Goal: Communication & Community: Answer question/provide support

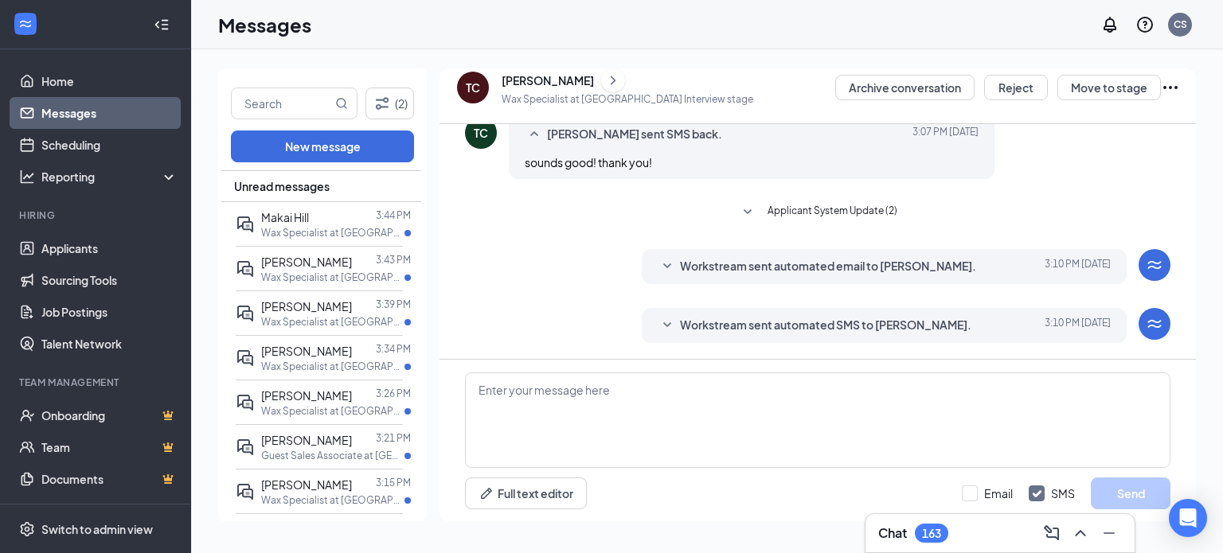
scroll to position [688, 0]
click at [346, 224] on div at bounding box center [342, 218] width 67 height 18
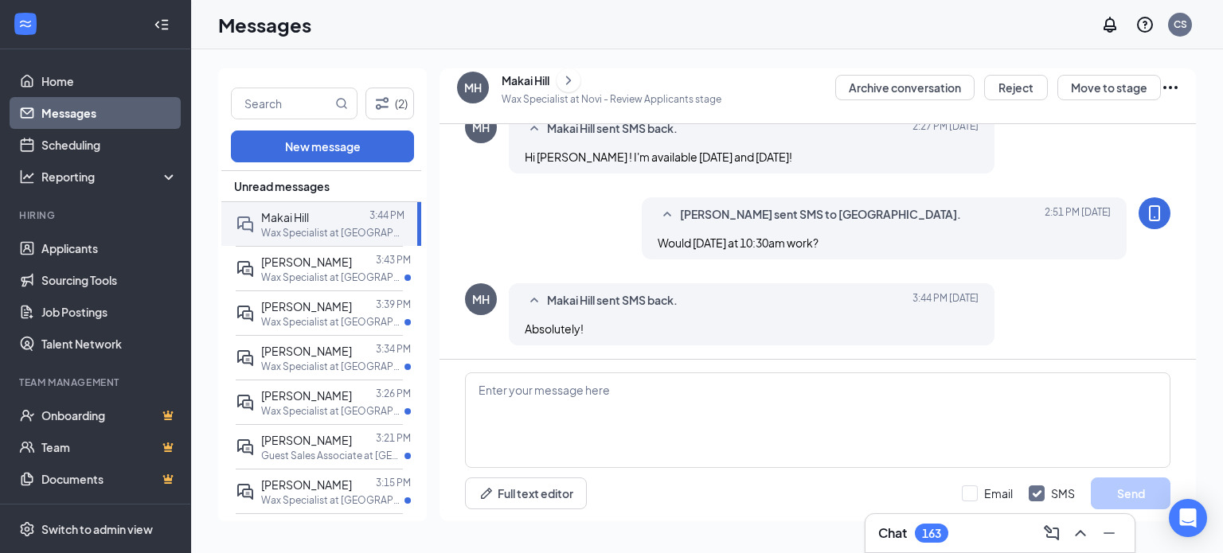
scroll to position [662, 0]
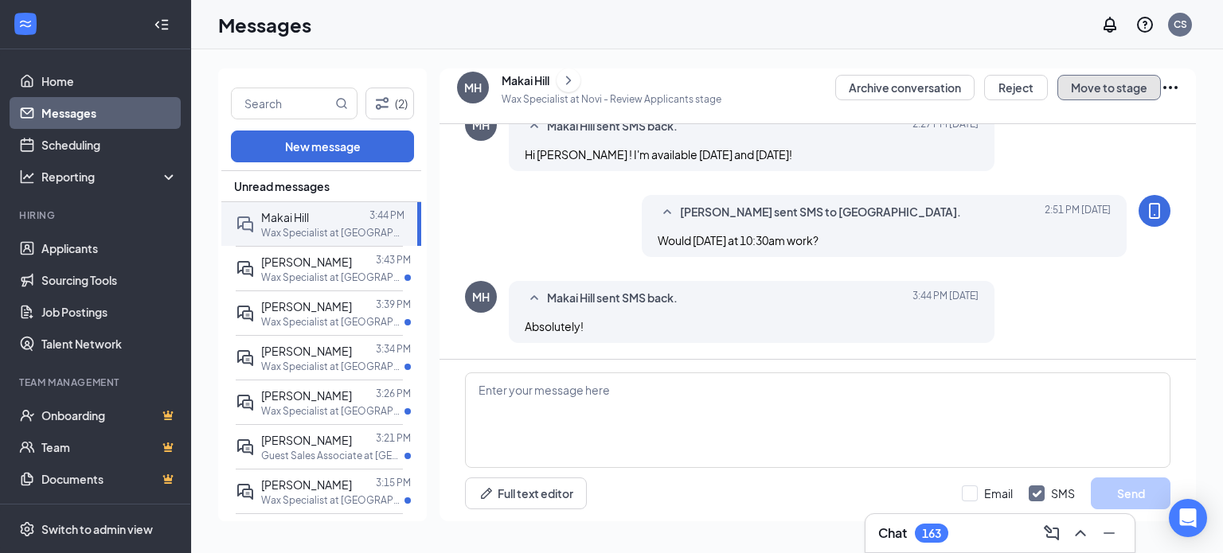
click at [1097, 79] on button "Move to stage" at bounding box center [1109, 87] width 104 height 25
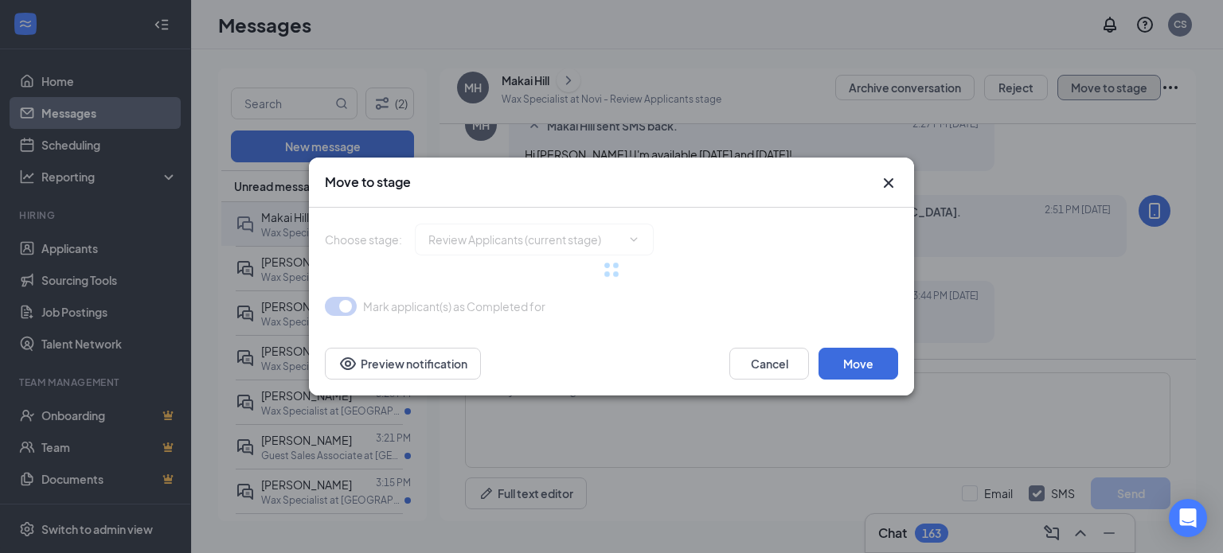
type input "Onsite Interview (next stage)"
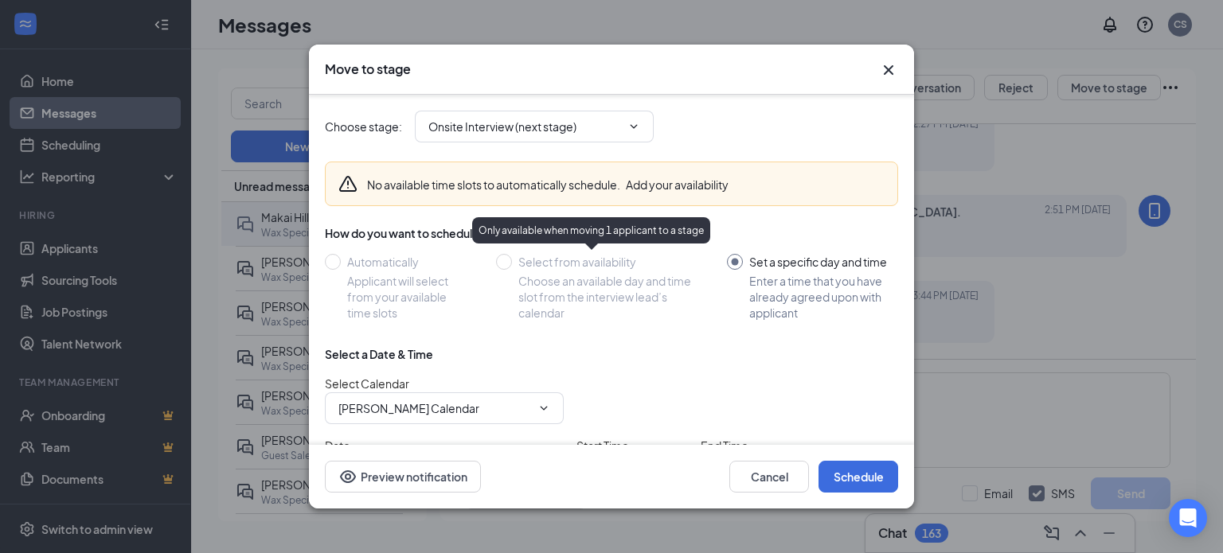
scroll to position [113, 0]
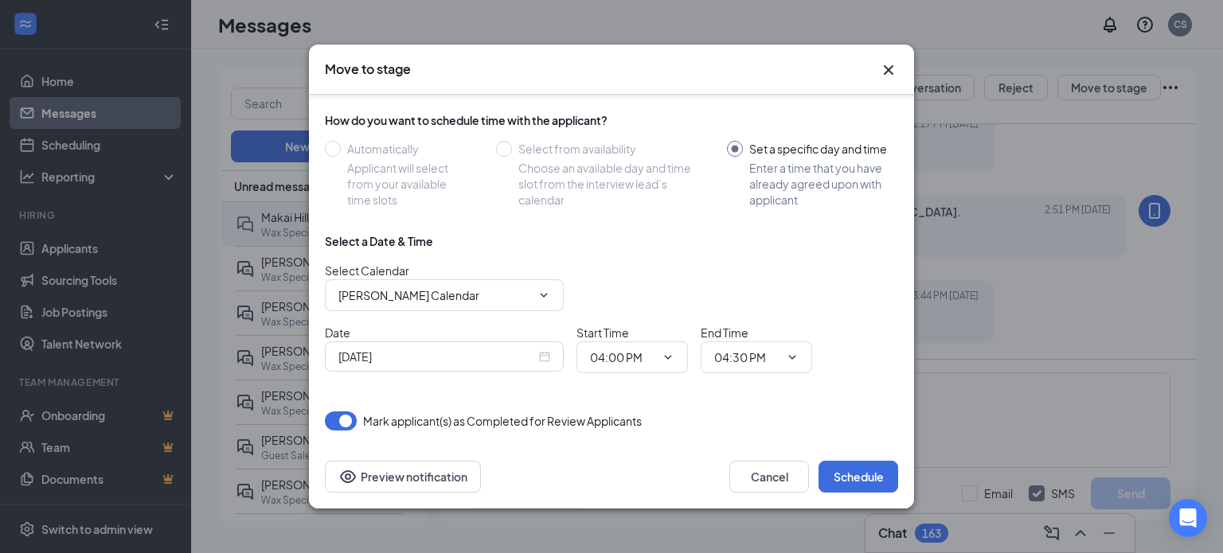
click at [466, 350] on input "[DATE]" at bounding box center [436, 357] width 197 height 18
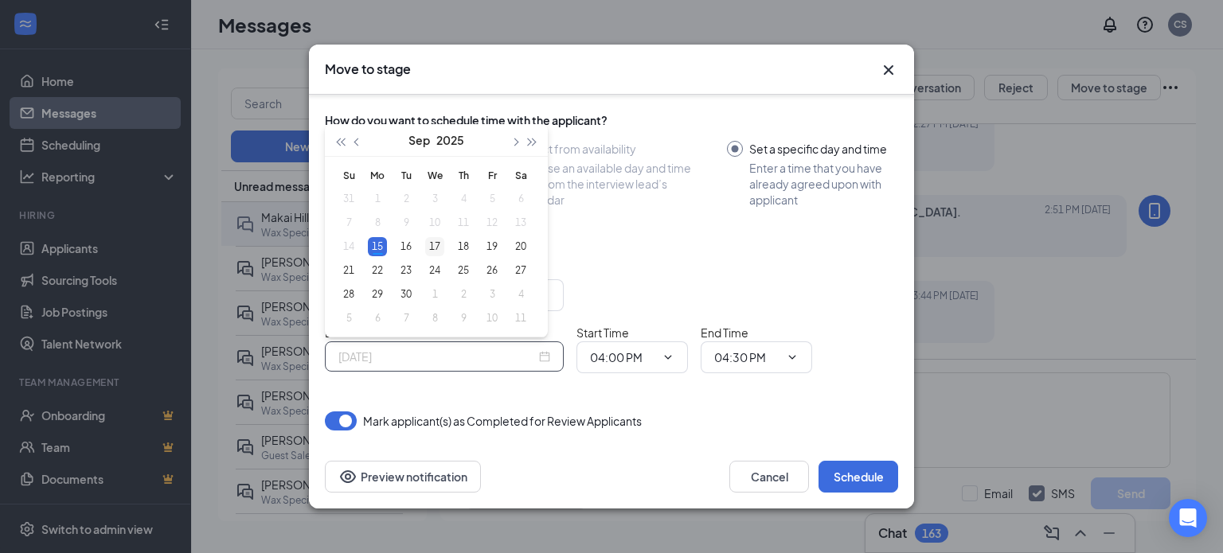
type input "Sep 17, 2025"
click at [430, 241] on div "17" at bounding box center [434, 246] width 19 height 19
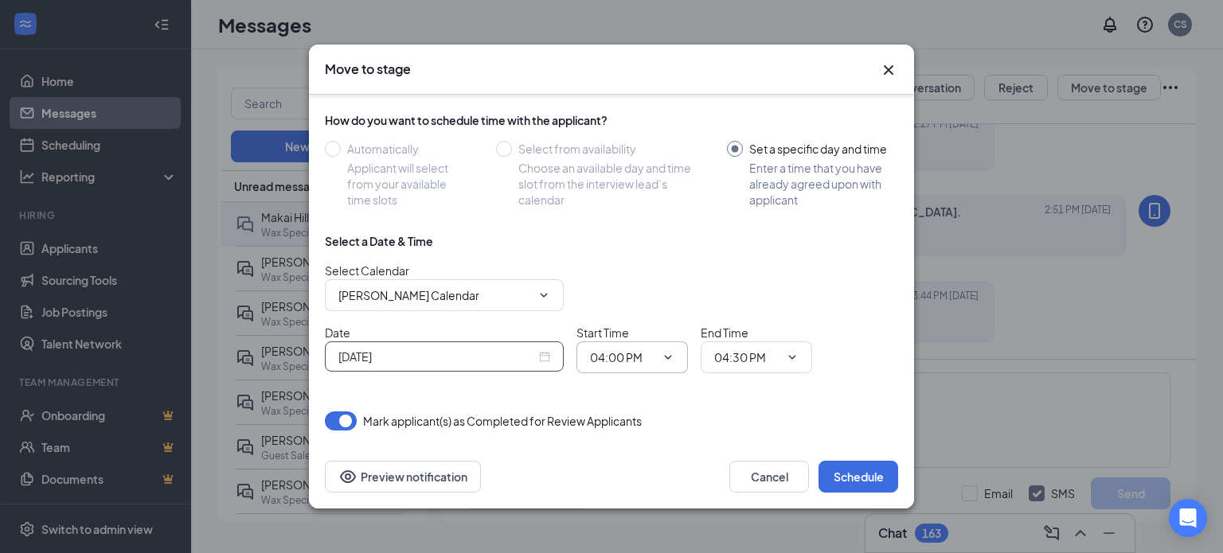
click at [644, 357] on input "04:00 PM" at bounding box center [622, 358] width 65 height 18
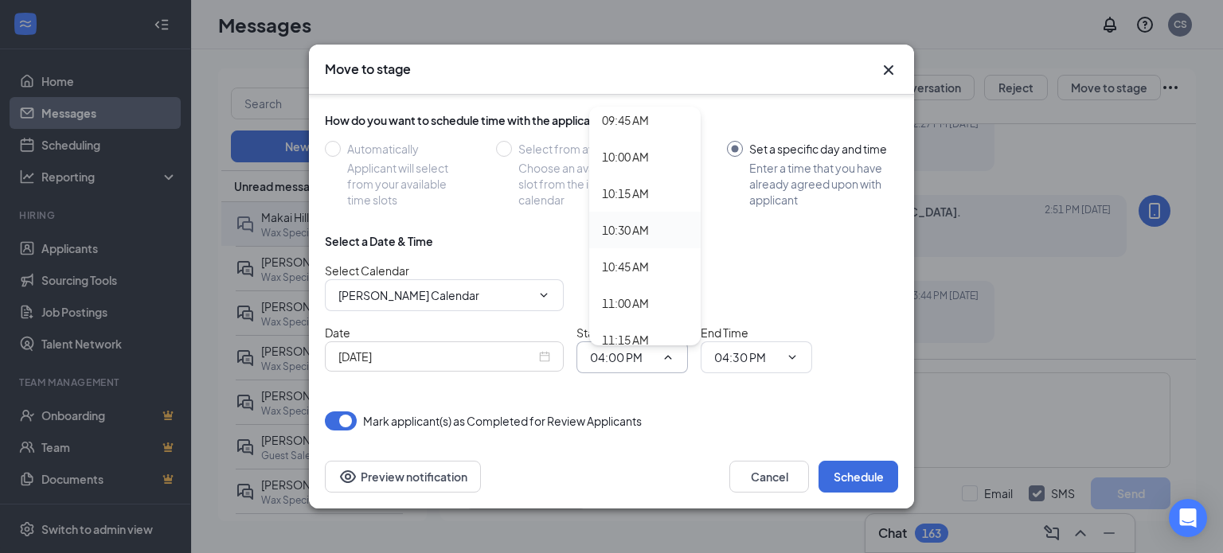
click at [649, 233] on div "10:30 AM" at bounding box center [625, 230] width 47 height 18
type input "10:30 AM"
click at [732, 349] on input "04:30 PM" at bounding box center [746, 358] width 65 height 18
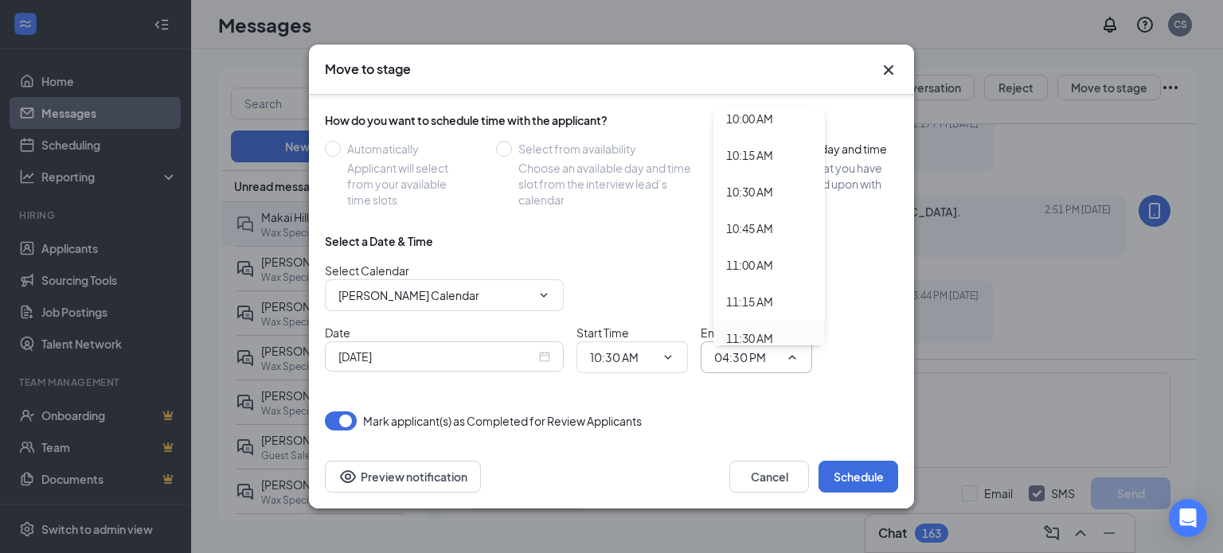
scroll to position [1513, 0]
click at [768, 215] on div "11:00 AM" at bounding box center [749, 224] width 47 height 18
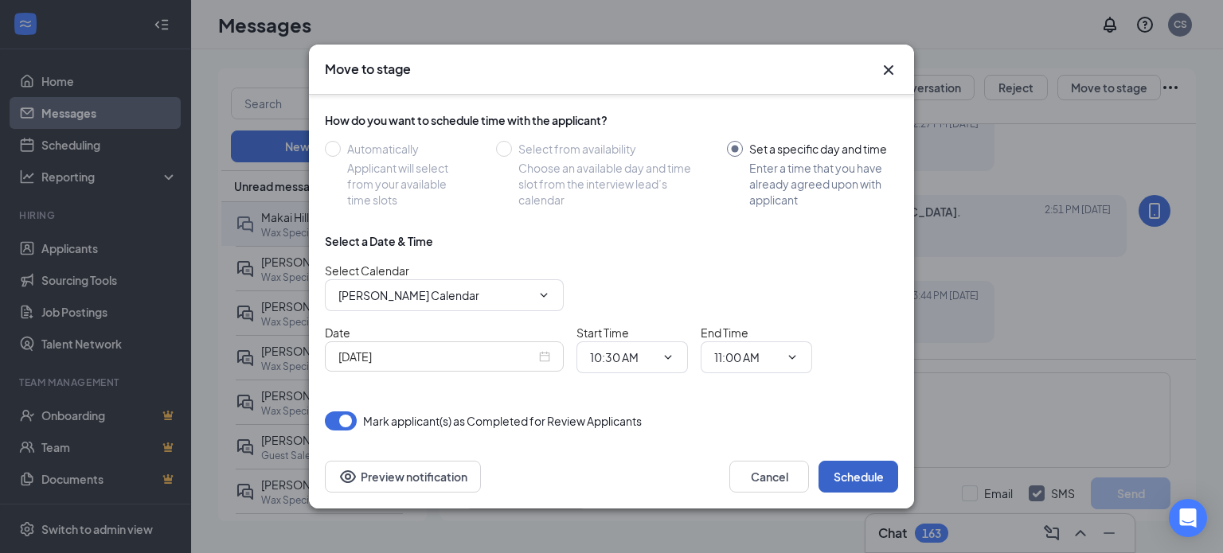
click at [860, 469] on button "Schedule" at bounding box center [858, 477] width 80 height 32
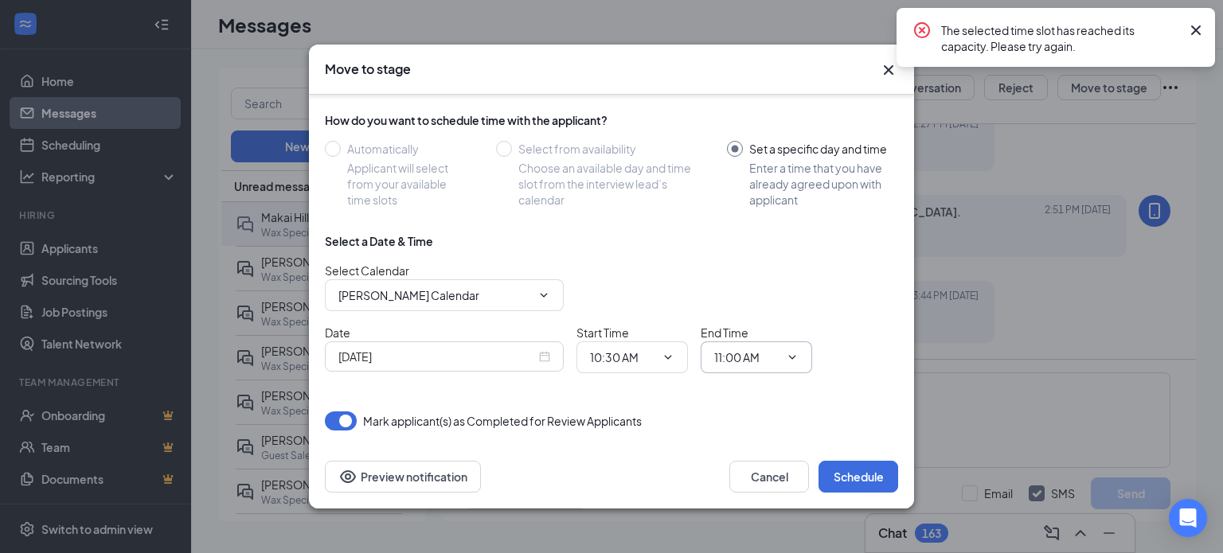
click at [748, 350] on input "11:00 AM" at bounding box center [746, 358] width 65 height 18
click at [767, 183] on div "10:45 AM" at bounding box center [749, 187] width 47 height 18
type input "10:45 AM"
click at [838, 461] on button "Schedule" at bounding box center [858, 477] width 80 height 32
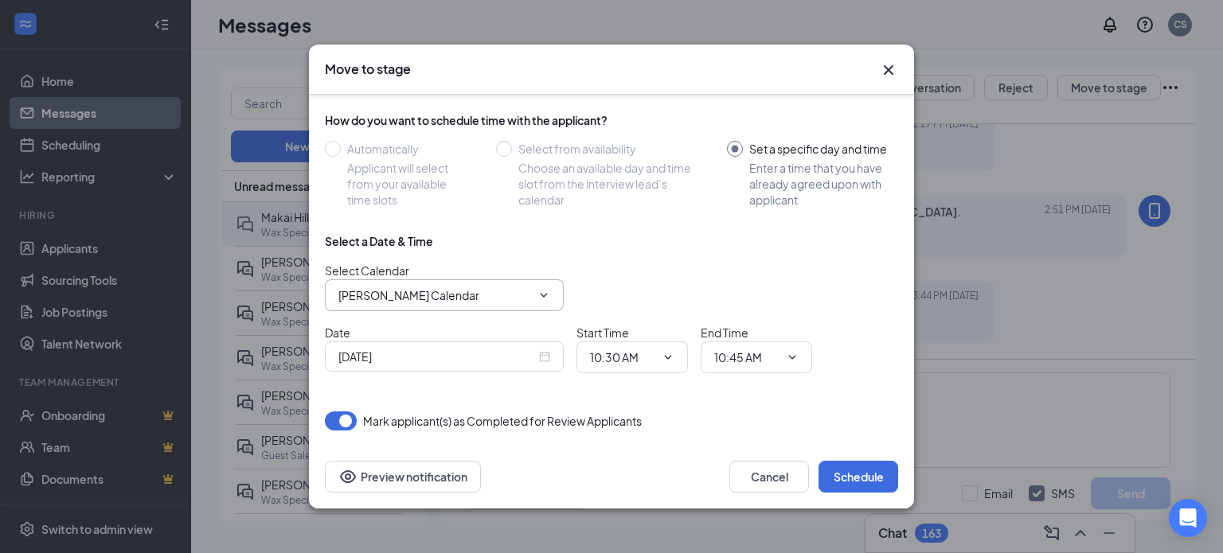
click at [455, 296] on input "[PERSON_NAME] Calendar" at bounding box center [434, 296] width 193 height 18
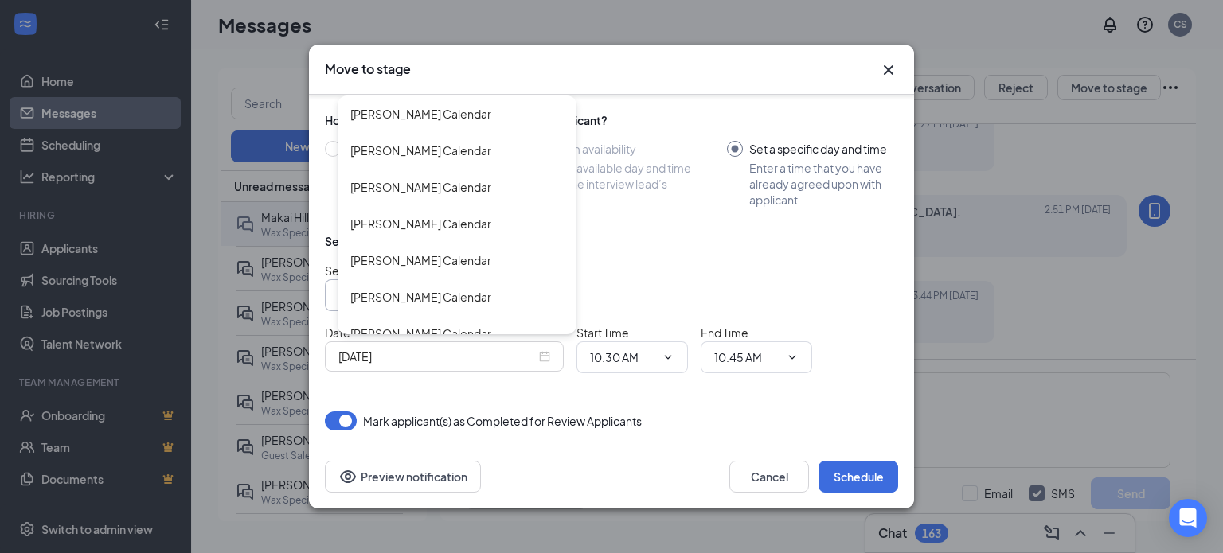
scroll to position [3185, 0]
click at [463, 250] on div "[PERSON_NAME] Calendar" at bounding box center [457, 262] width 239 height 37
type input "[PERSON_NAME] Calendar"
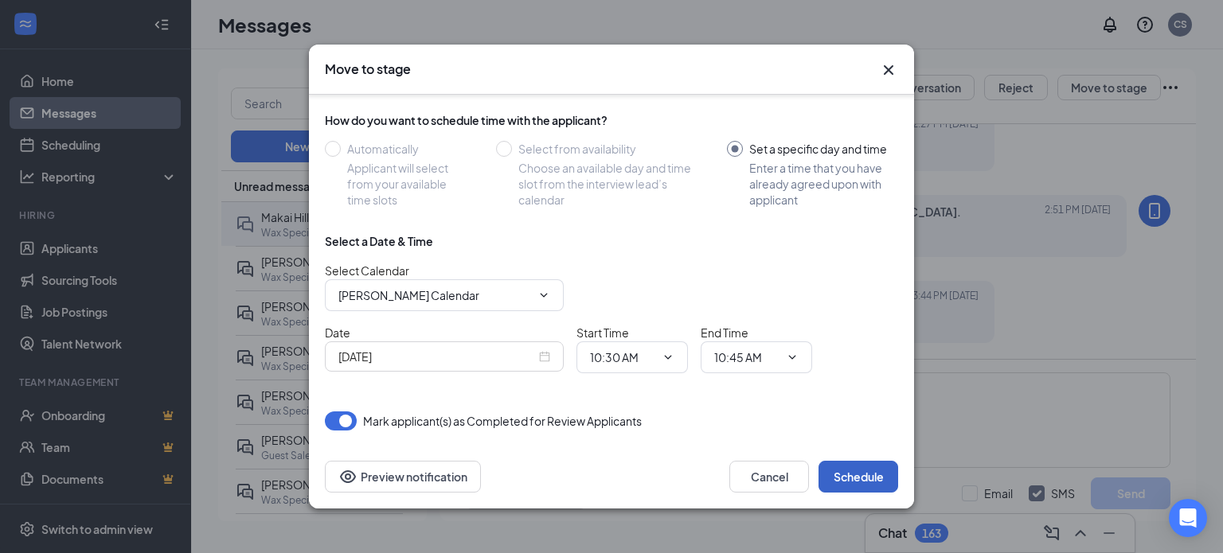
click at [884, 480] on button "Schedule" at bounding box center [858, 477] width 80 height 32
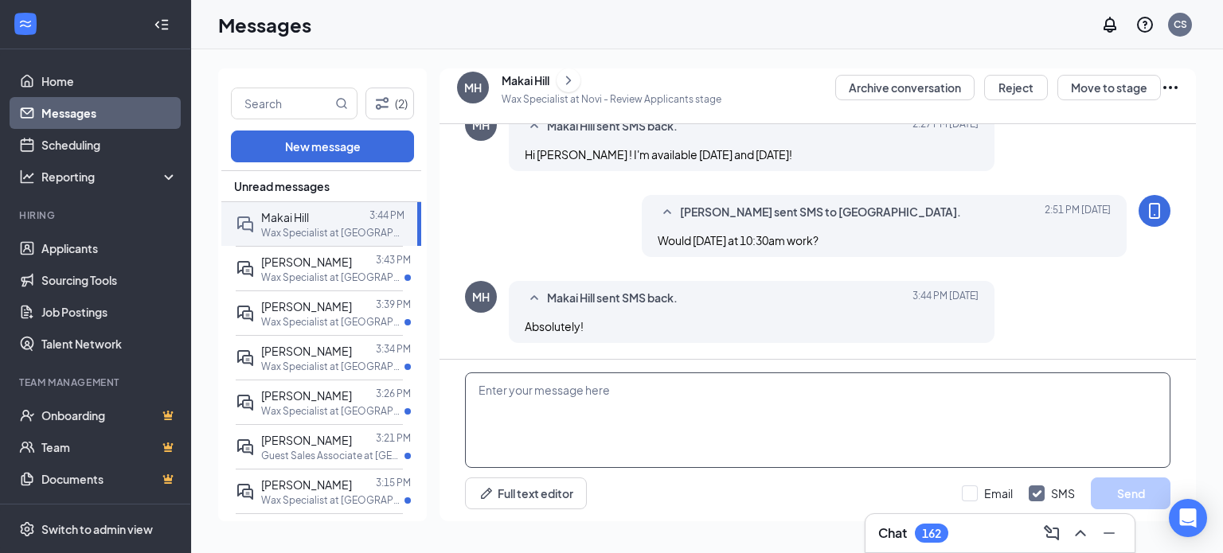
click at [667, 403] on textarea at bounding box center [817, 421] width 705 height 96
type textarea "Perfect! See you then."
click at [1150, 496] on button "Send" at bounding box center [1131, 494] width 80 height 32
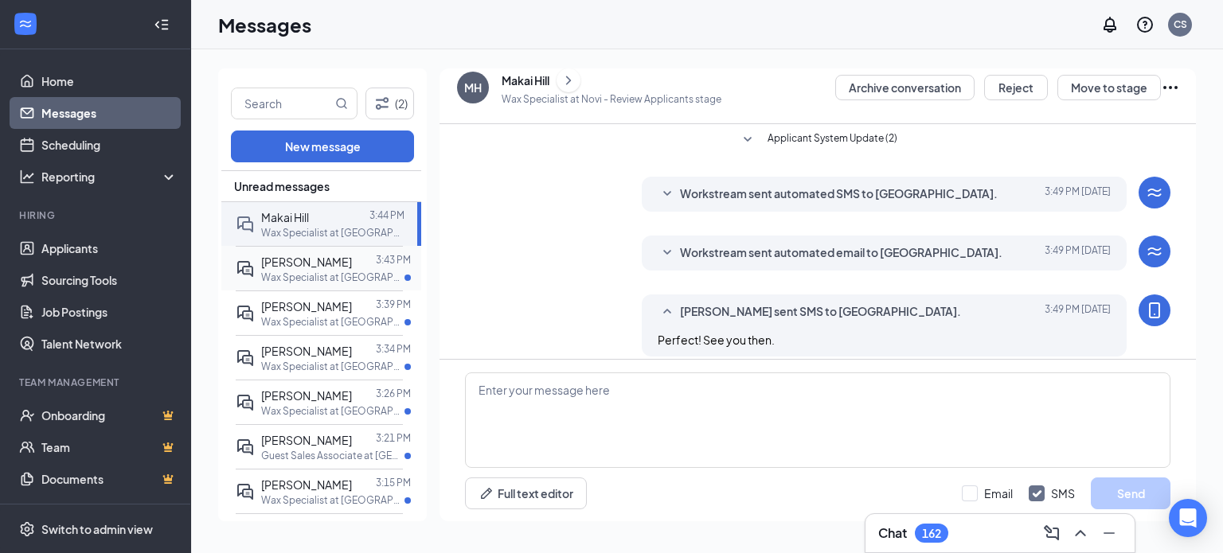
scroll to position [911, 0]
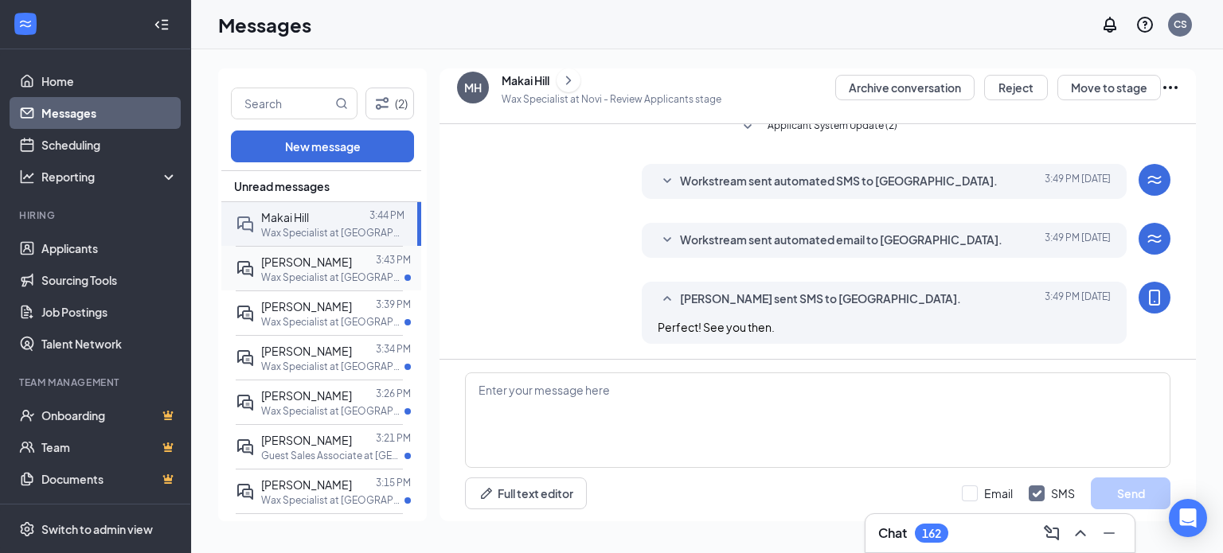
click at [322, 271] on p "Wax Specialist at Novi" at bounding box center [332, 278] width 143 height 14
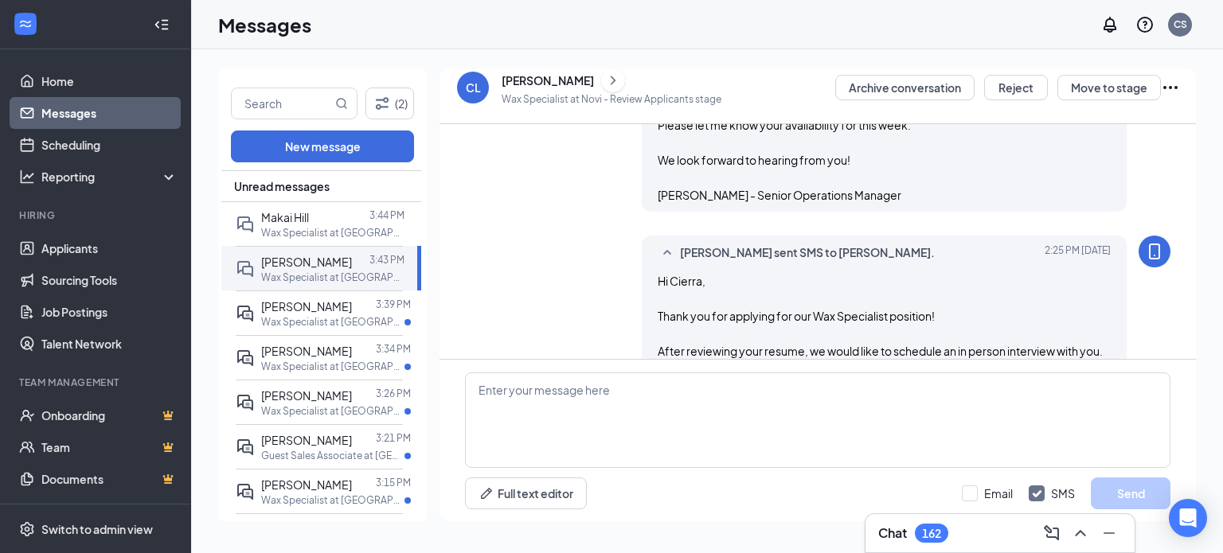
scroll to position [478, 0]
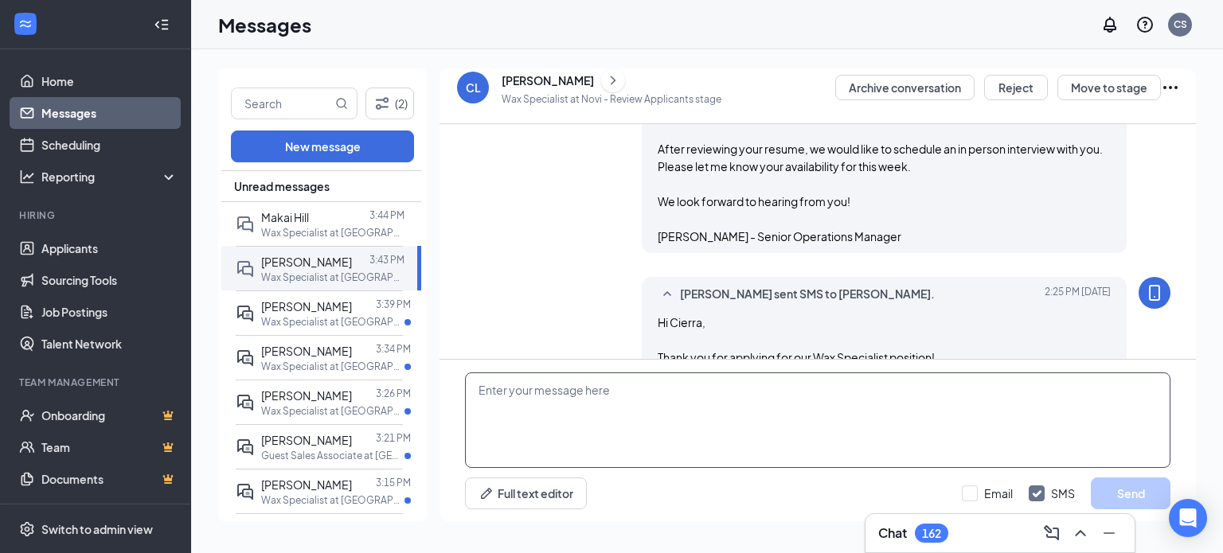
click at [730, 404] on textarea at bounding box center [817, 421] width 705 height 96
paste textarea "43348 Grand River Ave, Novi, MI 48375"
type textarea "You applied for the Novi center. The address is: 43348 Grand River Ave, Novi, M…"
click at [1099, 489] on button "Send" at bounding box center [1131, 494] width 80 height 32
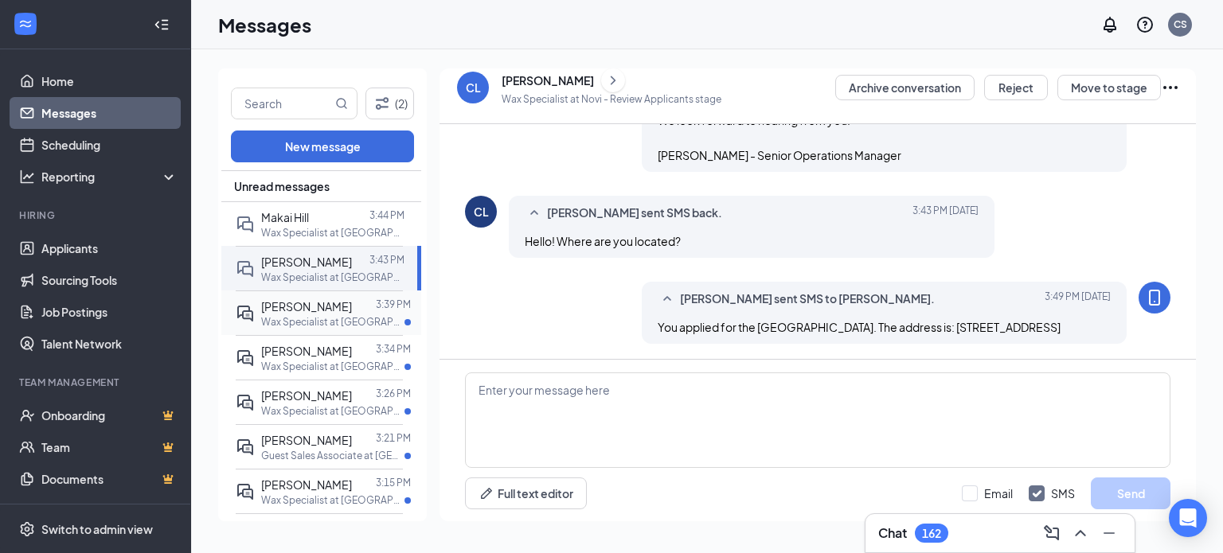
scroll to position [803, 0]
click at [327, 322] on p "Wax Specialist at Novi" at bounding box center [332, 322] width 143 height 14
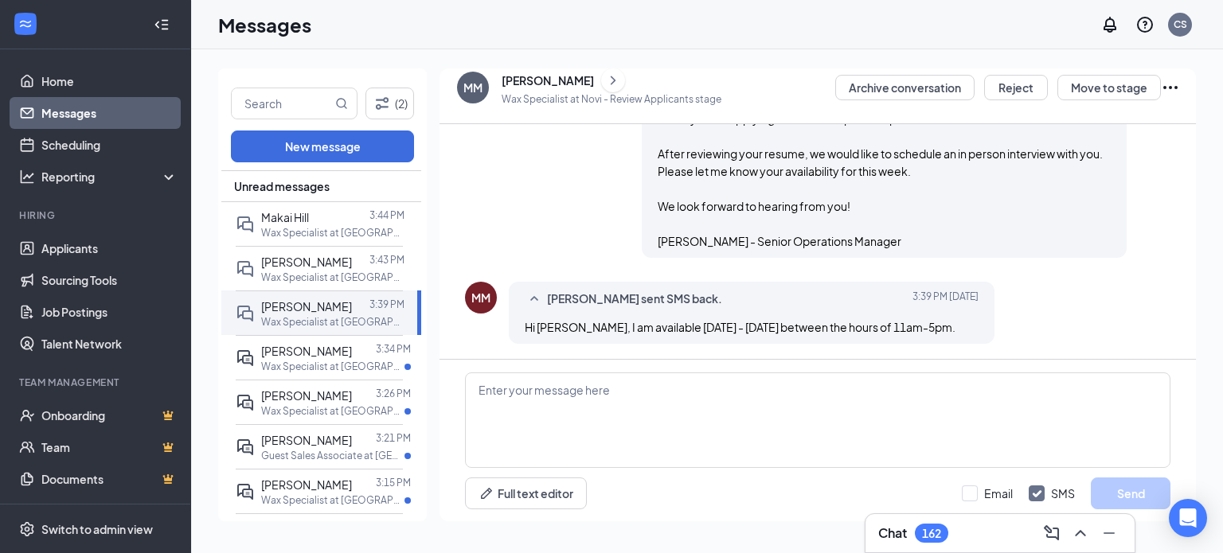
scroll to position [548, 0]
click at [768, 428] on textarea at bounding box center [817, 421] width 705 height 96
type textarea "Perfect! Let's do Wednesday at 11am!"
click at [1131, 486] on button "Send" at bounding box center [1131, 494] width 80 height 32
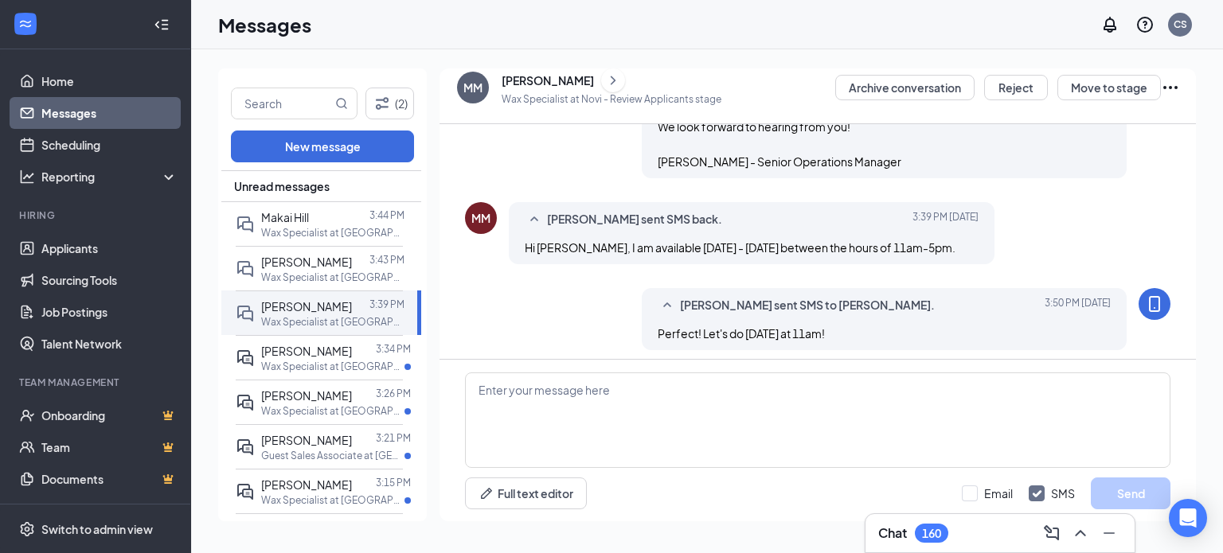
scroll to position [634, 0]
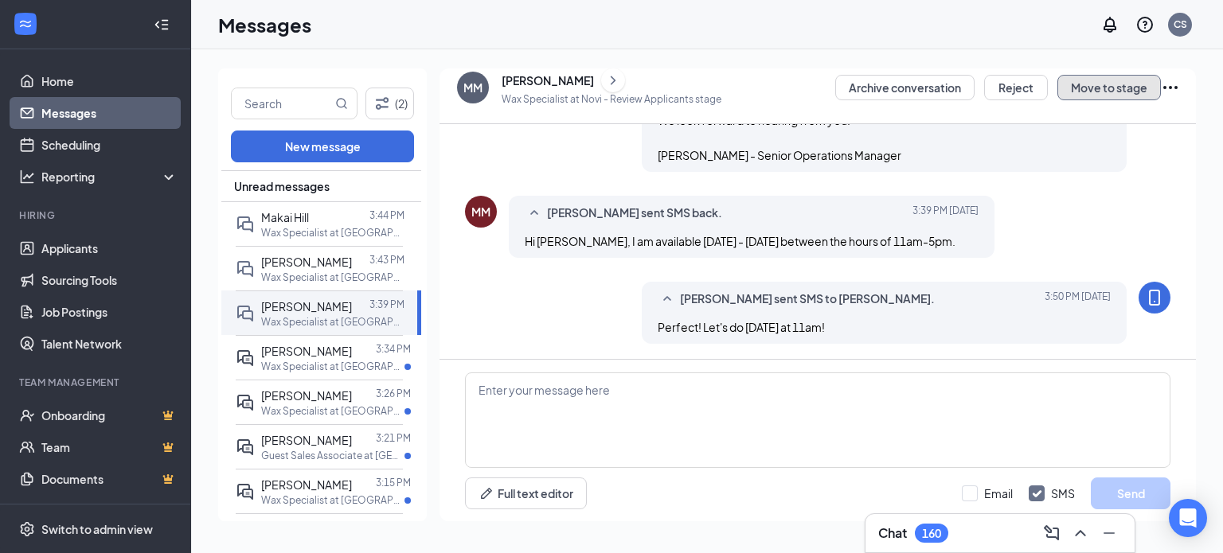
click at [1083, 85] on button "Move to stage" at bounding box center [1109, 87] width 104 height 25
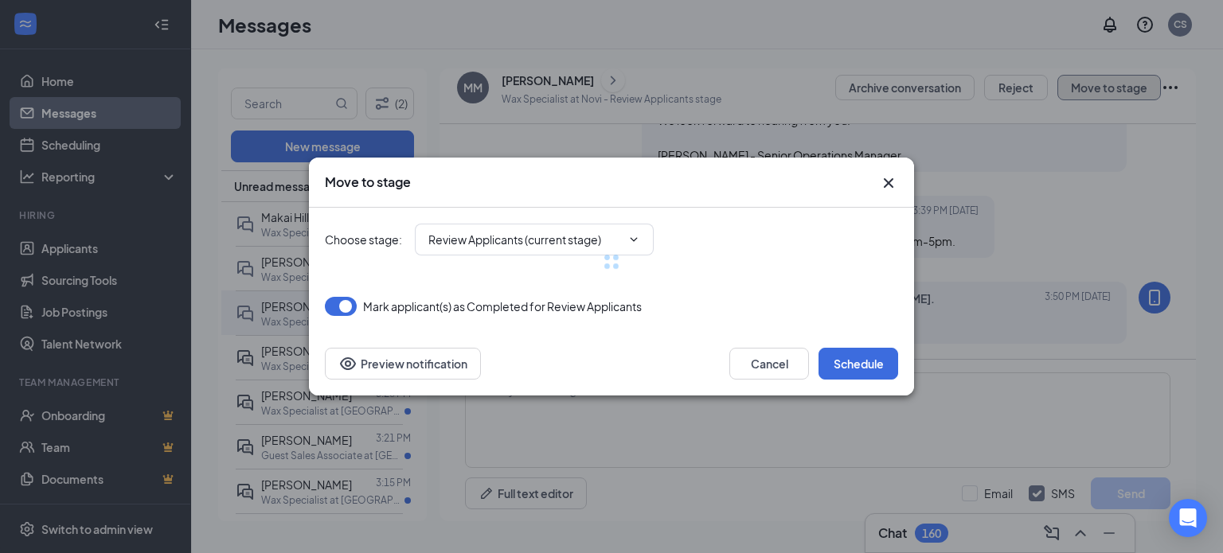
type input "Onsite Interview (next stage)"
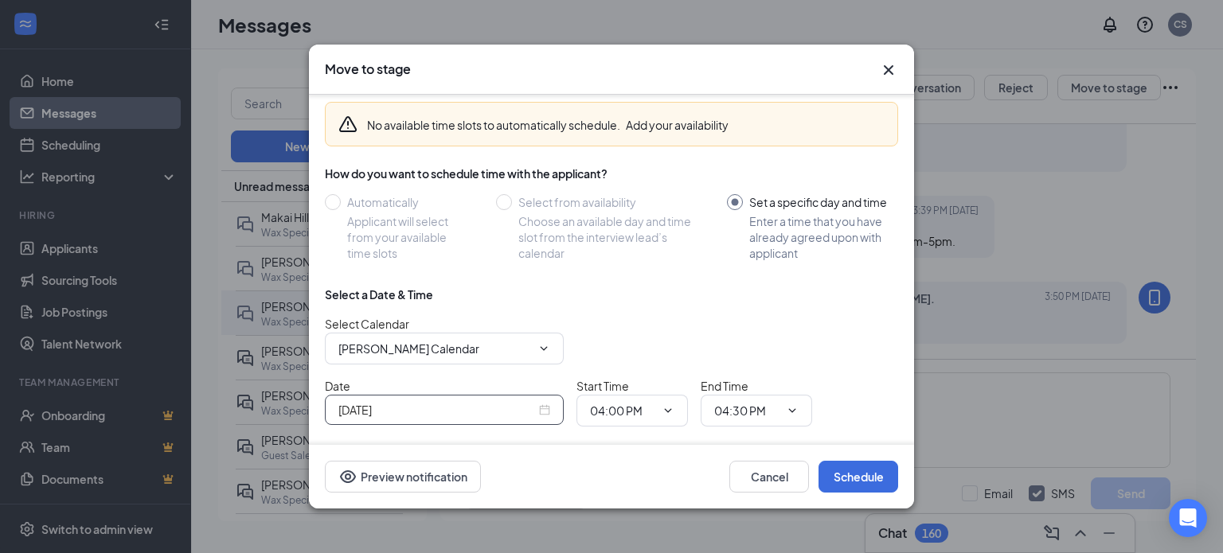
scroll to position [113, 0]
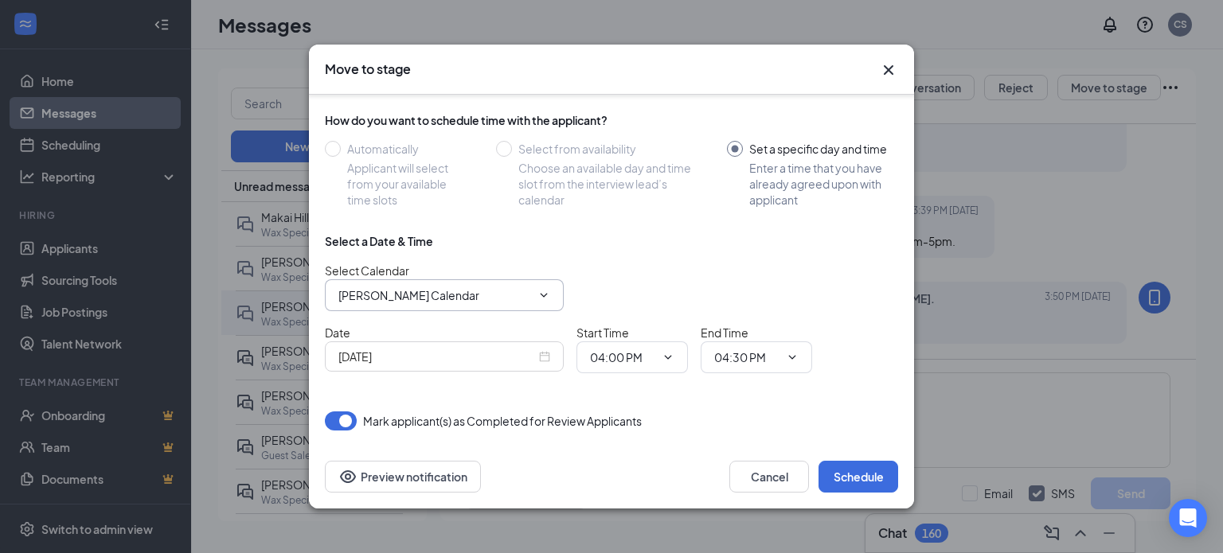
click at [434, 283] on span "[PERSON_NAME] Calendar" at bounding box center [444, 295] width 239 height 32
click at [489, 293] on input "[PERSON_NAME] Calendar" at bounding box center [434, 296] width 193 height 18
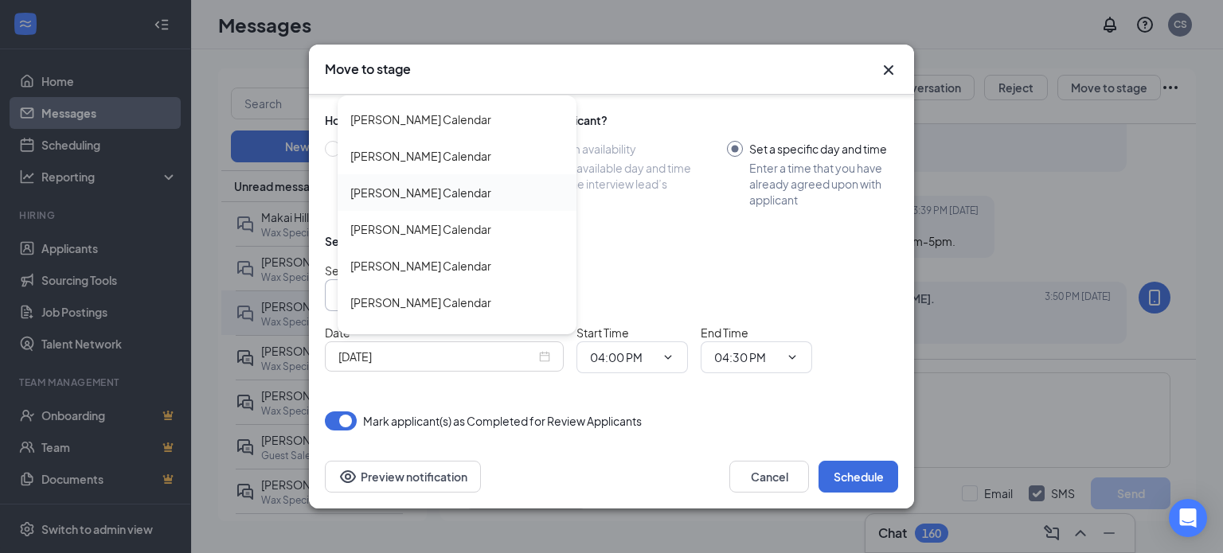
scroll to position [3191, 0]
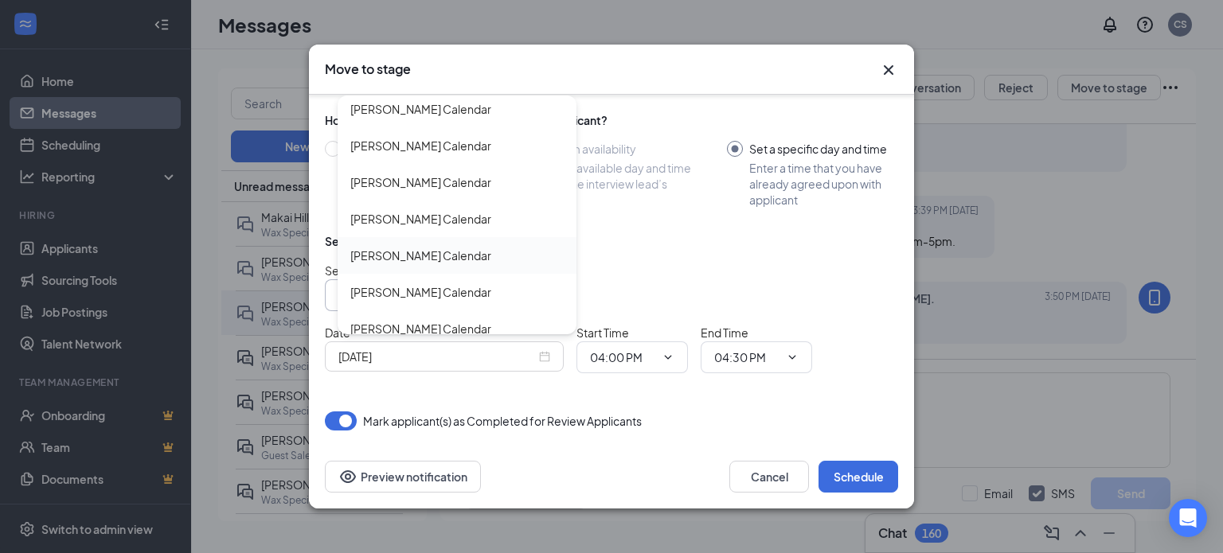
click at [471, 255] on div "[PERSON_NAME] Calendar" at bounding box center [420, 256] width 141 height 18
type input "[PERSON_NAME] Calendar"
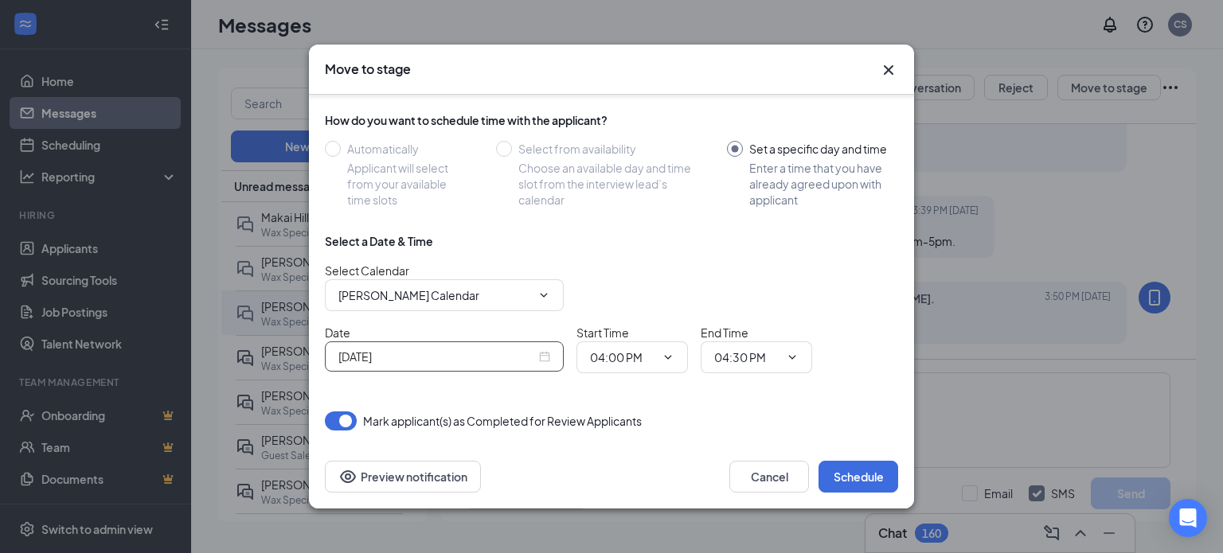
click at [494, 354] on input "[DATE]" at bounding box center [436, 357] width 197 height 18
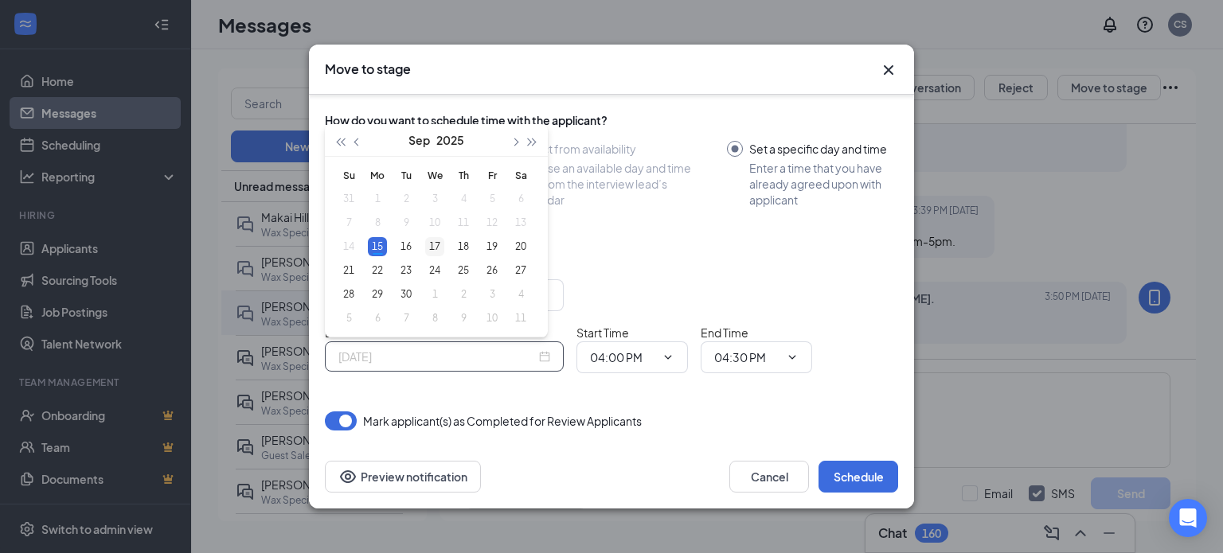
type input "Sep 17, 2025"
click at [437, 244] on div "17" at bounding box center [434, 246] width 19 height 19
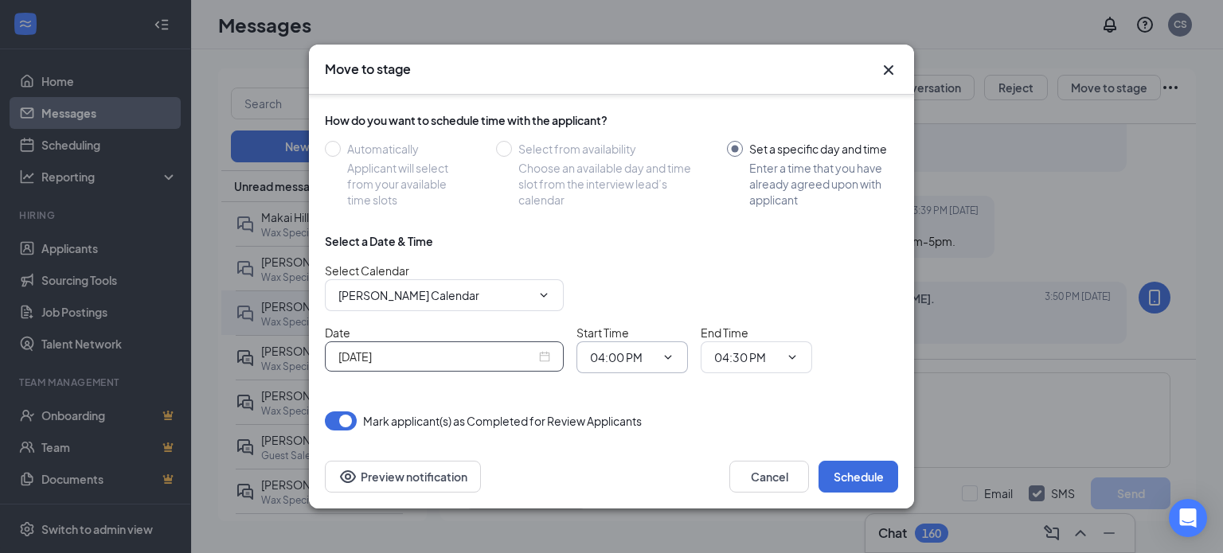
click at [621, 353] on input "04:00 PM" at bounding box center [622, 358] width 65 height 18
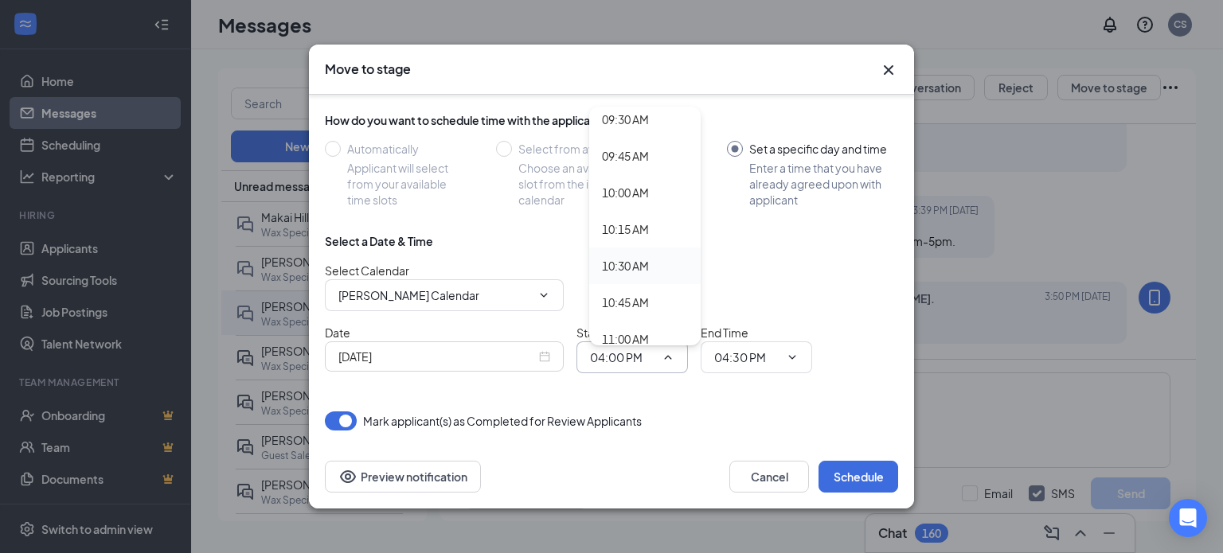
scroll to position [1433, 0]
click at [653, 295] on div "11:00 AM" at bounding box center [645, 304] width 86 height 18
type input "11:00 AM"
click at [754, 365] on span "04:30 PM" at bounding box center [756, 358] width 111 height 32
click at [760, 349] on input "04:30 PM" at bounding box center [746, 358] width 65 height 18
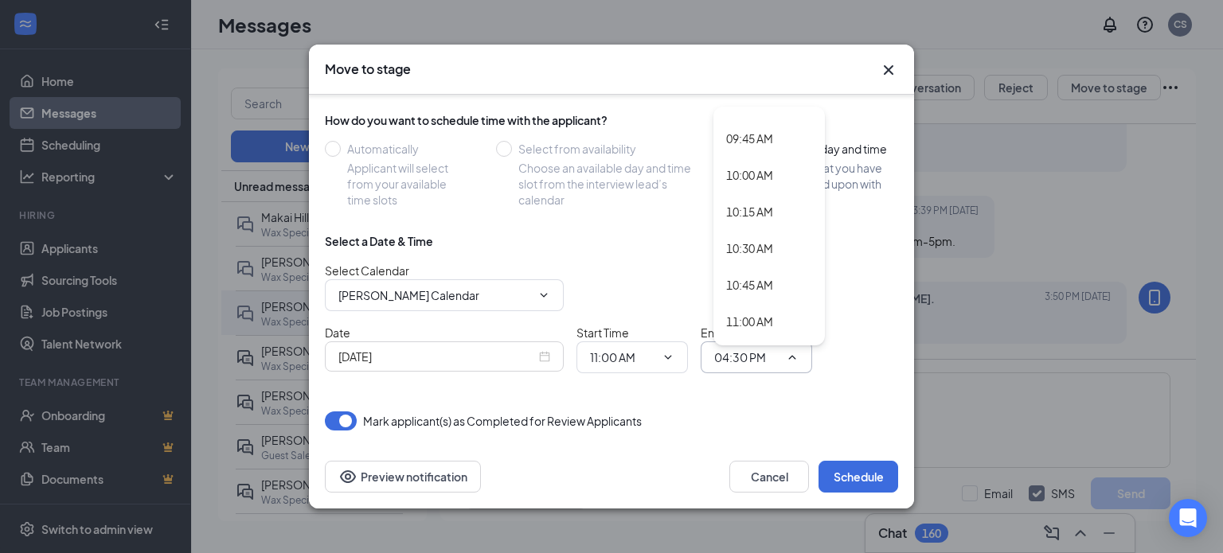
scroll to position [1513, 0]
click at [775, 288] on div "11:30 AM" at bounding box center [769, 297] width 86 height 18
type input "11:30 AM"
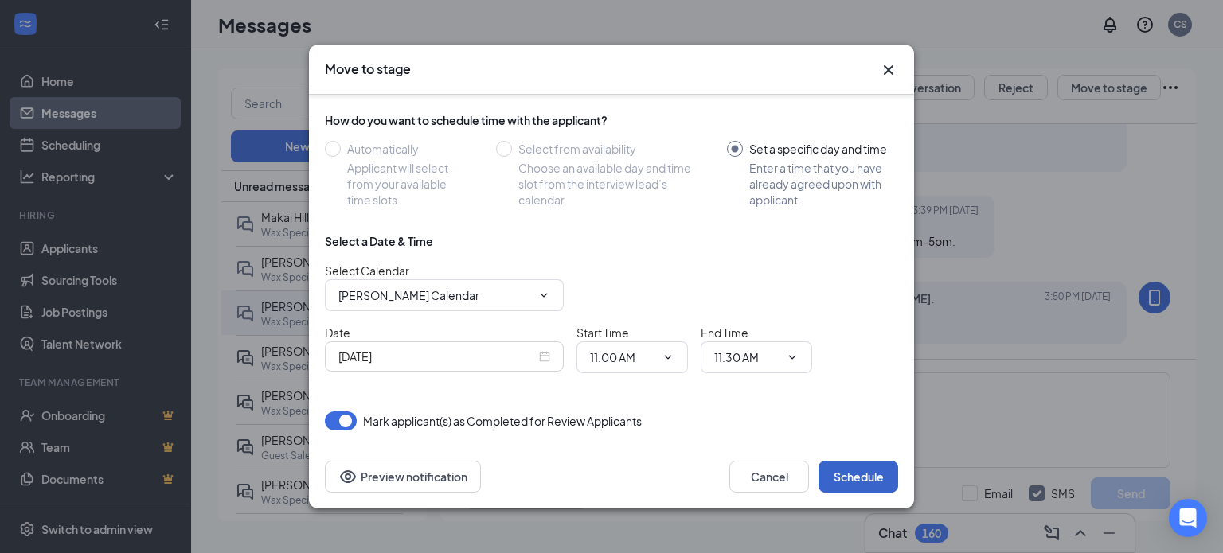
click at [861, 480] on button "Schedule" at bounding box center [858, 477] width 80 height 32
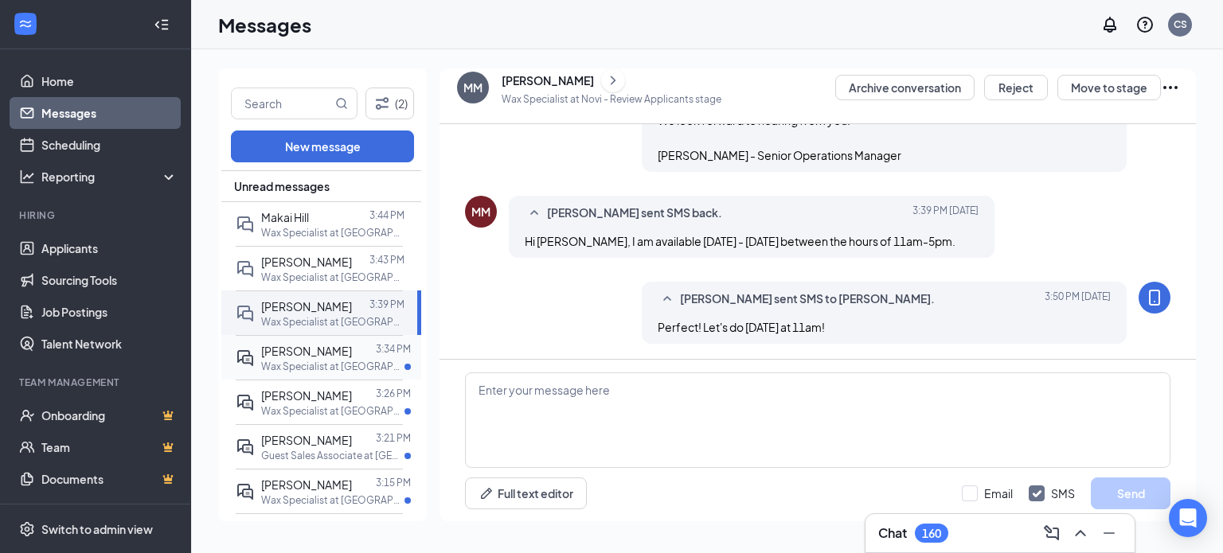
click at [306, 352] on span "Daijzah Graves" at bounding box center [306, 351] width 91 height 14
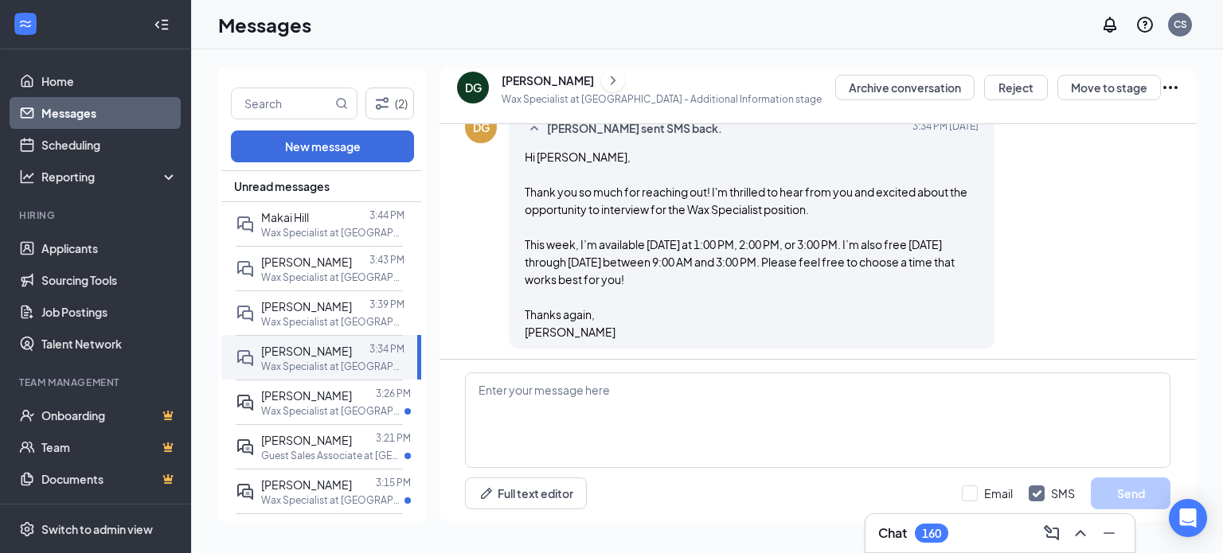
scroll to position [964, 0]
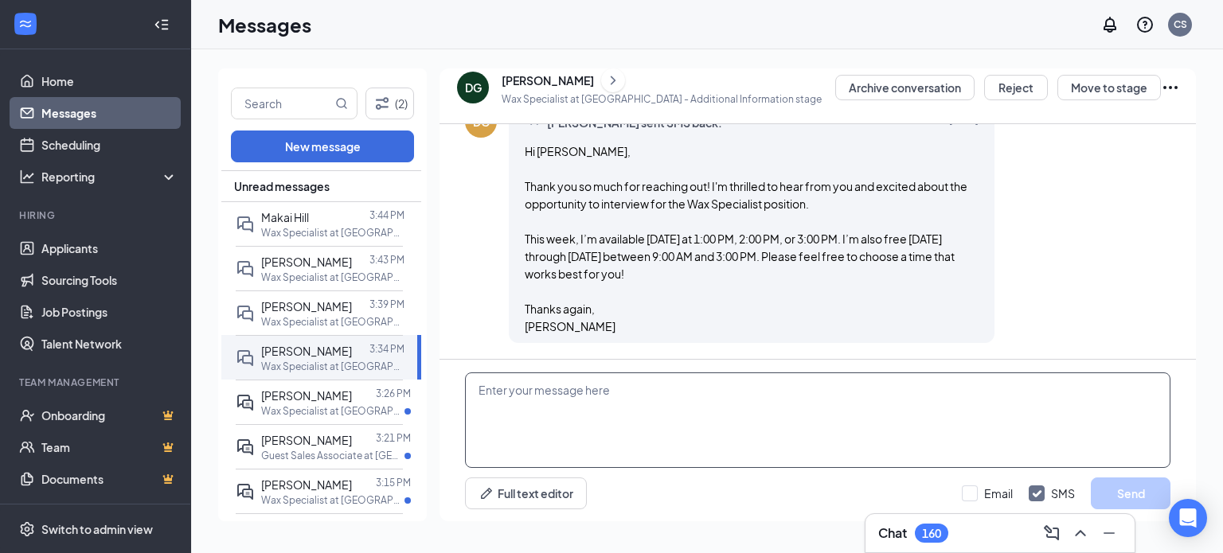
click at [764, 391] on textarea at bounding box center [817, 421] width 705 height 96
type textarea "G"
type textarea "Thank you for getting back to me Daijzah! Let's do Wednesday 9/17 at 11:30am."
click at [1128, 494] on button "Send" at bounding box center [1131, 494] width 80 height 32
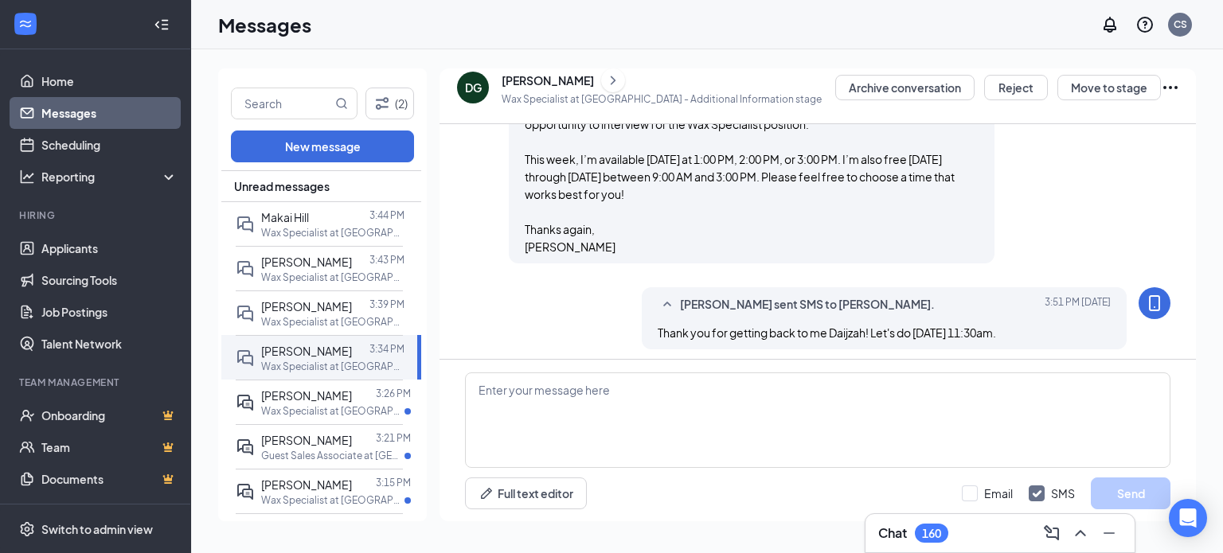
scroll to position [1050, 0]
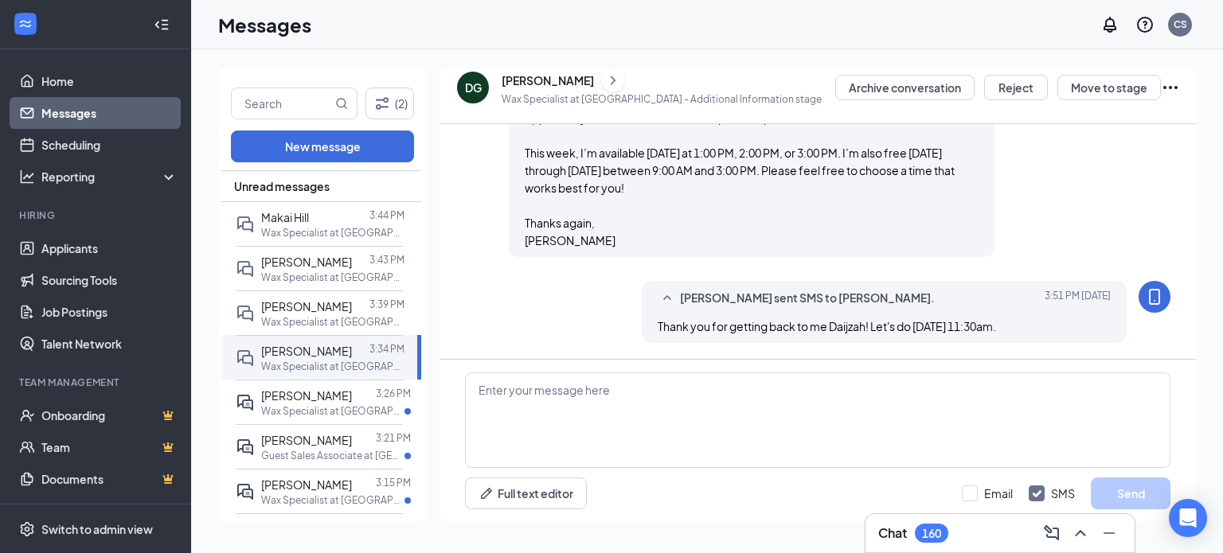
click at [605, 81] on icon "ChevronRight" at bounding box center [613, 80] width 16 height 19
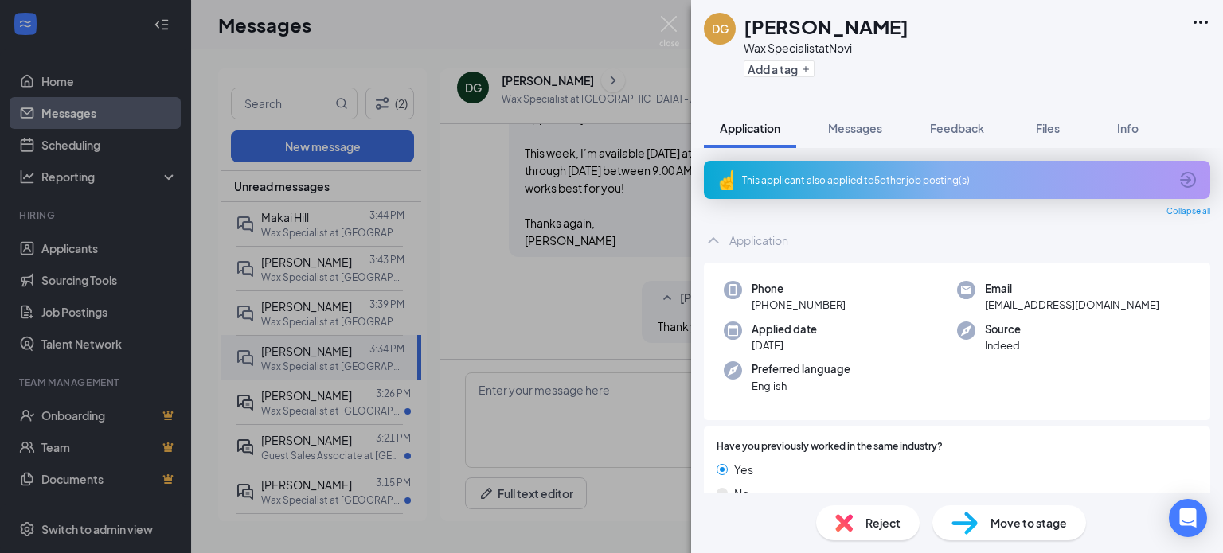
click at [987, 531] on div "Move to stage" at bounding box center [1009, 523] width 154 height 35
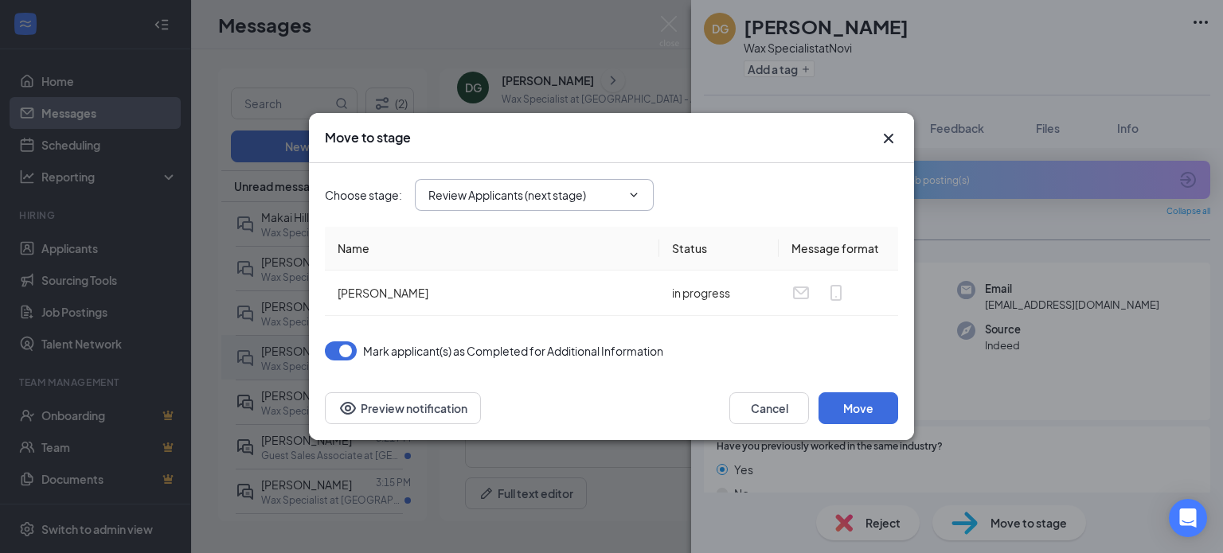
click at [596, 185] on span "Review Applicants (next stage)" at bounding box center [534, 195] width 239 height 32
click at [541, 198] on input "Review Applicants (next stage)" at bounding box center [524, 195] width 193 height 18
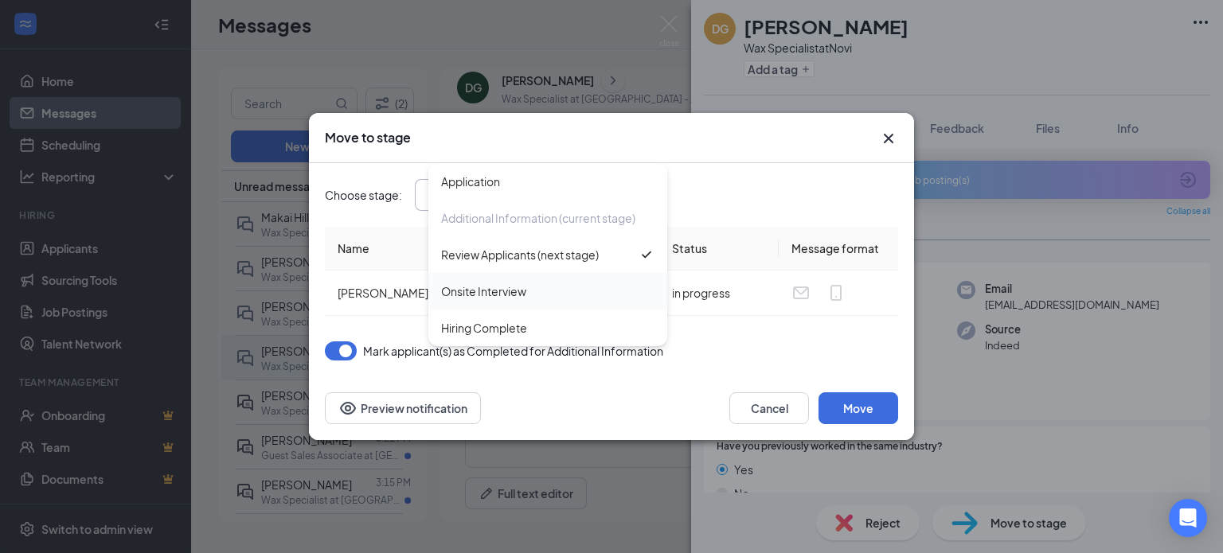
click at [534, 295] on div "Onsite Interview" at bounding box center [547, 292] width 213 height 18
type input "Onsite Interview"
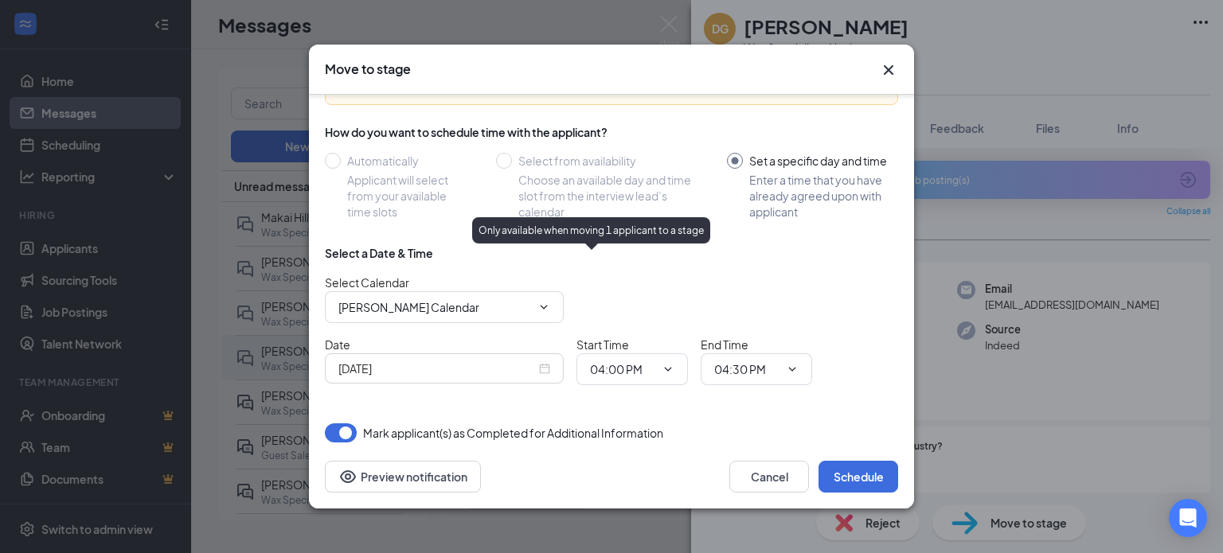
scroll to position [113, 0]
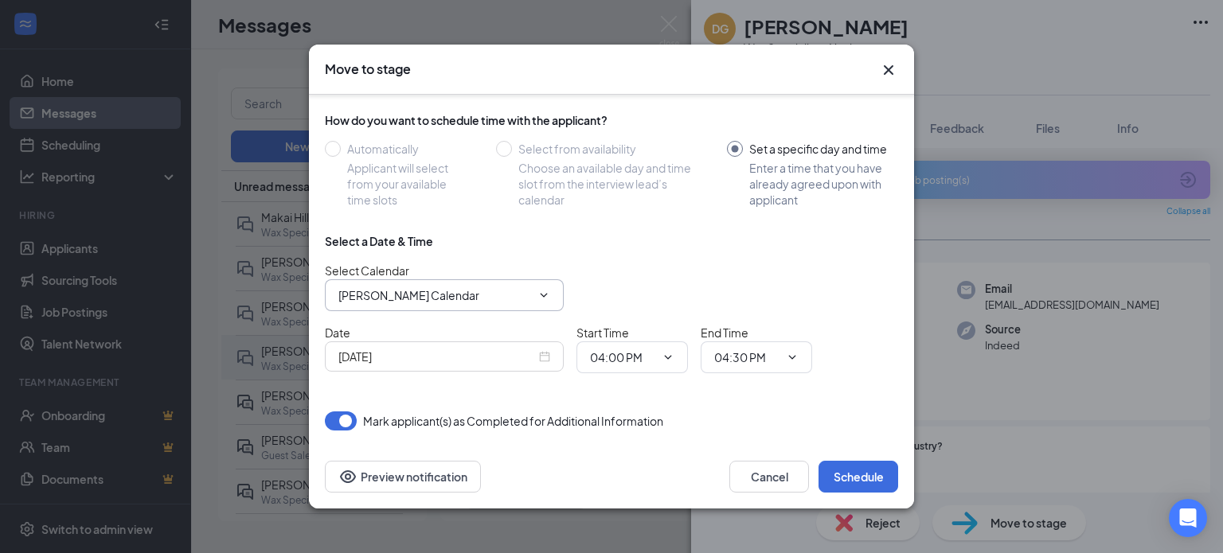
click at [386, 305] on span "[PERSON_NAME] Calendar" at bounding box center [444, 295] width 239 height 32
click at [430, 279] on span "[PERSON_NAME] Calendar" at bounding box center [444, 295] width 239 height 32
click at [499, 298] on input "[PERSON_NAME] Calendar" at bounding box center [434, 296] width 193 height 18
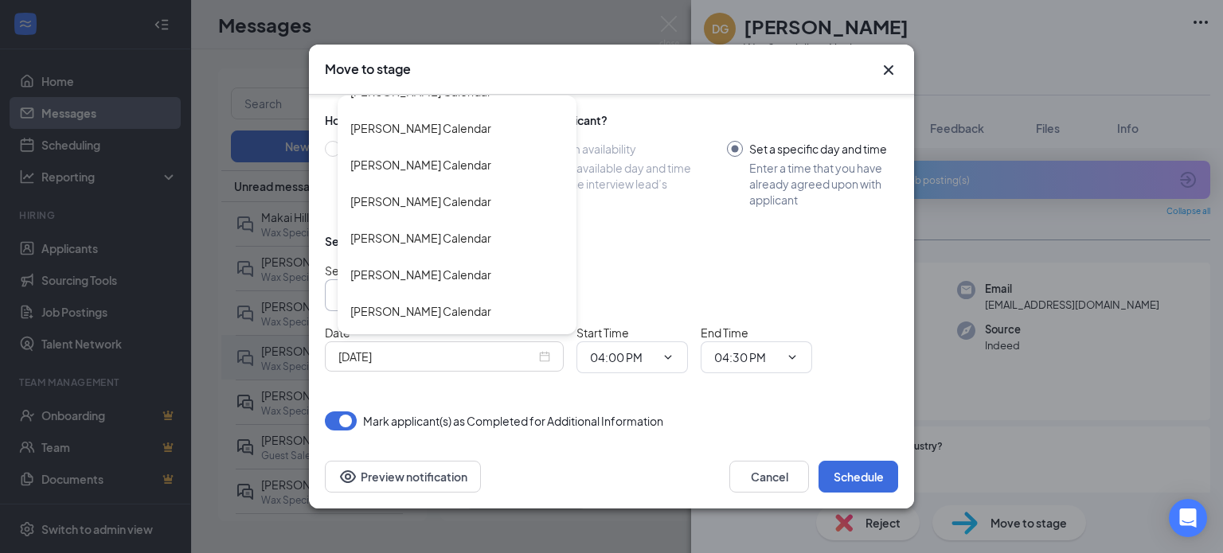
scroll to position [3264, 0]
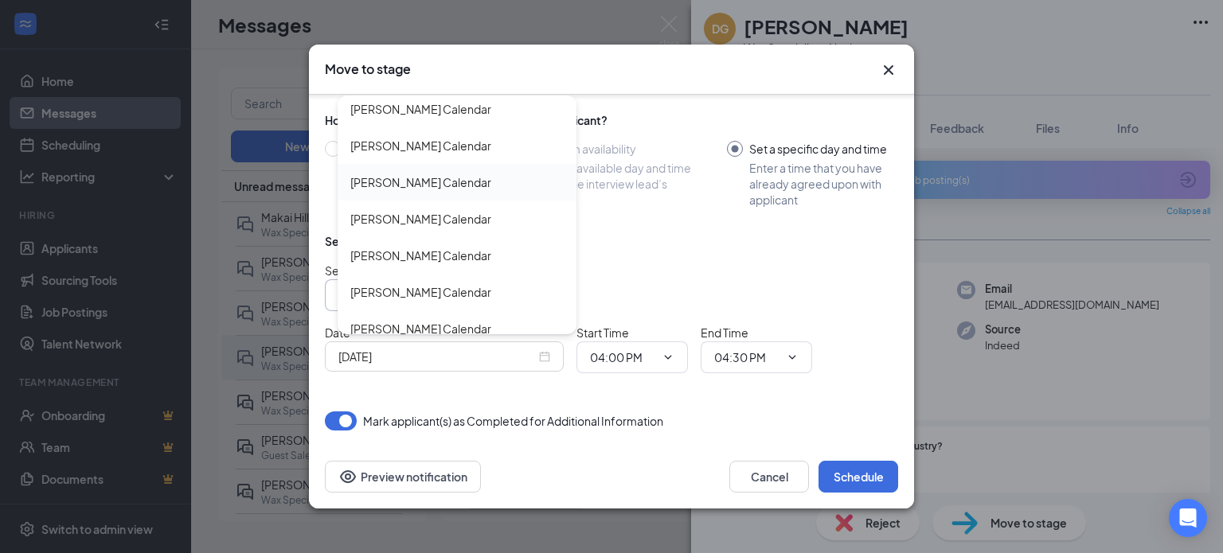
click at [478, 171] on div "[PERSON_NAME] Calendar" at bounding box center [457, 182] width 239 height 37
type input "[PERSON_NAME] Calendar"
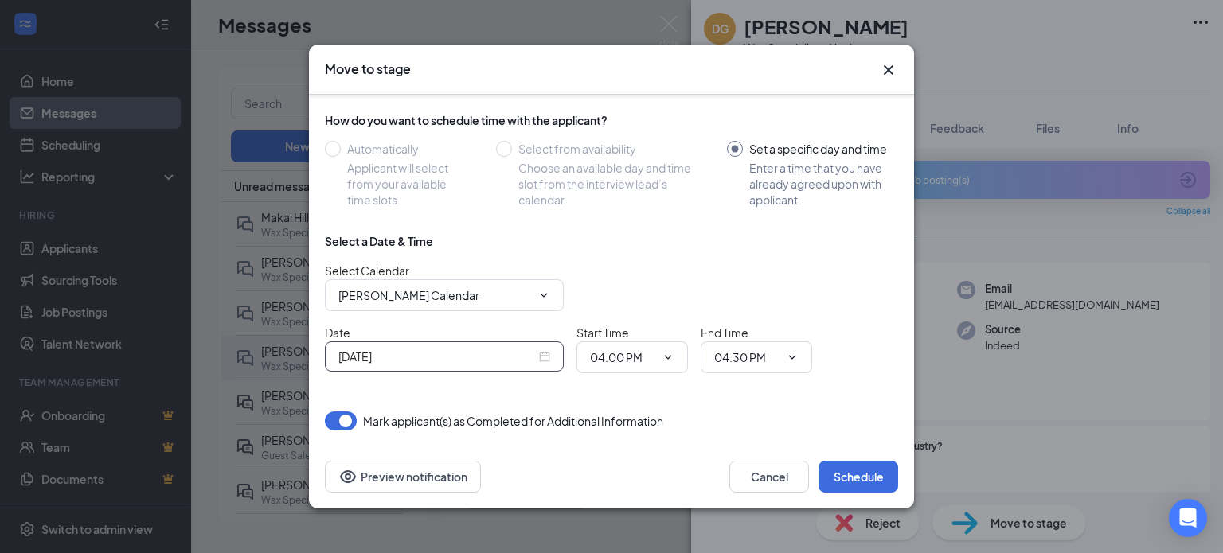
click at [512, 359] on input "[DATE]" at bounding box center [436, 357] width 197 height 18
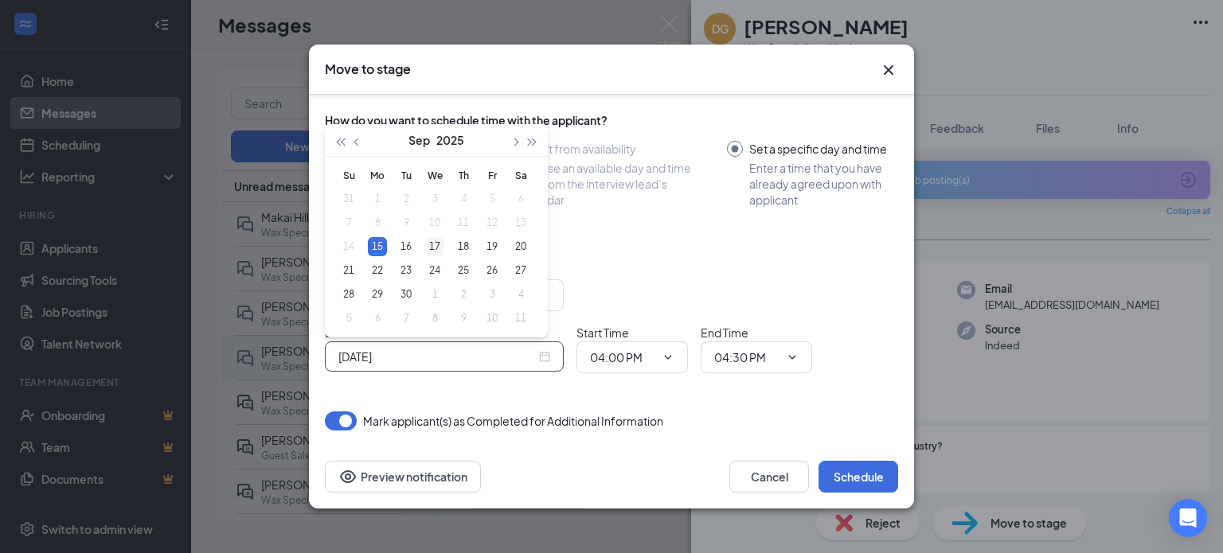
type input "Sep 17, 2025"
click at [433, 248] on div "17" at bounding box center [434, 246] width 19 height 19
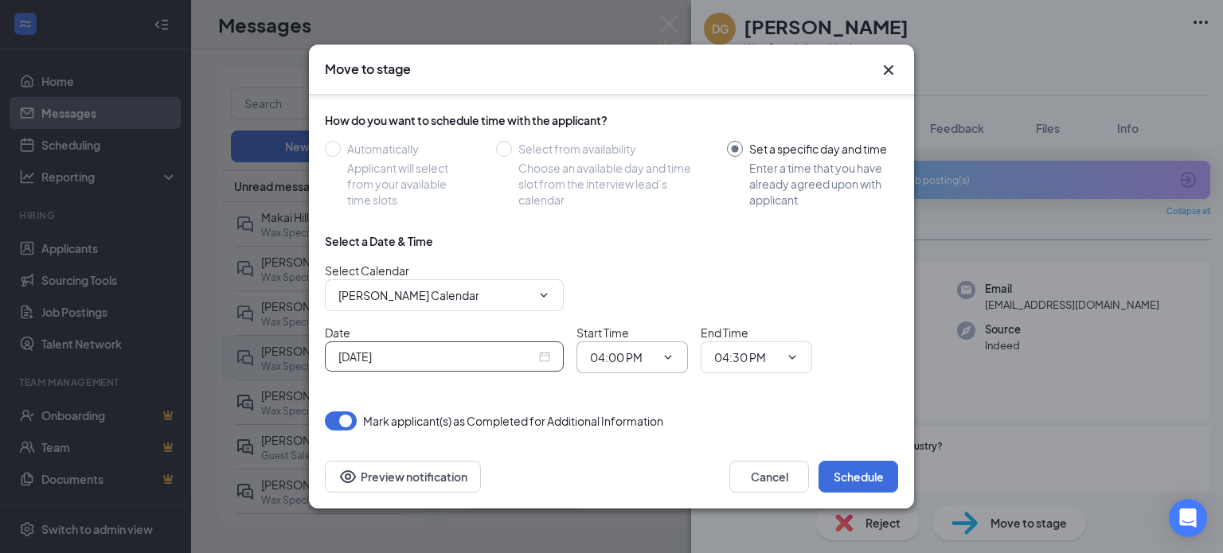
click at [638, 362] on input "04:00 PM" at bounding box center [622, 358] width 65 height 18
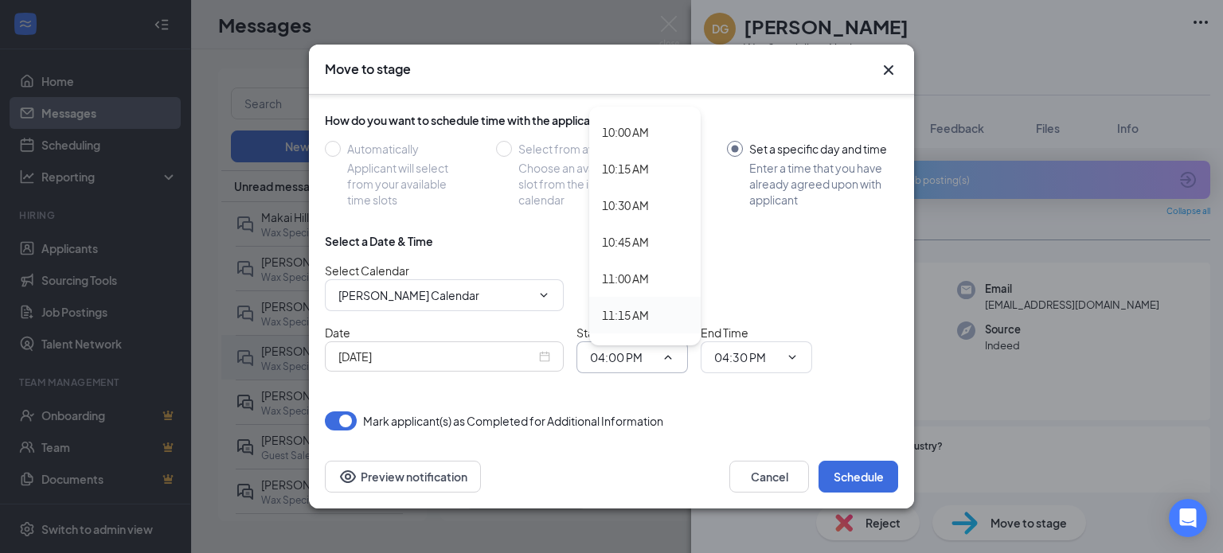
scroll to position [1513, 0]
click at [654, 223] on div "11:00 AM" at bounding box center [645, 224] width 86 height 18
click at [659, 352] on span at bounding box center [666, 357] width 16 height 13
click at [619, 357] on input "11:00 AM" at bounding box center [622, 358] width 65 height 18
click at [649, 292] on div "11:30 AM" at bounding box center [625, 297] width 47 height 18
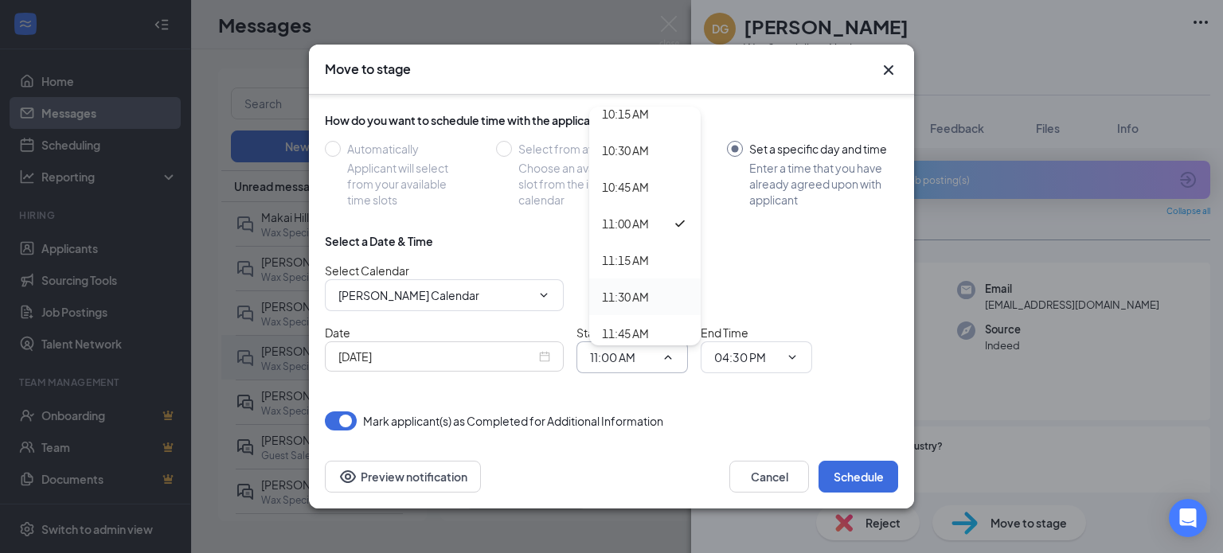
type input "11:30 AM"
click at [780, 356] on span "04:30 PM" at bounding box center [756, 358] width 111 height 32
click at [747, 350] on input "04:30 PM" at bounding box center [746, 358] width 65 height 18
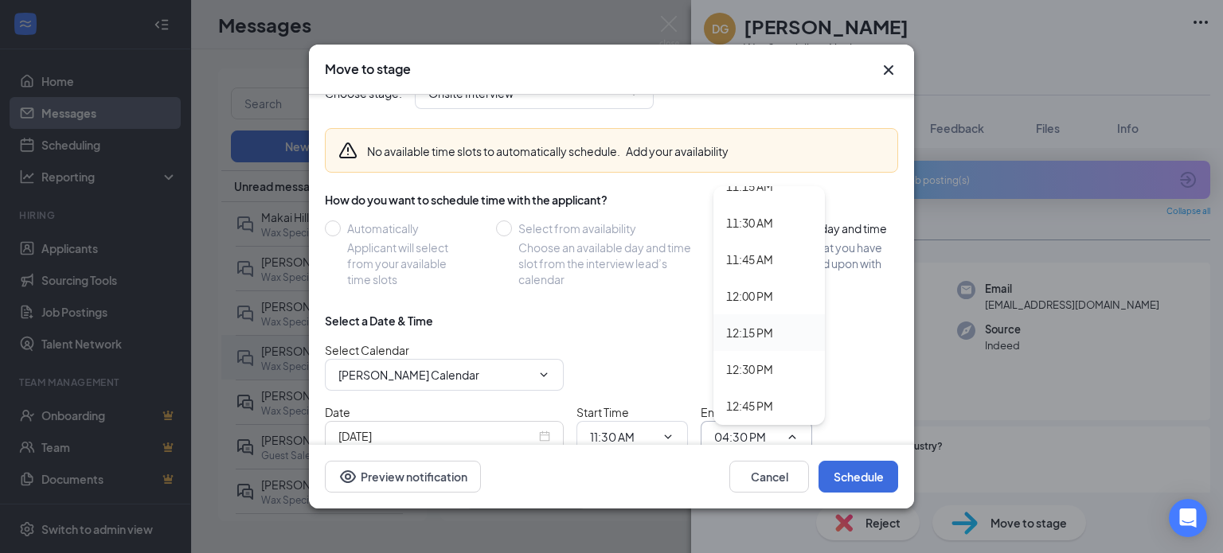
scroll to position [1672, 0]
click at [771, 285] on div "12:00 PM" at bounding box center [749, 291] width 47 height 18
type input "12:00 PM"
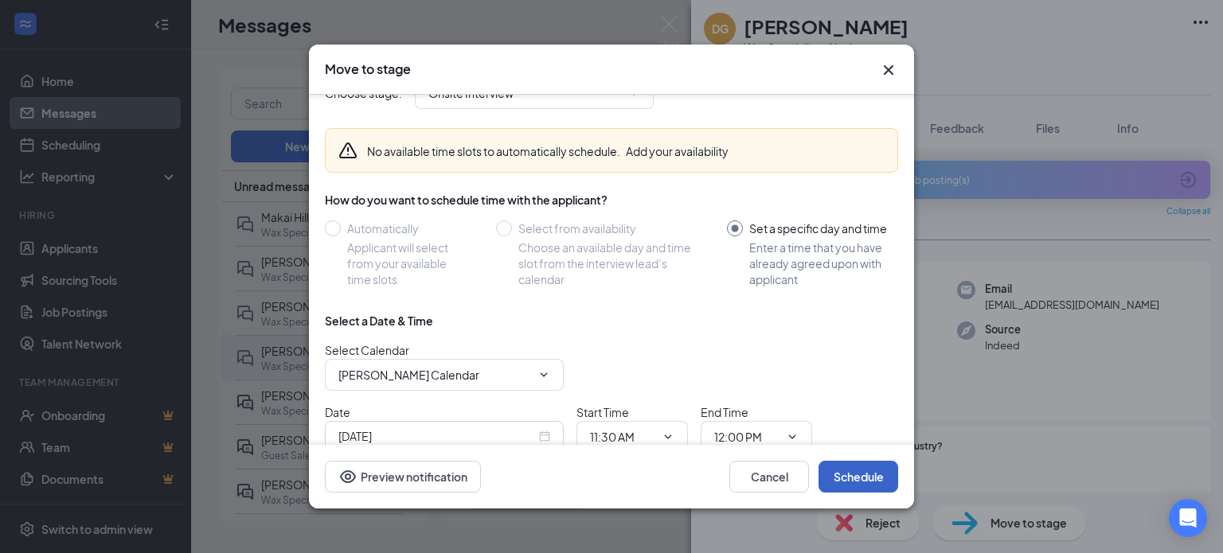
click at [851, 463] on button "Schedule" at bounding box center [858, 477] width 80 height 32
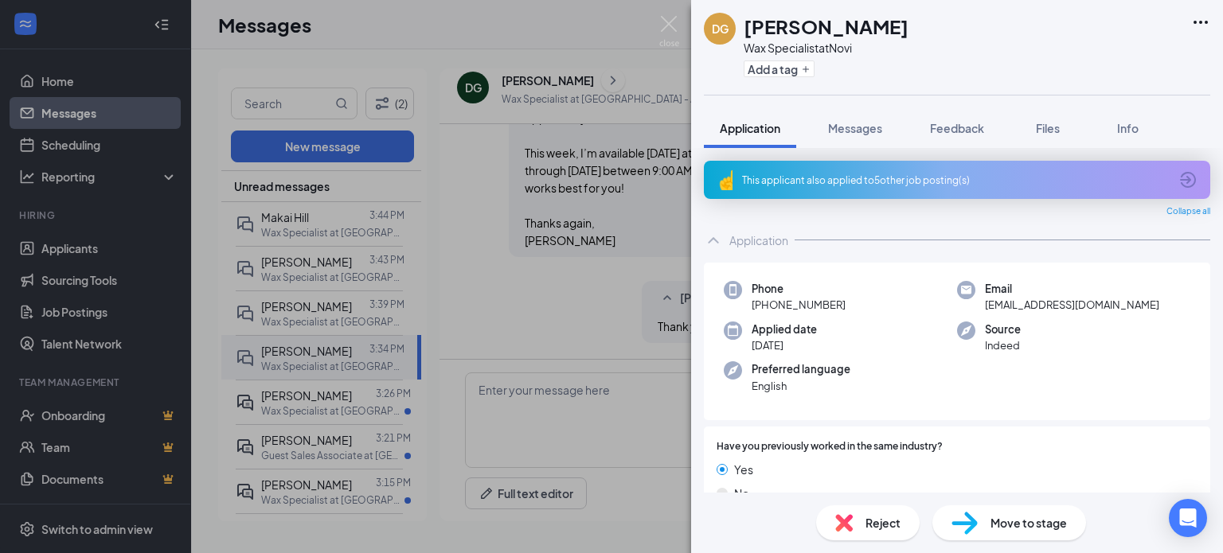
click at [627, 271] on div "DG Daijzah Graves Wax Specialist at Novi Add a tag Application Messages Feedbac…" at bounding box center [611, 276] width 1223 height 553
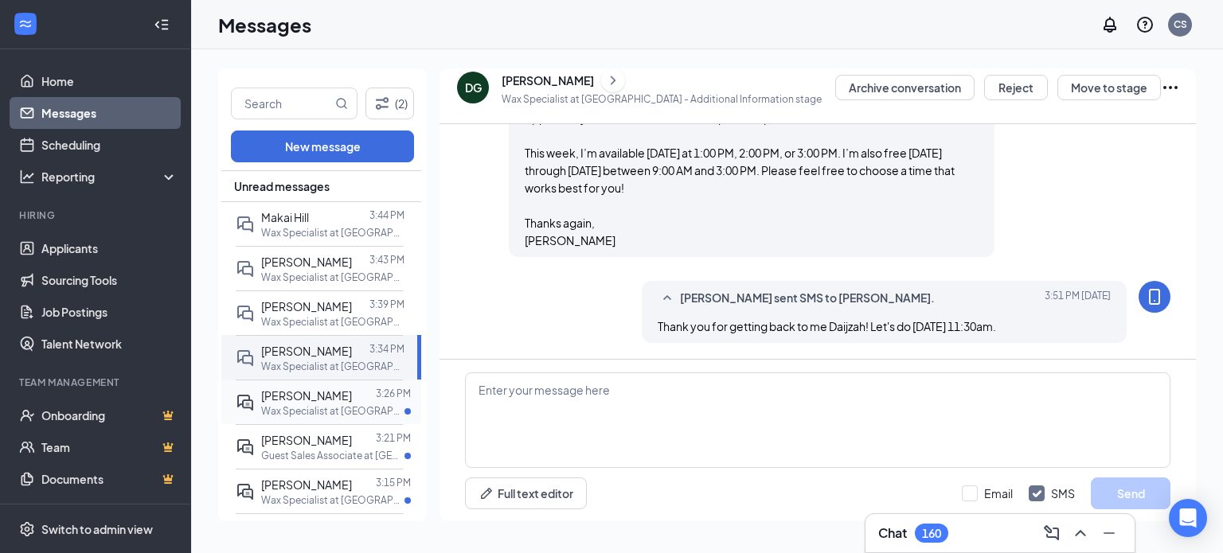
click at [344, 411] on p "Wax Specialist at Clinton Twp" at bounding box center [332, 411] width 143 height 14
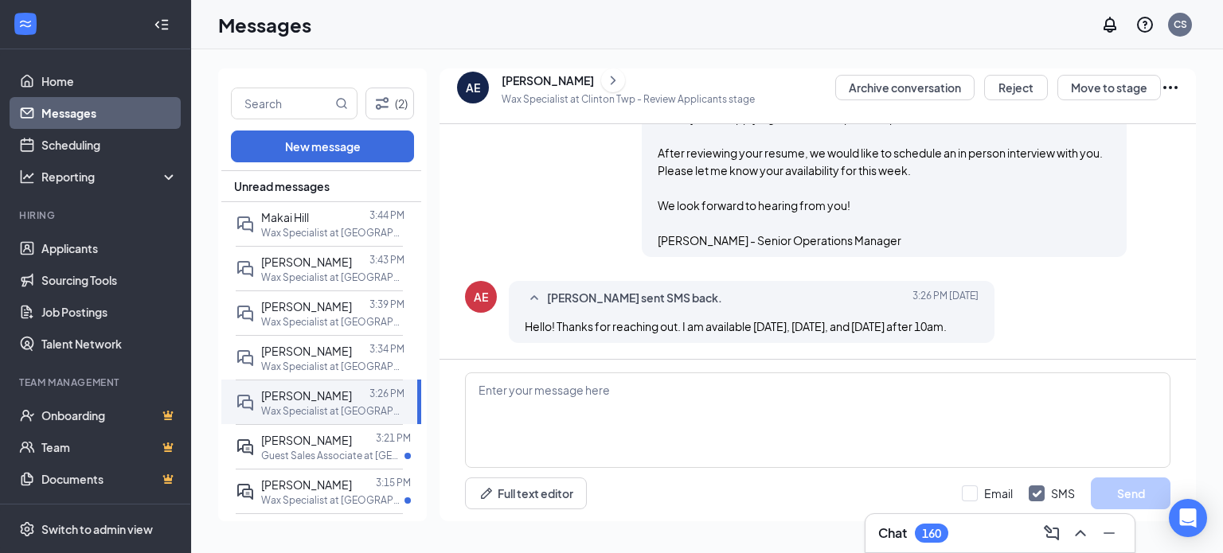
scroll to position [506, 0]
click at [960, 370] on div "Full text editor Email SMS Send" at bounding box center [817, 441] width 756 height 162
click at [965, 417] on textarea at bounding box center [817, 421] width 705 height 96
type textarea "Perfect! Let's do 11:30am on Thursday 9/18!"
click at [1122, 494] on button "Send" at bounding box center [1131, 494] width 80 height 32
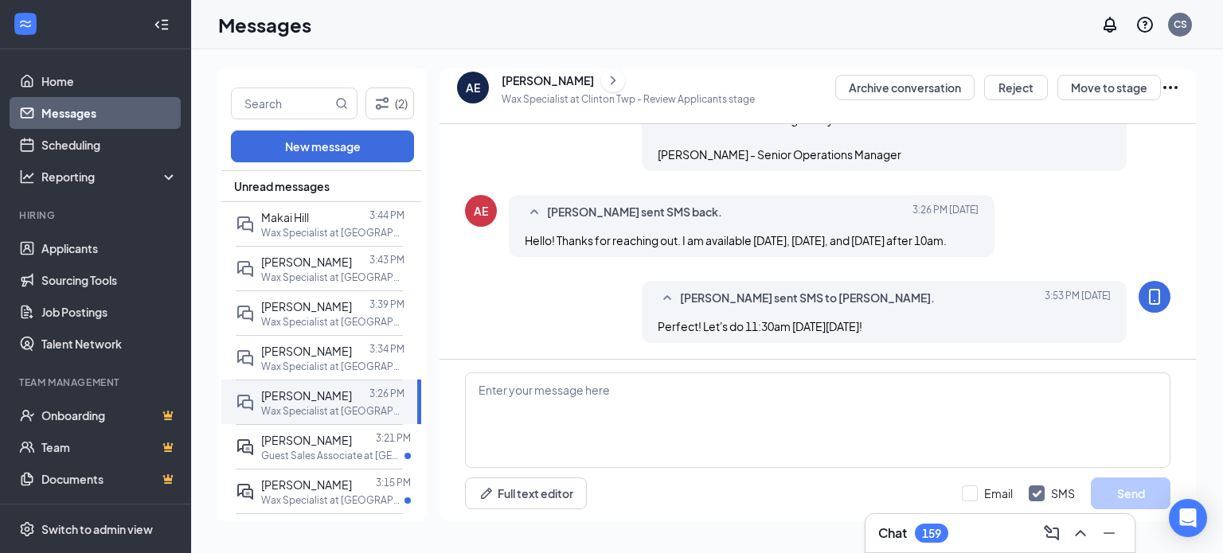
scroll to position [592, 0]
click at [615, 82] on icon "ChevronRight" at bounding box center [613, 80] width 16 height 19
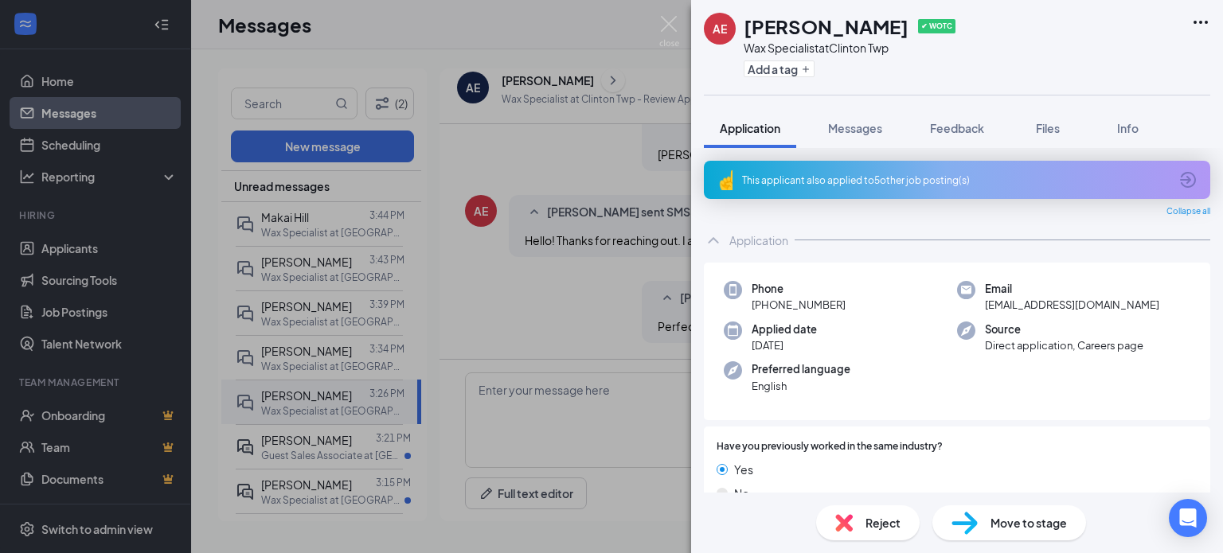
click at [1016, 534] on div "Move to stage" at bounding box center [1009, 523] width 154 height 35
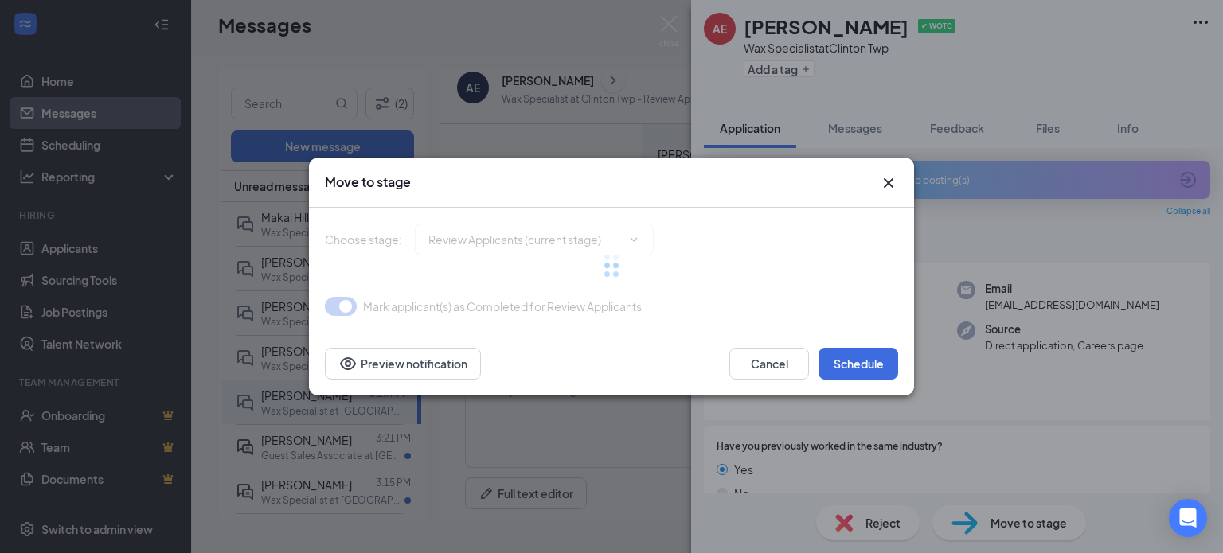
type input "Onsite Interview (next stage)"
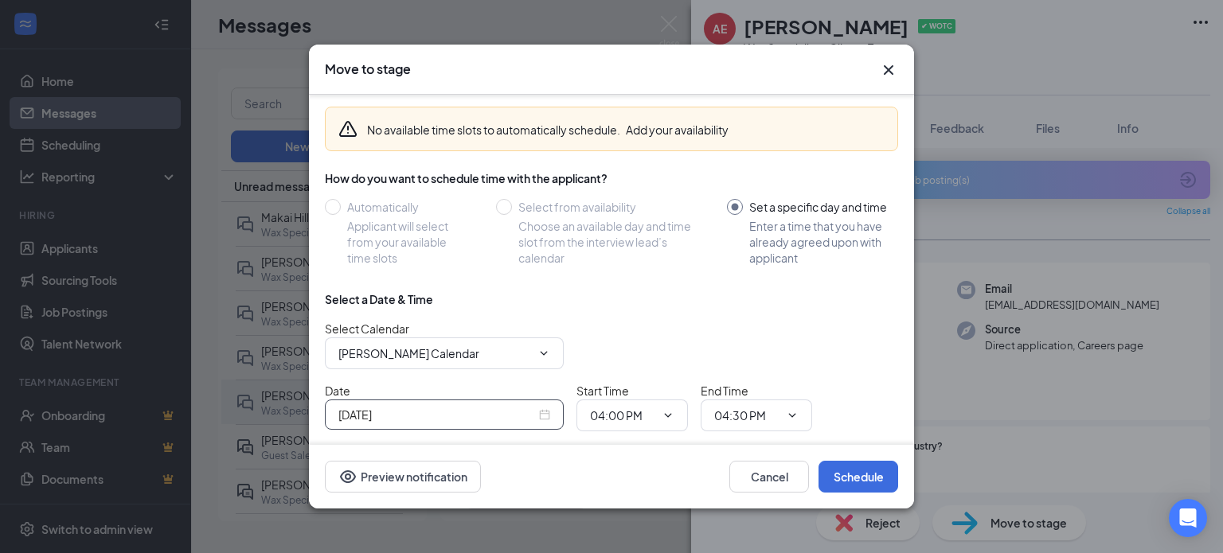
scroll to position [113, 0]
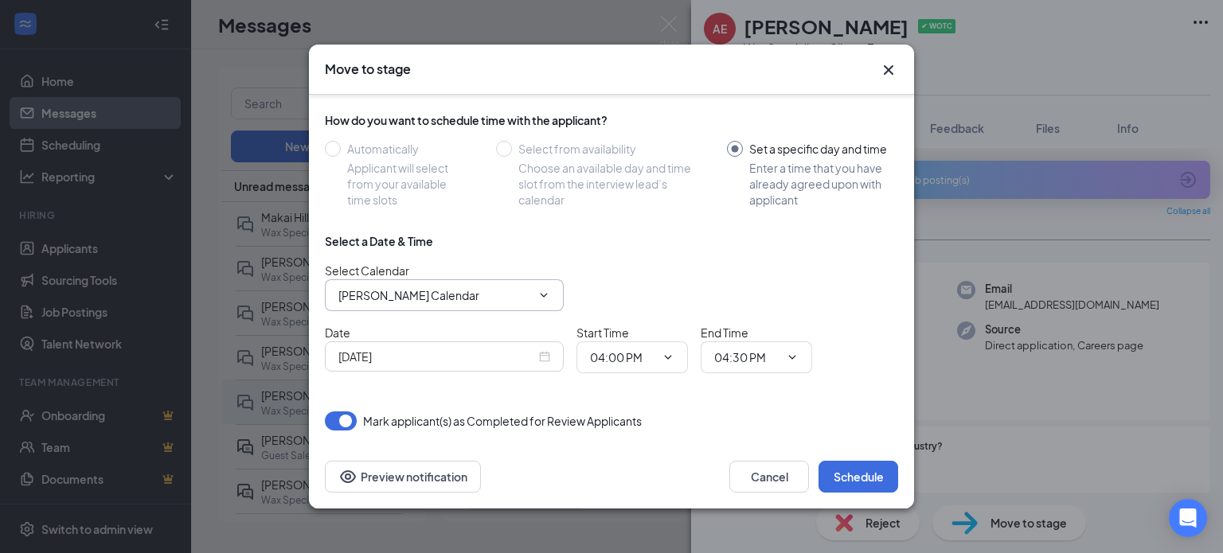
click at [479, 292] on input "Carly Sorco's Calendar" at bounding box center [434, 296] width 193 height 18
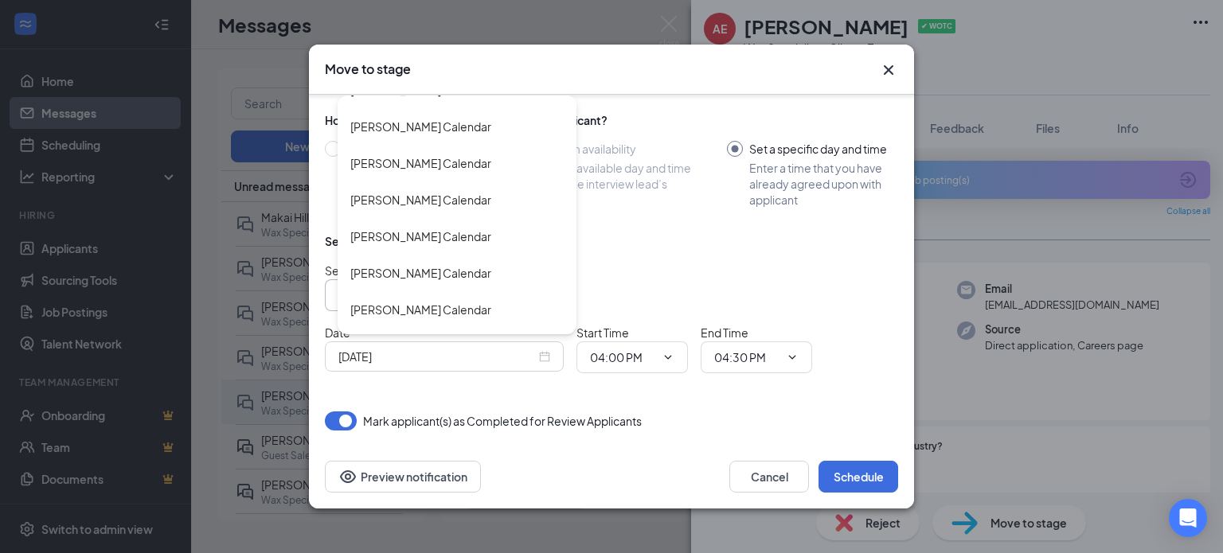
scroll to position [3191, 0]
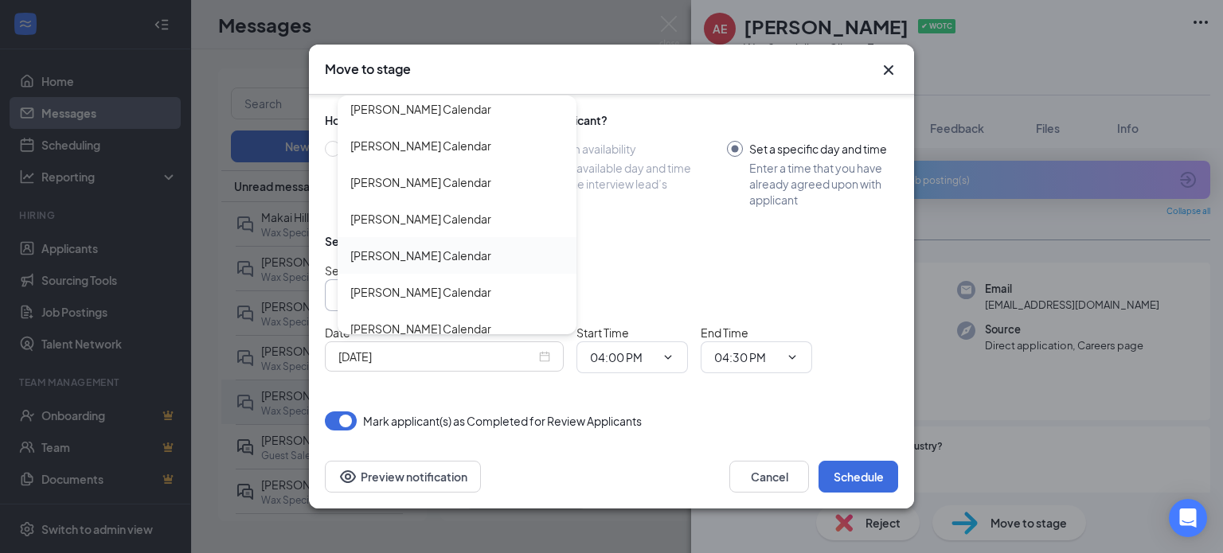
click at [479, 252] on div "Meghan McNamee's Calendar" at bounding box center [420, 256] width 141 height 18
type input "Meghan McNamee's Calendar"
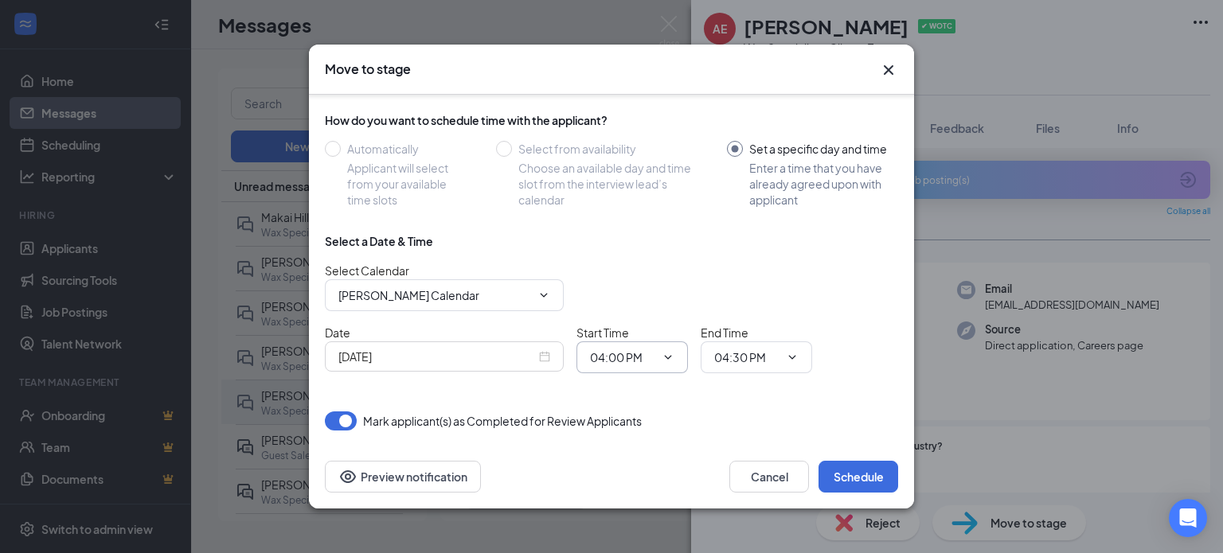
click at [657, 356] on span "04:00 PM" at bounding box center [631, 358] width 111 height 32
click at [627, 360] on input "04:00 PM" at bounding box center [622, 358] width 65 height 18
click at [644, 213] on div "11:30 AM" at bounding box center [625, 218] width 47 height 18
type input "11:30 AM"
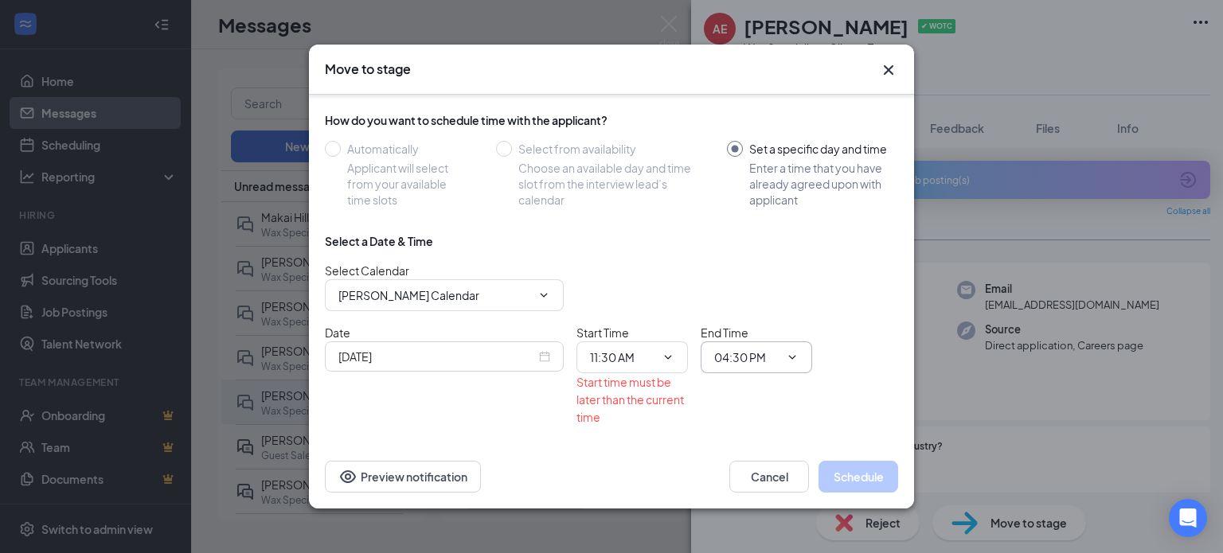
click at [734, 356] on input "04:30 PM" at bounding box center [746, 358] width 65 height 18
click at [768, 128] on div "12:00 PM" at bounding box center [749, 132] width 47 height 18
type input "12:00 PM"
click at [452, 335] on div "Date Sep 15, 2025" at bounding box center [444, 348] width 239 height 48
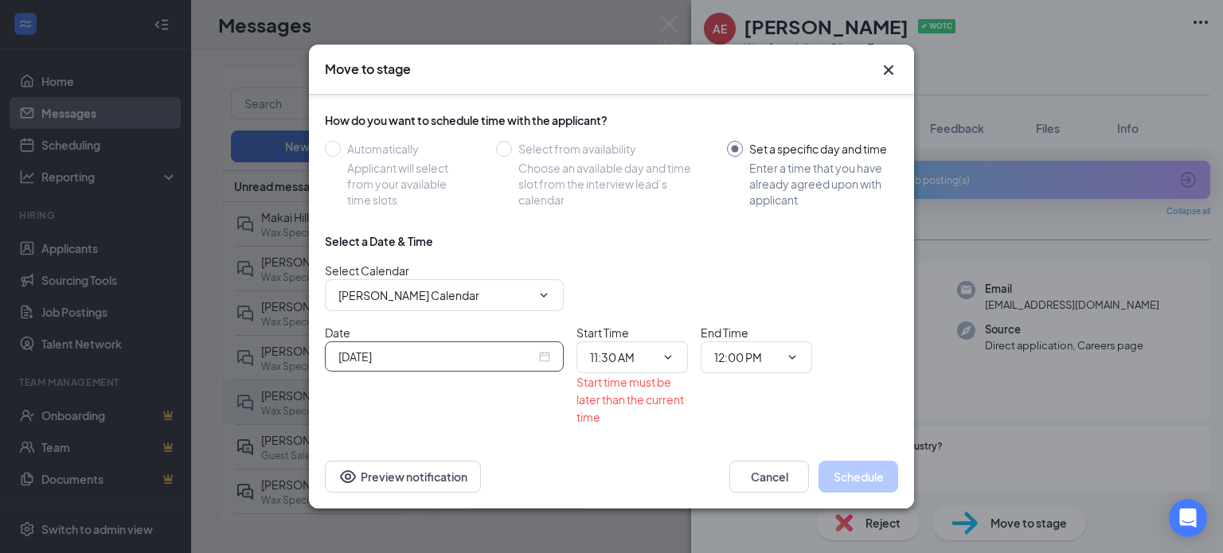
click at [440, 359] on input "Sep 15, 2025" at bounding box center [436, 357] width 197 height 18
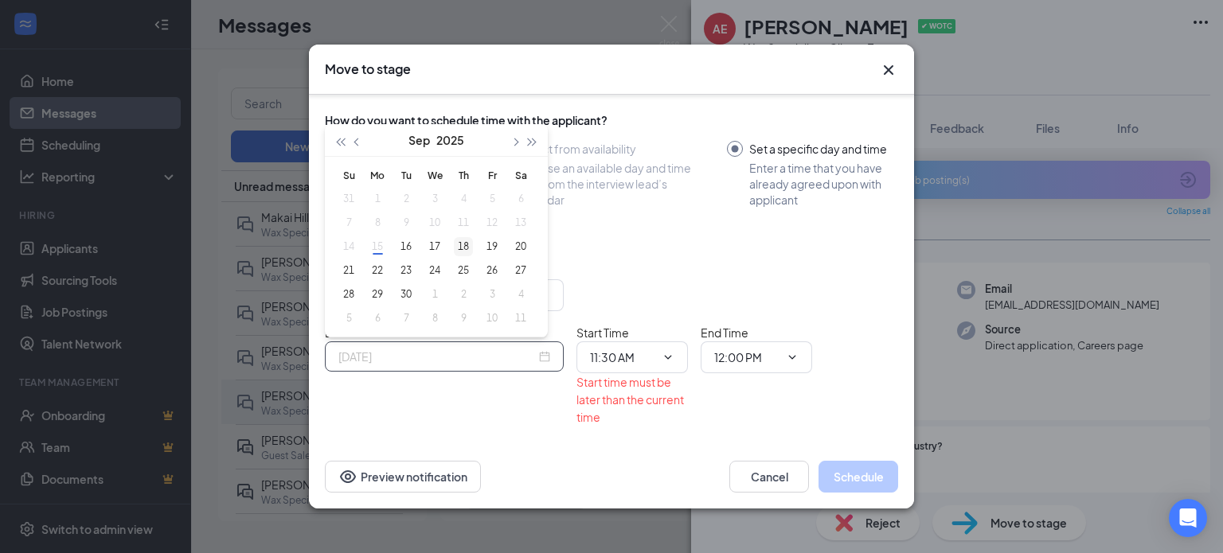
type input "Sep 18, 2025"
click at [464, 244] on div "18" at bounding box center [463, 246] width 19 height 19
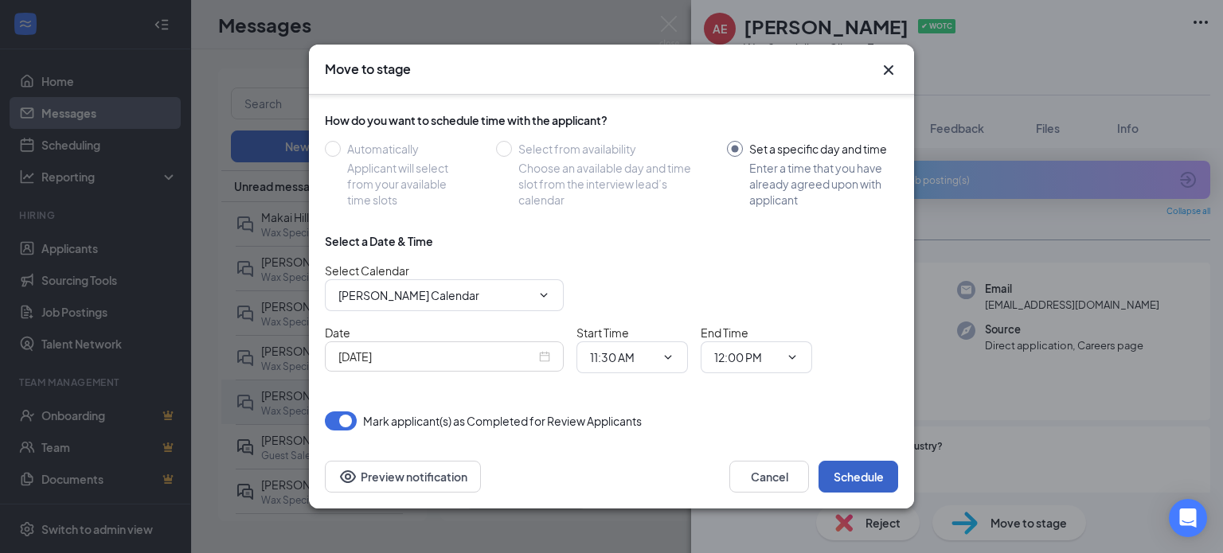
click at [881, 484] on button "Schedule" at bounding box center [858, 477] width 80 height 32
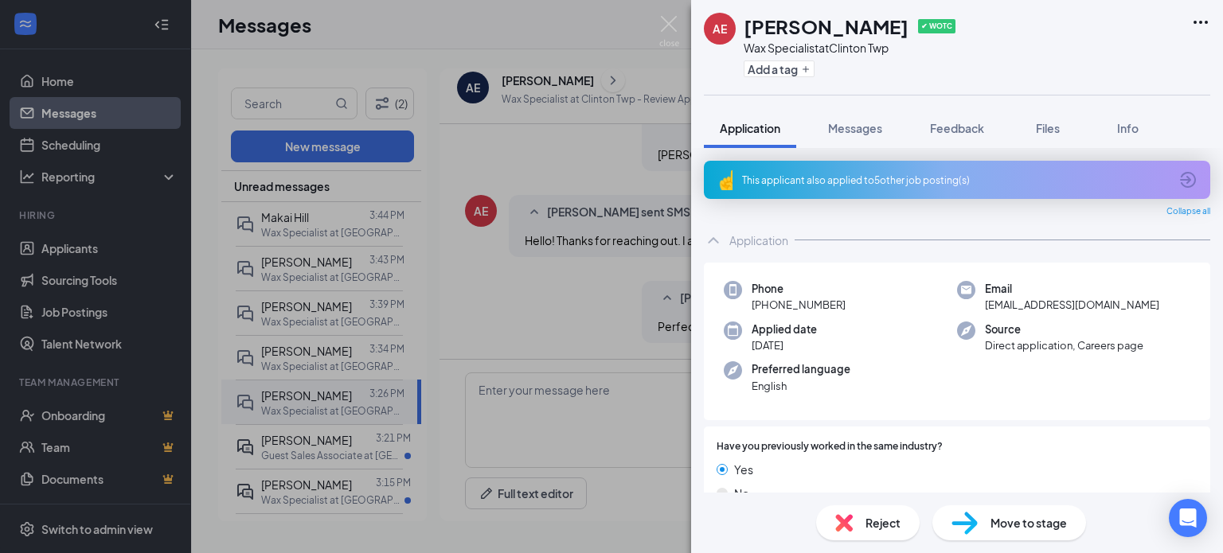
click at [611, 145] on div "AE Aleja Ellis-Tramble ✔ WOTC Wax Specialist at Clinton Twp Add a tag Applicati…" at bounding box center [611, 276] width 1223 height 553
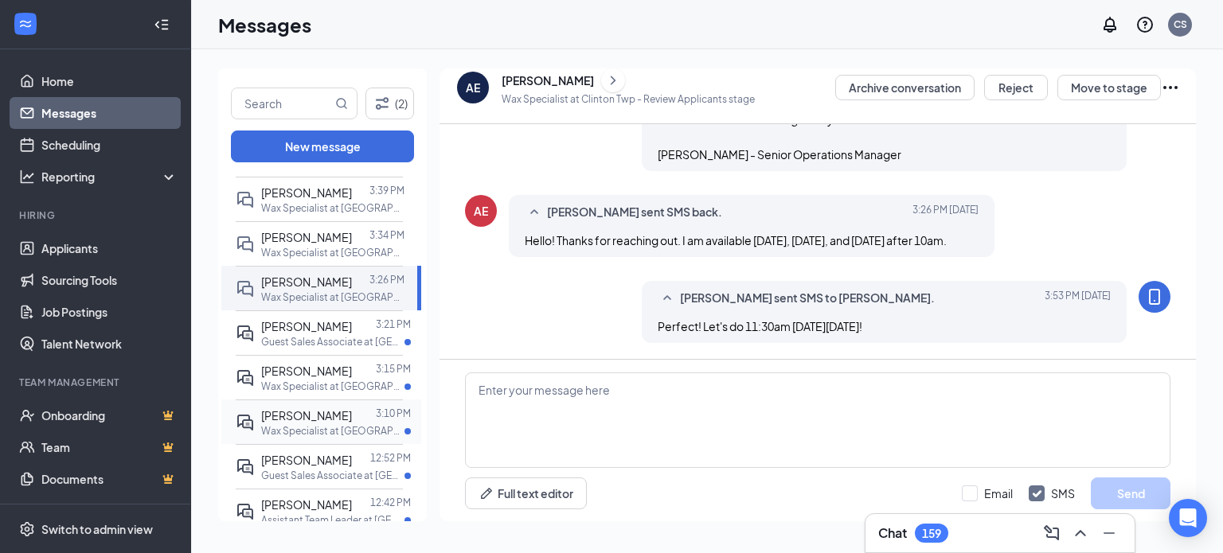
scroll to position [159, 0]
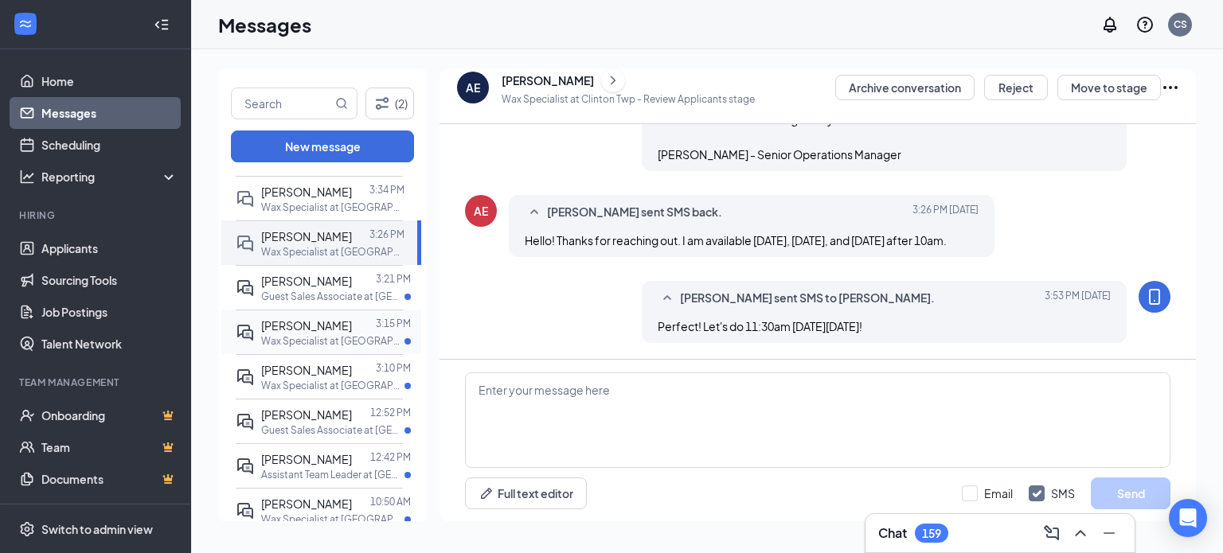
click at [352, 334] on div at bounding box center [364, 326] width 24 height 18
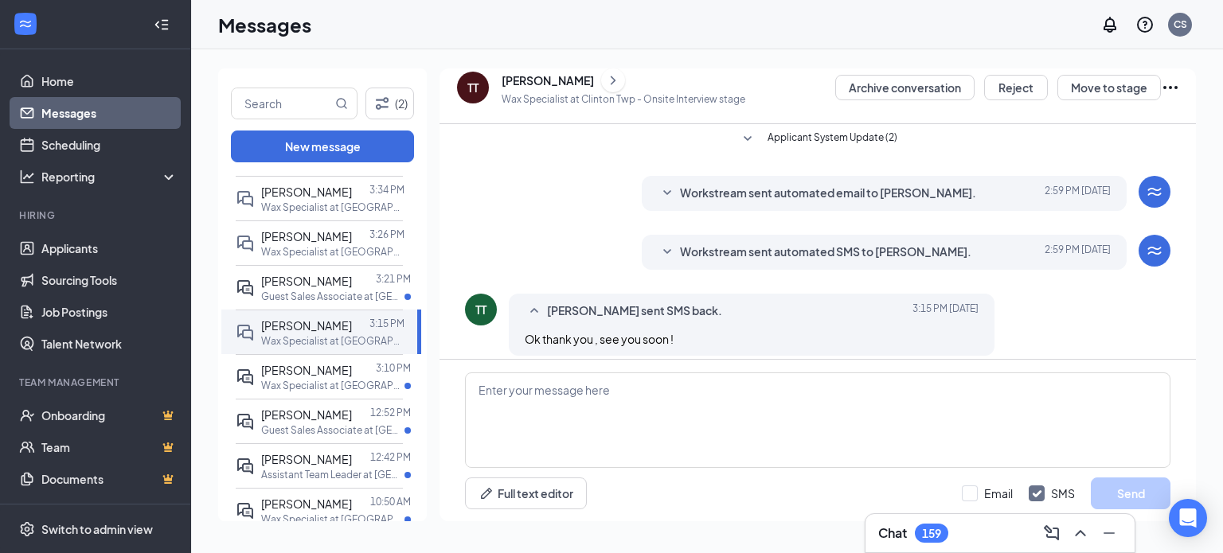
scroll to position [496, 0]
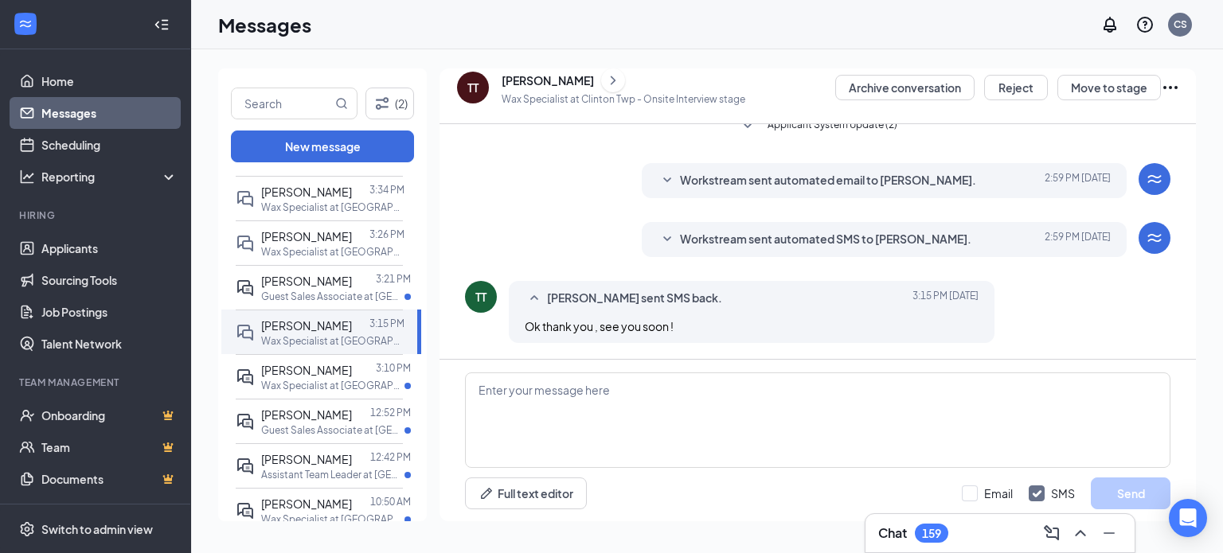
click at [671, 236] on icon "SmallChevronDown" at bounding box center [667, 239] width 19 height 19
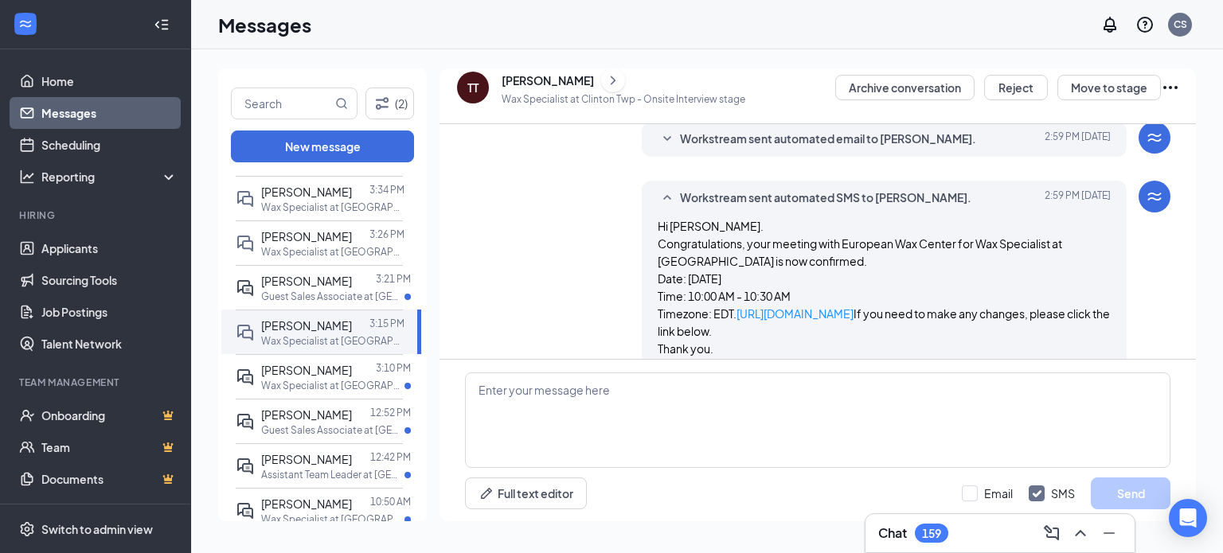
scroll to position [576, 0]
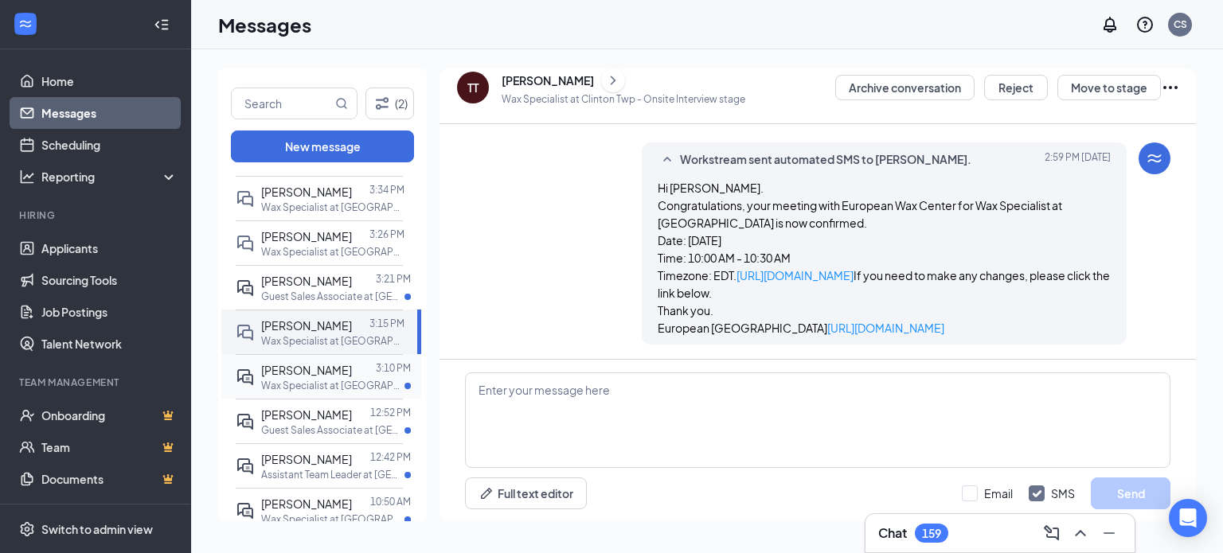
click at [334, 393] on p "Wax Specialist at Clinton Twp" at bounding box center [332, 386] width 143 height 14
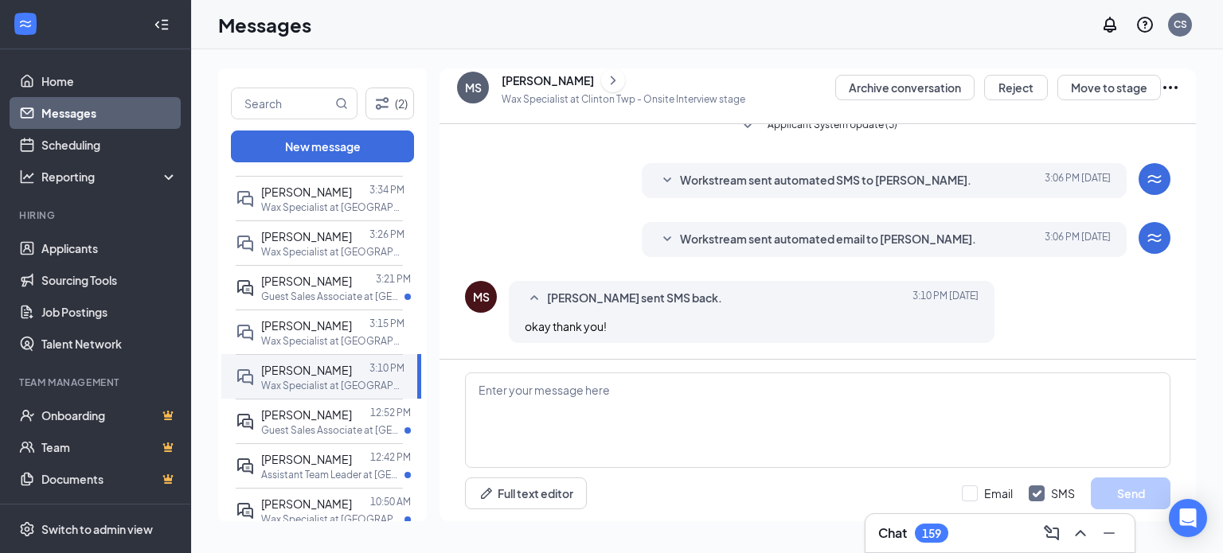
scroll to position [445, 0]
click at [668, 248] on icon "SmallChevronDown" at bounding box center [667, 239] width 19 height 19
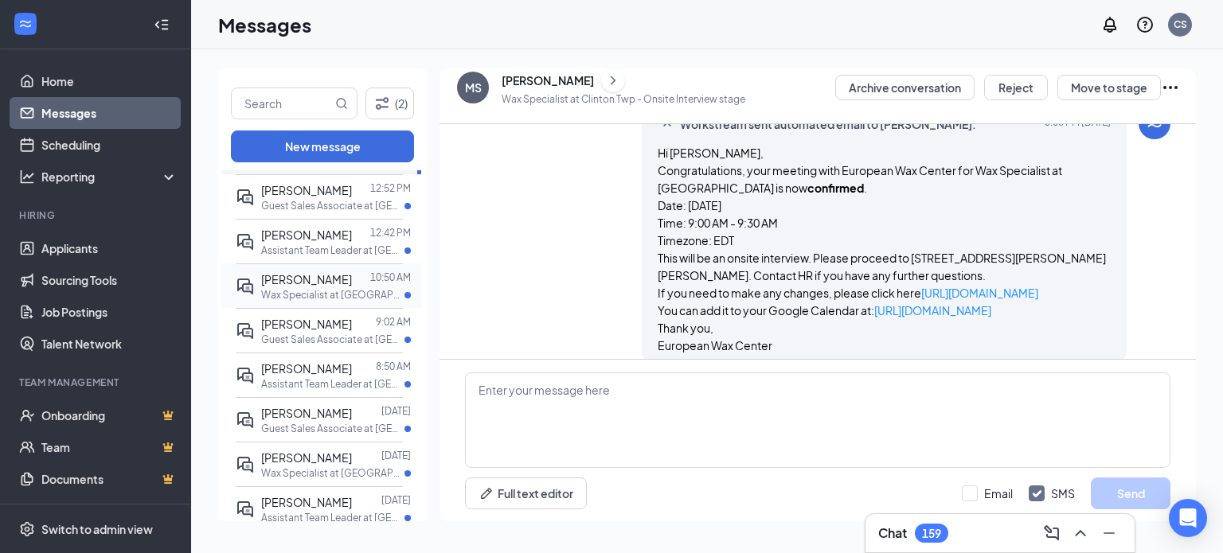
scroll to position [398, 0]
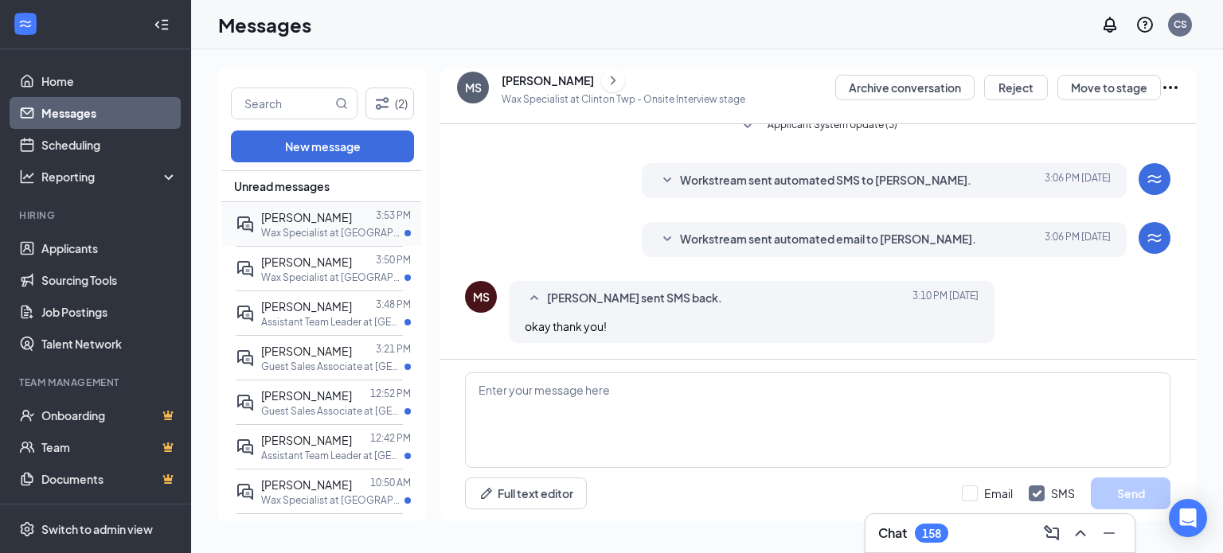
scroll to position [445, 0]
click at [317, 235] on p "Wax Specialist at Novi" at bounding box center [332, 233] width 143 height 14
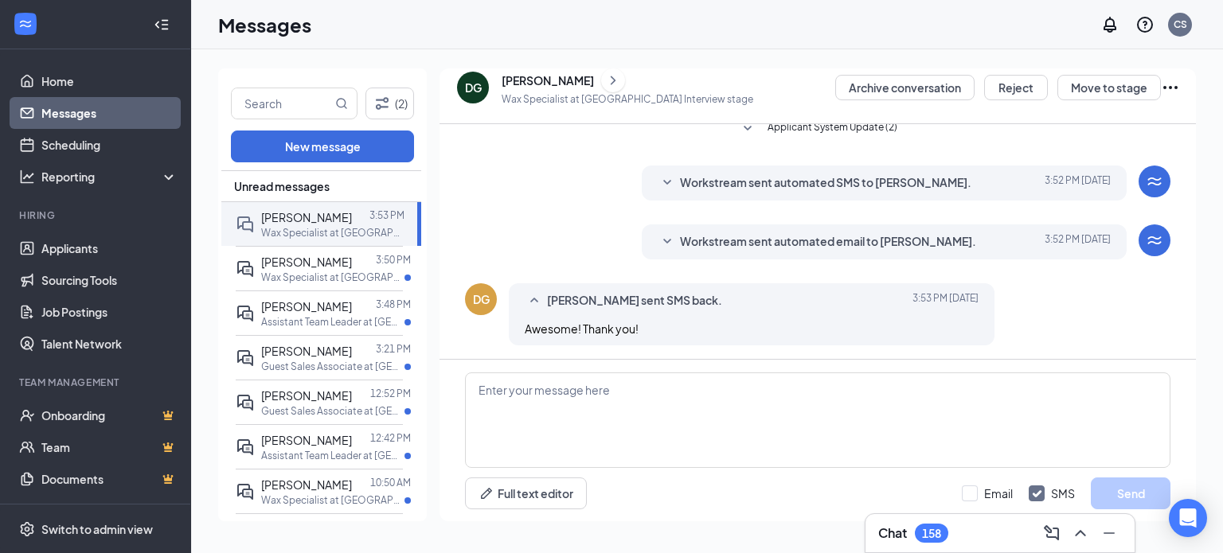
scroll to position [959, 0]
click at [341, 274] on p "Wax Specialist at Novi" at bounding box center [332, 278] width 143 height 14
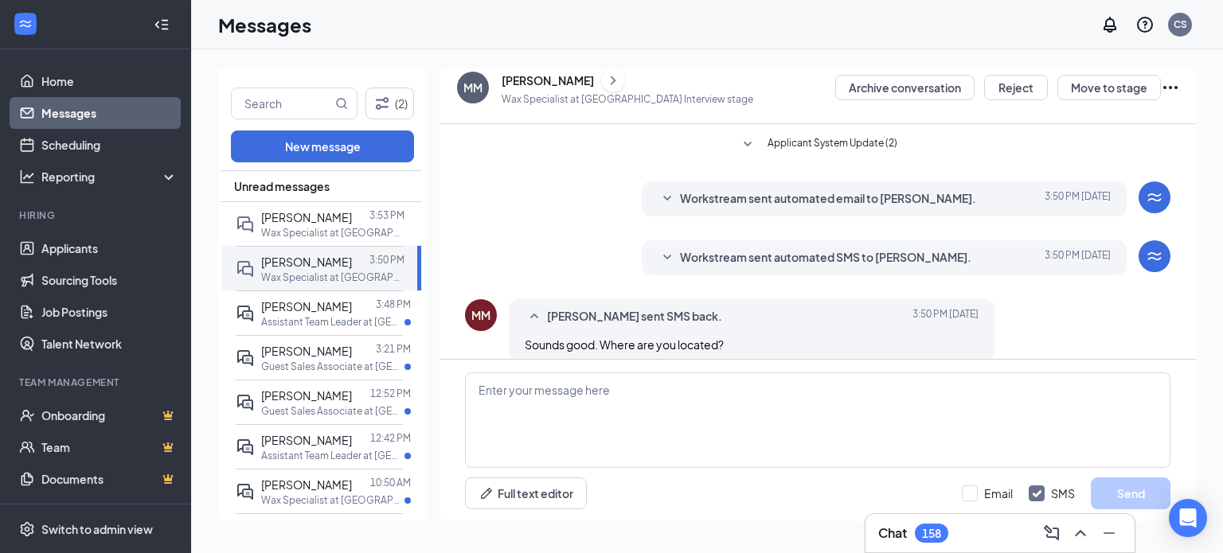
scroll to position [771, 0]
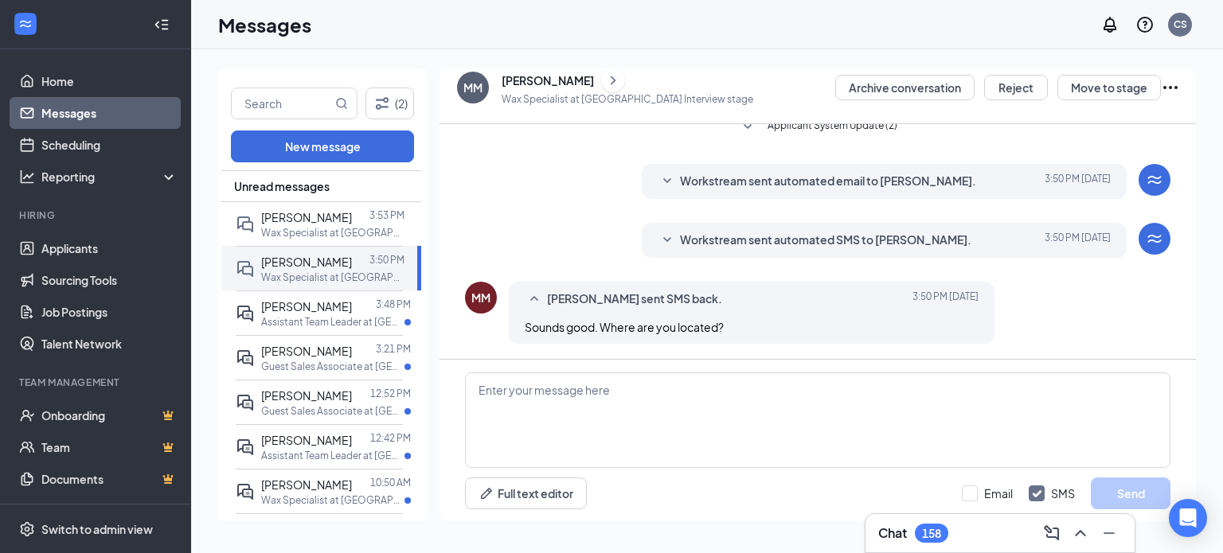
click at [659, 247] on icon "SmallChevronDown" at bounding box center [667, 240] width 19 height 19
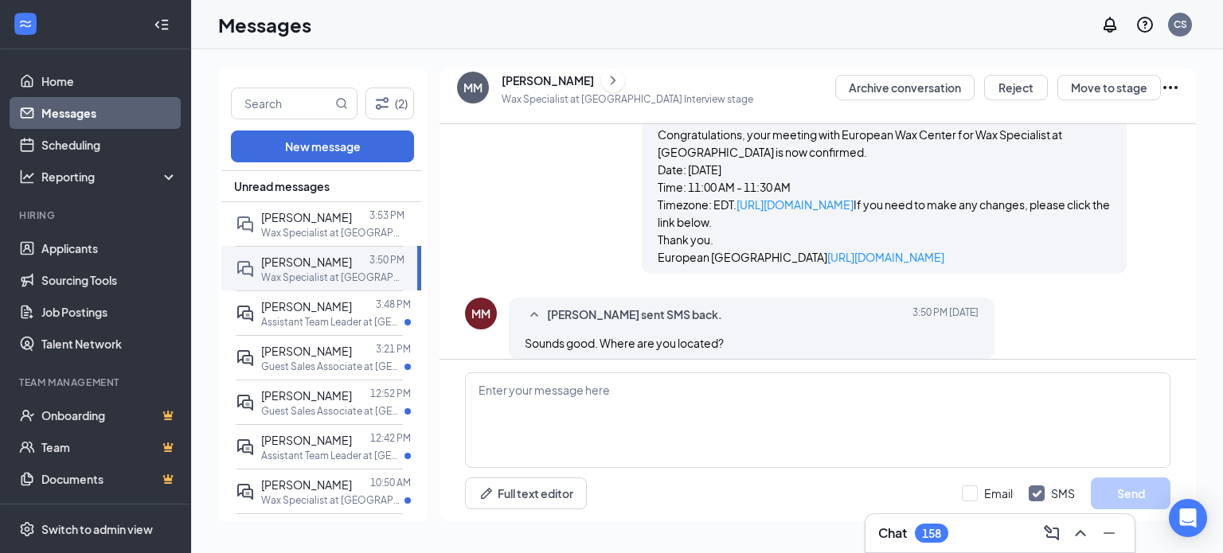
scroll to position [930, 0]
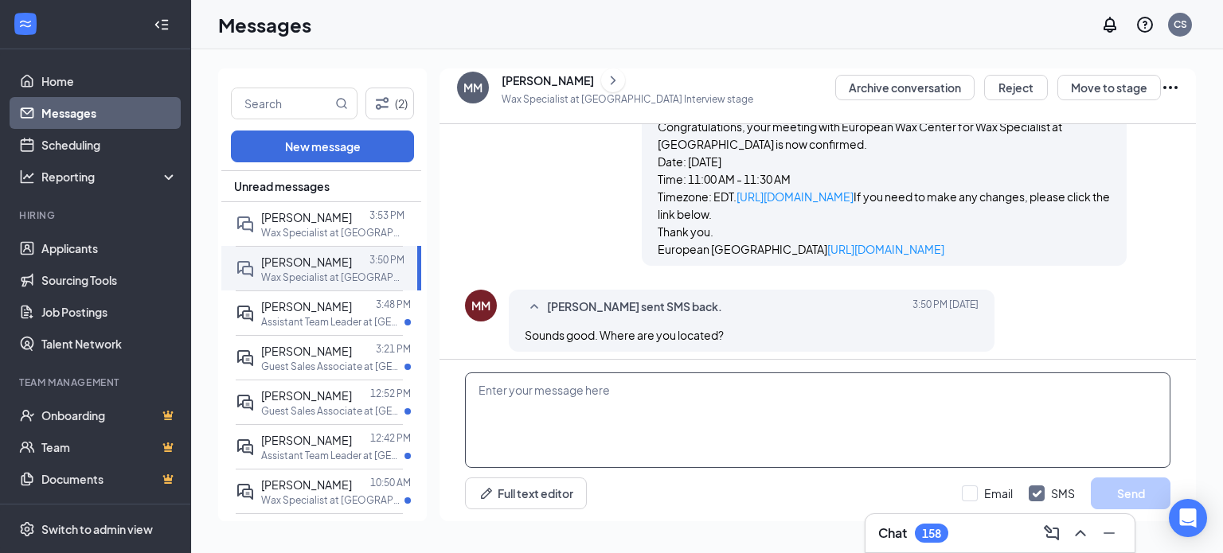
click at [621, 416] on textarea at bounding box center [817, 421] width 705 height 96
paste textarea "[STREET_ADDRESS]"
type textarea "Here is the centers address: 43348 Grand River Ave, Novi, MI 48375"
click at [1145, 492] on button "Send" at bounding box center [1131, 494] width 80 height 32
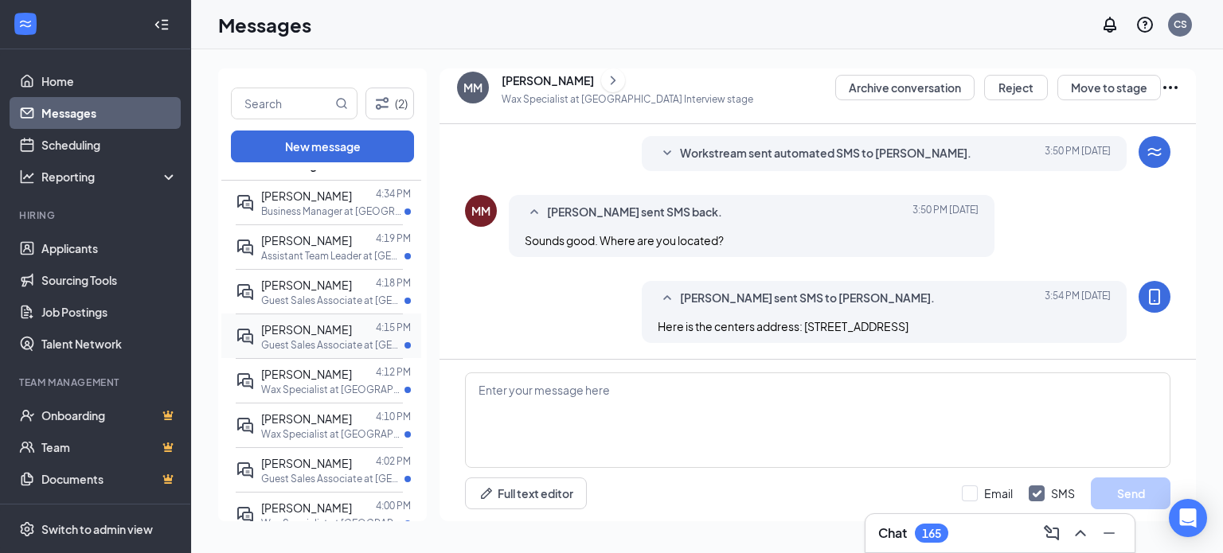
scroll to position [25, 0]
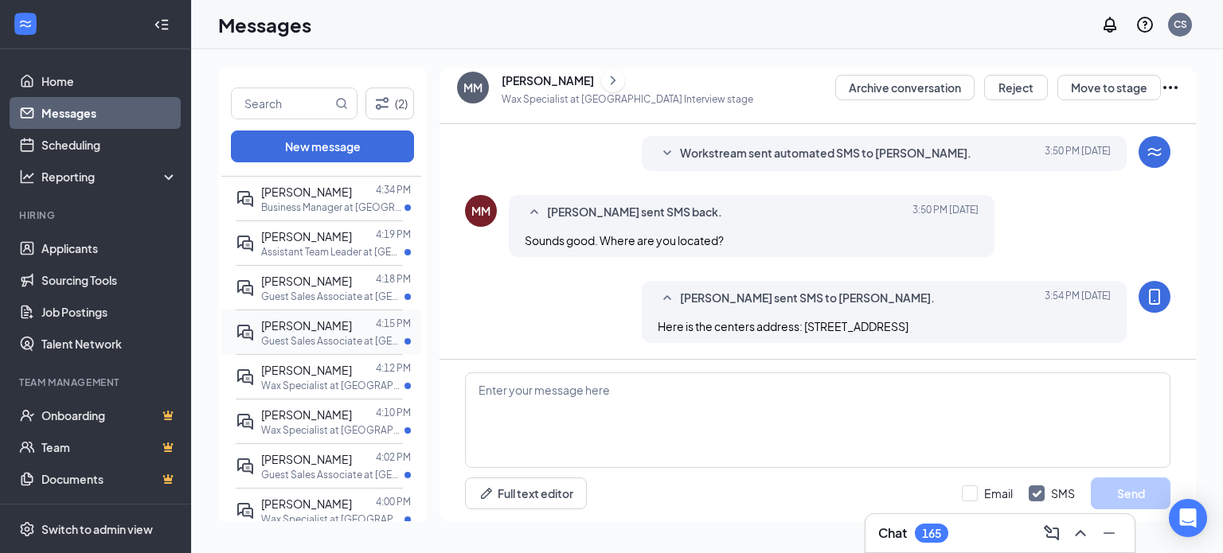
click at [352, 367] on div at bounding box center [364, 370] width 24 height 18
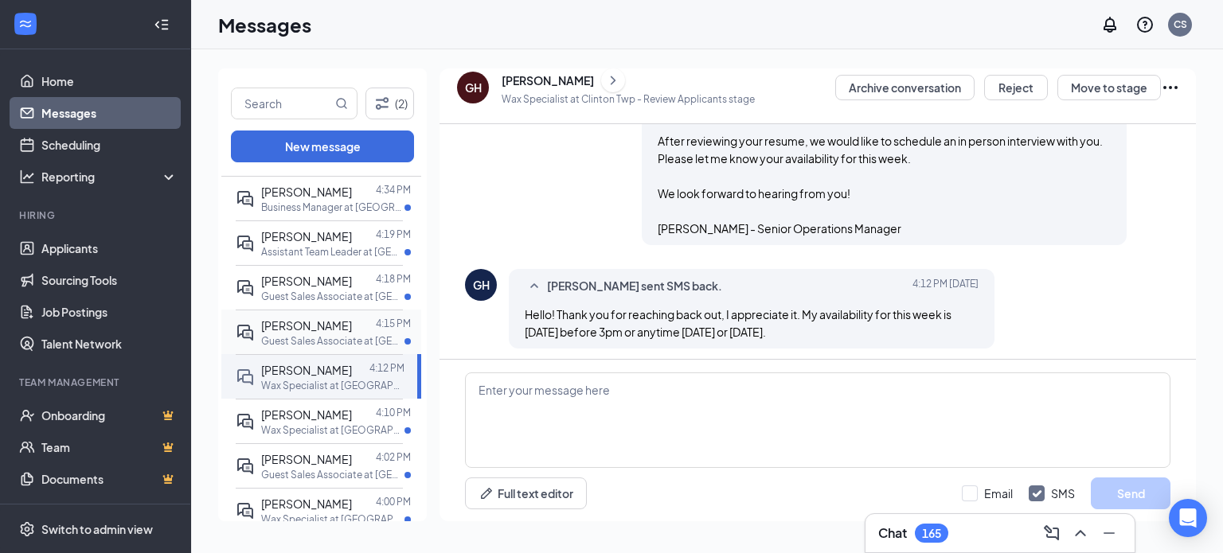
scroll to position [735, 0]
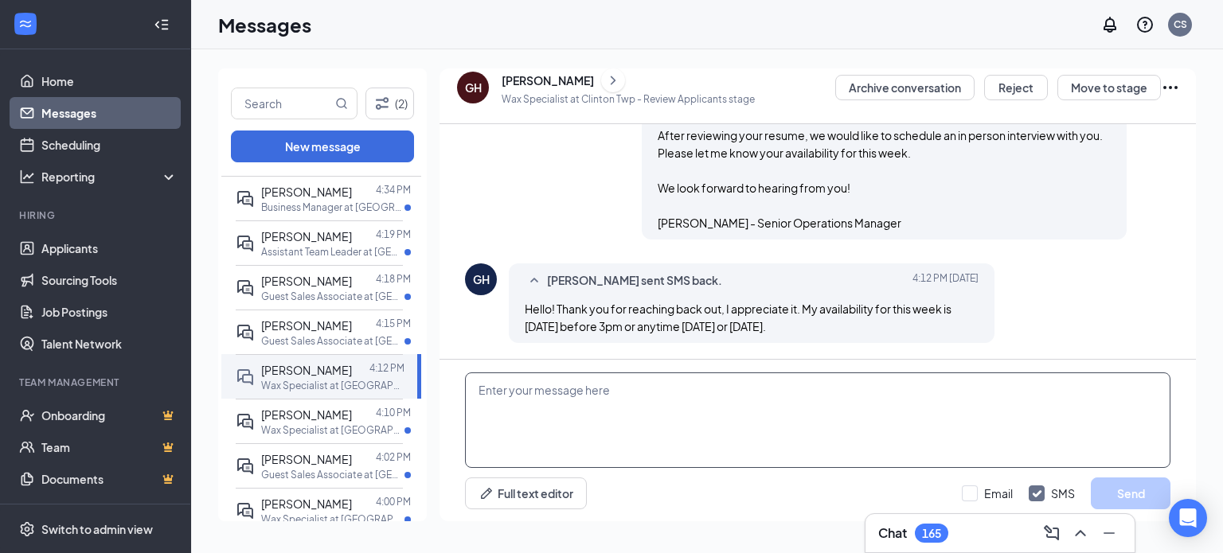
click at [656, 386] on textarea at bounding box center [817, 421] width 705 height 96
click at [637, 393] on textarea at bounding box center [817, 421] width 705 height 96
type textarea "Perfect! We will see you on Wednesday 9/17 at 10:30am."
click at [1121, 502] on button "Send" at bounding box center [1131, 494] width 80 height 32
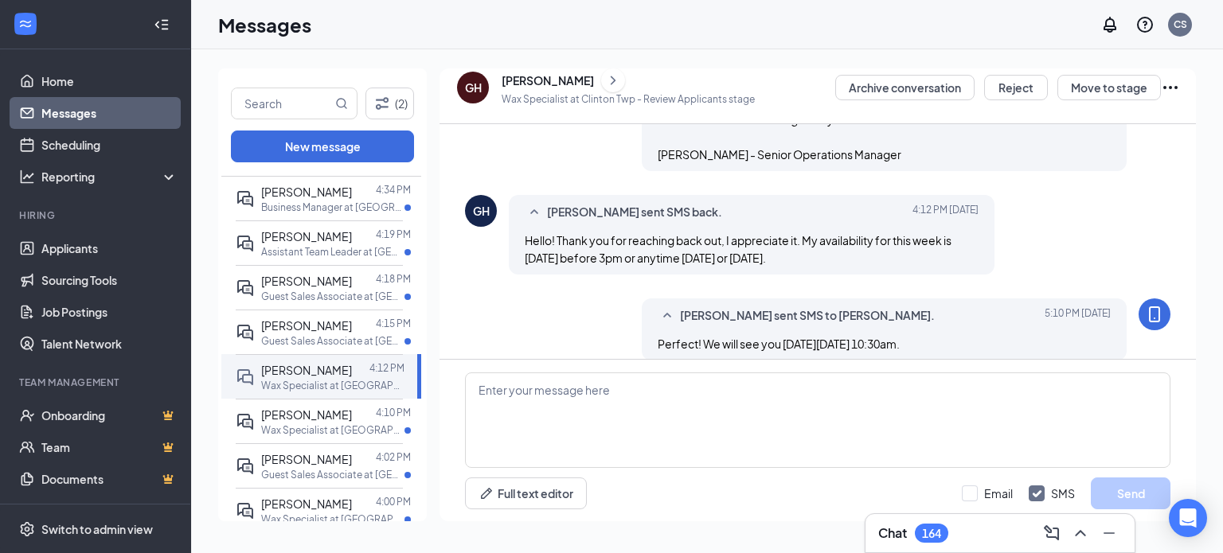
scroll to position [821, 0]
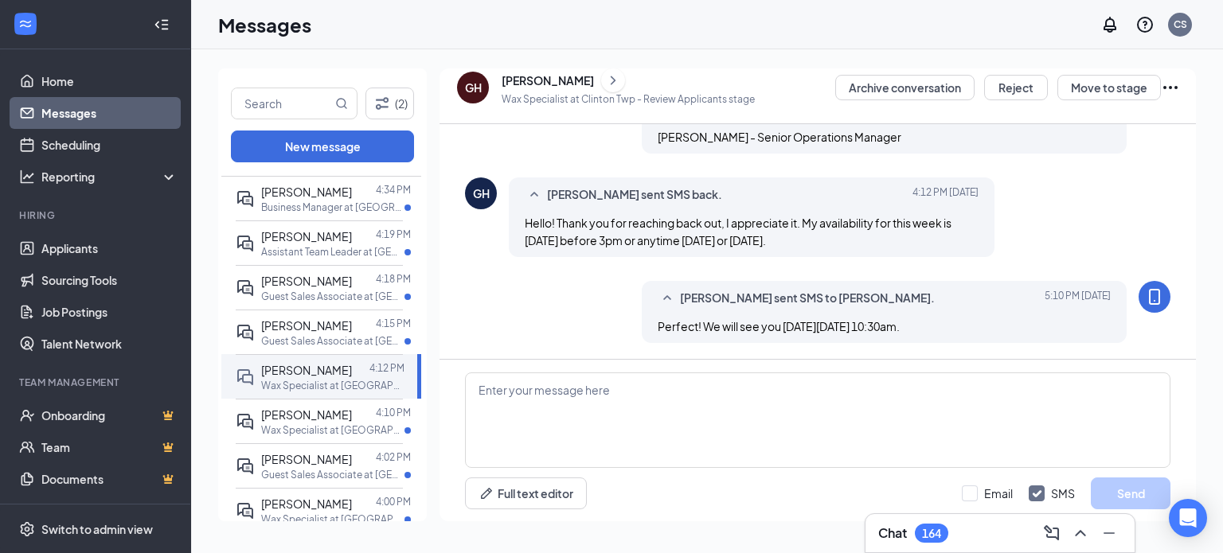
click at [611, 81] on icon "ChevronRight" at bounding box center [613, 80] width 5 height 9
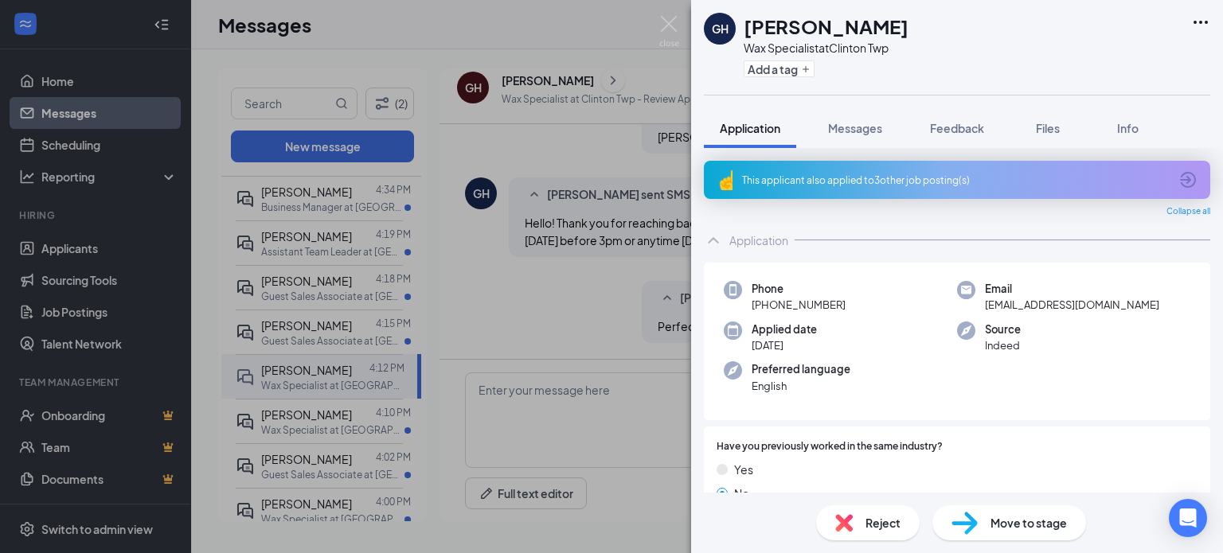
click at [987, 529] on div "Move to stage" at bounding box center [1009, 523] width 154 height 35
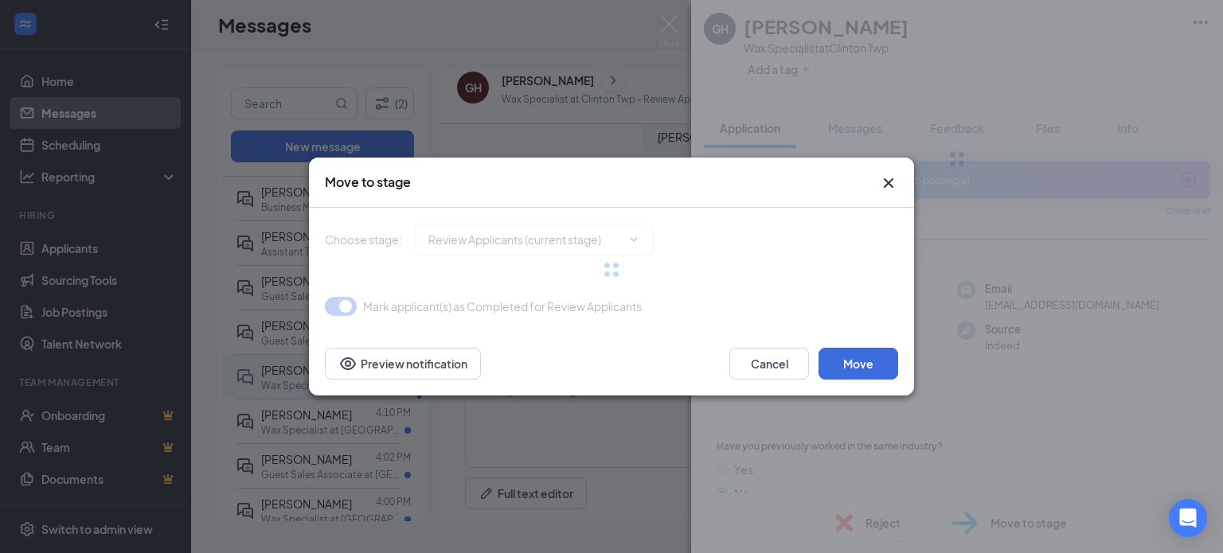
type input "Onsite Interview (next stage)"
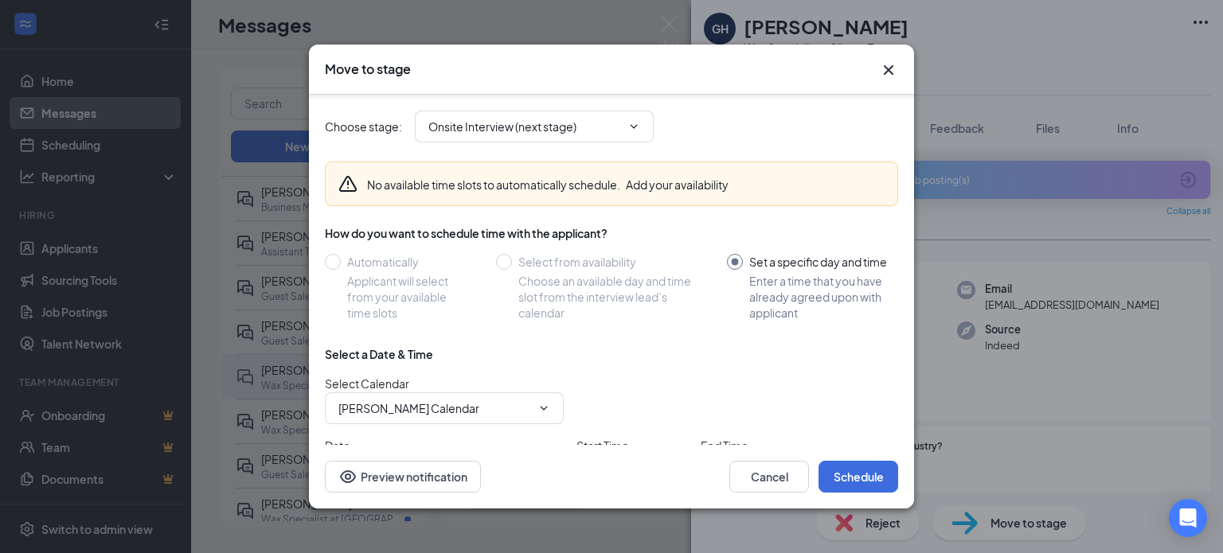
scroll to position [113, 0]
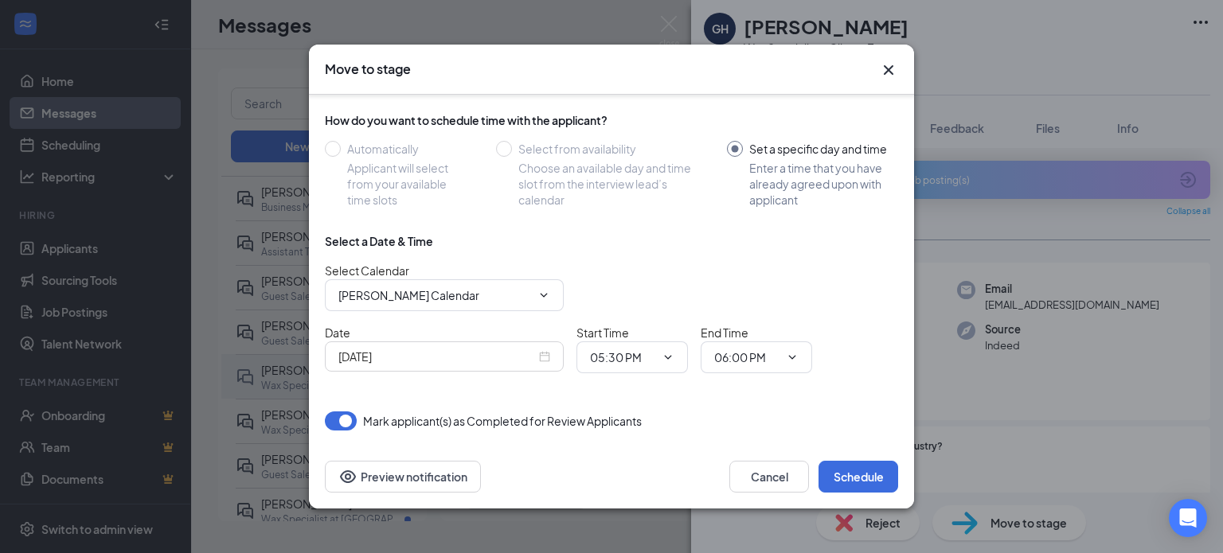
click at [545, 357] on div "[DATE]" at bounding box center [444, 357] width 212 height 18
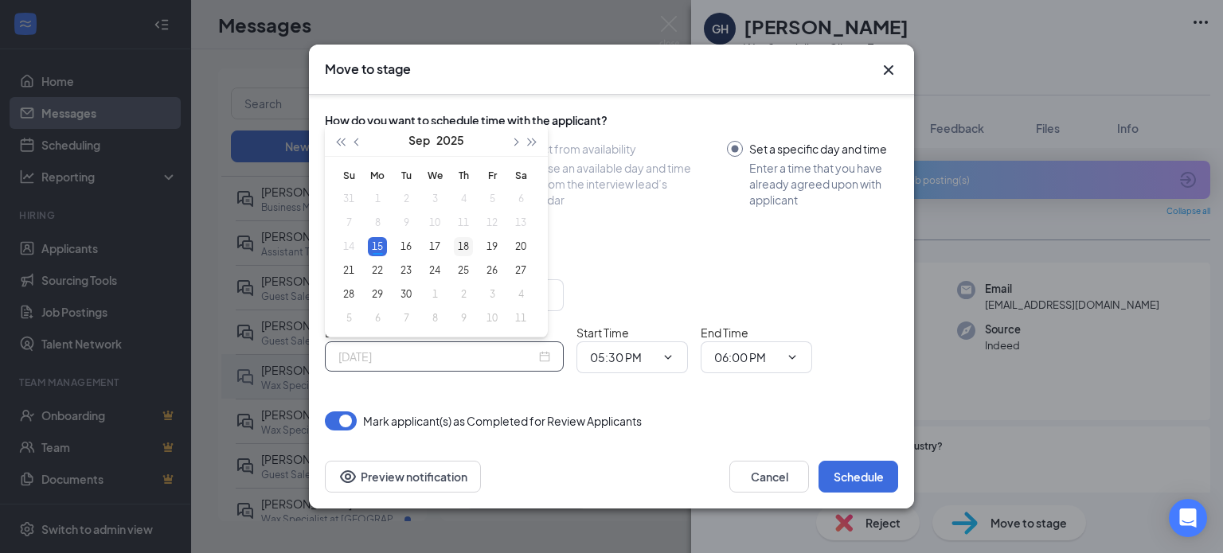
type input "[DATE]"
click at [456, 240] on div "18" at bounding box center [463, 246] width 19 height 19
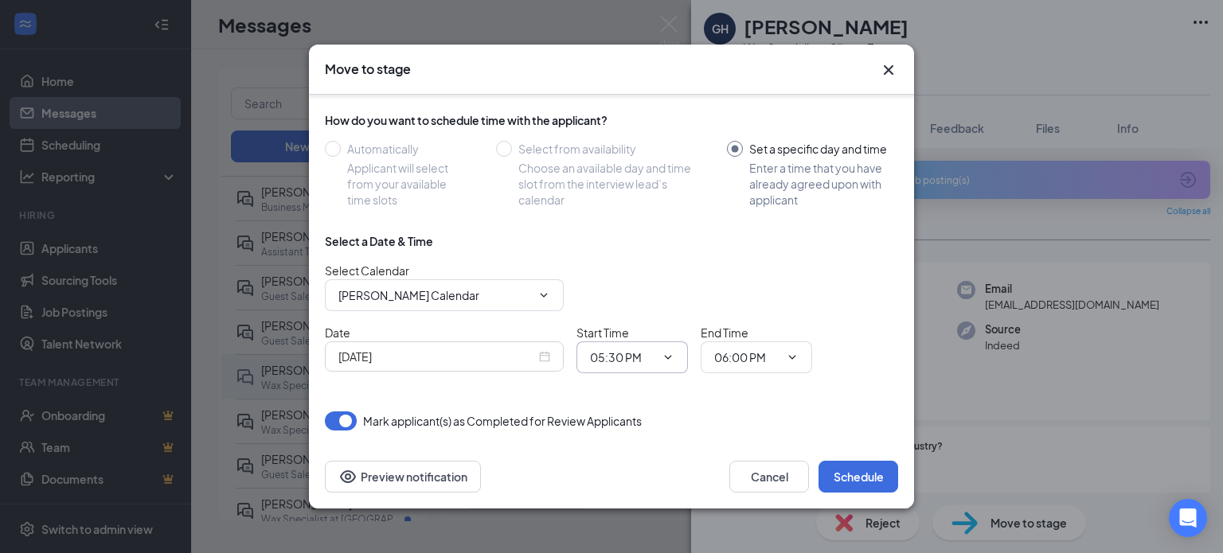
click at [616, 345] on span "05:30 PM" at bounding box center [631, 358] width 111 height 32
click at [653, 363] on input "05:30 PM" at bounding box center [622, 358] width 65 height 18
click at [641, 293] on div "10:30 AM" at bounding box center [625, 300] width 47 height 18
type input "10:30 AM"
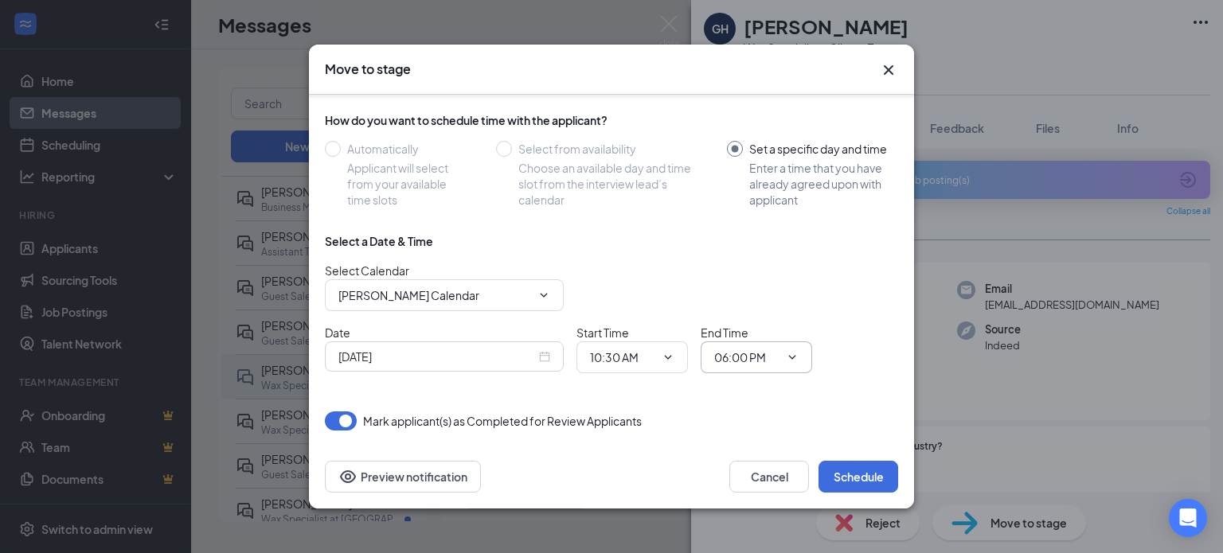
click at [768, 354] on input "06:00 PM" at bounding box center [746, 358] width 65 height 18
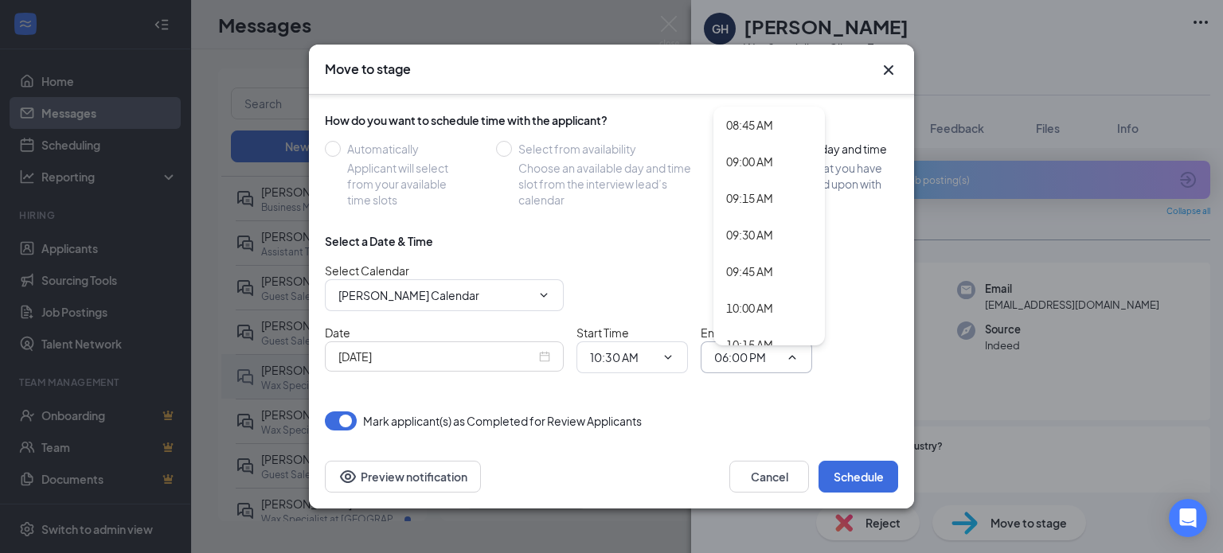
scroll to position [1455, 0]
click at [780, 265] on div "11:00 AM" at bounding box center [768, 281] width 111 height 37
type input "11:00 AM"
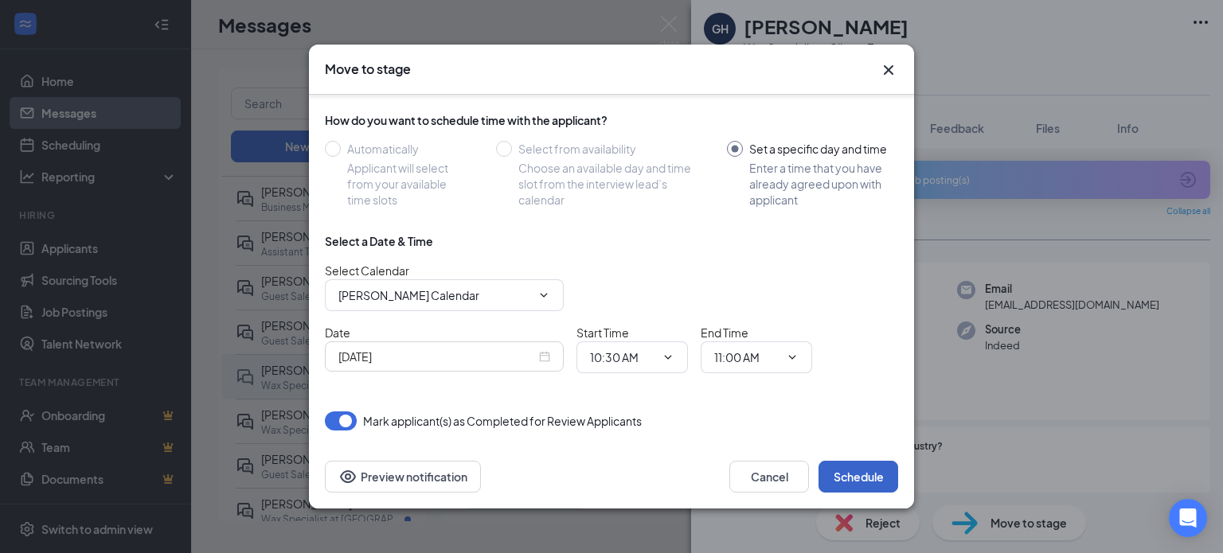
click at [850, 472] on button "Schedule" at bounding box center [858, 477] width 80 height 32
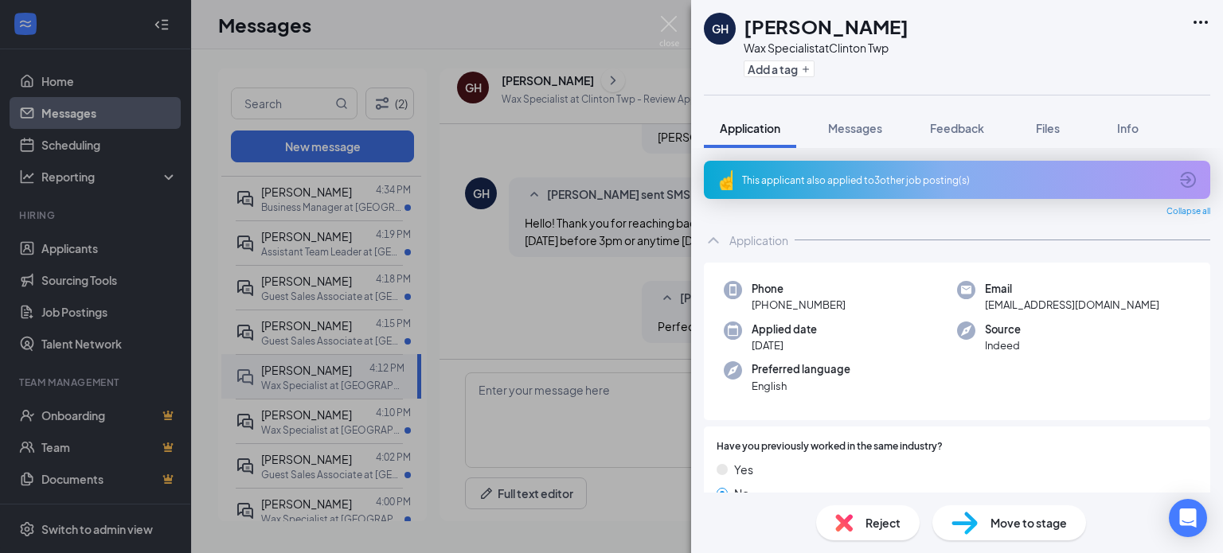
click at [608, 430] on div "GH gabby Harris Wax Specialist at Clinton Twp Add a tag Application Messages Fe…" at bounding box center [611, 276] width 1223 height 553
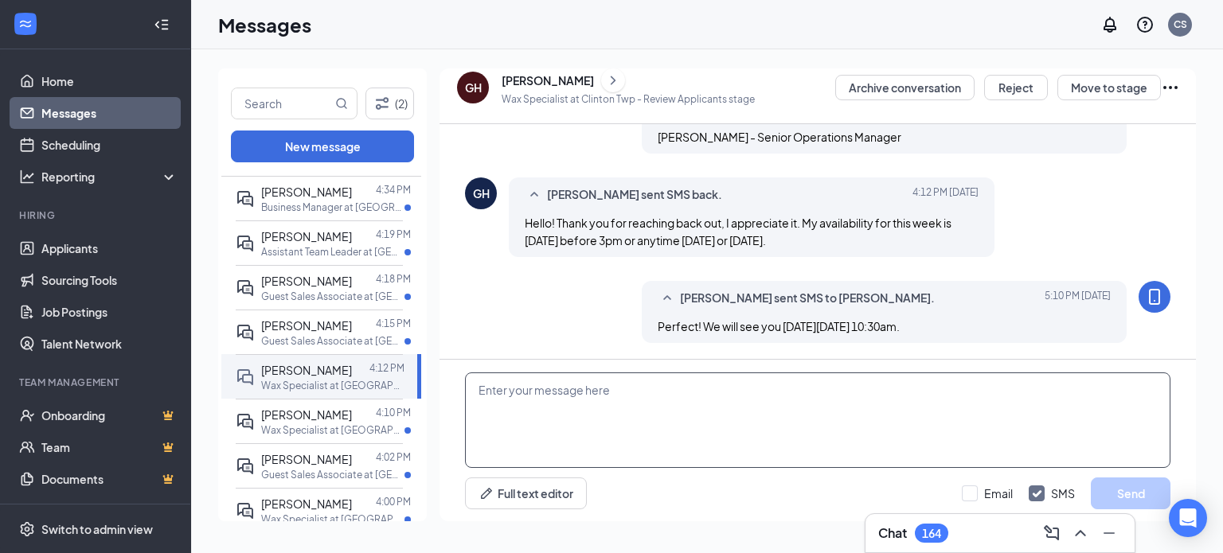
click at [621, 427] on textarea at bounding box center [817, 421] width 705 height 96
type textarea "Sorry I meant Thursday 9/18 at 10:30am."
click at [1127, 491] on button "Send" at bounding box center [1131, 494] width 80 height 32
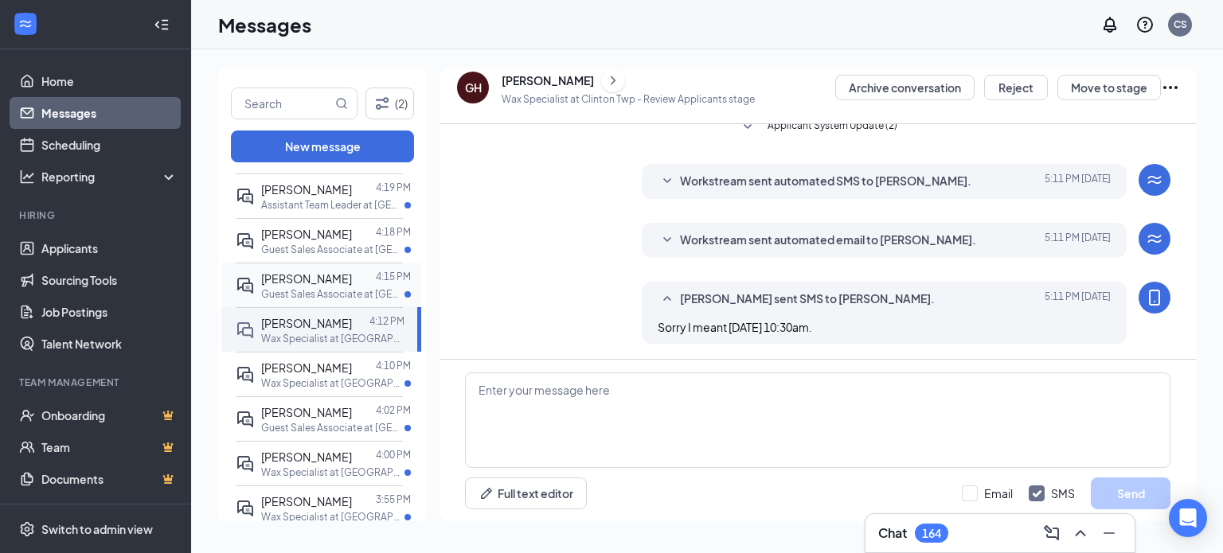
scroll to position [76, 0]
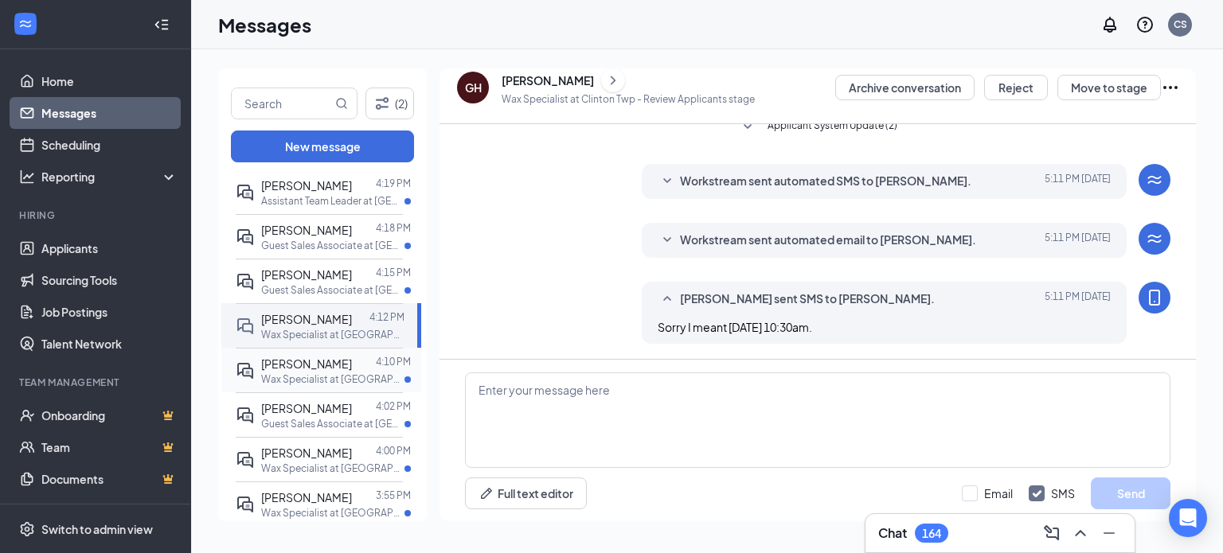
click at [346, 366] on span "[PERSON_NAME]" at bounding box center [306, 364] width 91 height 14
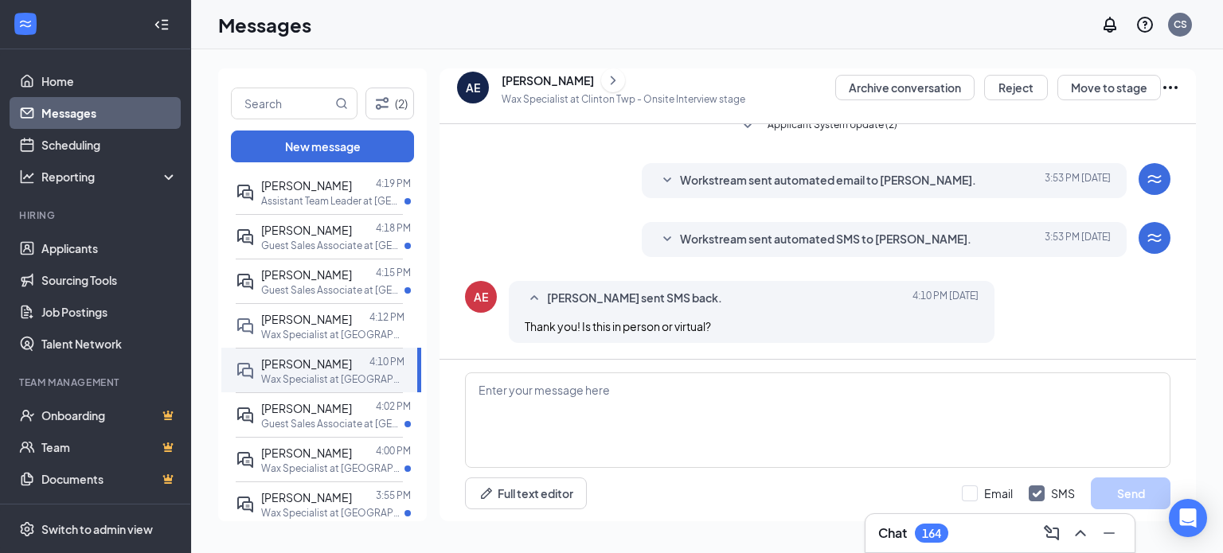
scroll to position [789, 0]
click at [821, 420] on textarea at bounding box center [817, 421] width 705 height 96
type textarea "This is in person."
click at [1127, 486] on button "Send" at bounding box center [1131, 494] width 80 height 32
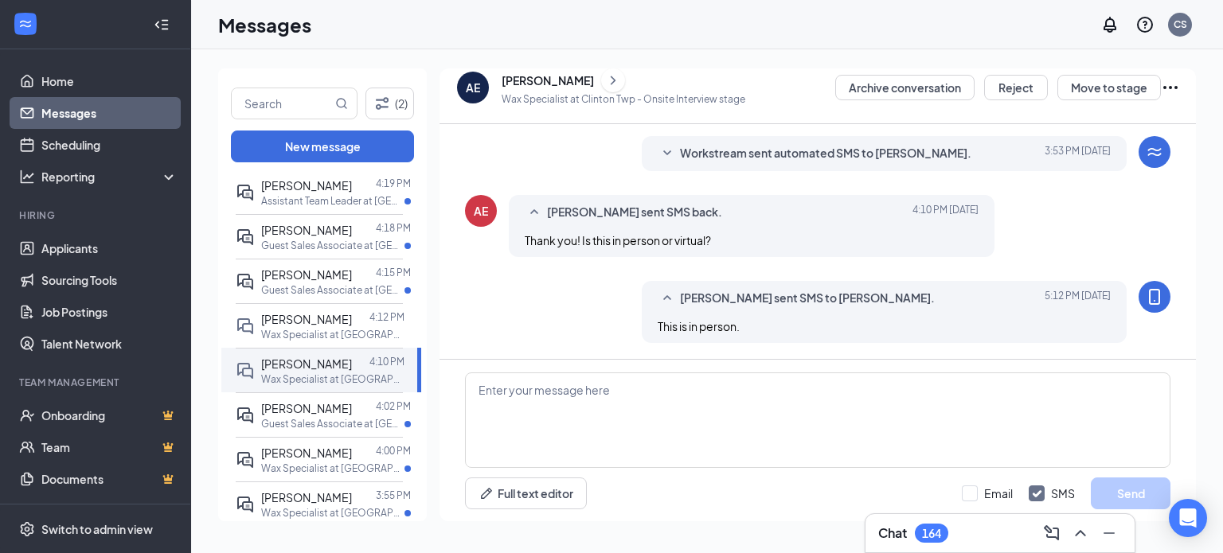
scroll to position [875, 0]
click at [311, 328] on p "Wax Specialist at Clinton Twp" at bounding box center [332, 335] width 143 height 14
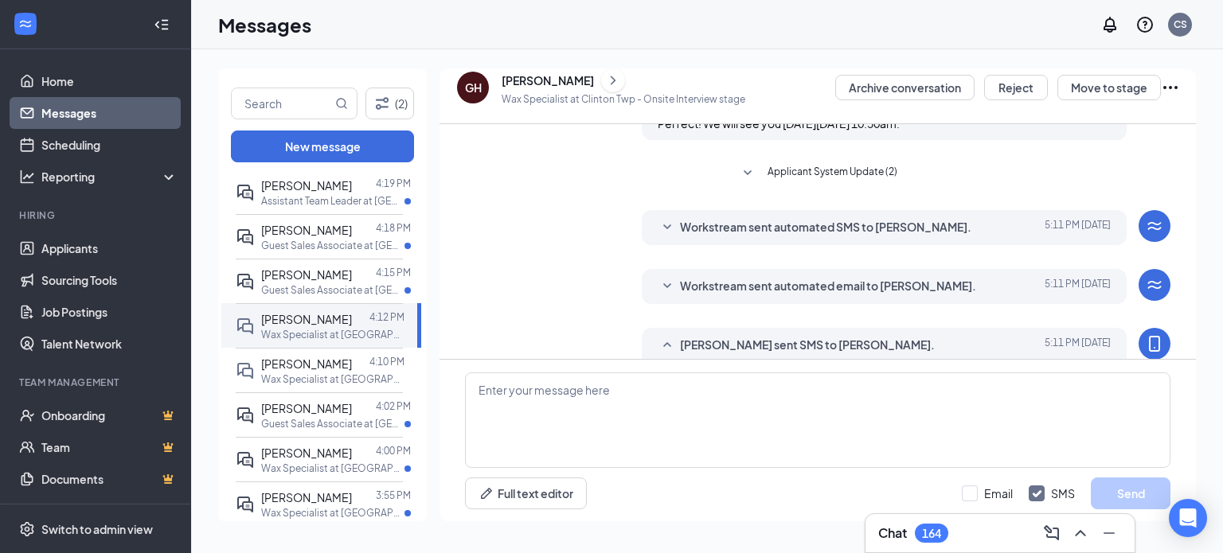
scroll to position [741, 0]
click at [658, 290] on icon "SmallChevronDown" at bounding box center [667, 287] width 19 height 19
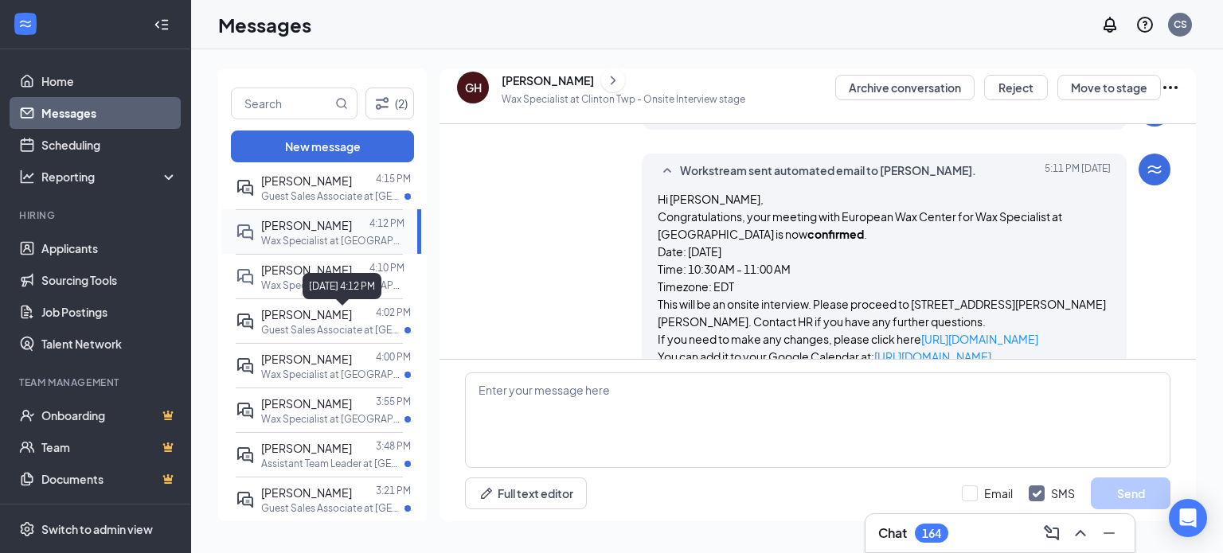
scroll to position [175, 0]
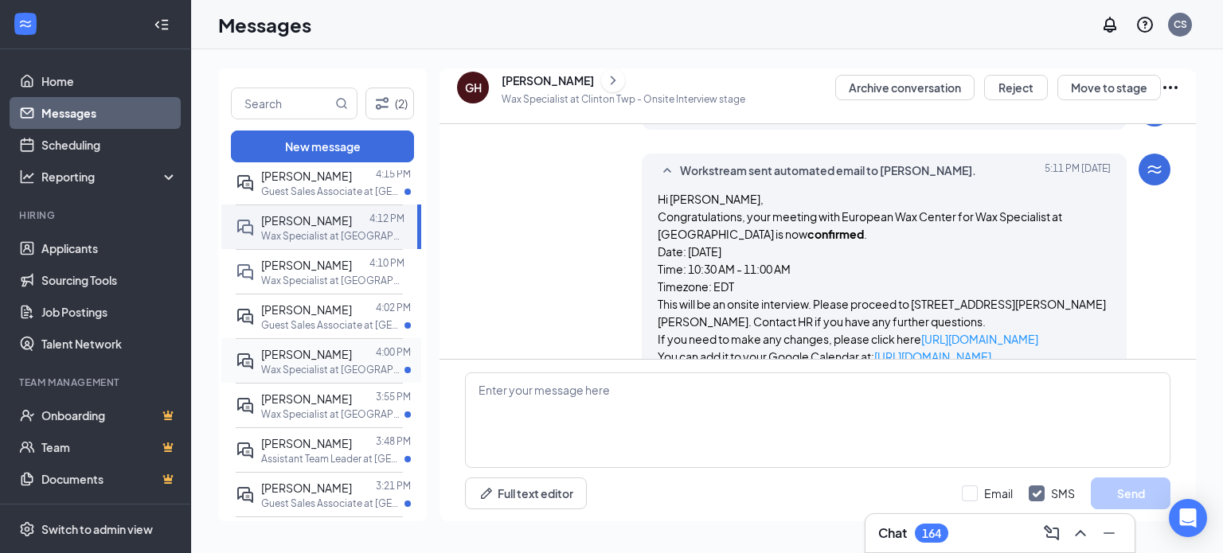
click at [352, 363] on div at bounding box center [364, 355] width 24 height 18
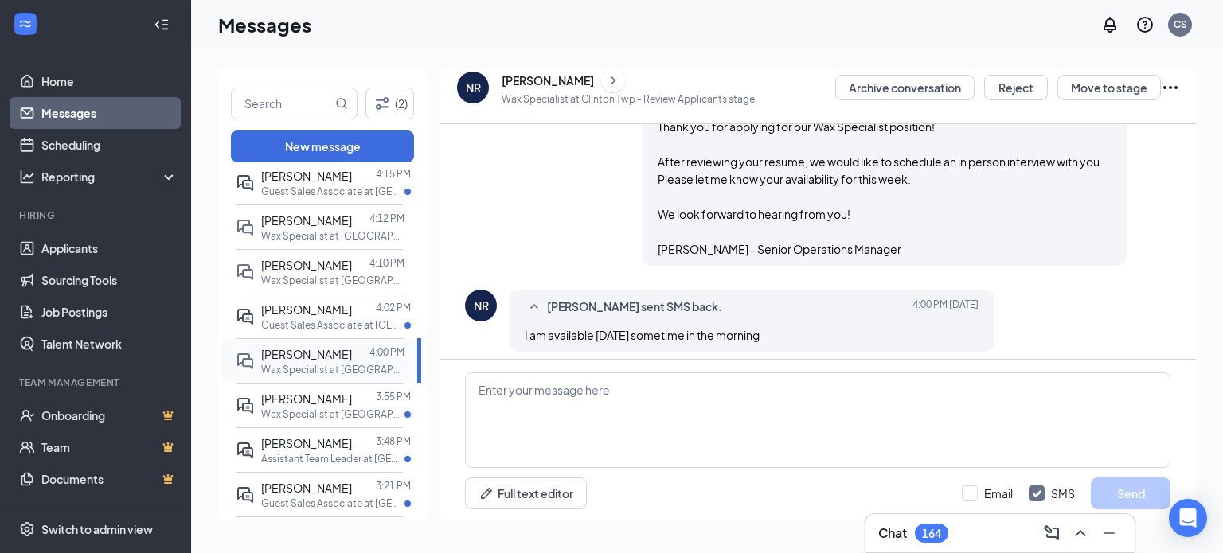
scroll to position [729, 0]
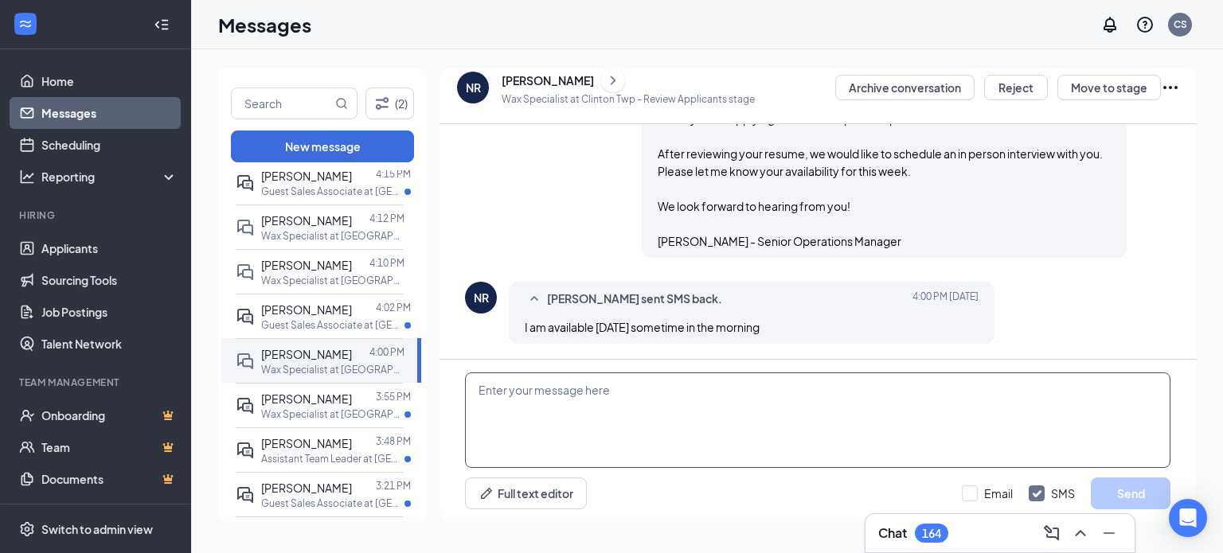
click at [697, 392] on textarea at bounding box center [817, 421] width 705 height 96
drag, startPoint x: 683, startPoint y: 386, endPoint x: 464, endPoint y: 378, distance: 219.1
click at [464, 378] on div "Would 10:45am on Thursday work? Full text editor Email SMS Send" at bounding box center [817, 441] width 756 height 162
type textarea "Let's do 10:45am on Thursday!"
click at [1136, 506] on button "Send" at bounding box center [1131, 494] width 80 height 32
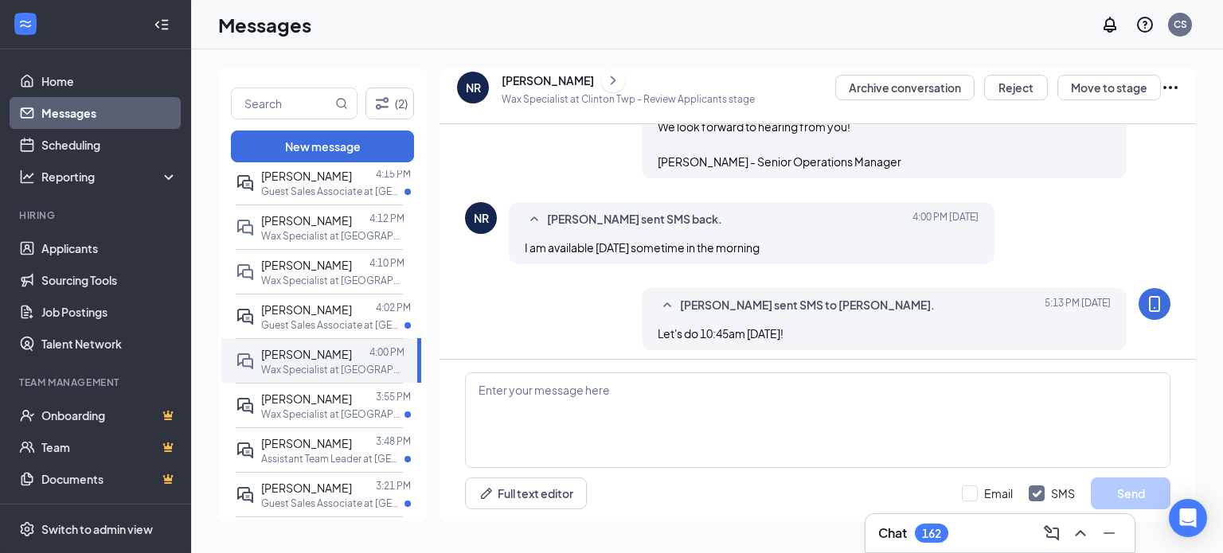
scroll to position [815, 0]
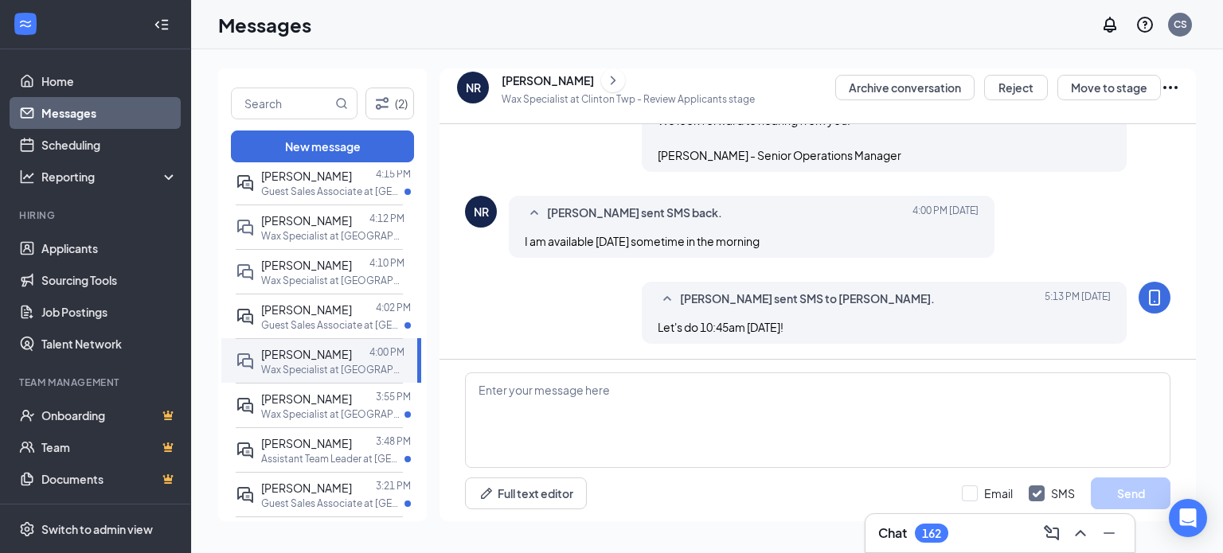
click at [605, 88] on icon "ChevronRight" at bounding box center [613, 80] width 16 height 19
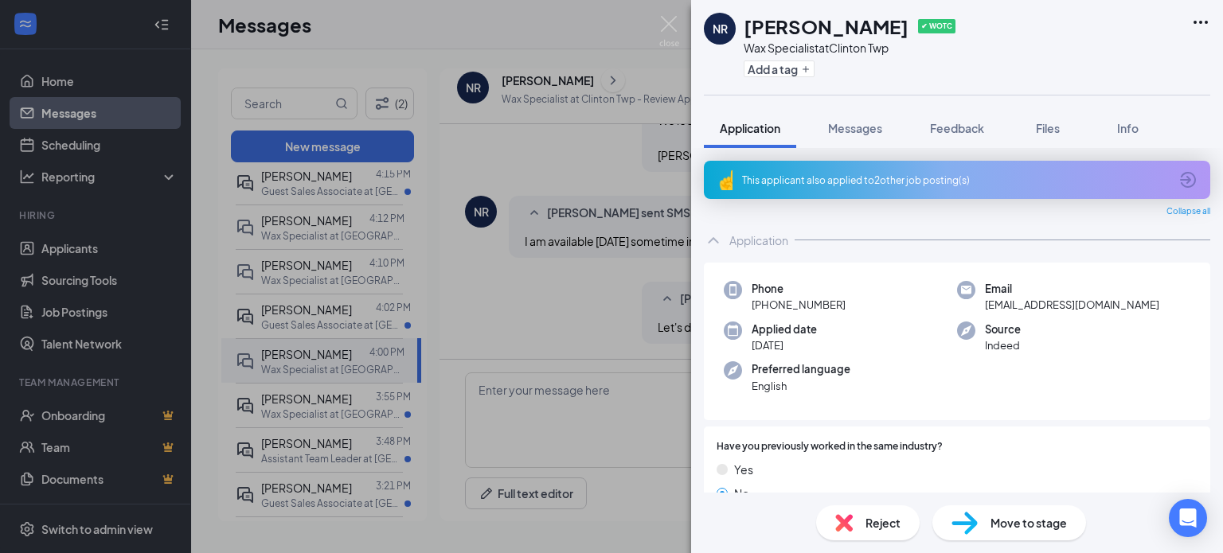
click at [986, 518] on div "Move to stage" at bounding box center [1009, 523] width 154 height 35
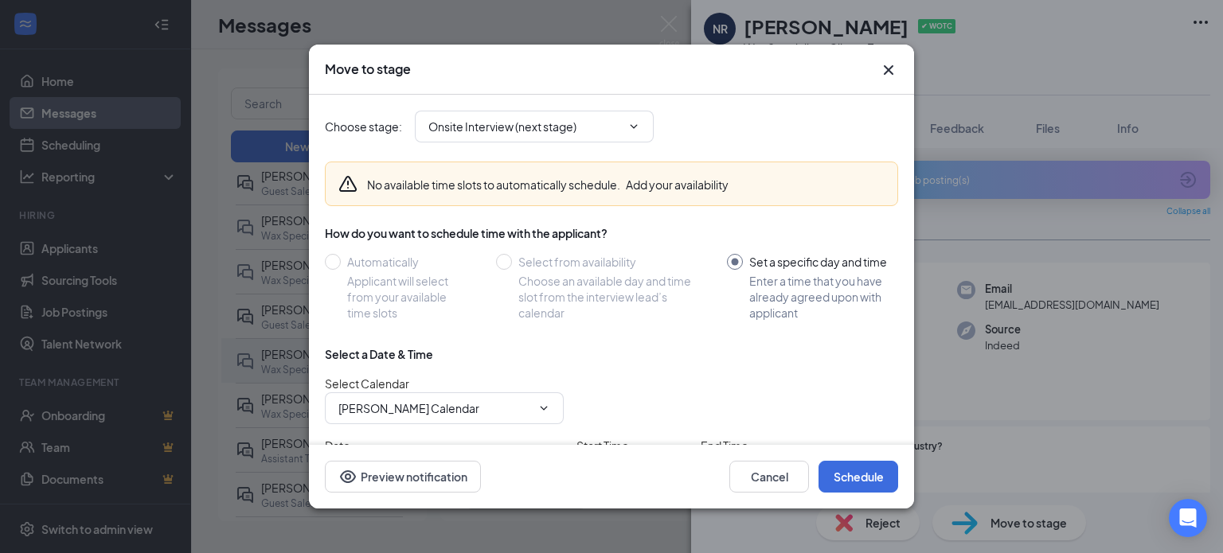
scroll to position [113, 0]
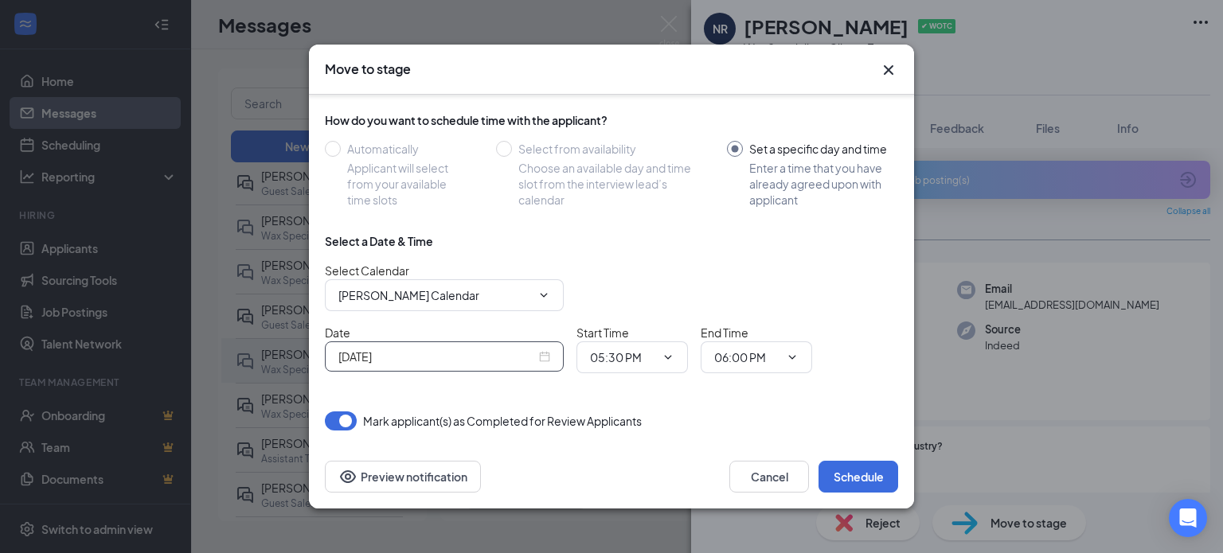
click at [553, 358] on div "[DATE]" at bounding box center [444, 357] width 239 height 30
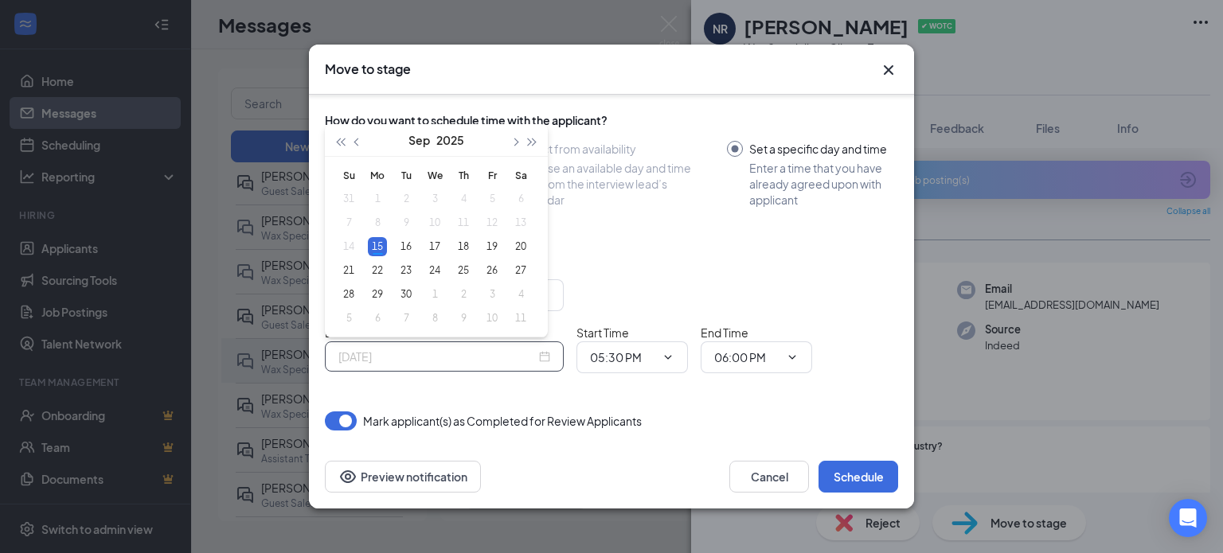
type input "[DATE]"
click at [876, 71] on div "Move to stage" at bounding box center [611, 70] width 573 height 18
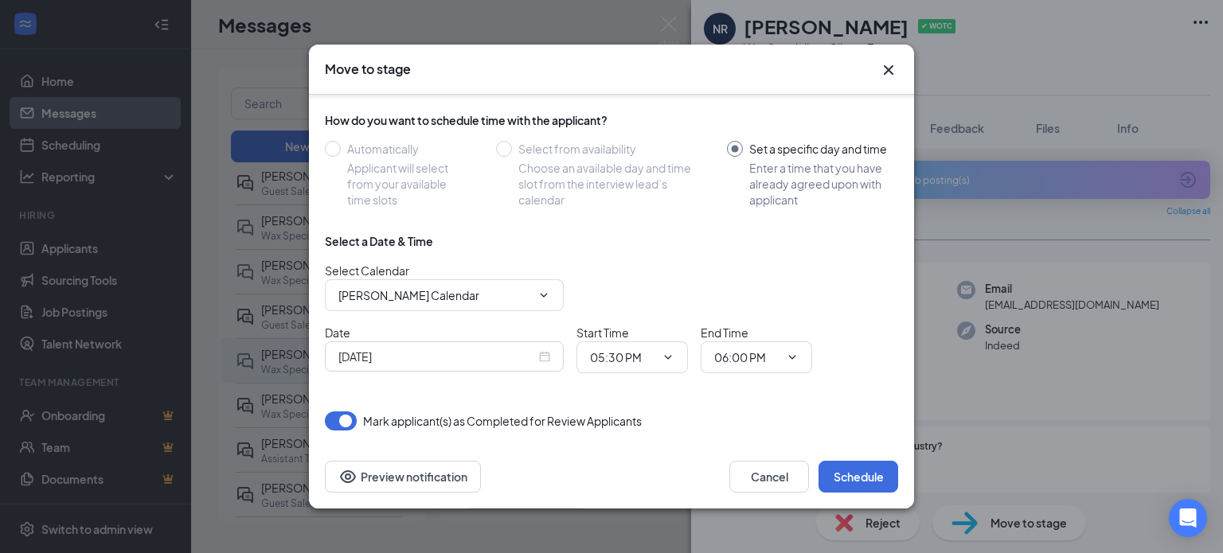
click at [893, 69] on icon "Cross" at bounding box center [888, 70] width 19 height 19
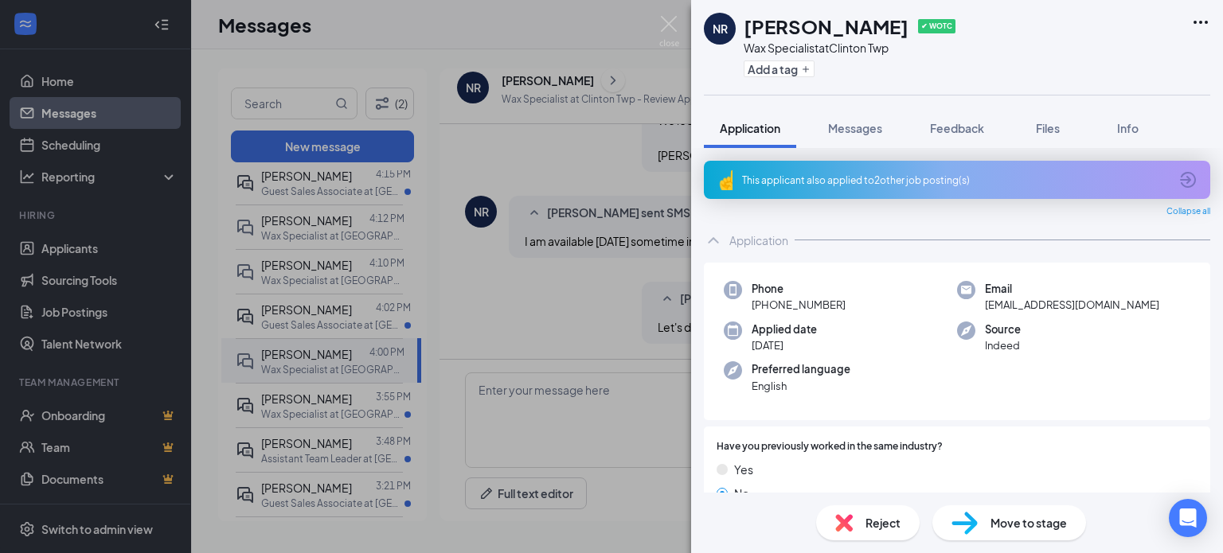
click at [602, 280] on div "NR Nakyla Richard ✔ WOTC Wax Specialist at Clinton Twp Add a tag Application Me…" at bounding box center [611, 276] width 1223 height 553
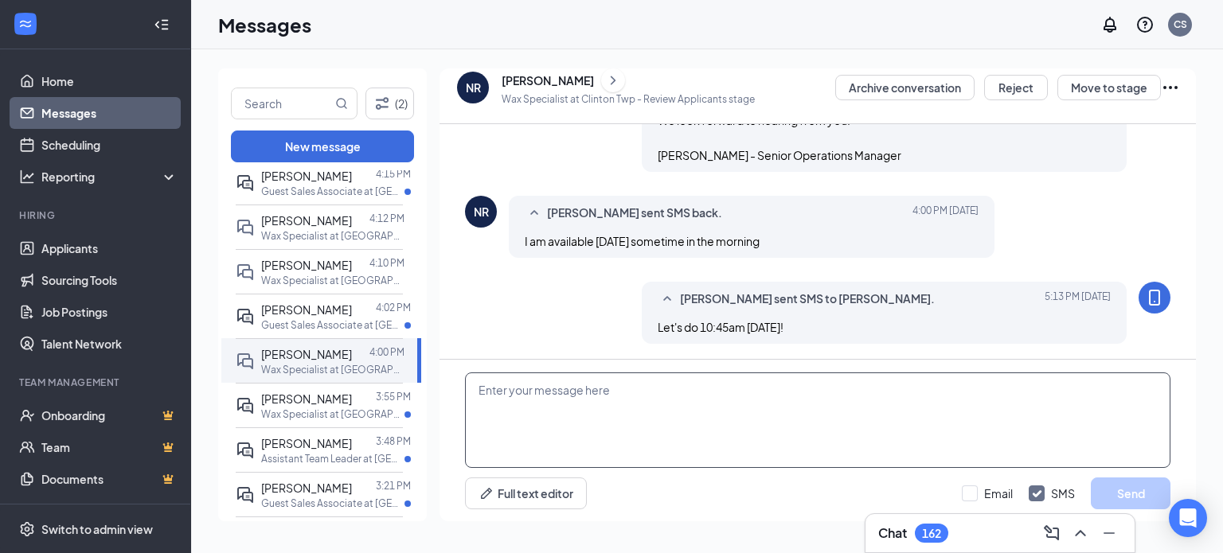
click at [717, 381] on textarea at bounding box center [817, 421] width 705 height 96
click at [605, 85] on icon "ChevronRight" at bounding box center [613, 80] width 16 height 19
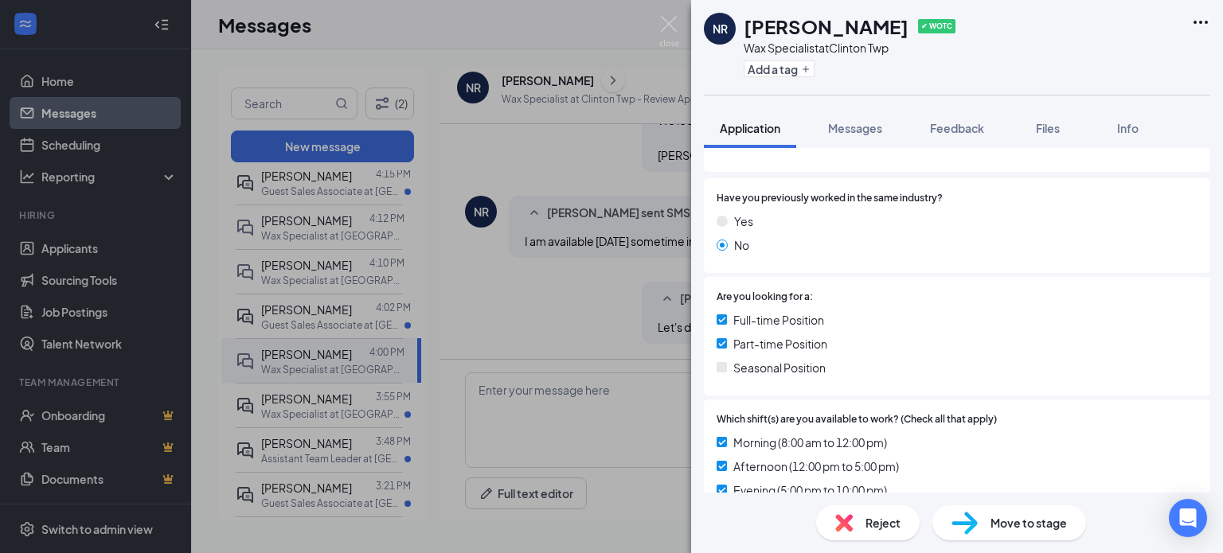
scroll to position [525, 0]
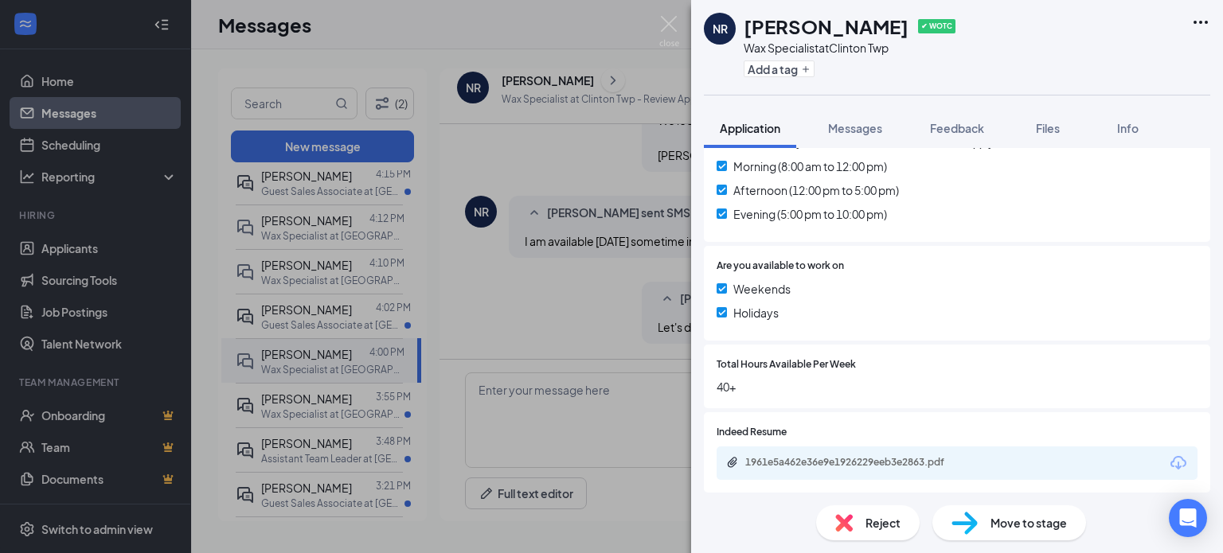
click at [997, 522] on span "Move to stage" at bounding box center [1028, 523] width 76 height 18
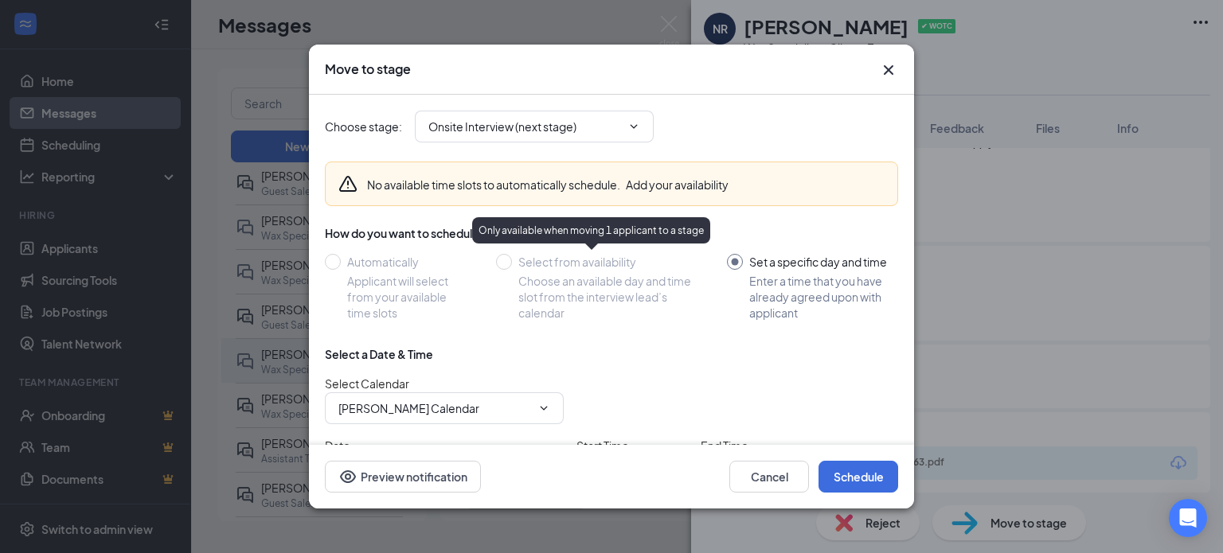
scroll to position [113, 0]
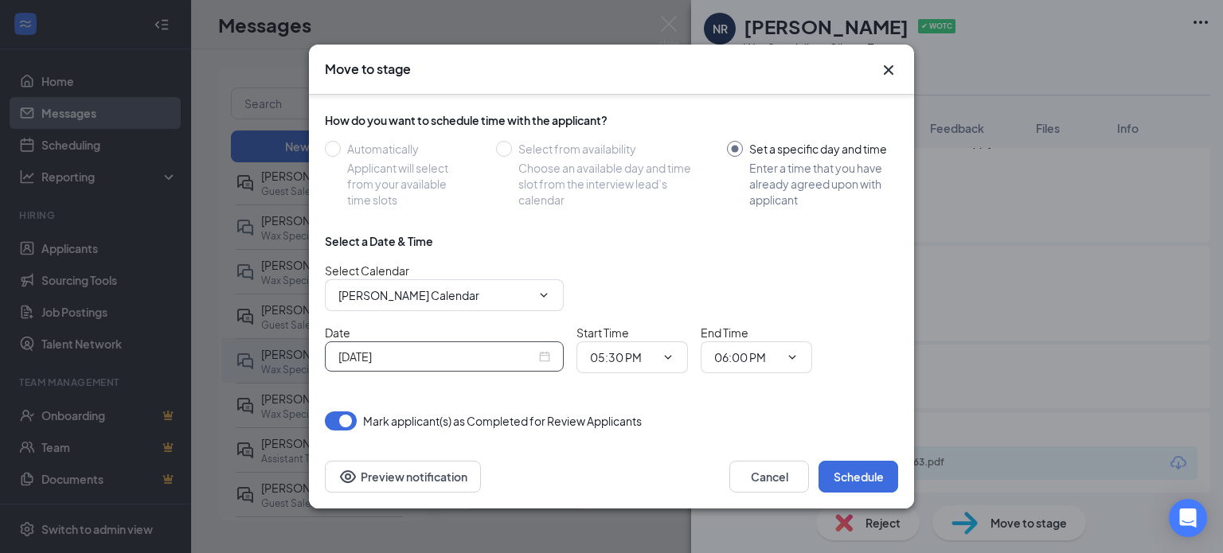
click at [529, 359] on input "[DATE]" at bounding box center [436, 357] width 197 height 18
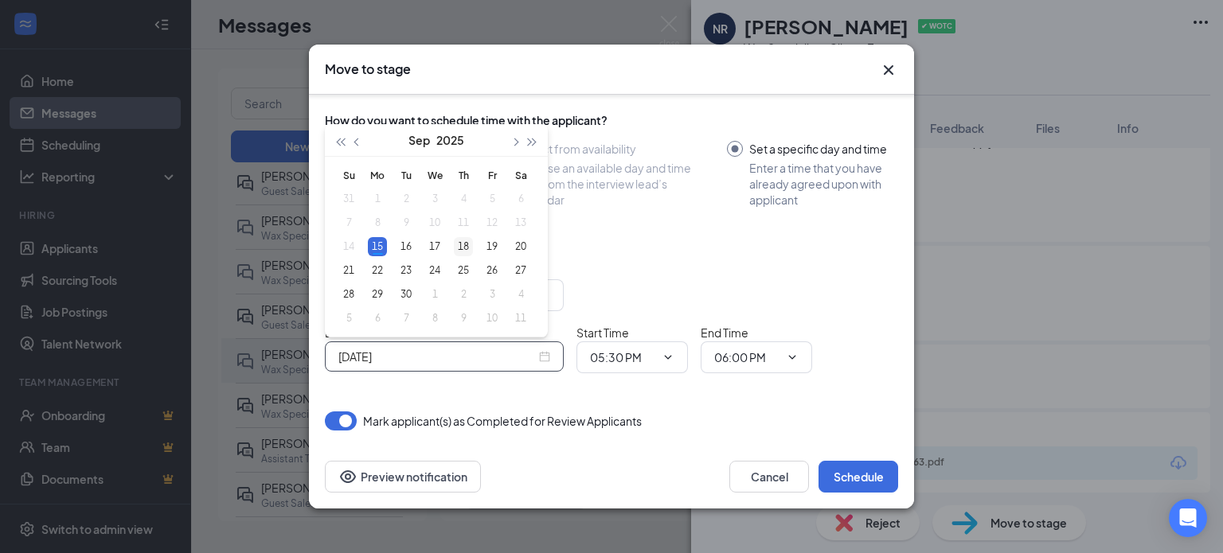
type input "[DATE]"
click at [465, 248] on div "18" at bounding box center [463, 246] width 19 height 19
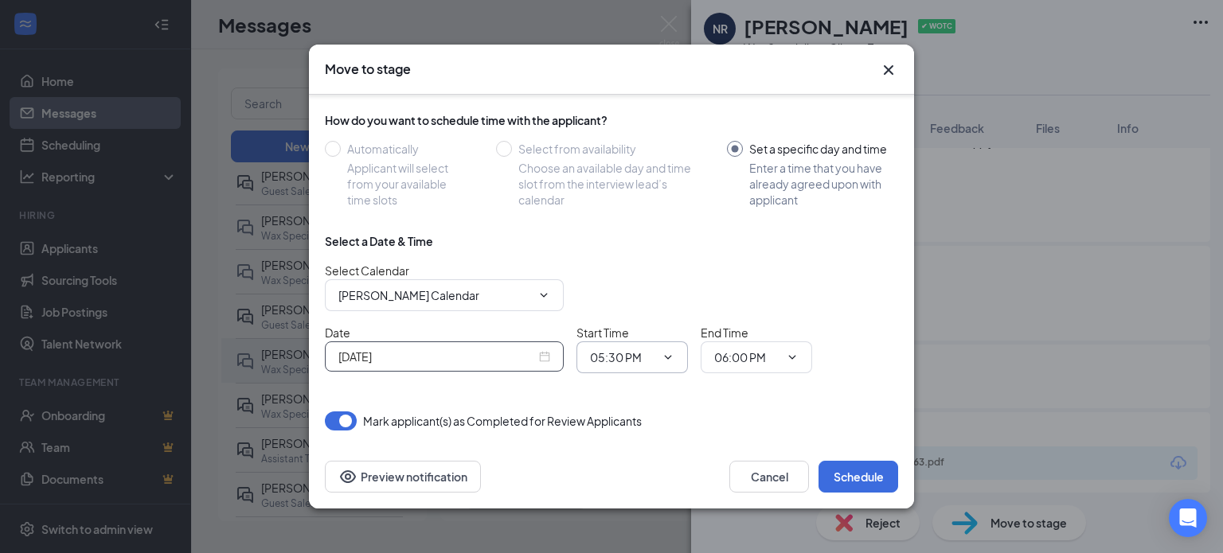
click at [611, 365] on span "05:30 PM" at bounding box center [631, 358] width 111 height 32
click at [624, 385] on div "Choose stage : Onsite Interview (next stage) No available time slots to automat…" at bounding box center [611, 206] width 573 height 449
click at [620, 349] on input "05:30 PM" at bounding box center [622, 358] width 65 height 18
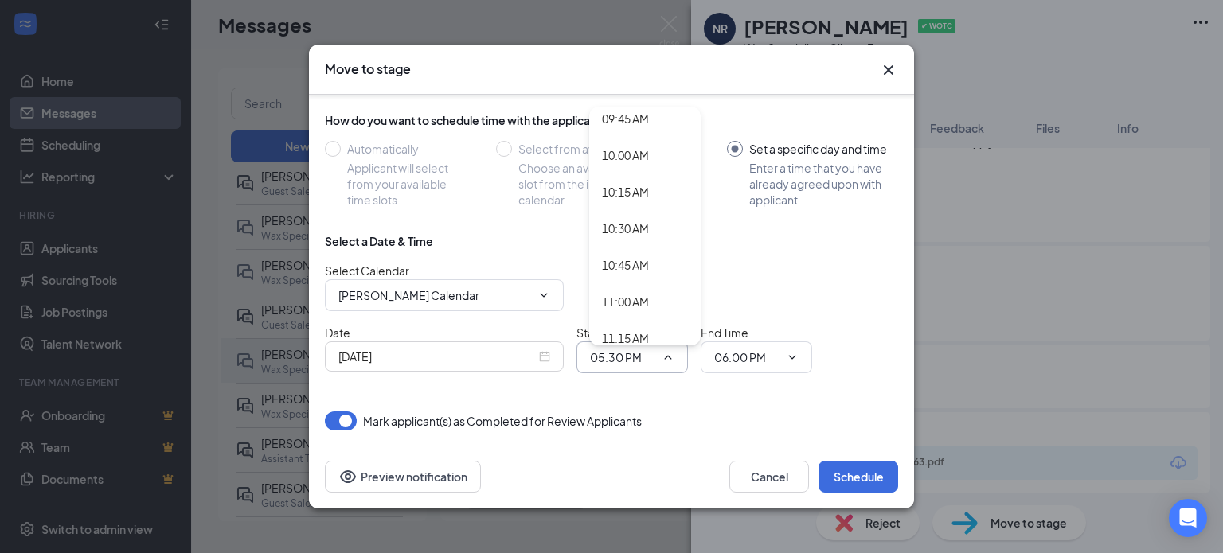
scroll to position [1436, 0]
click at [643, 252] on div "10:45 AM" at bounding box center [644, 263] width 111 height 37
type input "10:45 AM"
click at [739, 343] on span "06:00 PM" at bounding box center [756, 358] width 111 height 32
click at [745, 353] on input "06:00 PM" at bounding box center [746, 358] width 65 height 18
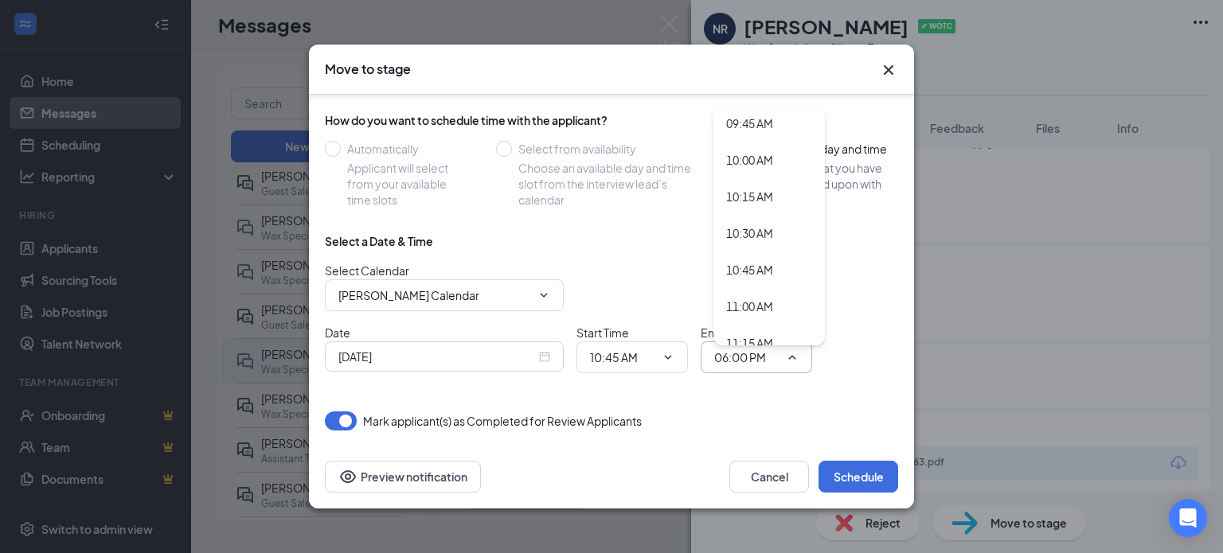
scroll to position [1451, 0]
click at [759, 309] on div "11:15 AM" at bounding box center [768, 322] width 111 height 37
type input "11:15 AM"
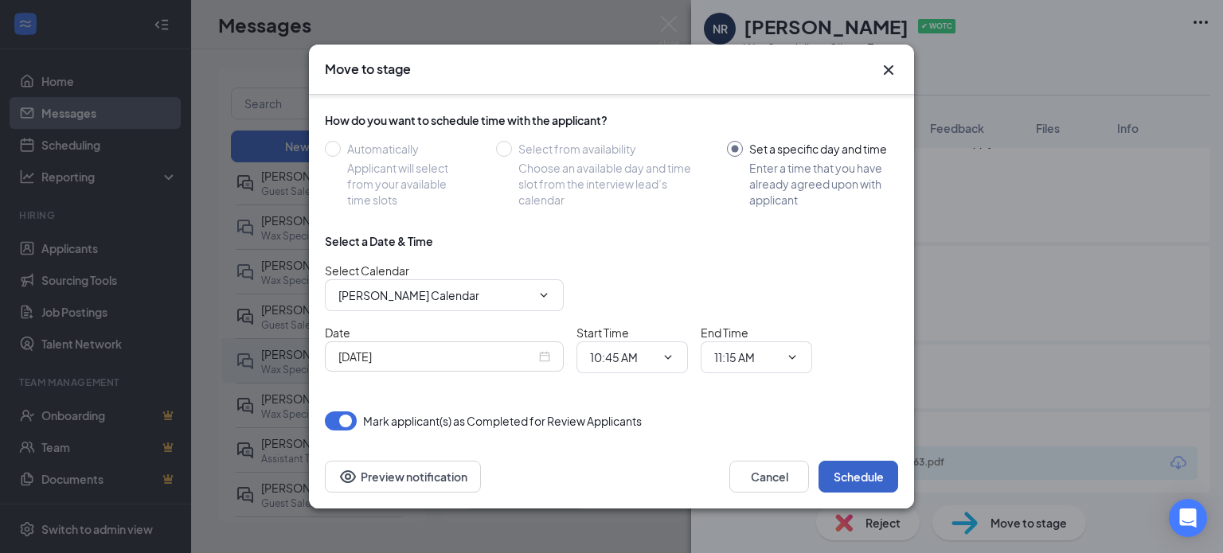
click at [882, 486] on button "Schedule" at bounding box center [858, 477] width 80 height 32
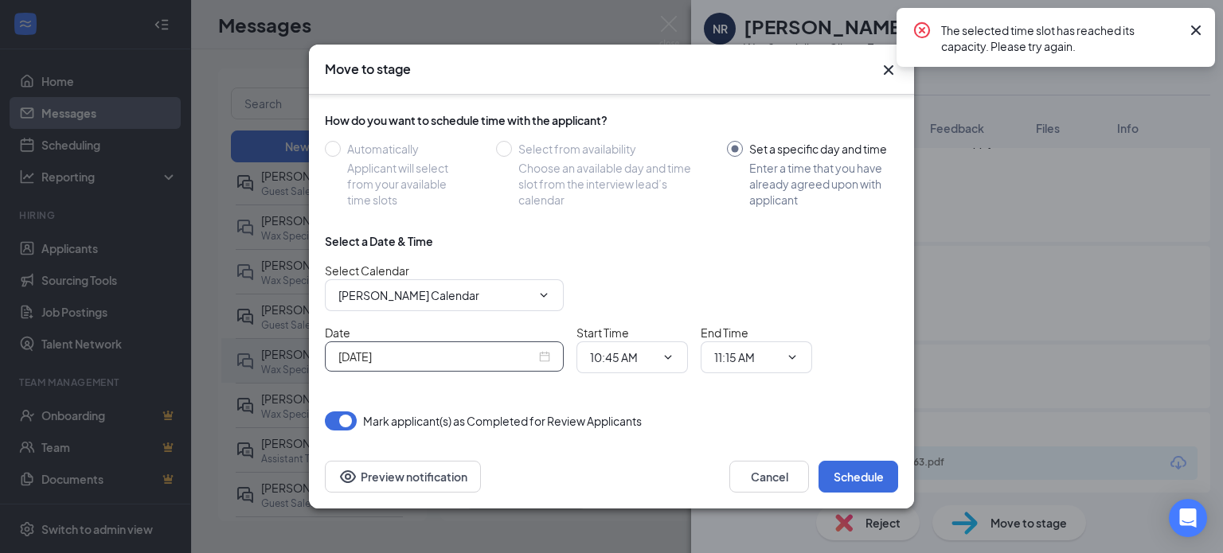
click at [436, 365] on div "[DATE]" at bounding box center [444, 357] width 239 height 30
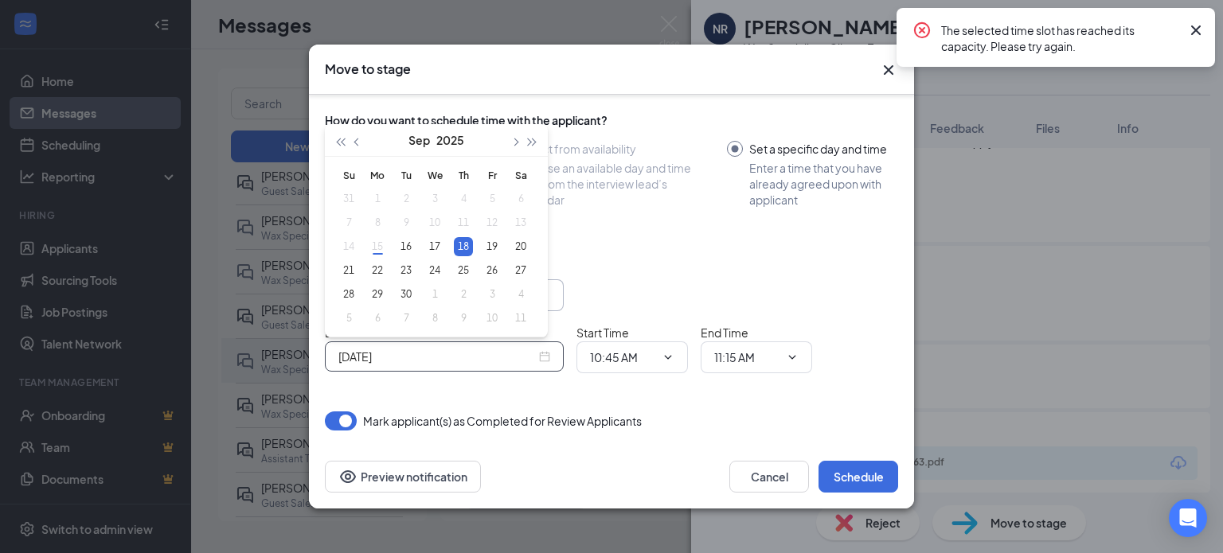
type input "[DATE]"
click at [564, 298] on div "Select Calendar Carly Sorco's Calendar" at bounding box center [611, 286] width 573 height 49
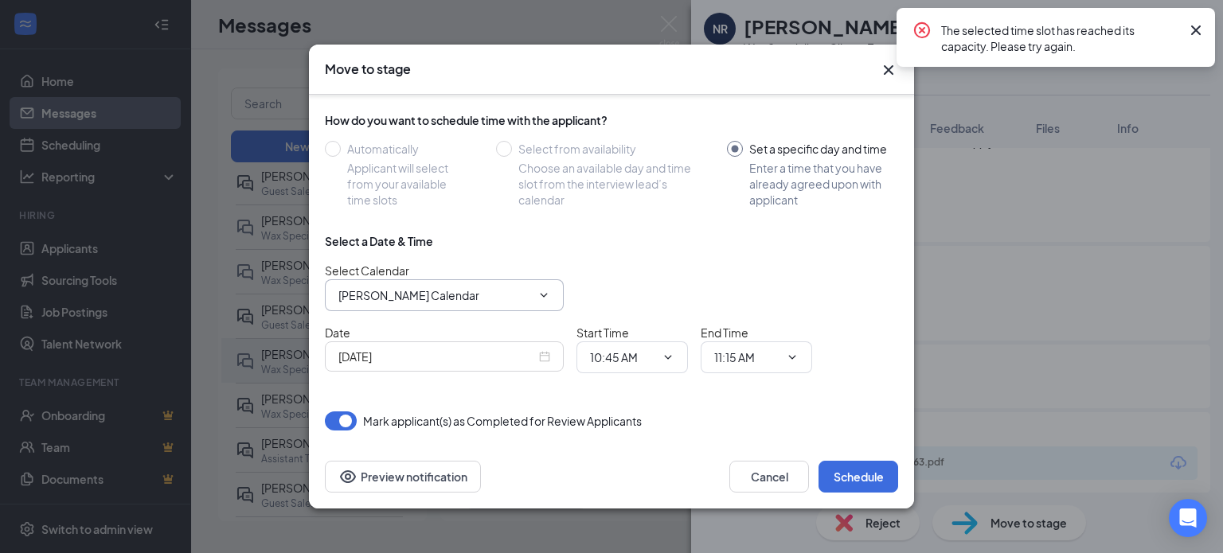
click at [541, 295] on icon "ChevronDown" at bounding box center [543, 295] width 13 height 13
click at [455, 283] on span "[PERSON_NAME] Calendar" at bounding box center [444, 295] width 239 height 32
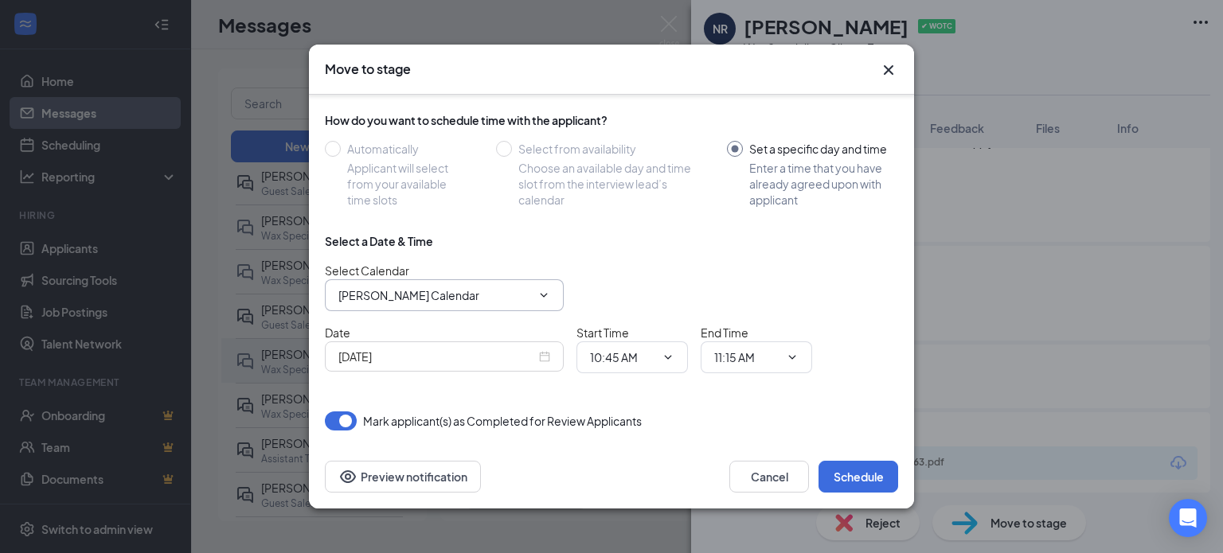
click at [439, 287] on input "[PERSON_NAME] Calendar" at bounding box center [434, 296] width 193 height 18
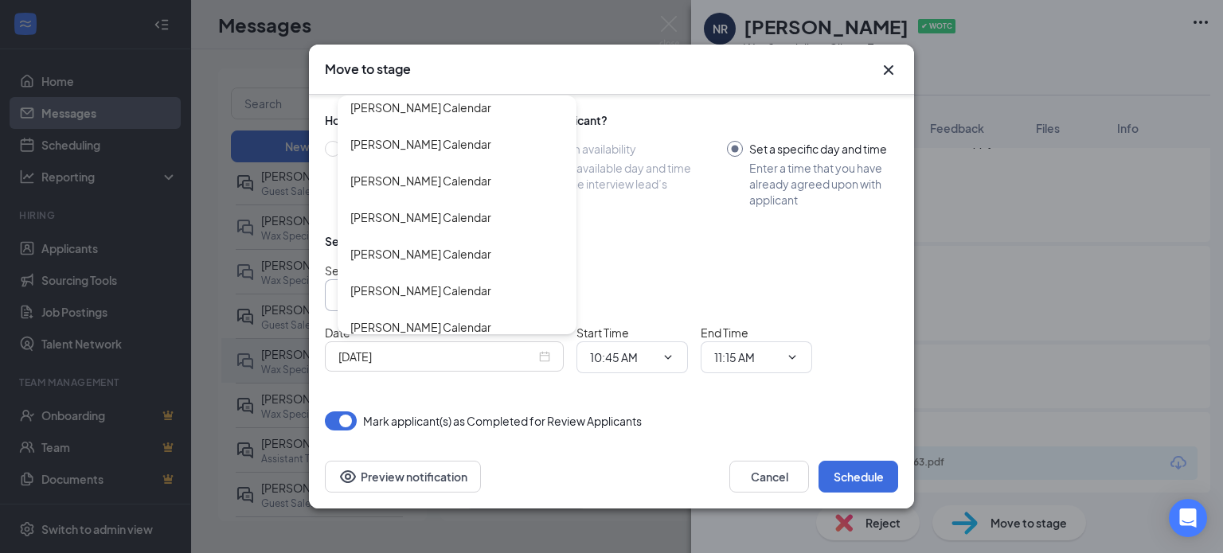
scroll to position [3156, 0]
click at [463, 287] on div "[PERSON_NAME] Calendar" at bounding box center [420, 291] width 141 height 18
type input "[PERSON_NAME] Calendar"
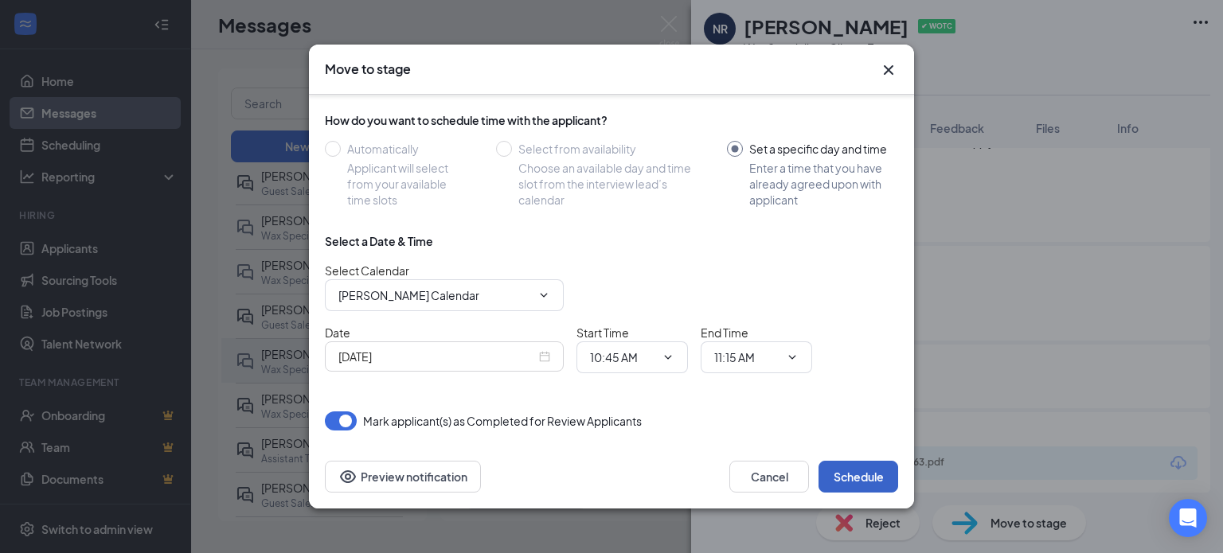
click at [844, 463] on button "Schedule" at bounding box center [858, 477] width 80 height 32
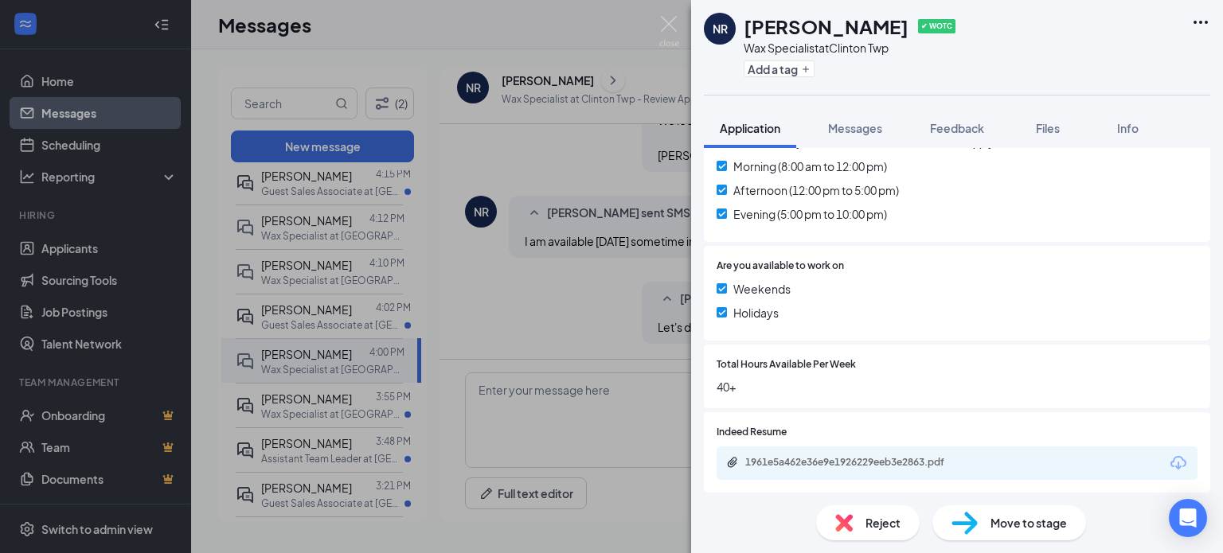
click at [557, 50] on div "NR Nakyla Richard ✔ WOTC Wax Specialist at Clinton Twp Add a tag Application Me…" at bounding box center [611, 276] width 1223 height 553
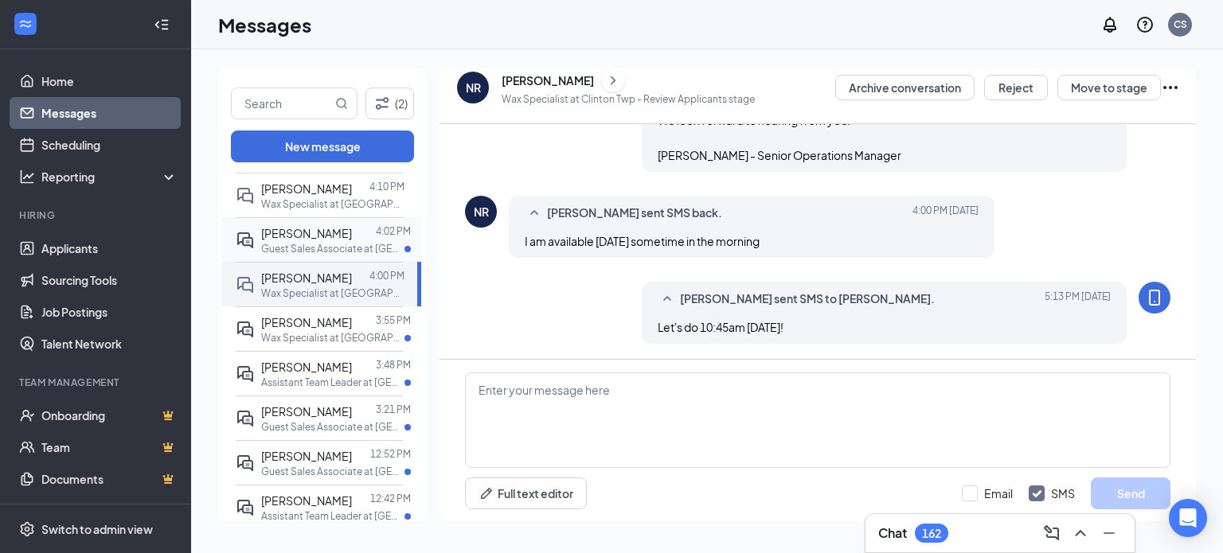
scroll to position [252, 0]
click at [334, 351] on div "CIERRA LONG 3:55 PM Wax Specialist at Novi" at bounding box center [319, 329] width 167 height 45
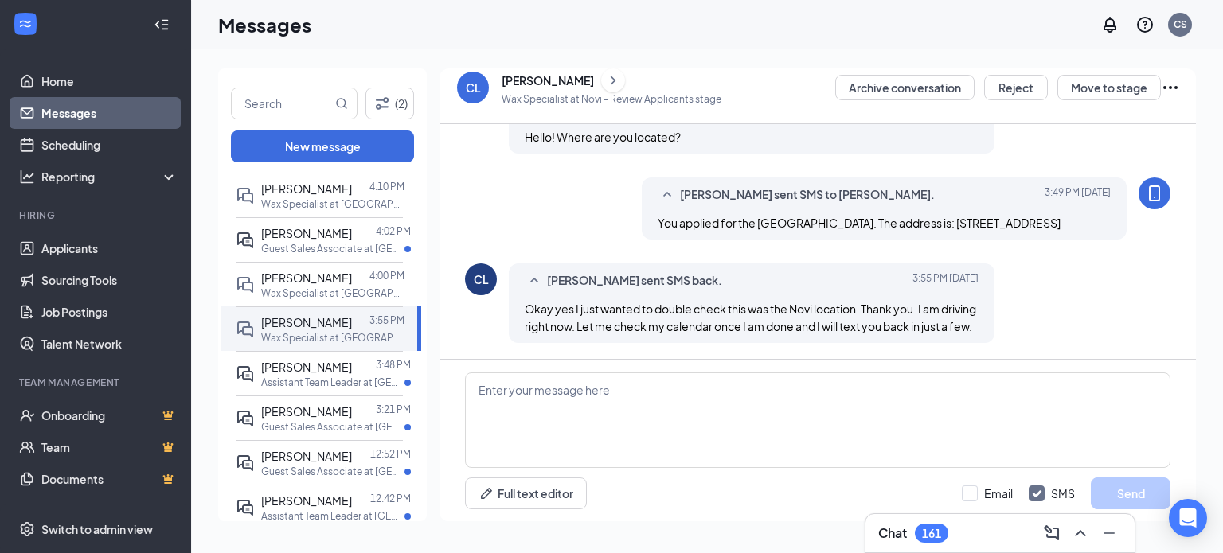
scroll to position [818, 0]
click at [739, 422] on textarea at bounding box center [817, 421] width 705 height 96
type textarea "Ok sounds good. I will wait to hear from you."
click at [1099, 486] on button "Send" at bounding box center [1131, 494] width 80 height 32
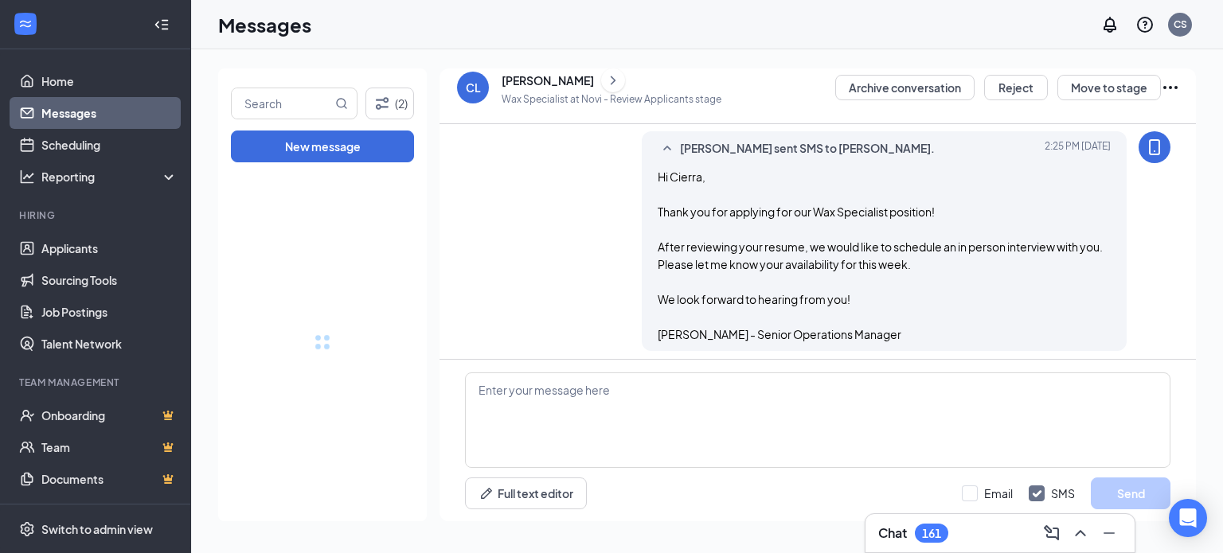
scroll to position [517, 0]
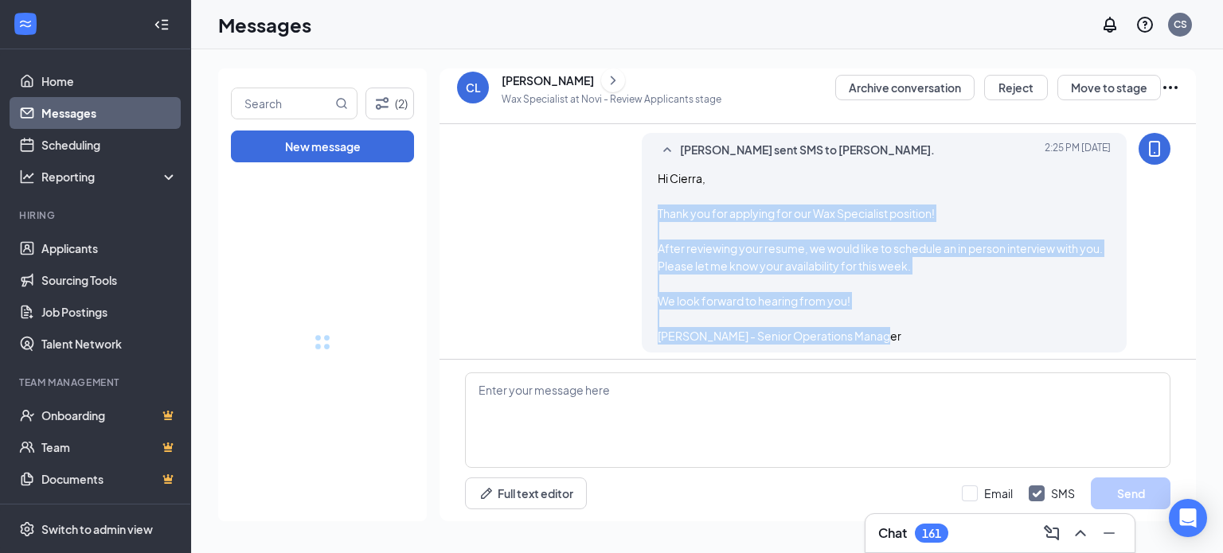
drag, startPoint x: 884, startPoint y: 330, endPoint x: 652, endPoint y: 213, distance: 259.6
click at [652, 213] on div "Carly Sorco sent SMS to CIERRA LONG. Today 2:25 PM Hi Cierra, Thank you for app…" at bounding box center [885, 243] width 486 height 220
copy span "Thank you for applying for our Wax Specialist position! After reviewing your re…"
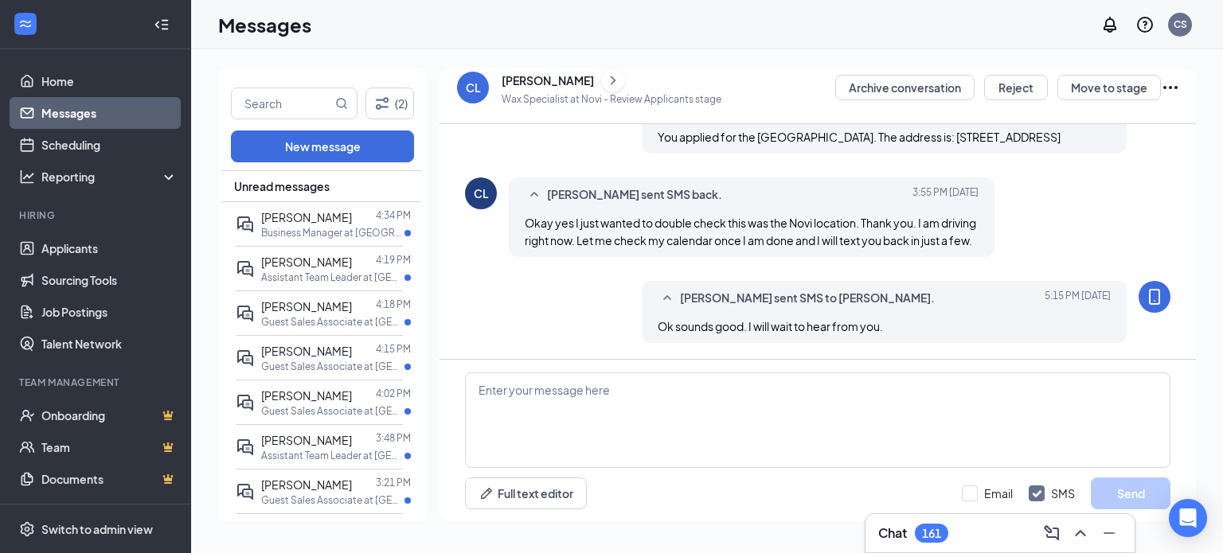
scroll to position [846, 0]
click at [324, 233] on p "Wax Specialist at [GEOGRAPHIC_DATA]" at bounding box center [332, 233] width 143 height 14
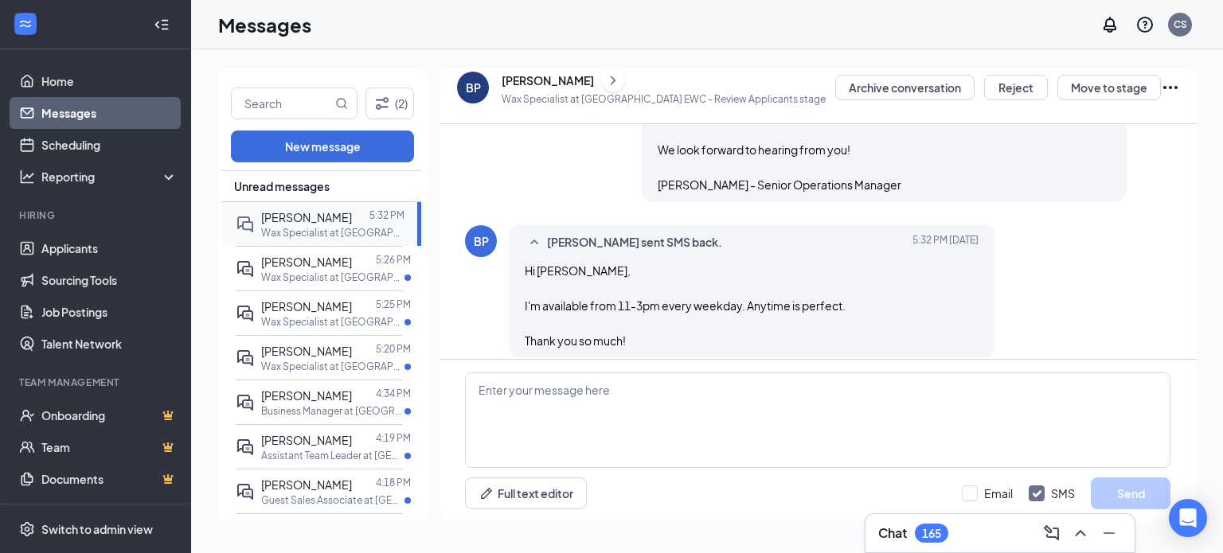
scroll to position [799, 0]
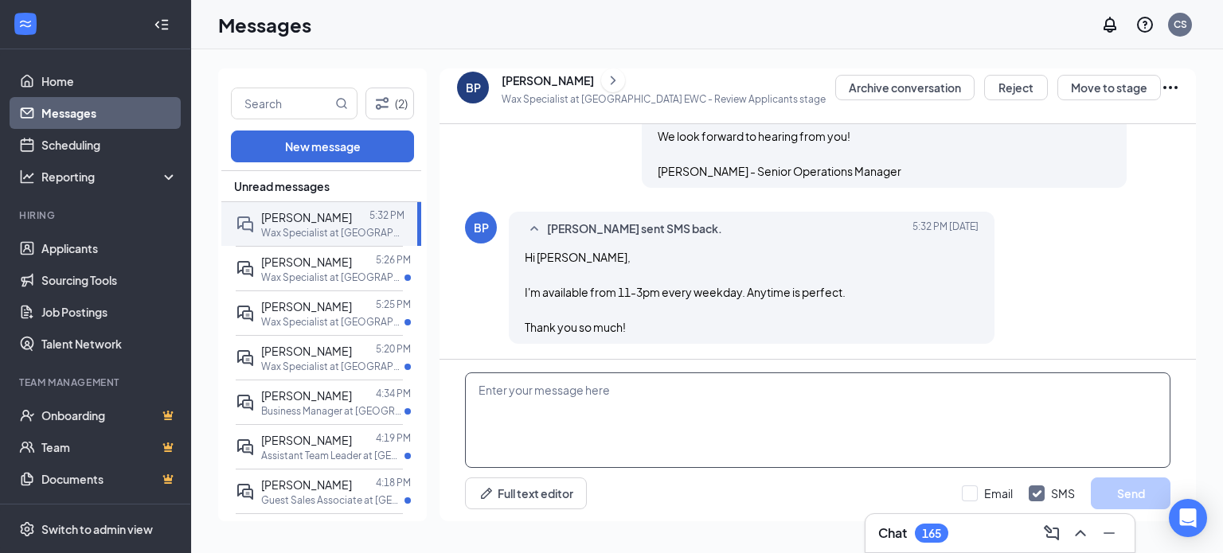
click at [511, 406] on textarea at bounding box center [817, 421] width 705 height 96
click at [573, 389] on textarea "Let's do [DATE] at 11am" at bounding box center [817, 421] width 705 height 96
click at [835, 409] on textarea "Let's do Thursday 9/18 at 11am" at bounding box center [817, 421] width 705 height 96
type textarea "Let's do Thursday 9/18 at 11am!"
click at [1123, 482] on button "Send" at bounding box center [1131, 494] width 80 height 32
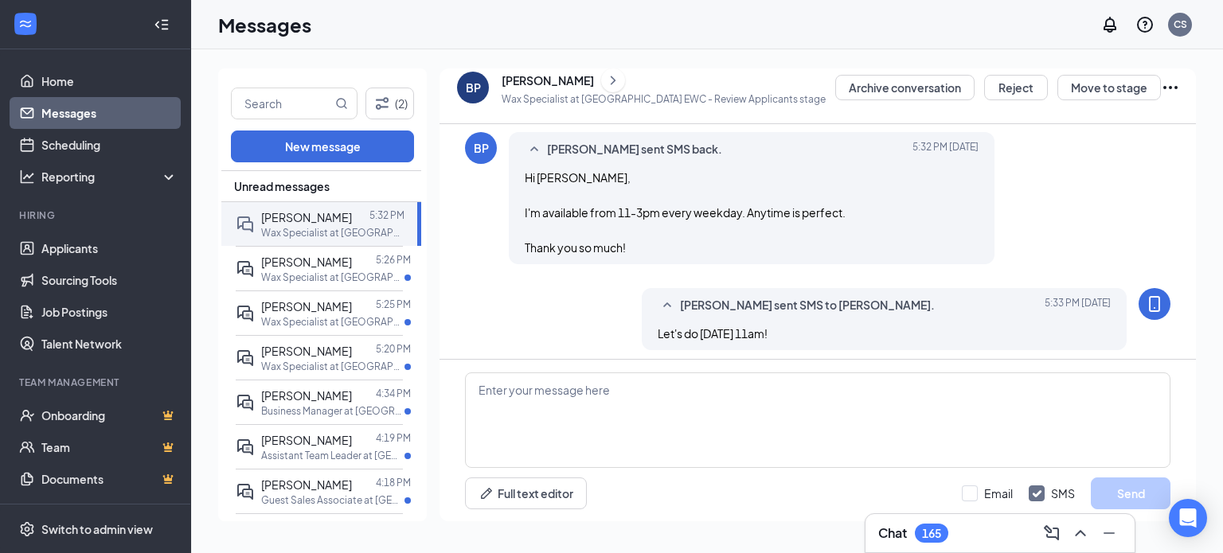
scroll to position [885, 0]
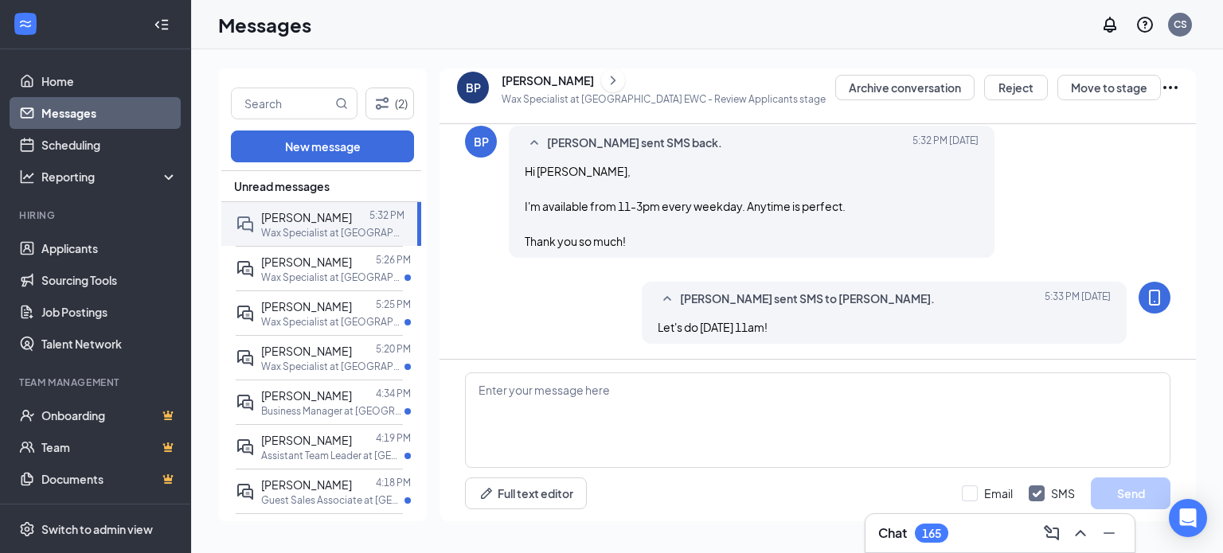
click at [605, 74] on icon "ChevronRight" at bounding box center [613, 80] width 16 height 19
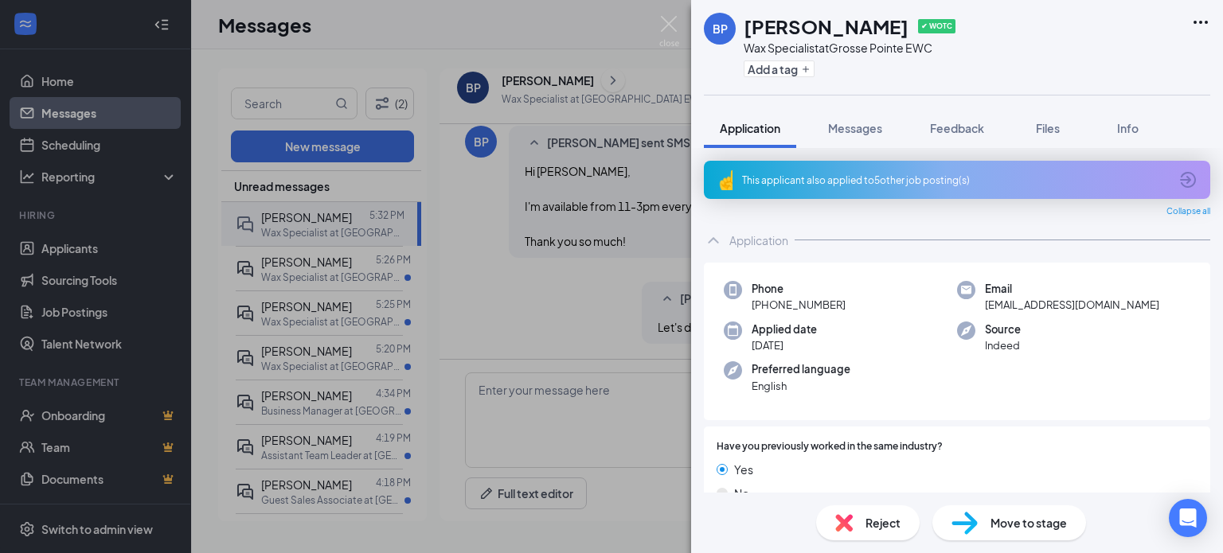
click at [986, 522] on div "Move to stage" at bounding box center [1009, 523] width 154 height 35
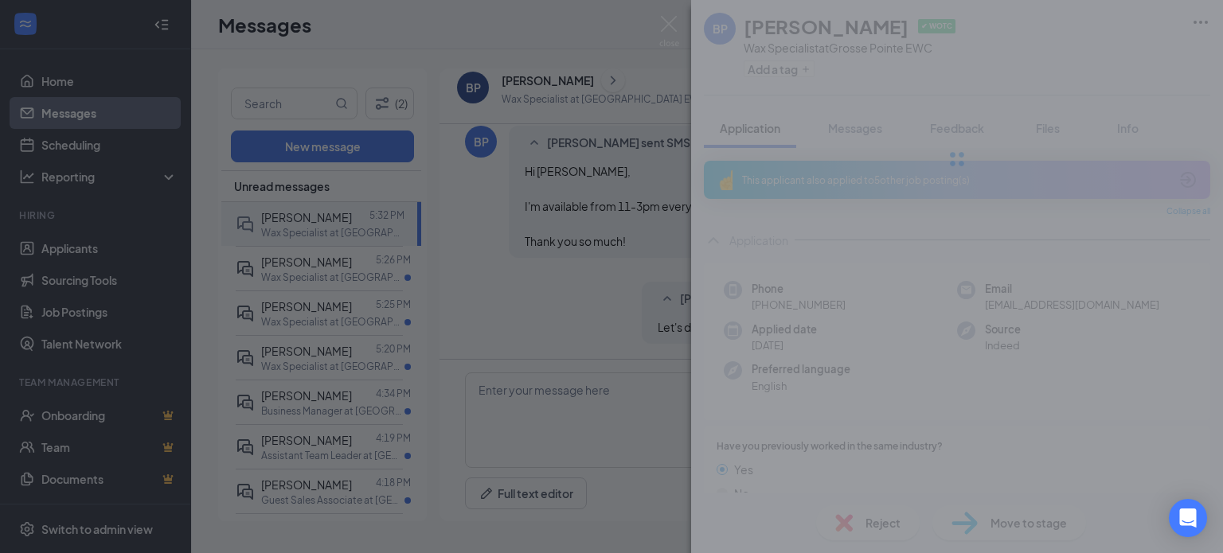
type input "Onsite Interview (next stage)"
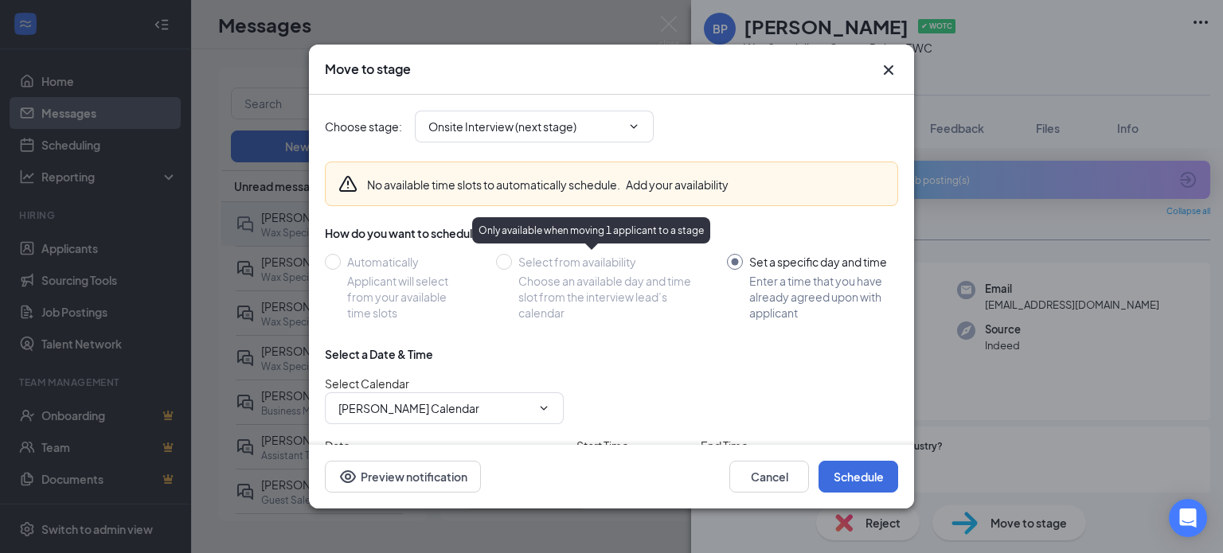
scroll to position [113, 0]
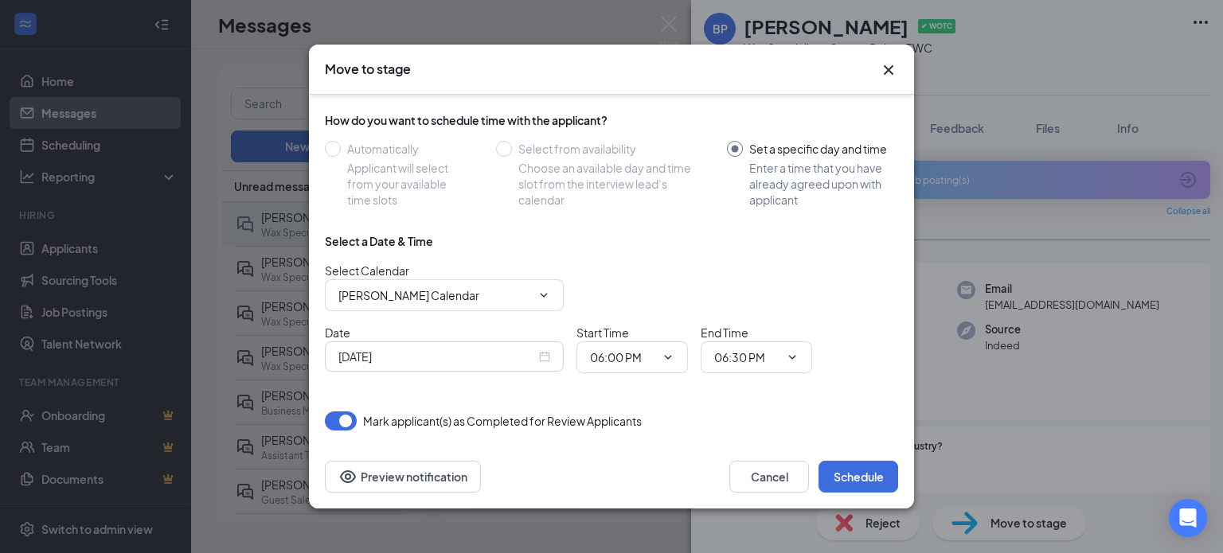
click at [541, 356] on div "[DATE]" at bounding box center [444, 357] width 212 height 18
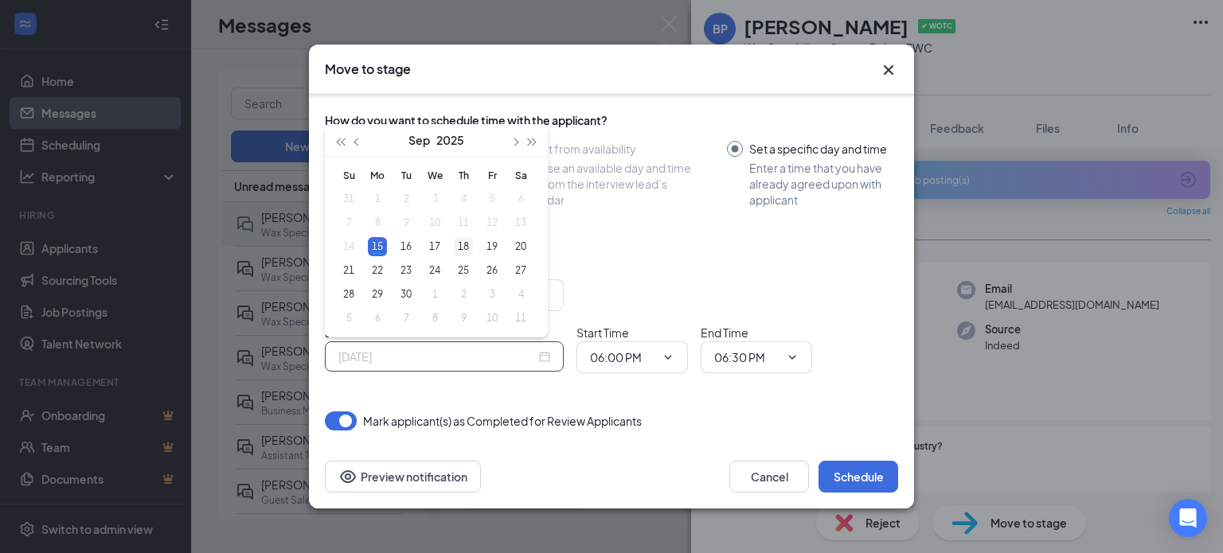
type input "[DATE]"
click at [461, 245] on div "18" at bounding box center [463, 246] width 19 height 19
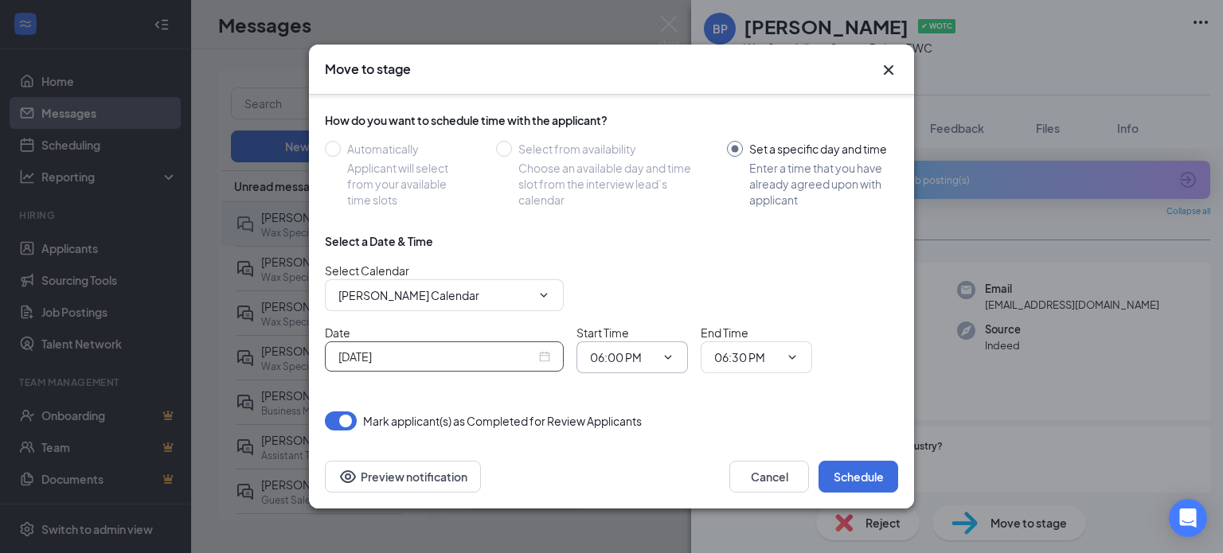
click at [615, 353] on input "06:00 PM" at bounding box center [622, 358] width 65 height 18
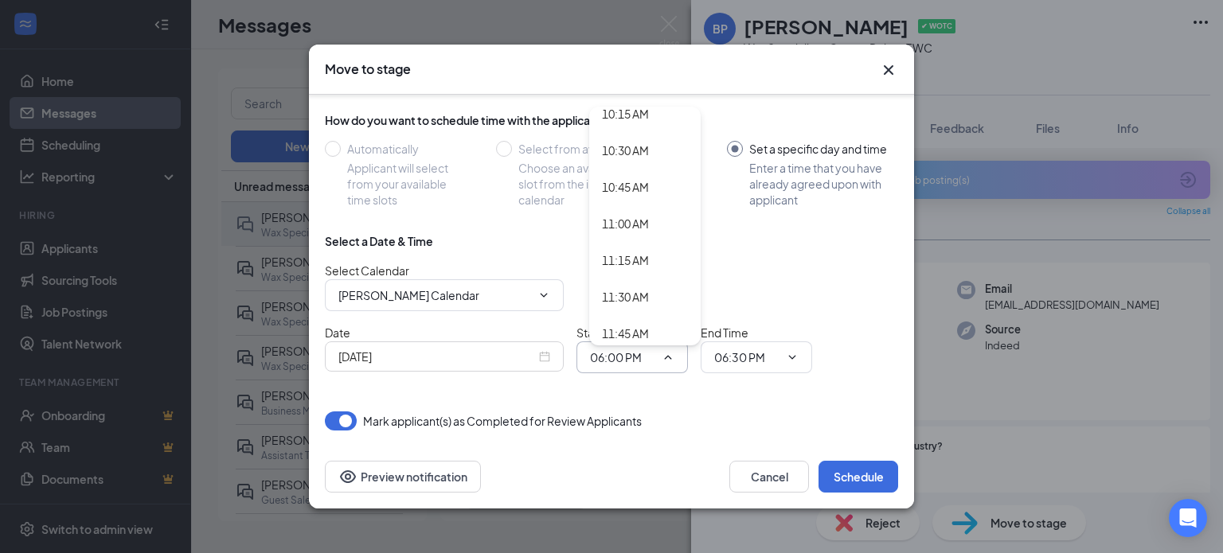
scroll to position [1514, 0]
click at [642, 221] on div "11:00 AM" at bounding box center [625, 222] width 47 height 18
type input "11:00 AM"
click at [729, 371] on span "06:30 PM" at bounding box center [756, 358] width 111 height 32
click at [772, 351] on input "06:30 PM" at bounding box center [746, 358] width 65 height 18
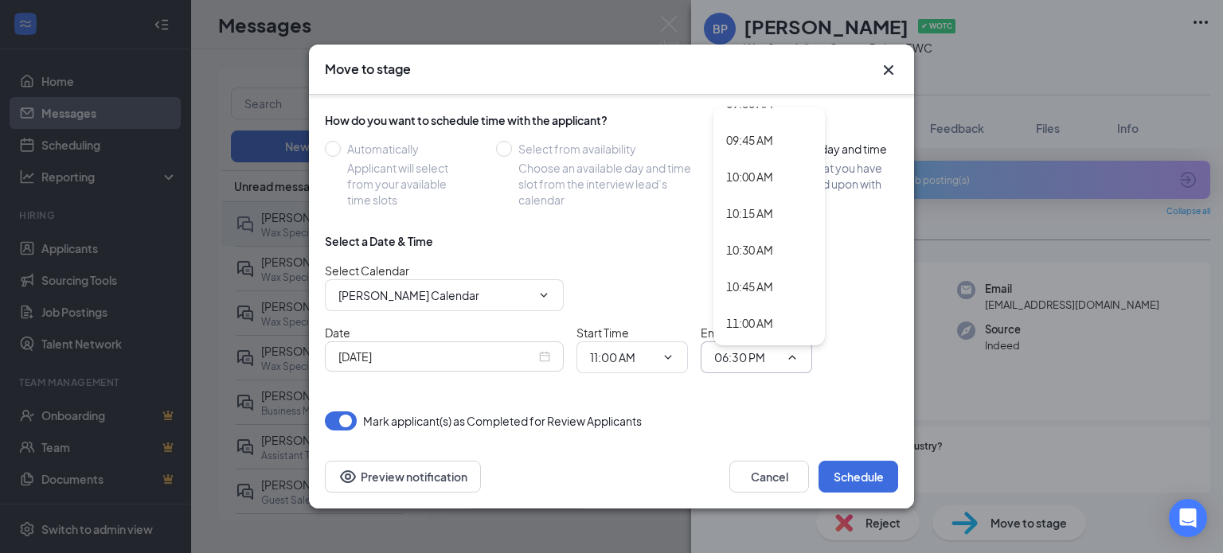
scroll to position [1540, 0]
click at [768, 257] on div "11:30 AM" at bounding box center [768, 270] width 111 height 37
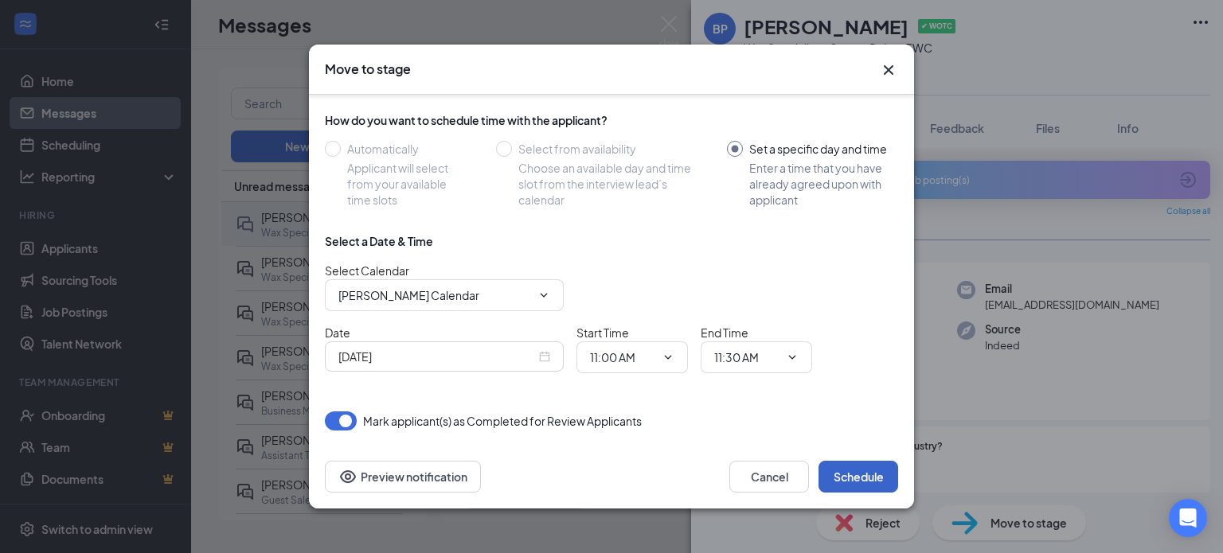
click at [844, 481] on button "Schedule" at bounding box center [858, 477] width 80 height 32
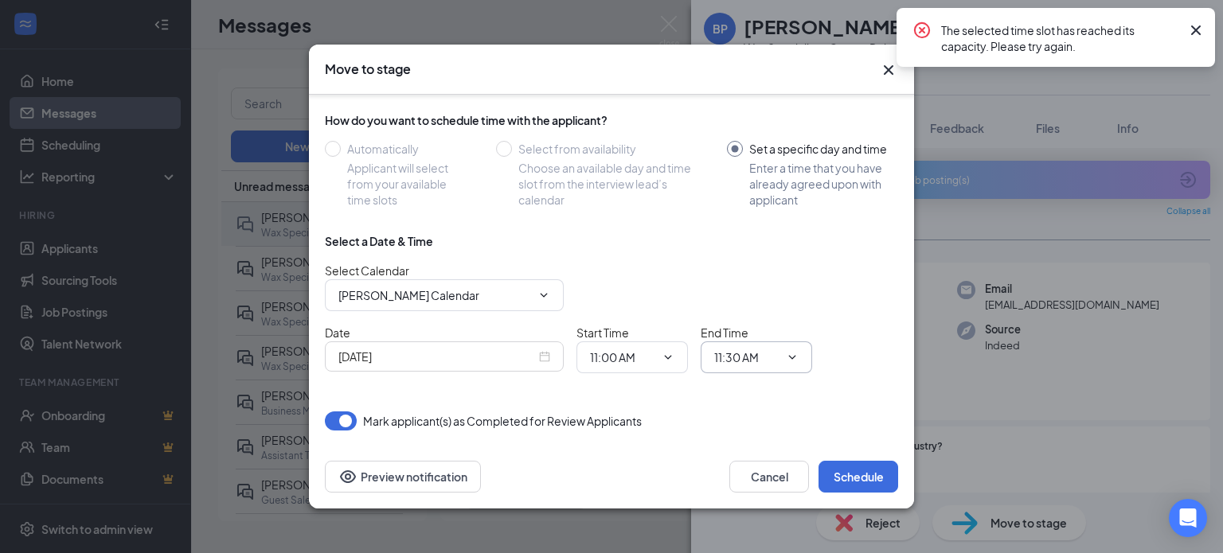
click at [770, 344] on span "11:30 AM 12:00 AM 12:15 AM 12:30 AM 12:45 AM 01:00 AM 01:15 AM 01:30 AM 01:45 A…" at bounding box center [756, 358] width 111 height 32
click at [752, 361] on input "11:30 AM" at bounding box center [746, 358] width 65 height 18
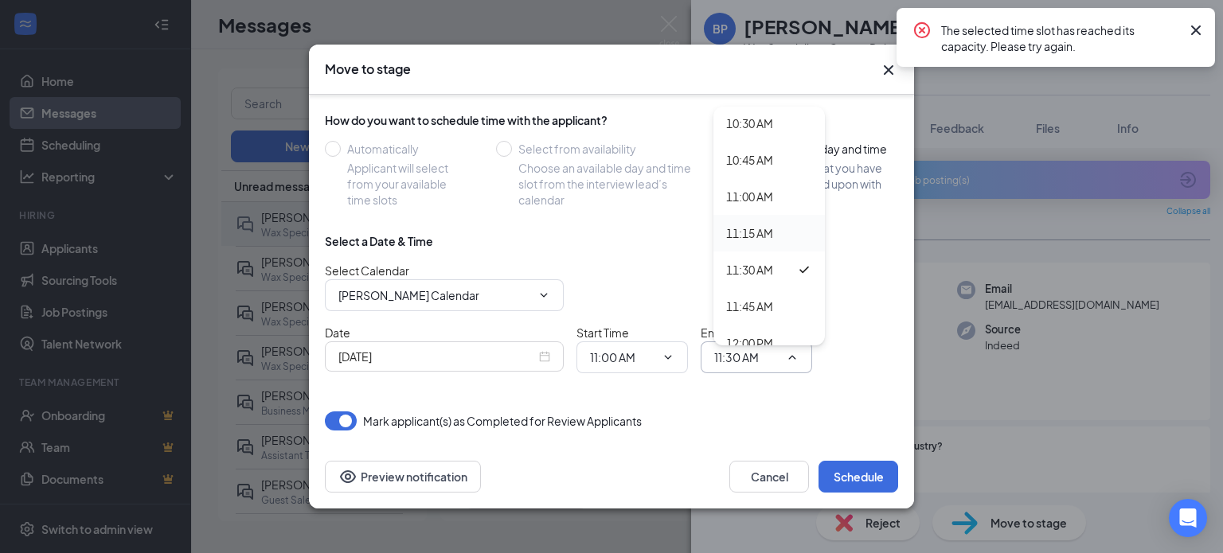
click at [767, 244] on div "11:15 AM" at bounding box center [768, 233] width 111 height 37
type input "11:15 AM"
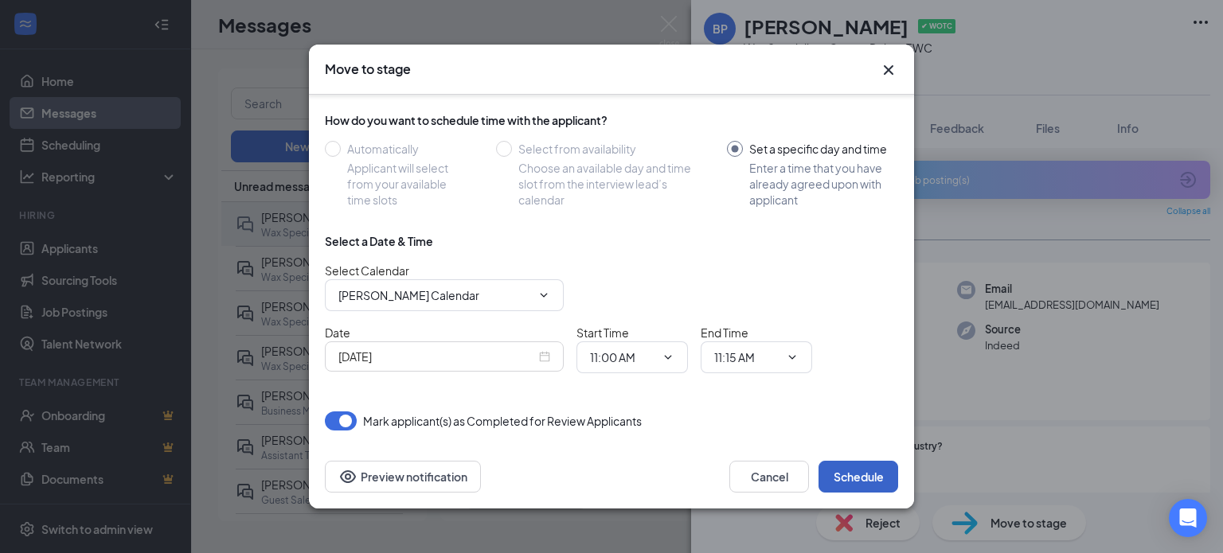
click at [852, 471] on button "Schedule" at bounding box center [858, 477] width 80 height 32
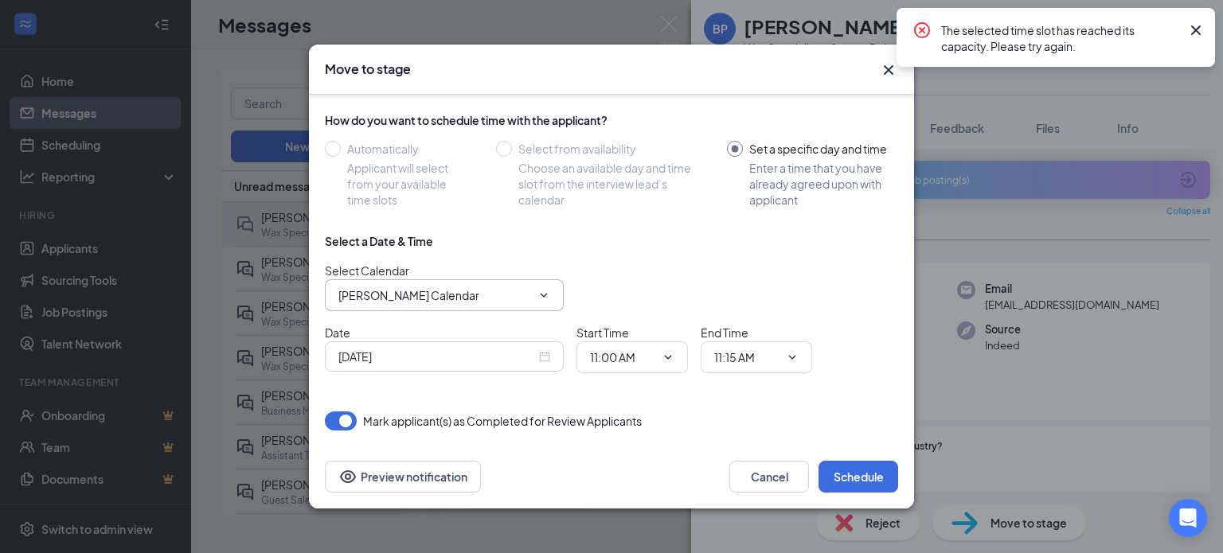
click at [465, 291] on input "[PERSON_NAME] Calendar" at bounding box center [434, 296] width 193 height 18
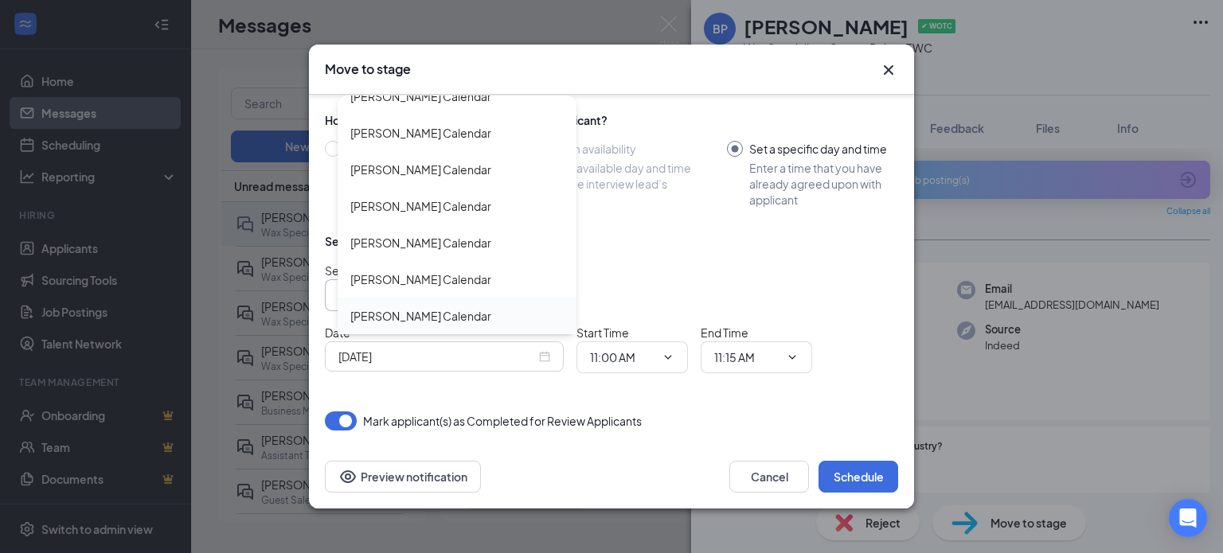
scroll to position [3159, 0]
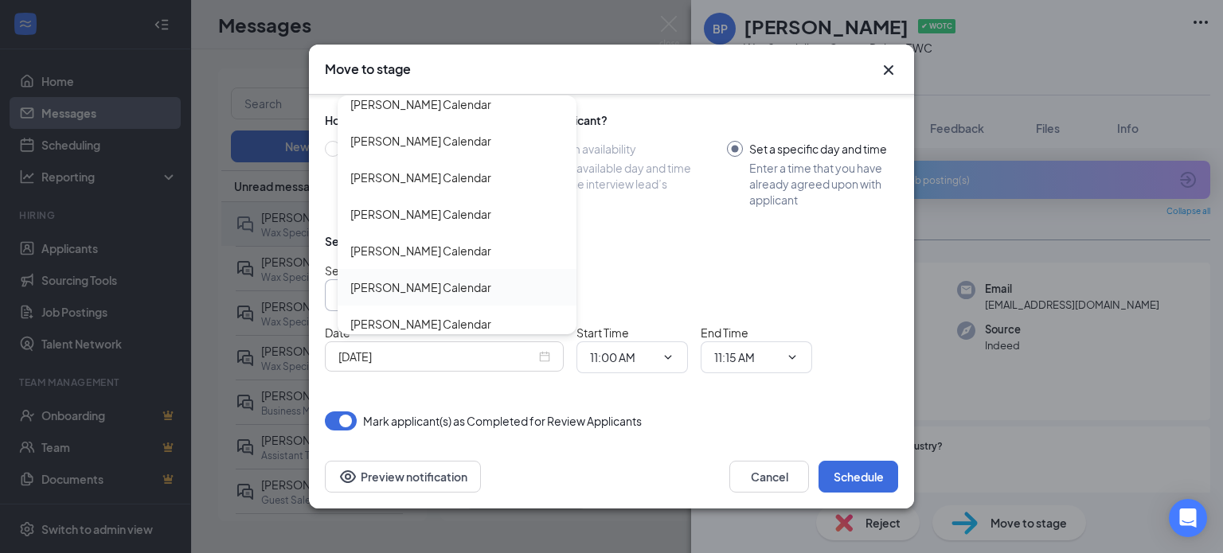
click at [476, 297] on div "[PERSON_NAME] Calendar" at bounding box center [457, 287] width 239 height 37
type input "[PERSON_NAME] Calendar"
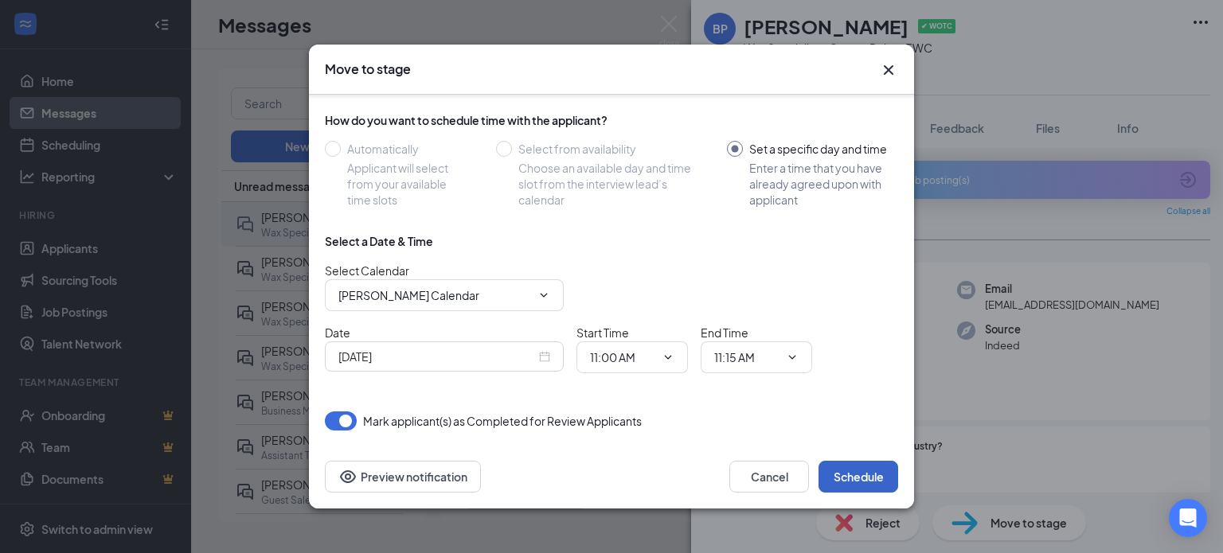
click at [850, 467] on button "Schedule" at bounding box center [858, 477] width 80 height 32
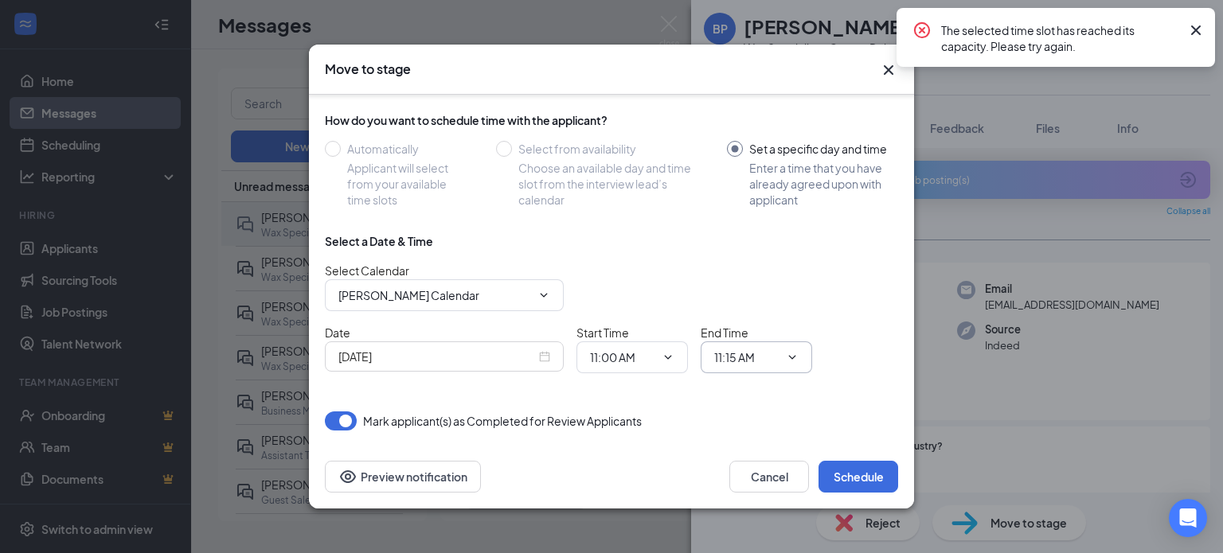
click at [736, 369] on span "11:15 AM 12:00 AM 12:15 AM 12:30 AM 12:45 AM 01:00 AM 01:15 AM 01:30 AM 01:45 A…" at bounding box center [756, 358] width 111 height 32
click at [761, 349] on input "11:15 AM" at bounding box center [746, 358] width 65 height 18
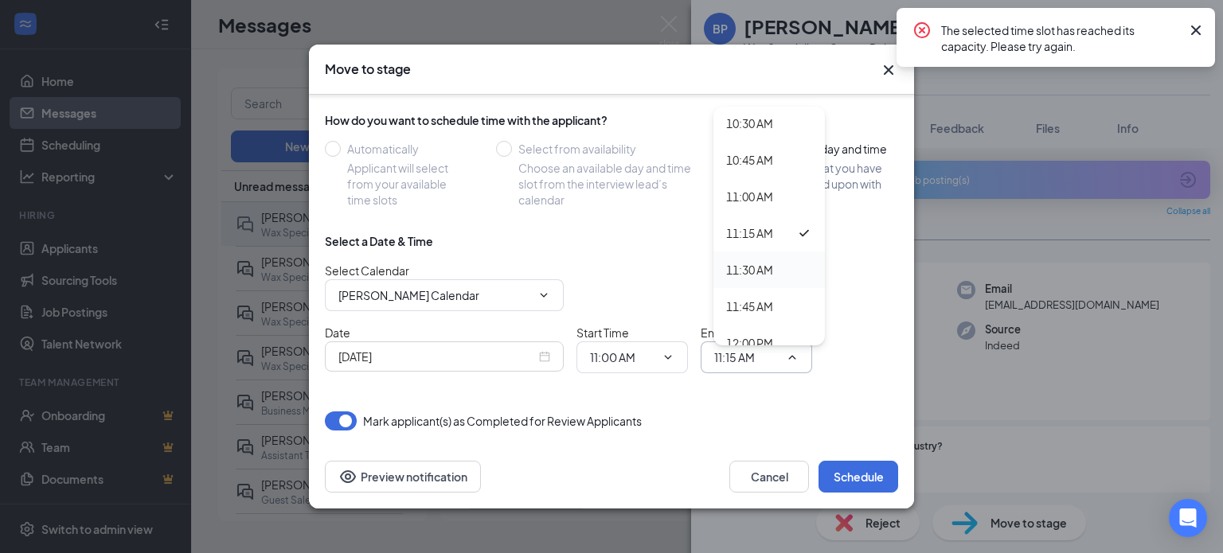
click at [764, 271] on div "11:30 AM" at bounding box center [749, 270] width 47 height 18
type input "11:30 AM"
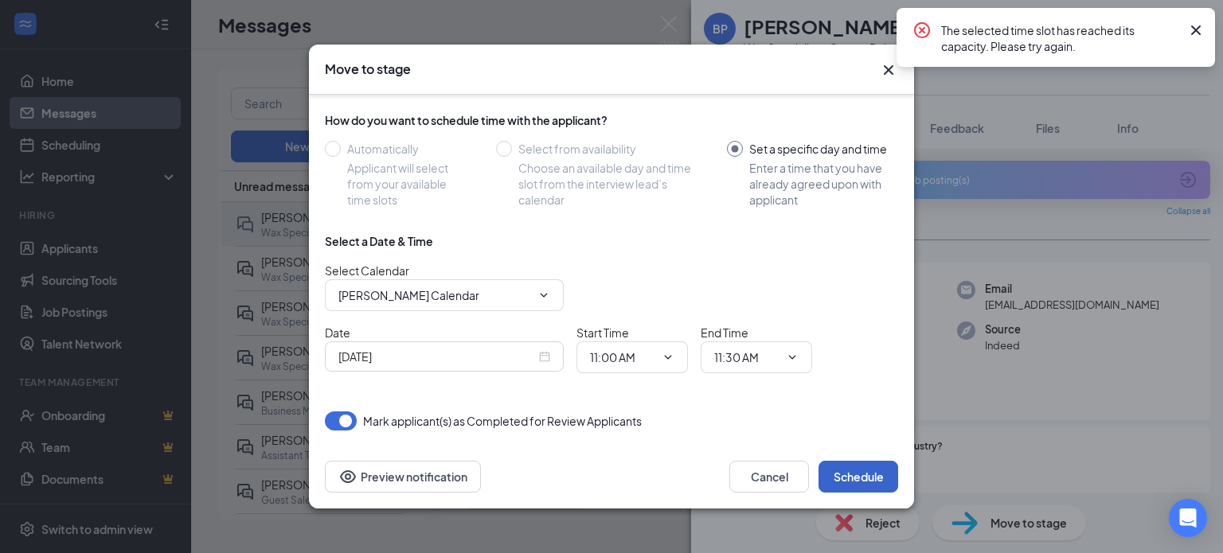
click at [882, 470] on button "Schedule" at bounding box center [858, 477] width 80 height 32
click at [460, 289] on input "[PERSON_NAME] Calendar" at bounding box center [434, 296] width 193 height 18
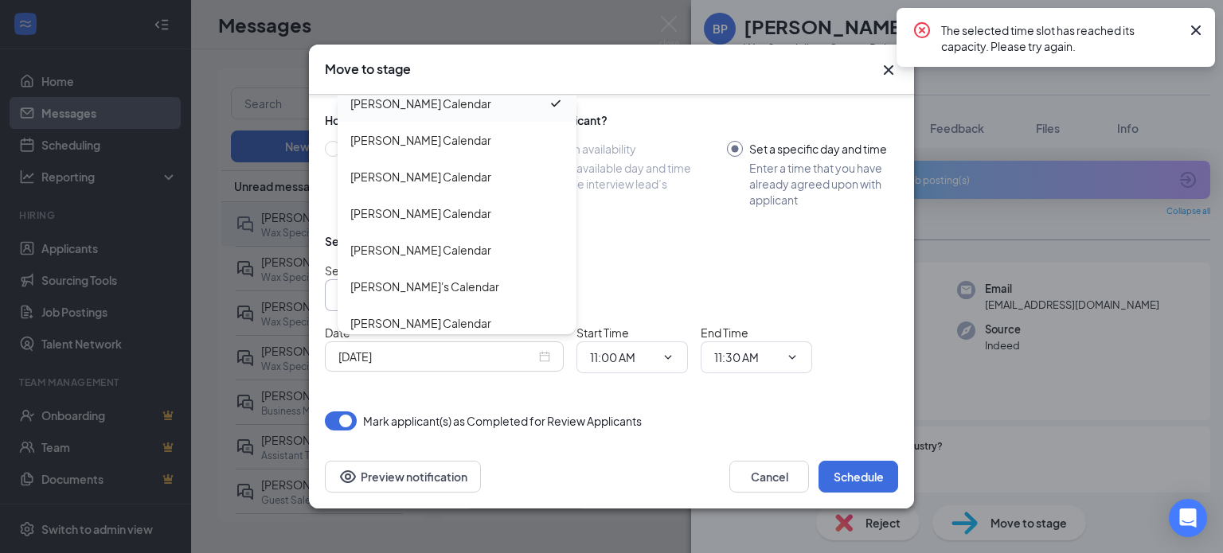
scroll to position [3350, 0]
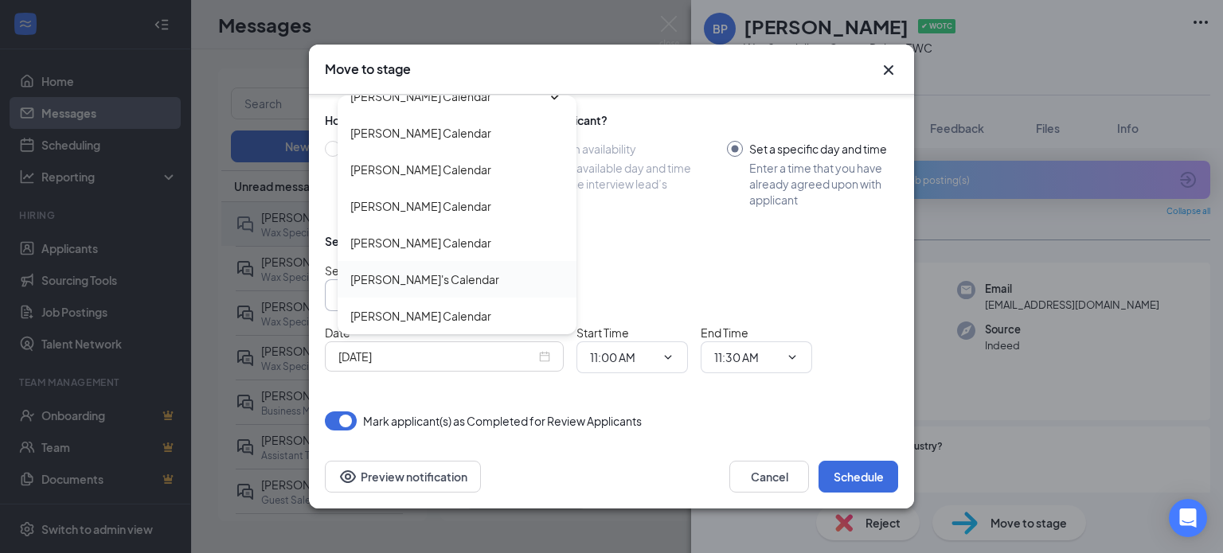
click at [498, 279] on div "[PERSON_NAME]'s Calendar" at bounding box center [456, 280] width 213 height 18
type input "[PERSON_NAME]'s Calendar"
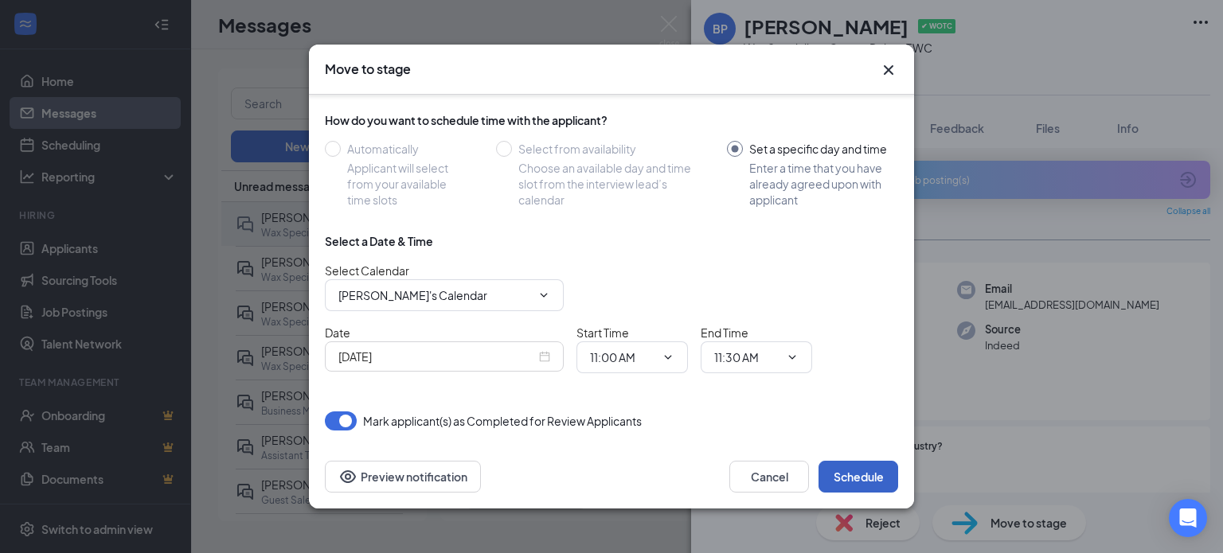
click at [854, 465] on button "Schedule" at bounding box center [858, 477] width 80 height 32
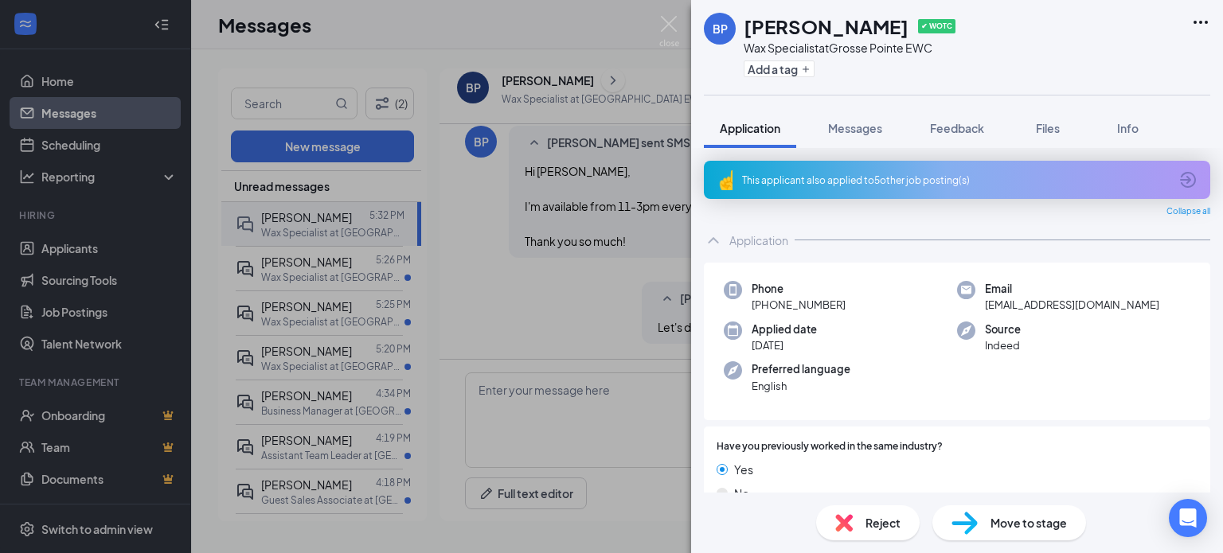
click at [518, 270] on div "BP Brooke Prater ✔ WOTC Wax Specialist at Grosse Pointe EWC Add a tag Applicati…" at bounding box center [611, 276] width 1223 height 553
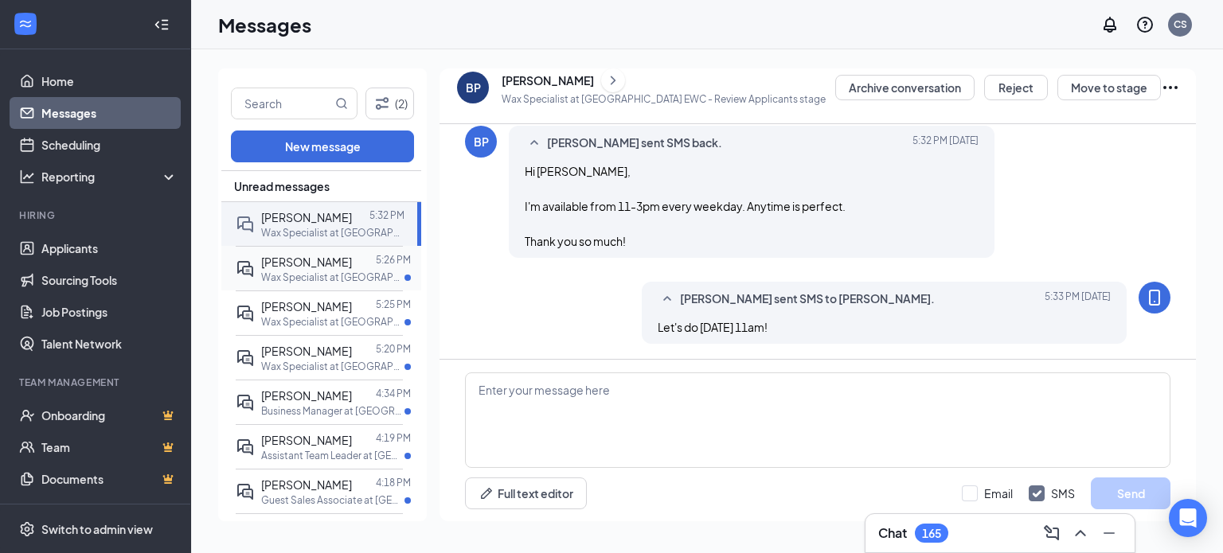
click at [349, 283] on div "Selena Odisho 5:26 PM Wax Specialist at Grosse Pointe EWC" at bounding box center [319, 268] width 167 height 45
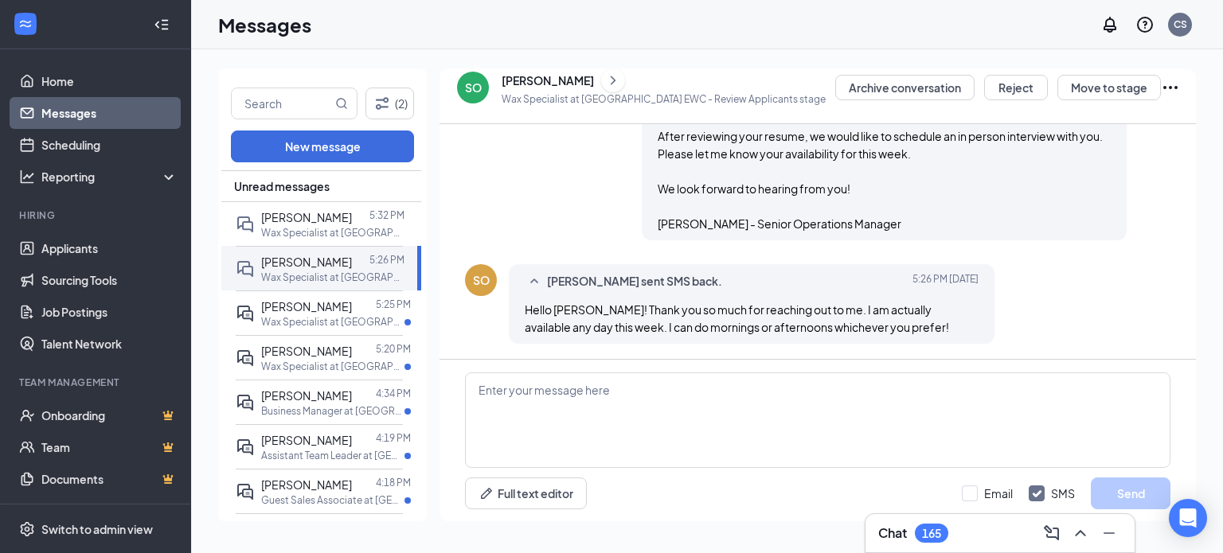
scroll to position [506, 0]
click at [729, 425] on textarea at bounding box center [817, 421] width 705 height 96
type textarea "Let's do Thursday 9/18 at 10:30am"
click at [335, 234] on p "Wax Specialist at [GEOGRAPHIC_DATA]" at bounding box center [332, 233] width 143 height 14
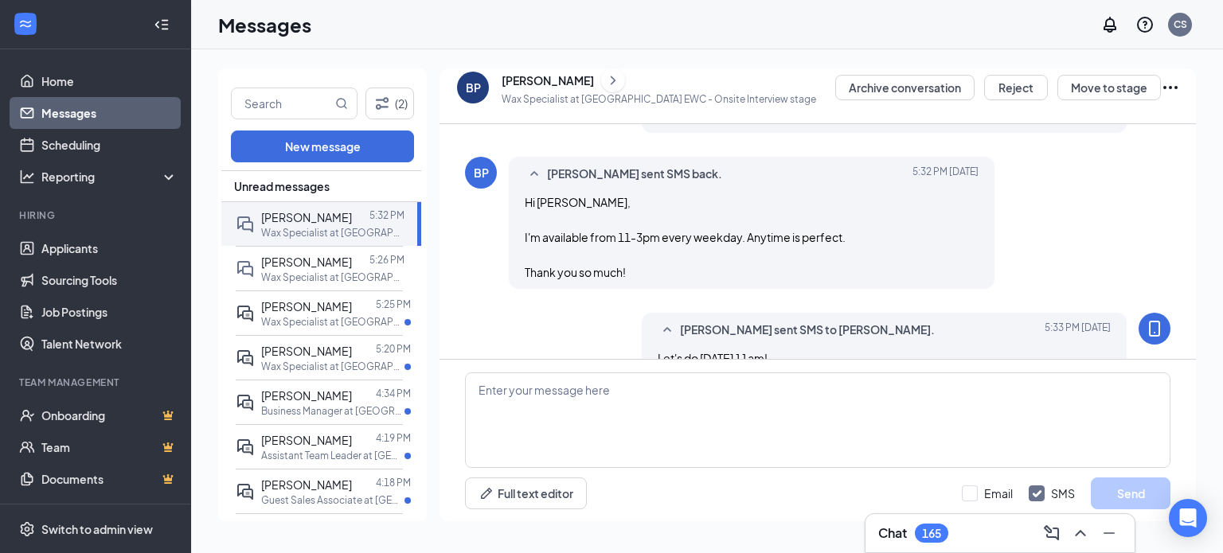
scroll to position [637, 0]
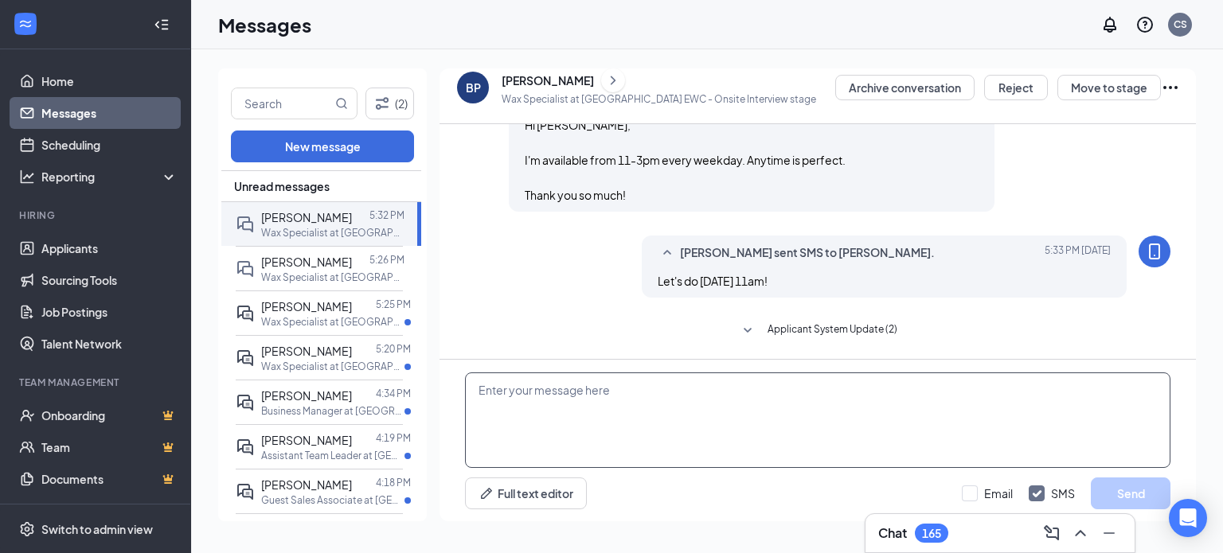
click at [688, 416] on textarea at bounding box center [817, 421] width 705 height 96
type textarea "Actually I apologize let's do 2:30pm."
click at [1115, 489] on button "Send" at bounding box center [1131, 494] width 80 height 32
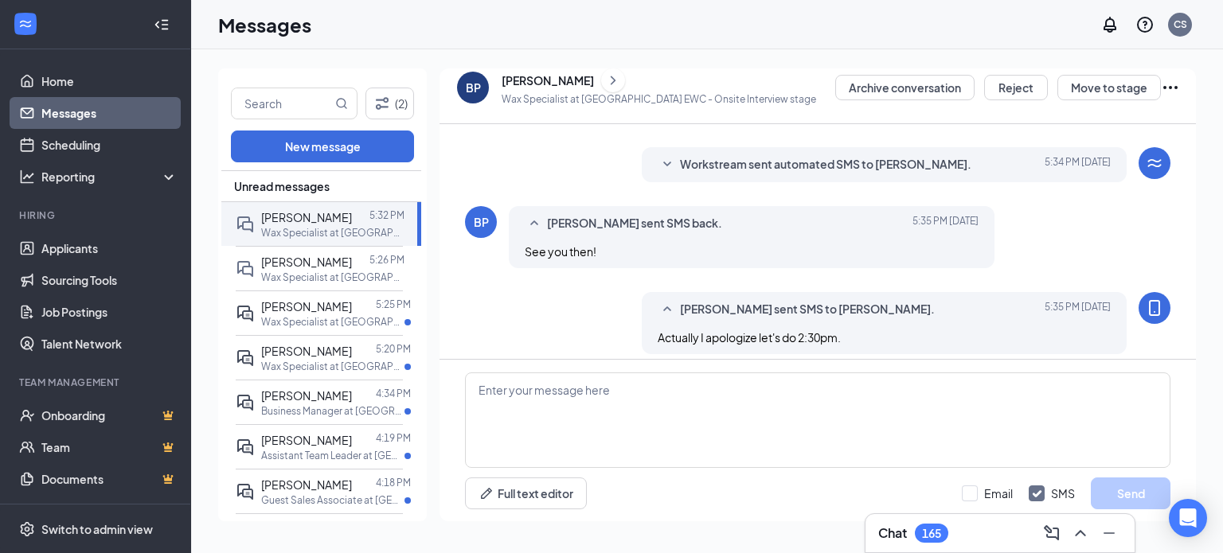
scroll to position [927, 0]
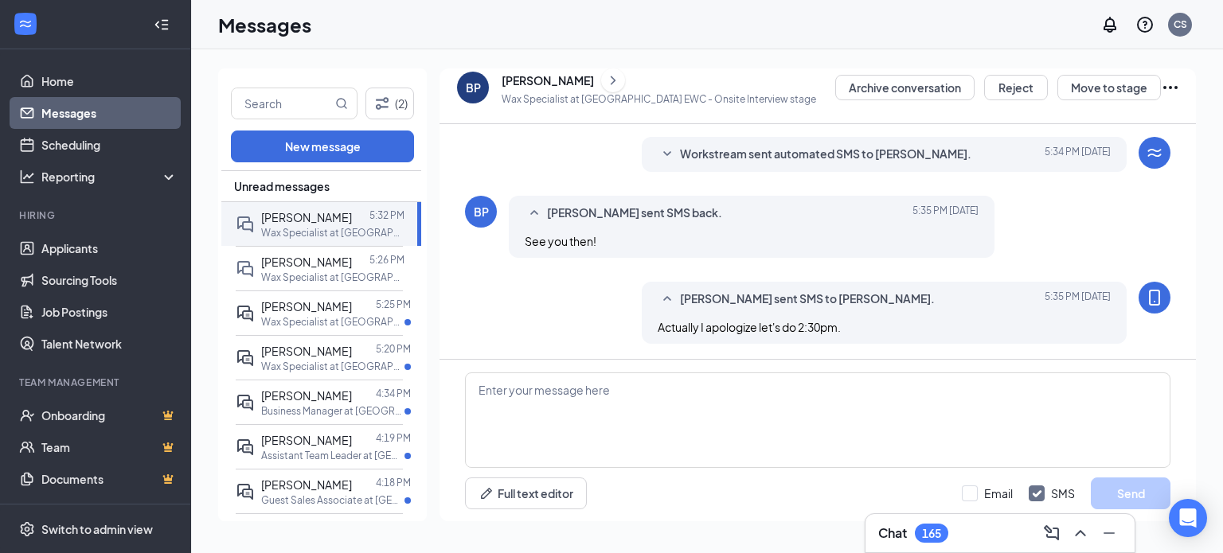
click at [605, 72] on icon "ChevronRight" at bounding box center [613, 80] width 16 height 19
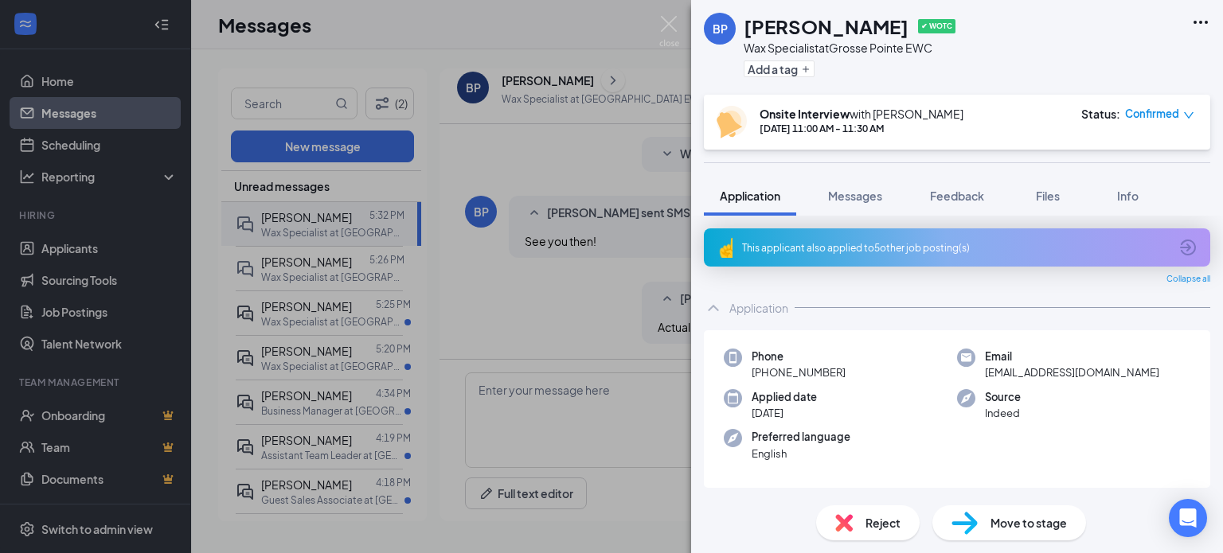
click at [1021, 514] on div "Move to stage" at bounding box center [1009, 523] width 154 height 35
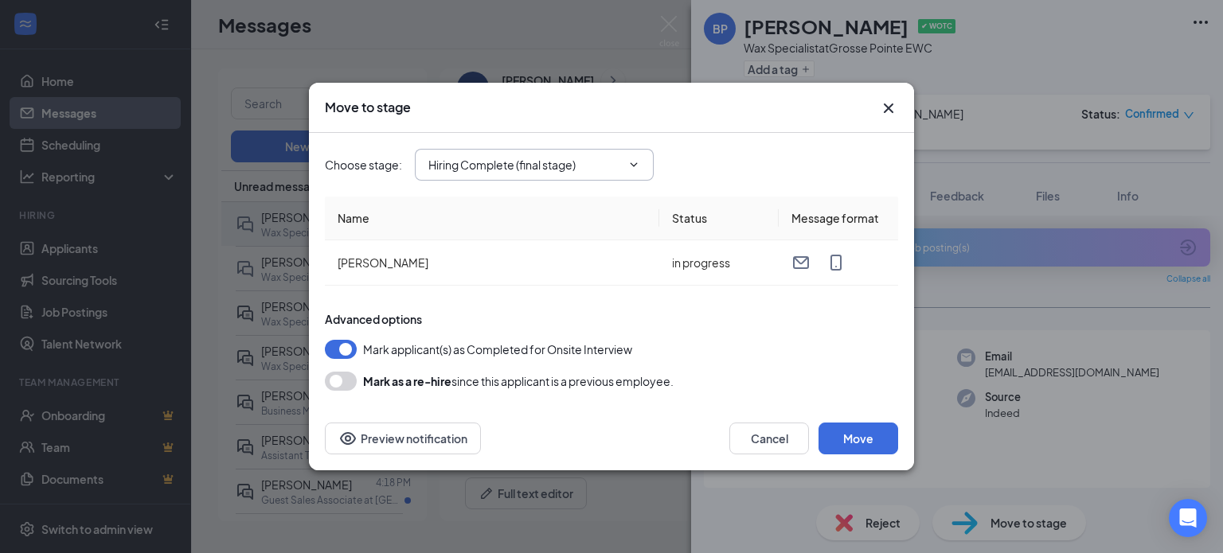
click at [490, 162] on input "Hiring Complete (final stage)" at bounding box center [524, 165] width 193 height 18
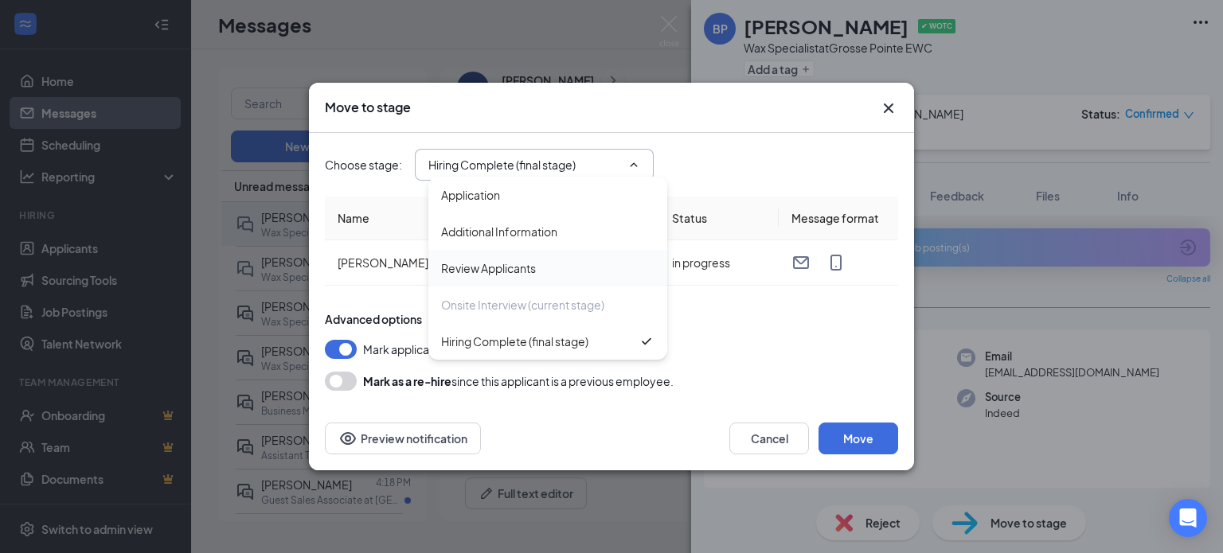
click at [502, 275] on div "Review Applicants" at bounding box center [488, 269] width 95 height 18
type input "Review Applicants"
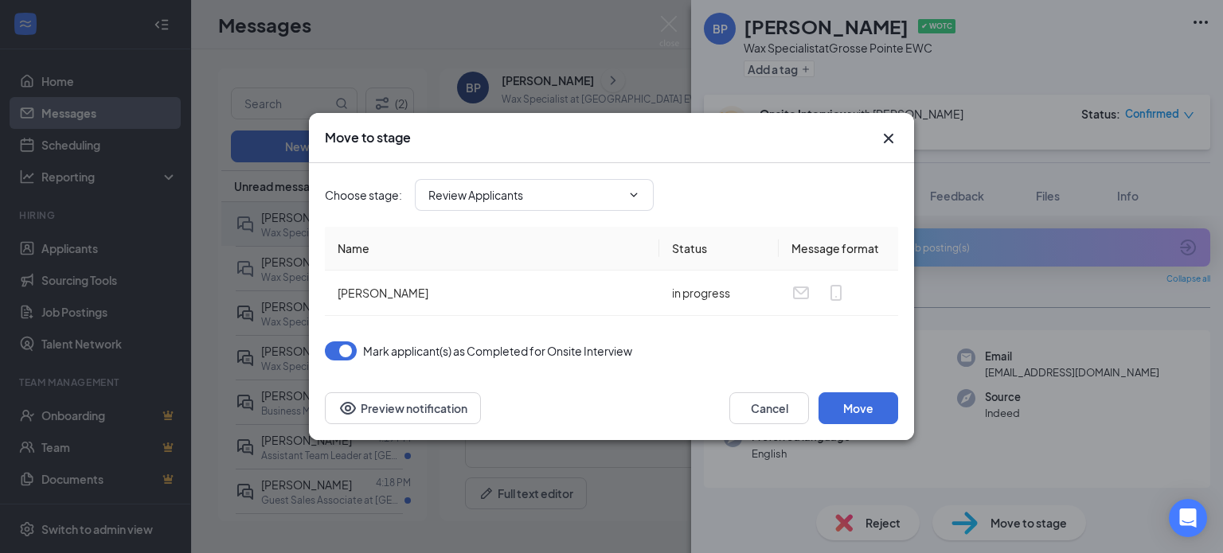
click at [881, 139] on icon "Cross" at bounding box center [888, 138] width 19 height 19
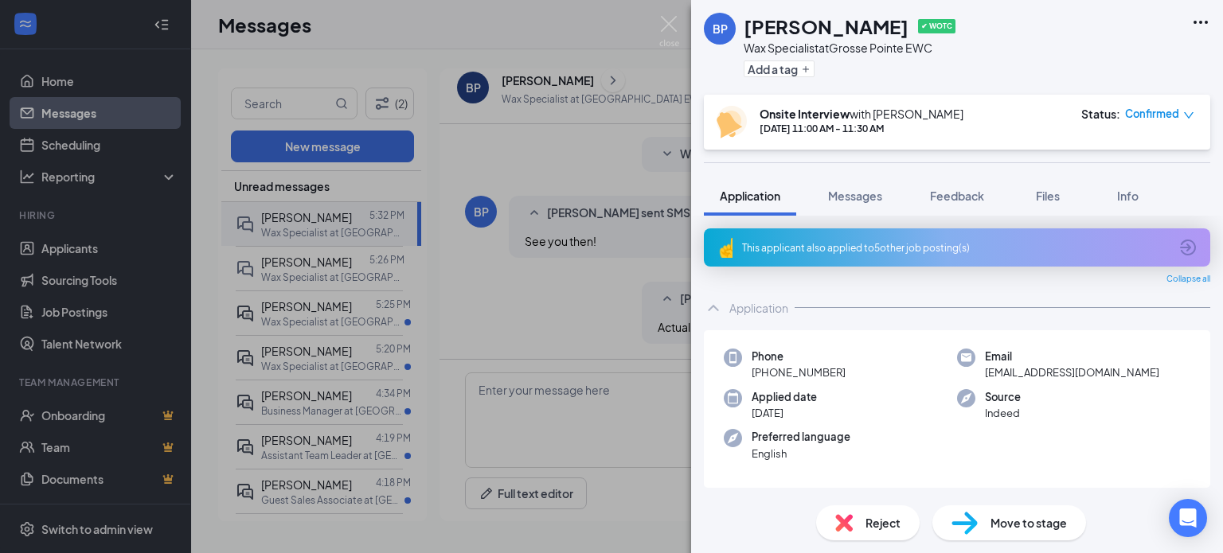
click at [1153, 118] on span "Confirmed" at bounding box center [1152, 114] width 54 height 16
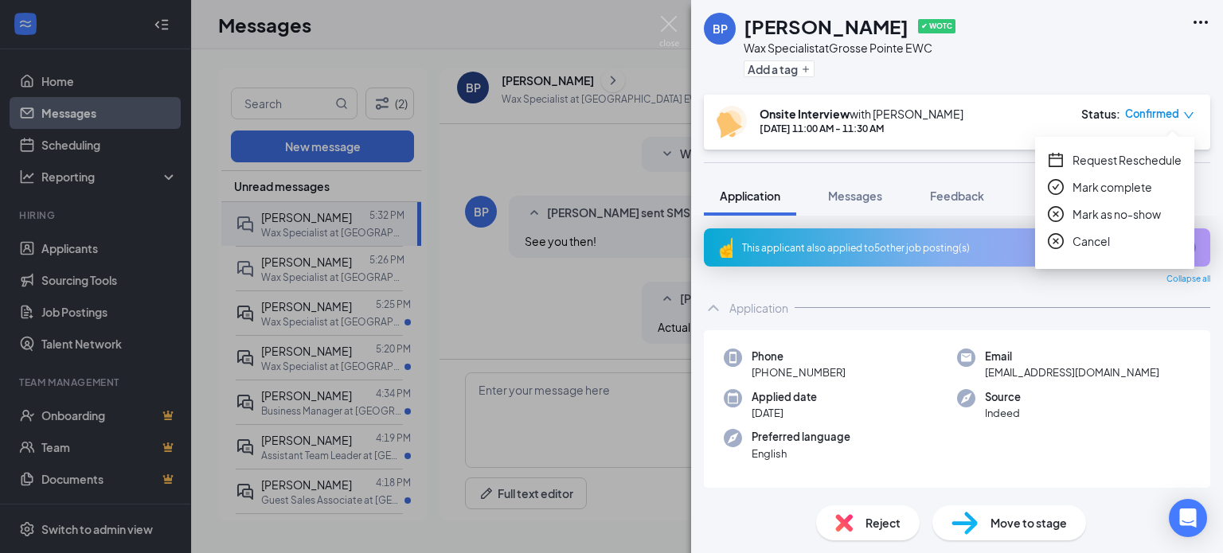
click at [1123, 162] on span "Request Reschedule" at bounding box center [1126, 160] width 109 height 18
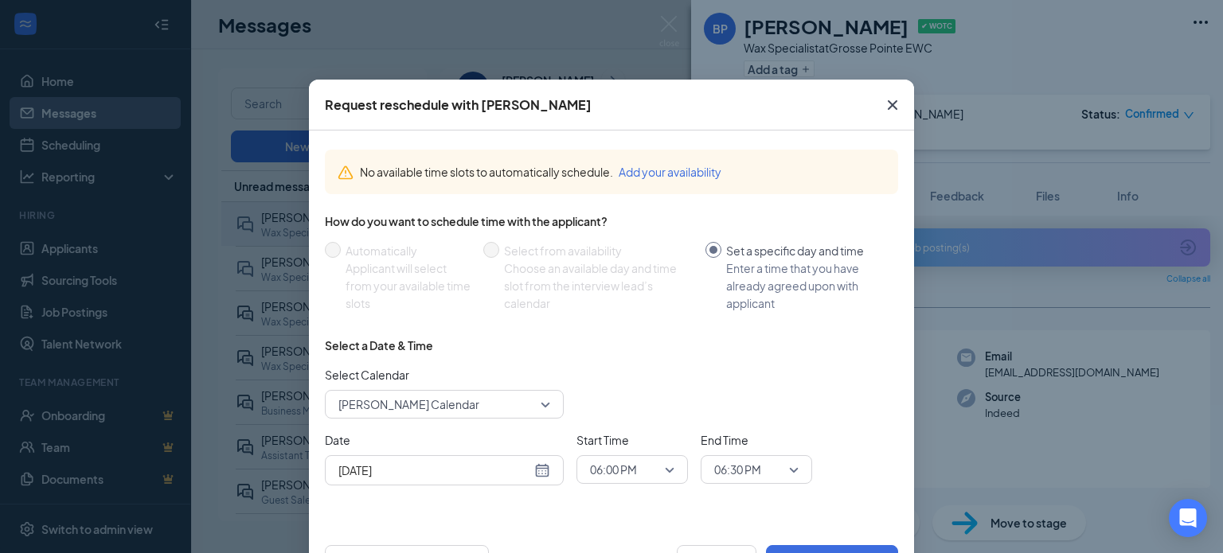
scroll to position [61, 0]
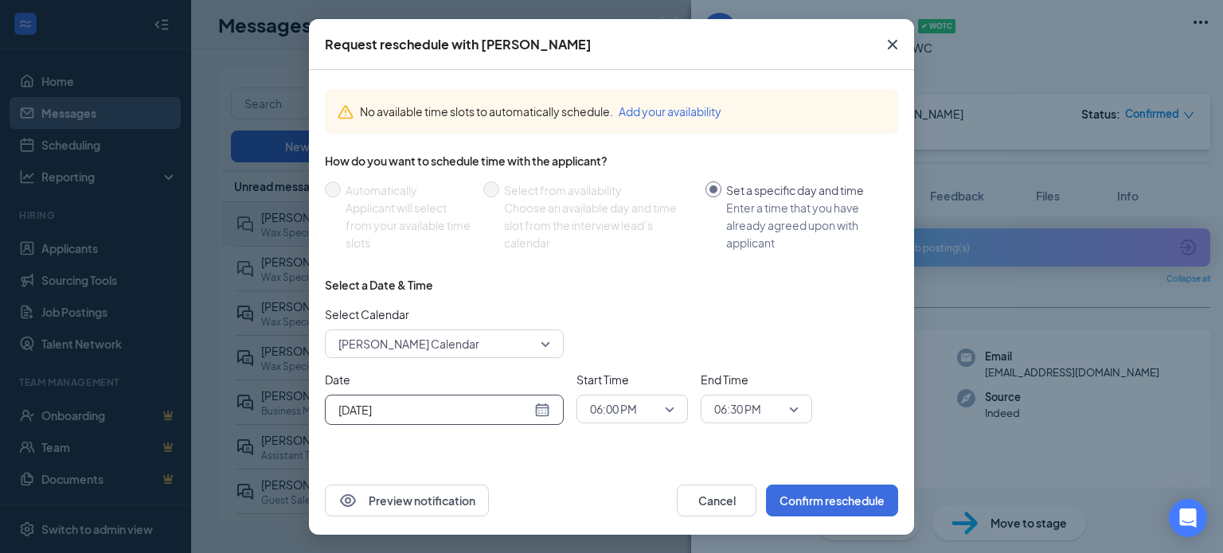
click at [537, 410] on div "[DATE]" at bounding box center [444, 410] width 212 height 18
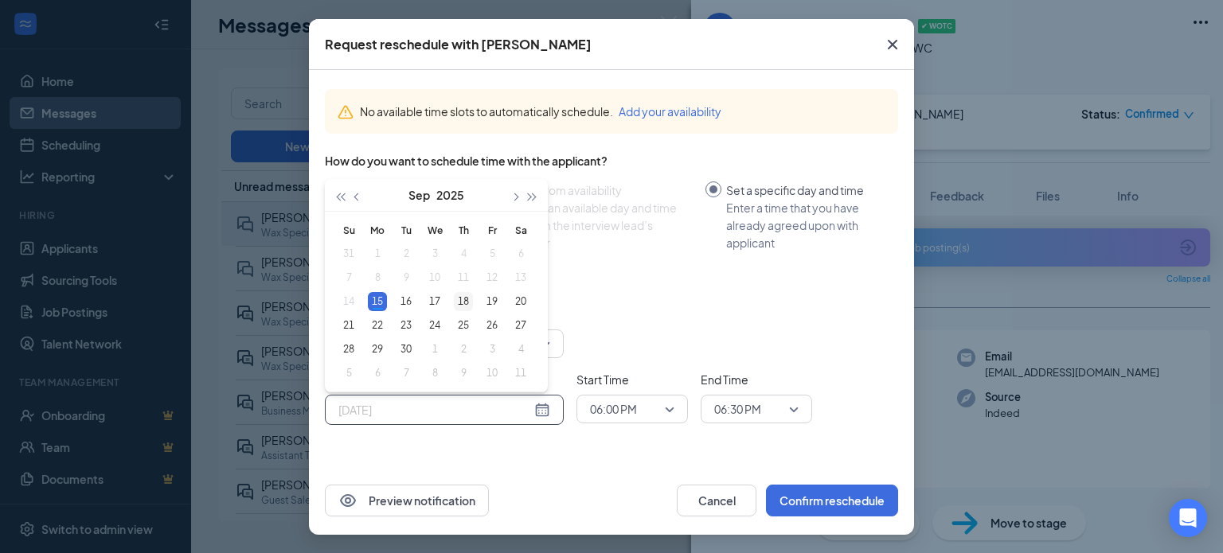
type input "[DATE]"
click at [455, 299] on div "18" at bounding box center [463, 301] width 19 height 19
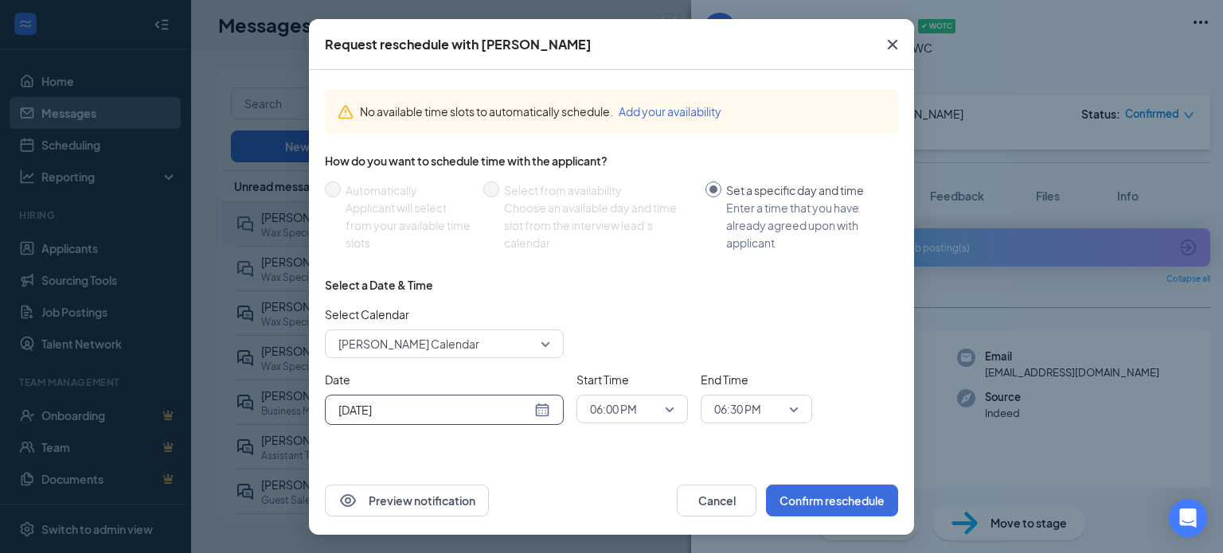
click at [633, 413] on span "06:00 PM" at bounding box center [625, 409] width 70 height 24
click at [650, 303] on span "02:30 PM" at bounding box center [632, 299] width 86 height 18
click at [731, 415] on span "06:30 PM" at bounding box center [737, 409] width 47 height 24
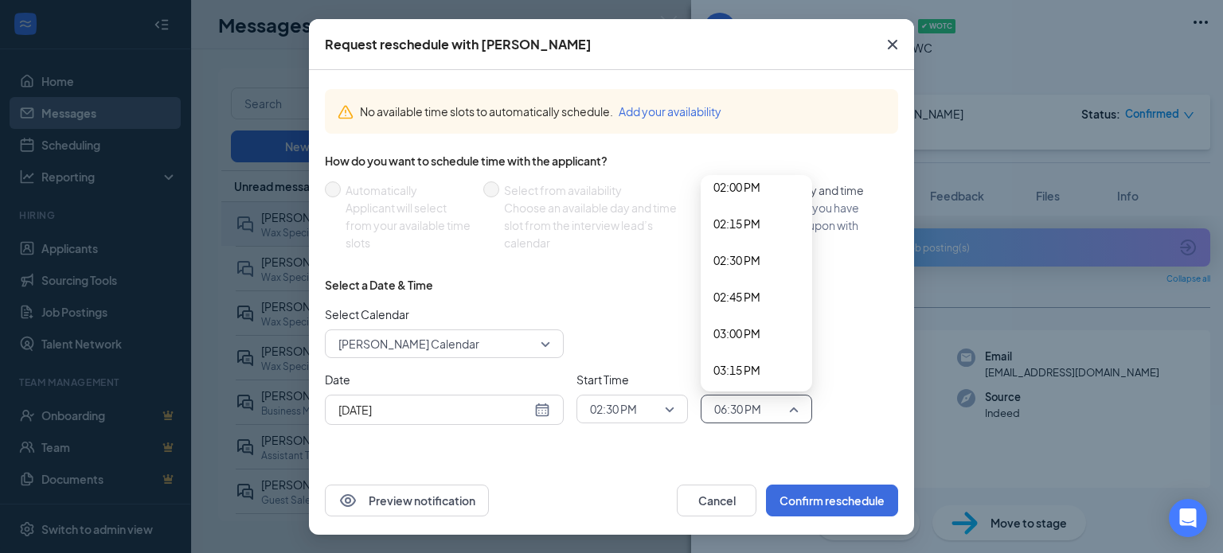
scroll to position [2064, 0]
click at [753, 321] on div "03:00 PM" at bounding box center [756, 333] width 111 height 37
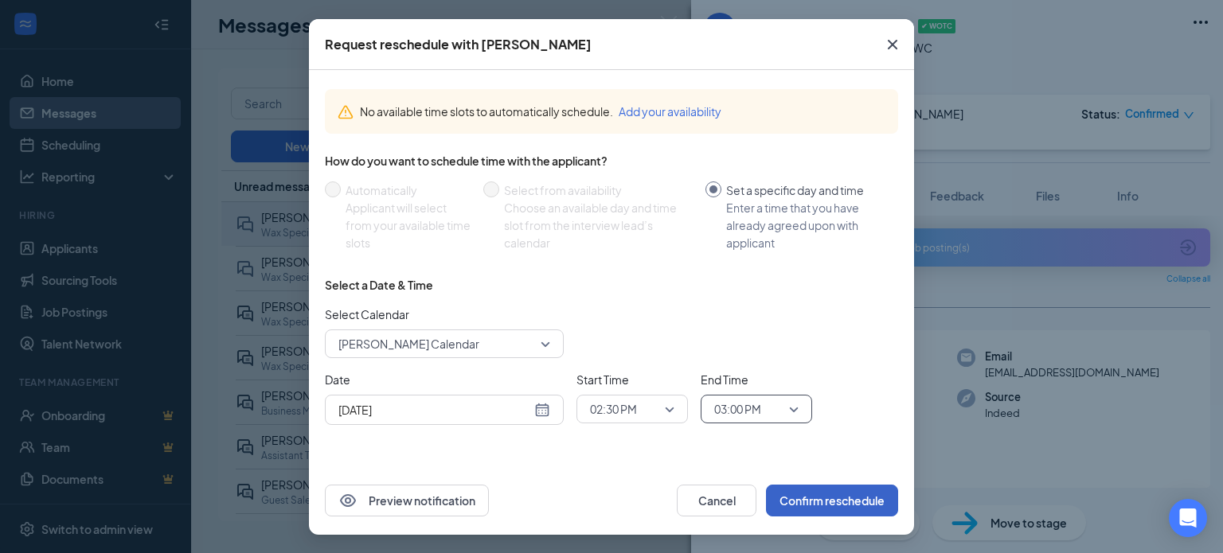
click at [803, 487] on button "Confirm reschedule" at bounding box center [832, 501] width 132 height 32
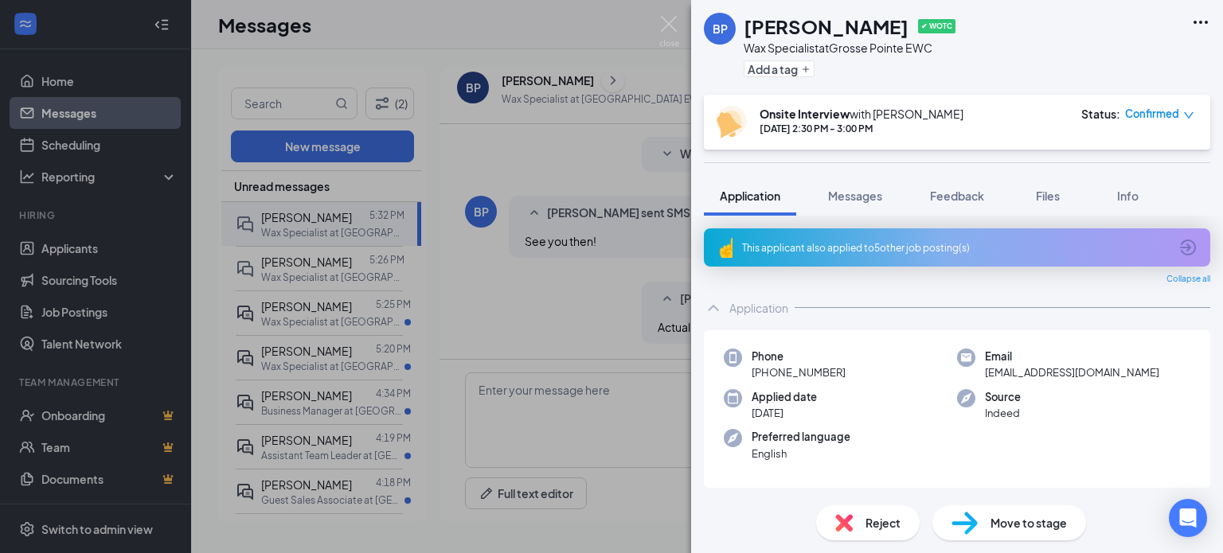
click at [356, 299] on div "BP Brooke Prater ✔ WOTC Wax Specialist at Grosse Pointe EWC Add a tag Onsite In…" at bounding box center [611, 276] width 1223 height 553
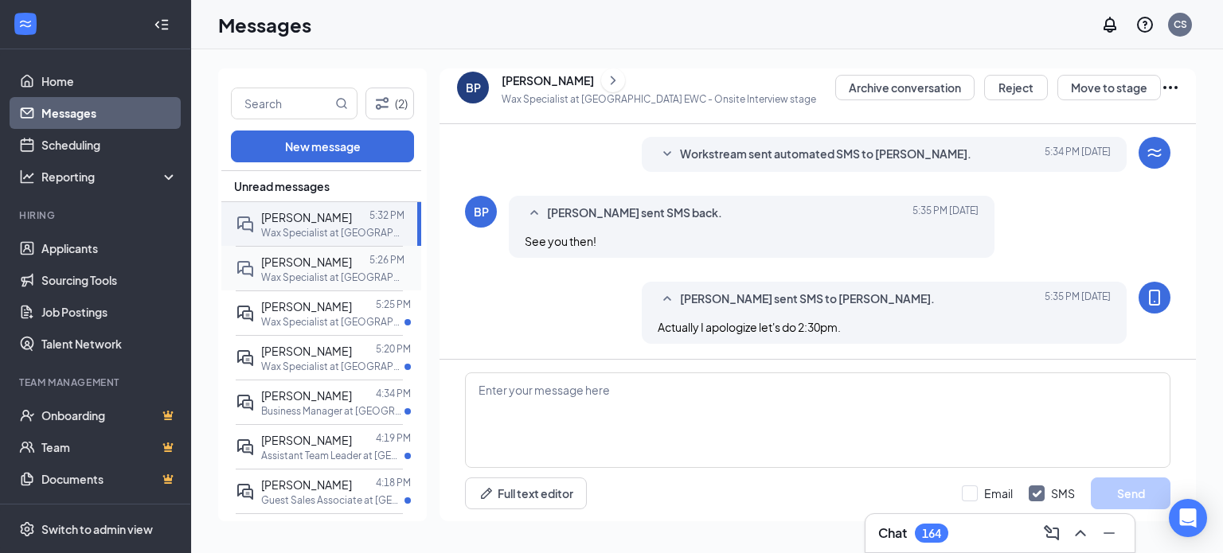
click at [354, 283] on div "Selena Odisho 5:26 PM Wax Specialist at Grosse Pointe EWC" at bounding box center [319, 268] width 167 height 45
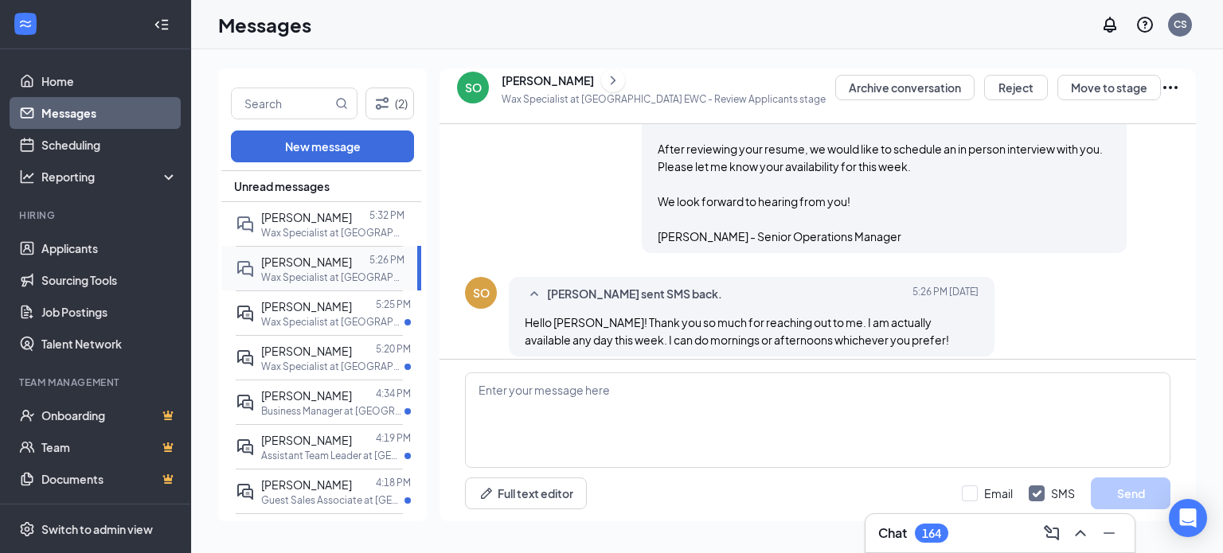
scroll to position [506, 0]
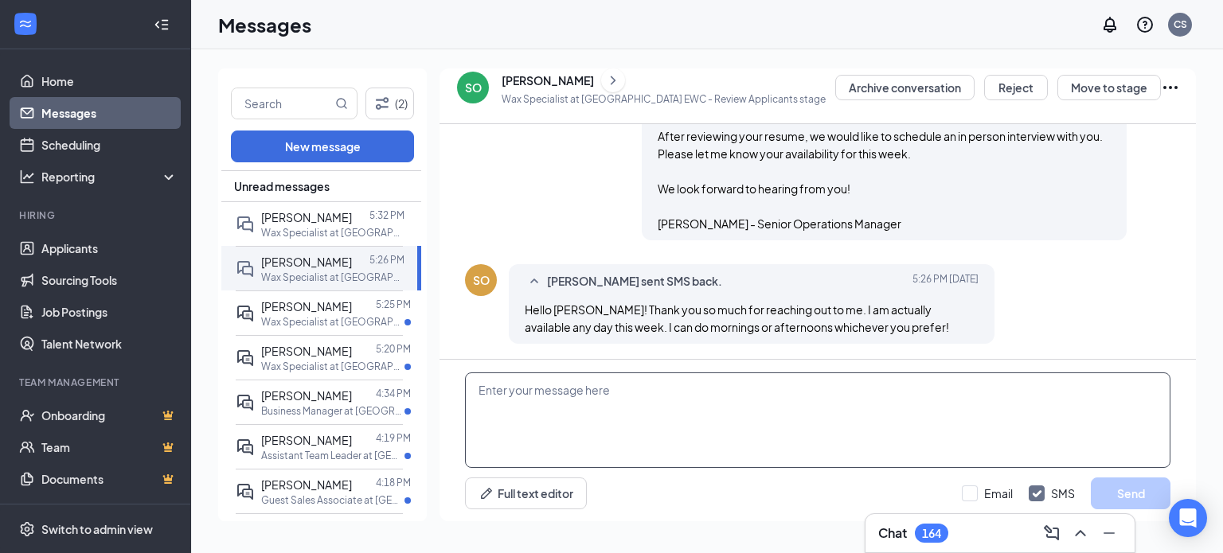
click at [856, 404] on textarea at bounding box center [817, 421] width 705 height 96
type textarea "Let's do 2pm on Thursday 9/18!"
click at [1143, 480] on button "Send" at bounding box center [1131, 494] width 80 height 32
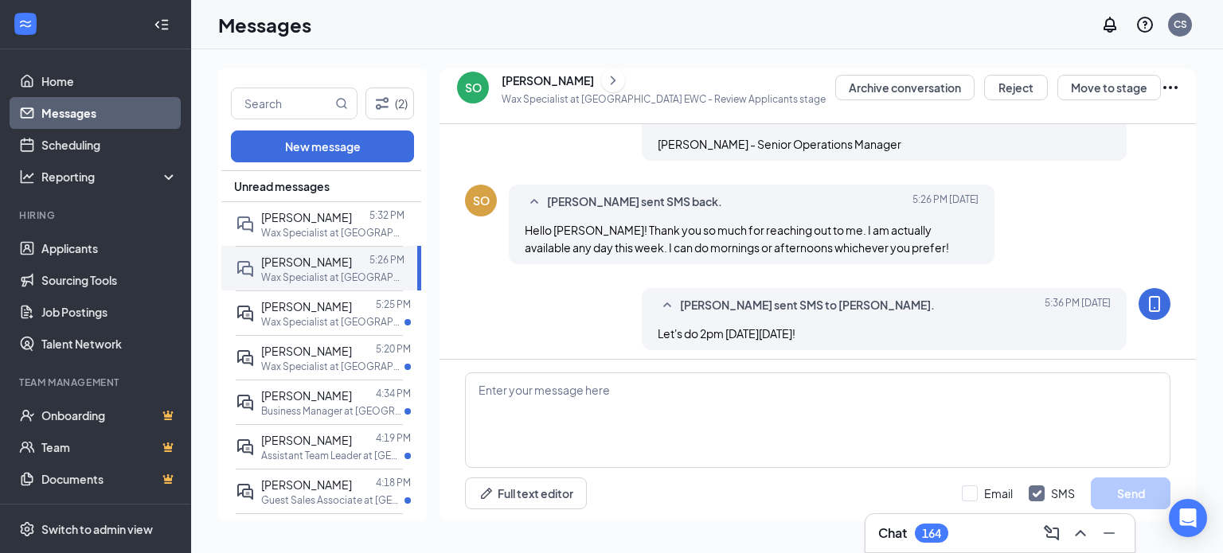
scroll to position [592, 0]
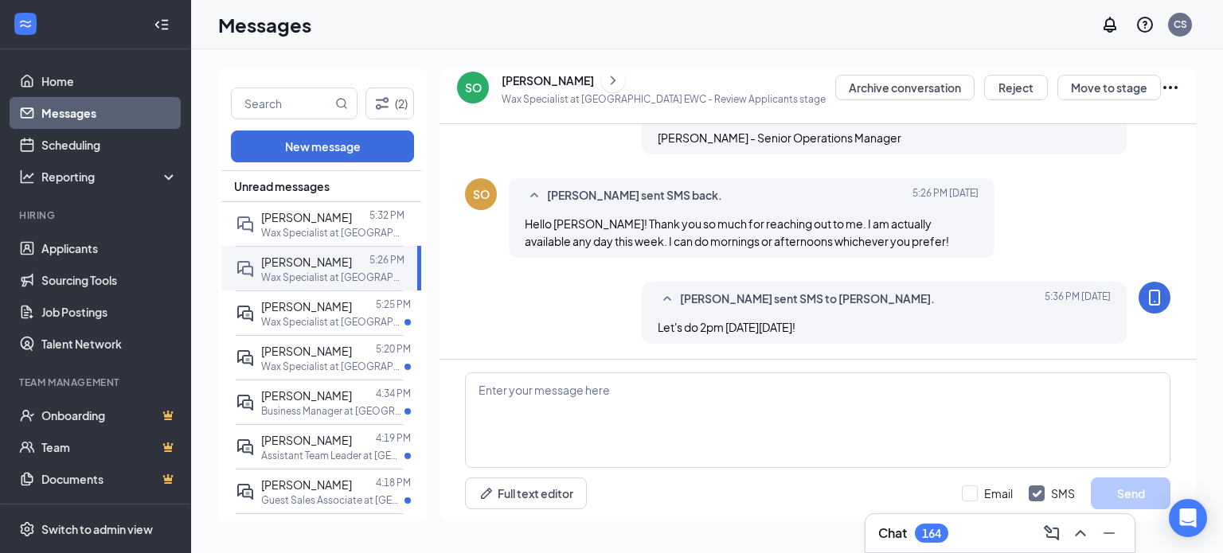
click at [611, 82] on icon "ChevronRight" at bounding box center [613, 80] width 5 height 9
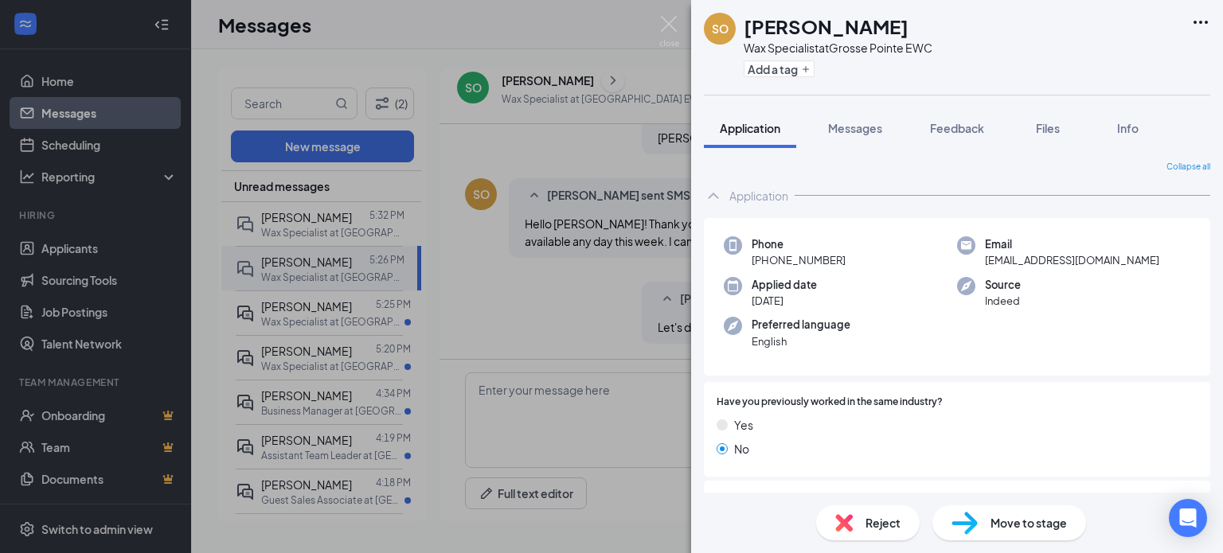
click at [990, 515] on span "Move to stage" at bounding box center [1028, 523] width 76 height 18
type input "Onsite Interview (next stage)"
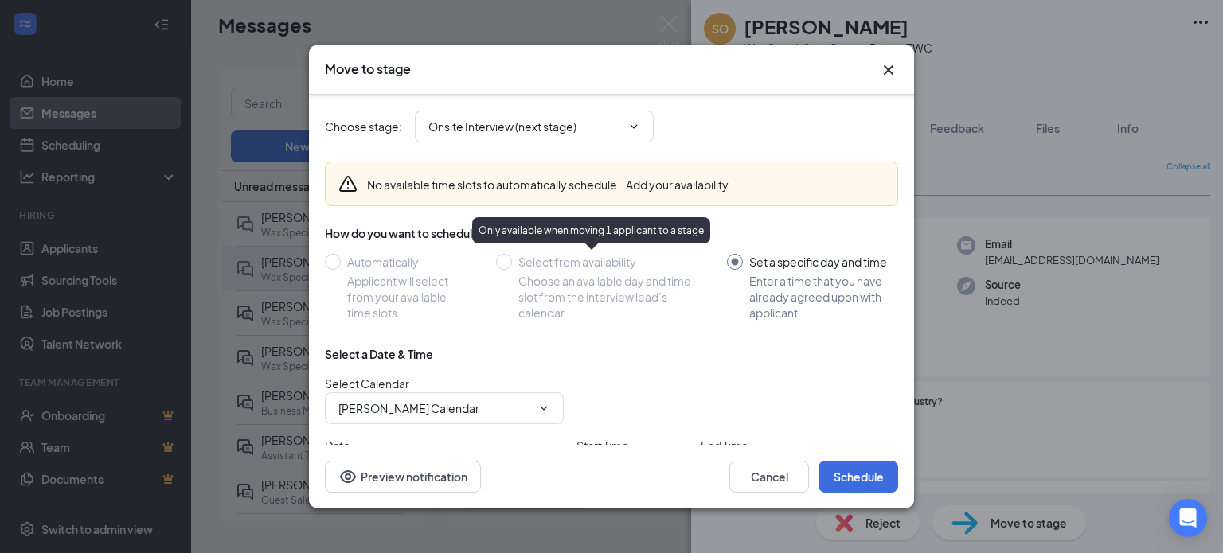
scroll to position [113, 0]
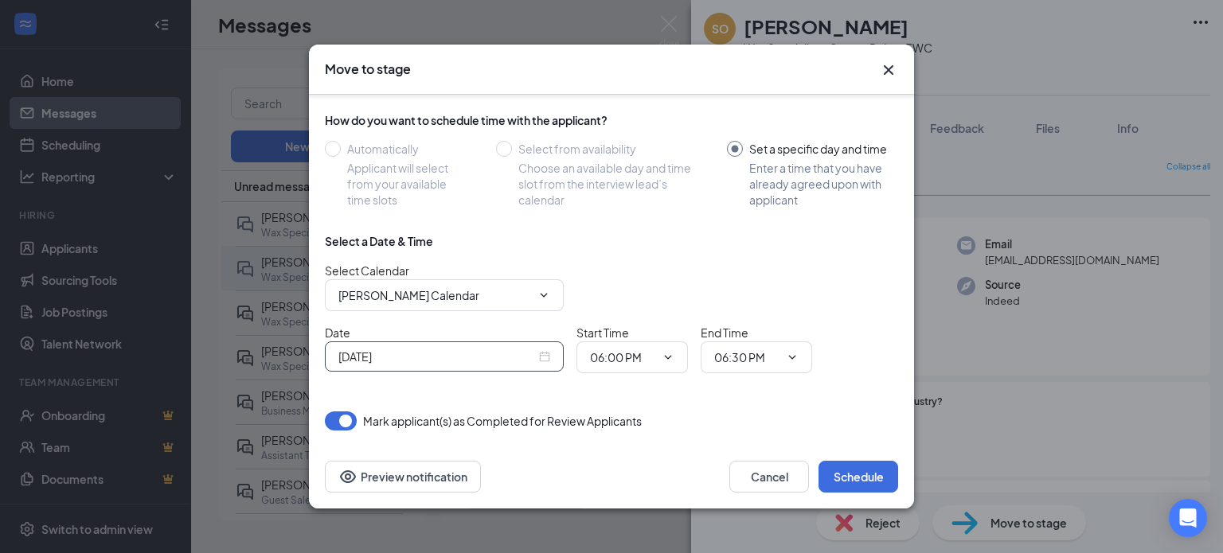
click at [506, 357] on input "[DATE]" at bounding box center [436, 357] width 197 height 18
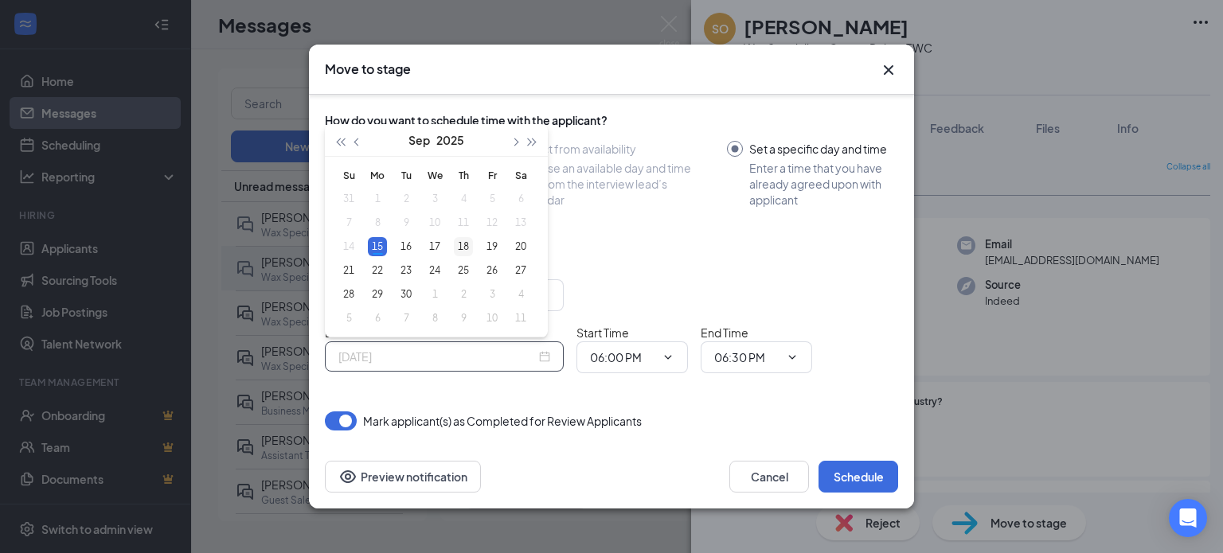
type input "[DATE]"
click at [462, 243] on div "18" at bounding box center [463, 246] width 19 height 19
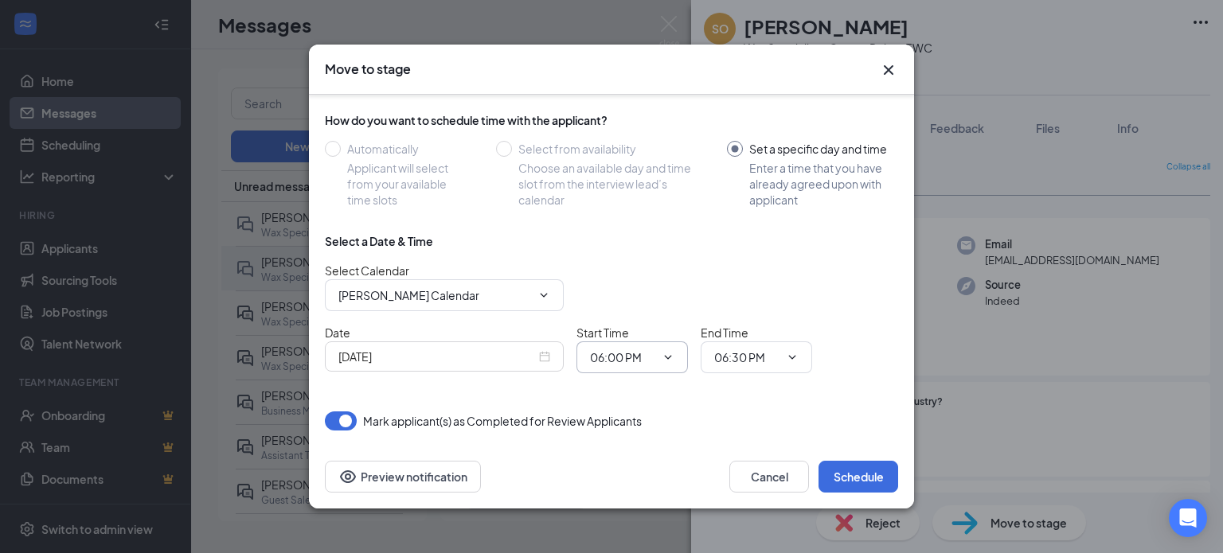
click at [635, 351] on input "06:00 PM" at bounding box center [622, 358] width 65 height 18
click at [885, 69] on icon "Cross" at bounding box center [888, 70] width 19 height 19
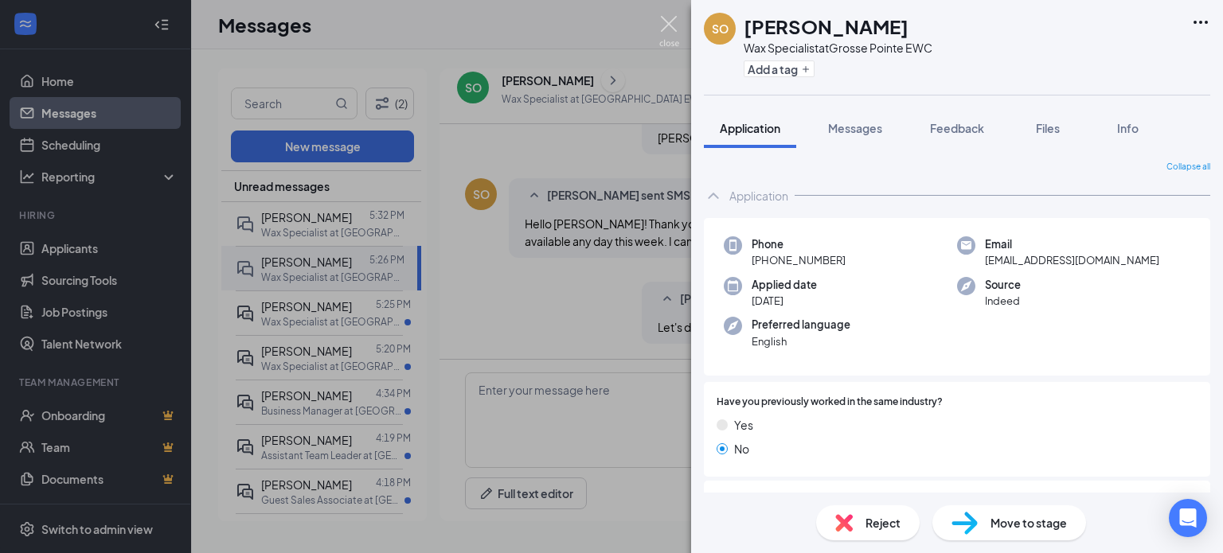
click at [671, 18] on img at bounding box center [669, 31] width 20 height 31
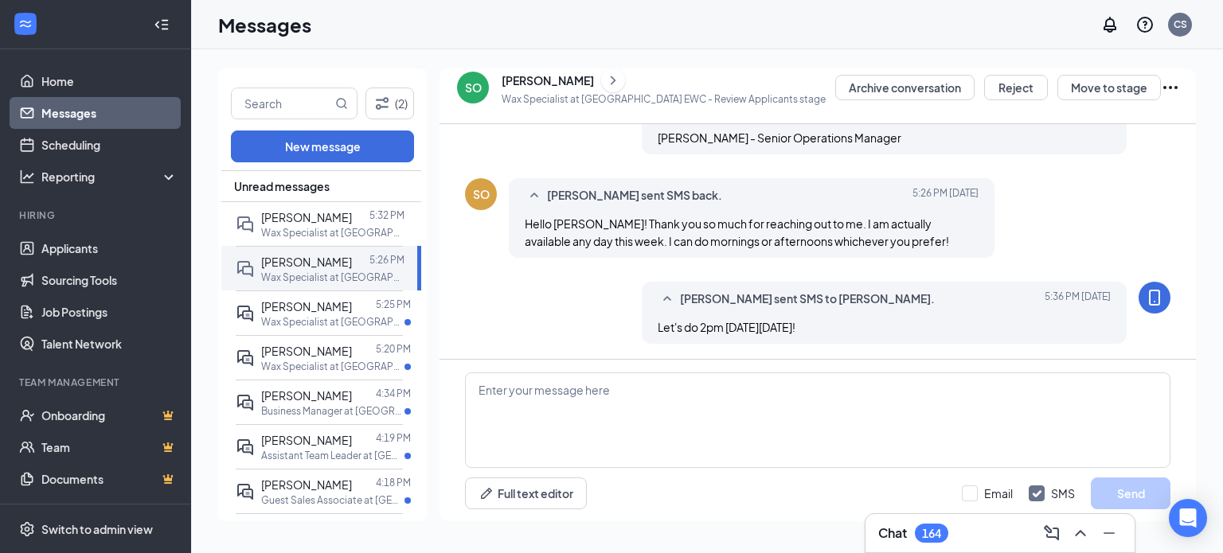
click at [605, 85] on icon "ChevronRight" at bounding box center [613, 80] width 16 height 19
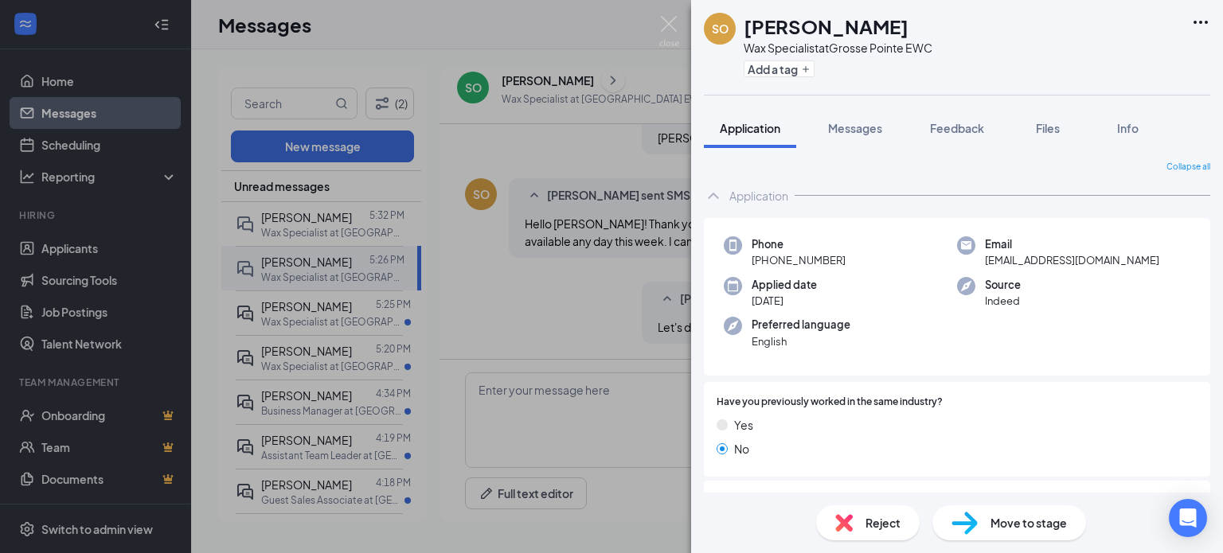
click at [1010, 518] on span "Move to stage" at bounding box center [1028, 523] width 76 height 18
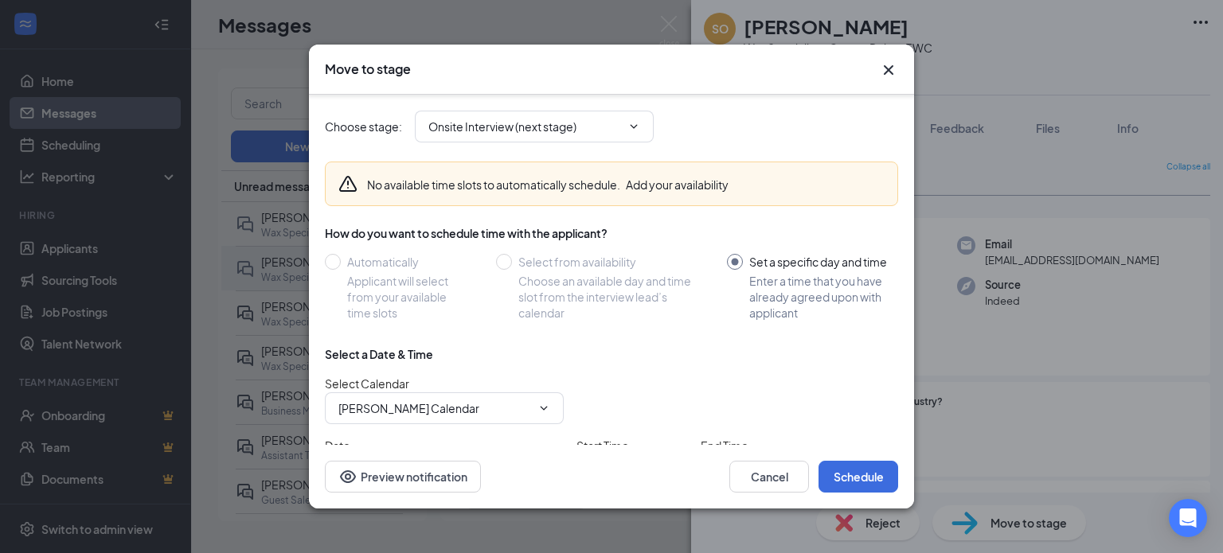
scroll to position [113, 0]
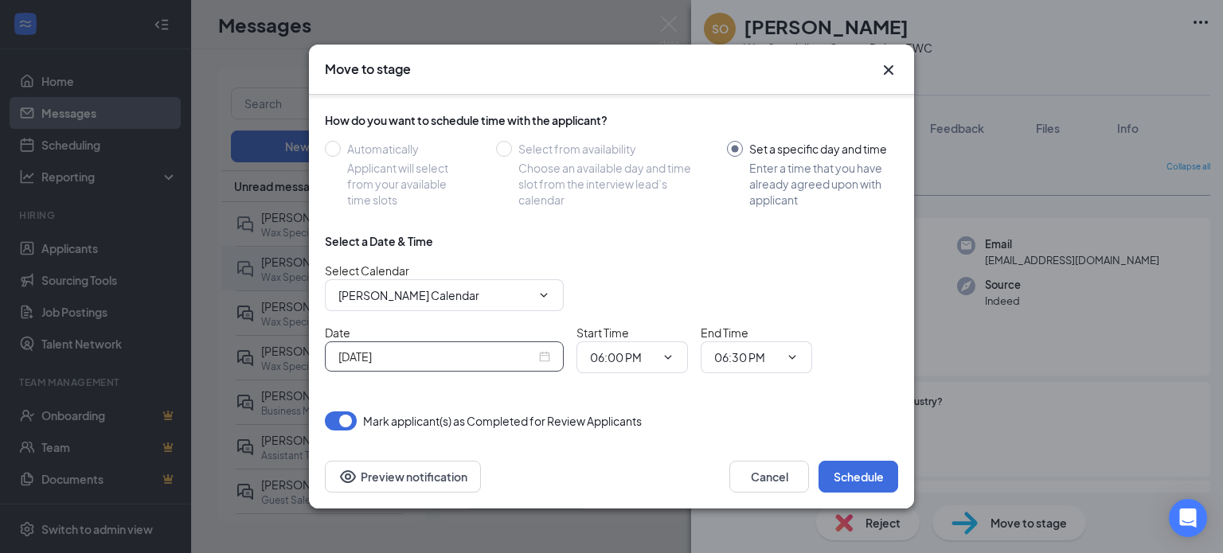
click at [498, 361] on input "[DATE]" at bounding box center [436, 357] width 197 height 18
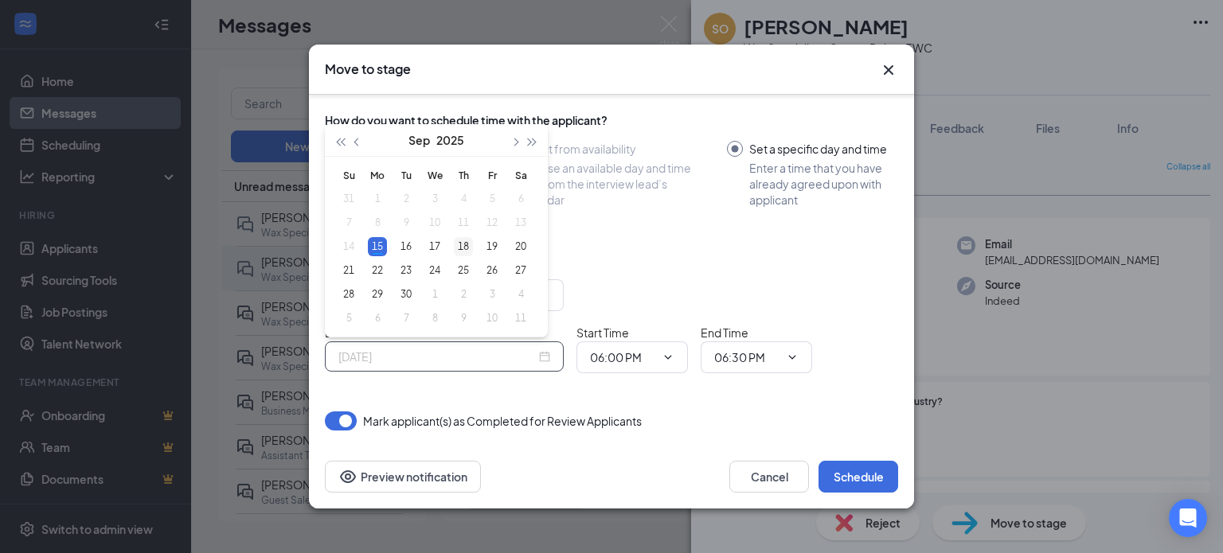
type input "[DATE]"
click at [460, 248] on div "18" at bounding box center [463, 246] width 19 height 19
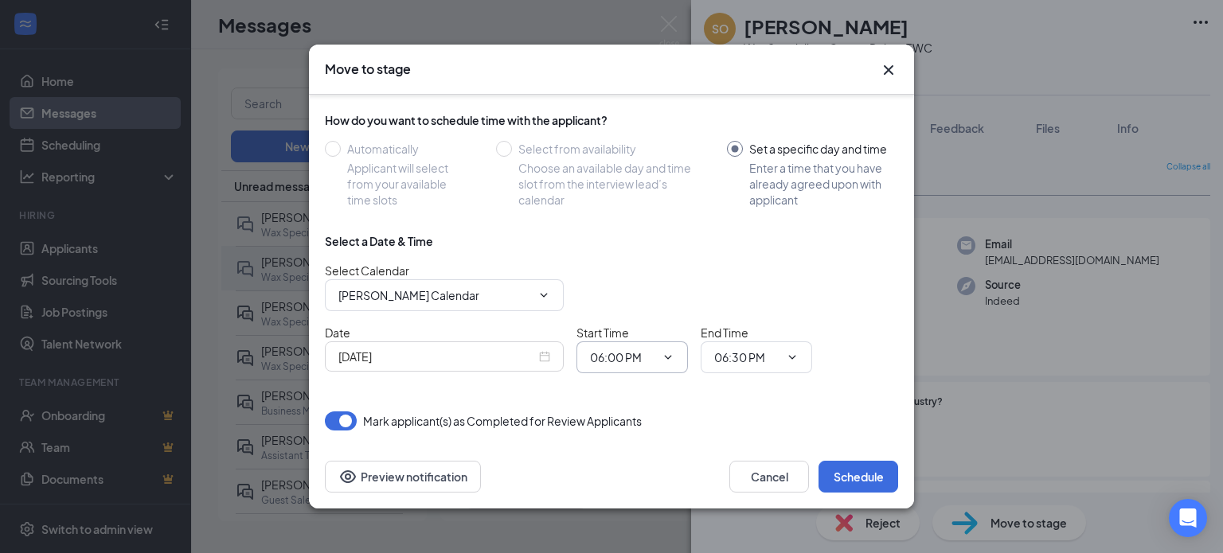
click at [613, 363] on input "06:00 PM" at bounding box center [622, 358] width 65 height 18
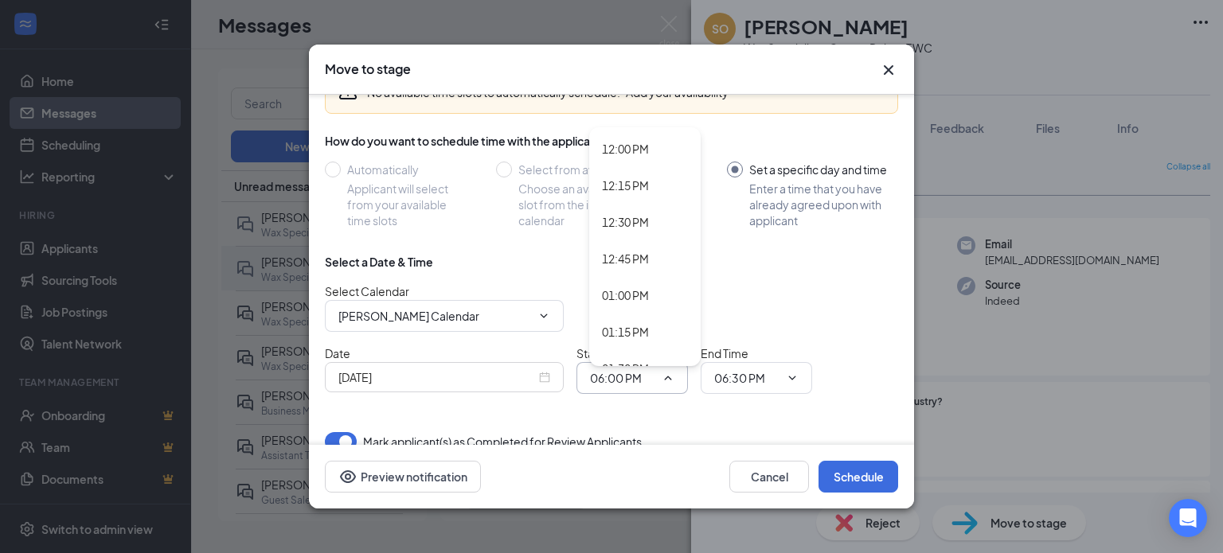
scroll to position [1901, 0]
click at [637, 288] on div "02:00 PM" at bounding box center [625, 296] width 47 height 18
type input "02:00 PM"
click at [733, 379] on input "06:30 PM" at bounding box center [746, 378] width 65 height 18
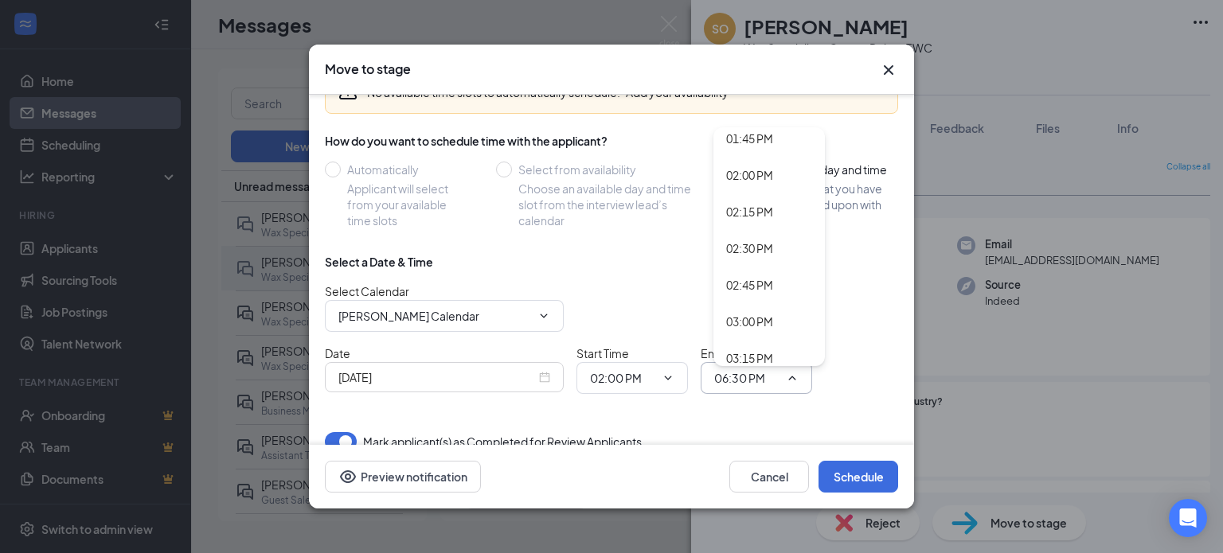
scroll to position [2022, 0]
click at [756, 248] on div "02:30 PM" at bounding box center [749, 248] width 47 height 18
type input "02:30 PM"
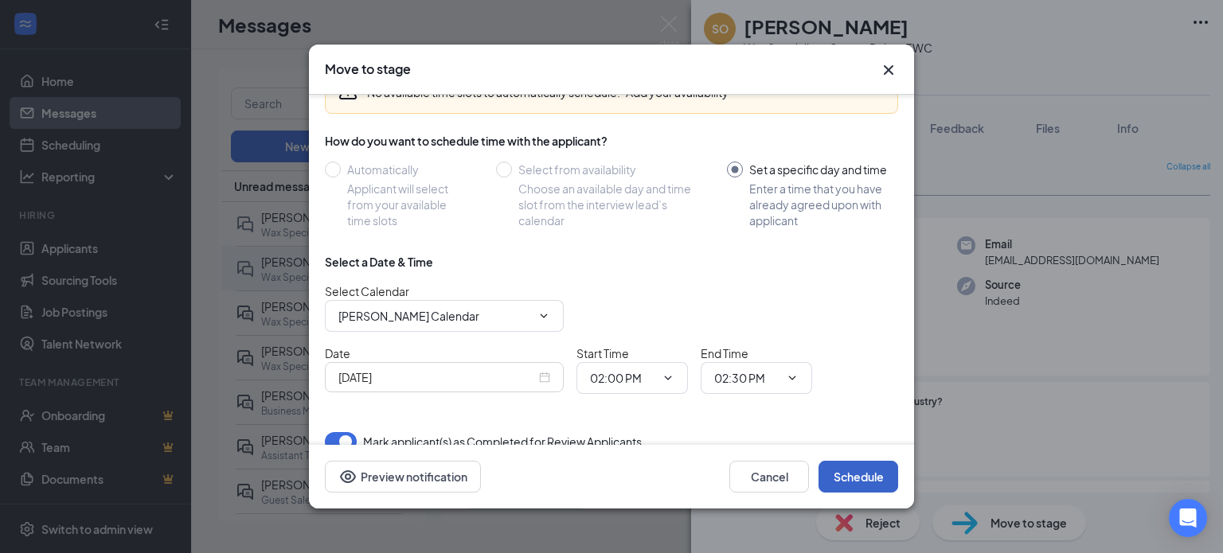
click at [847, 482] on button "Schedule" at bounding box center [858, 477] width 80 height 32
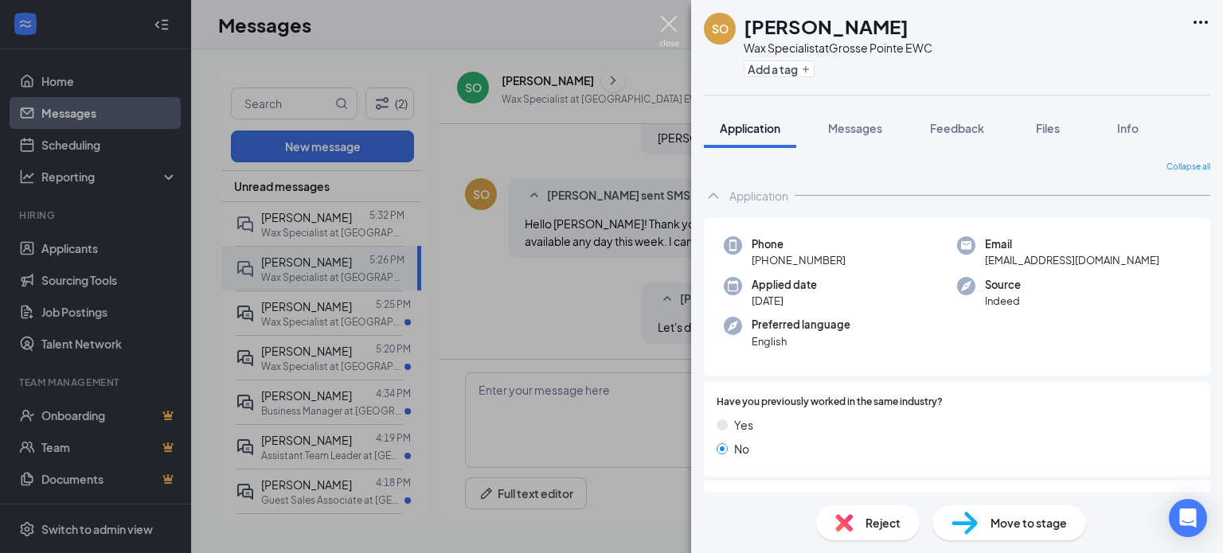
click at [669, 21] on img at bounding box center [669, 31] width 20 height 31
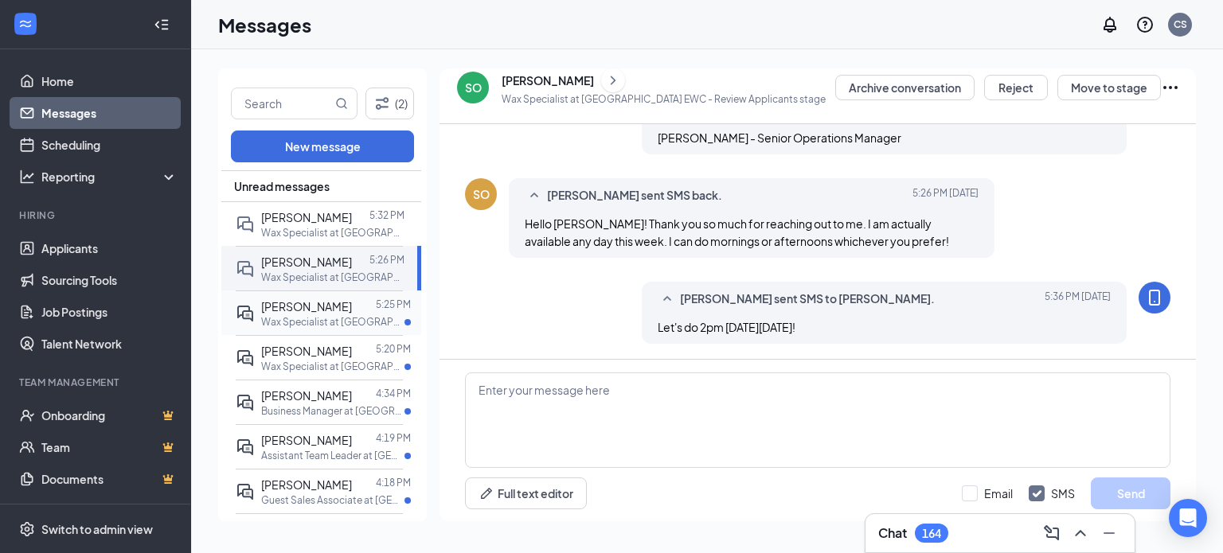
click at [318, 298] on div "[PERSON_NAME]" at bounding box center [306, 307] width 91 height 18
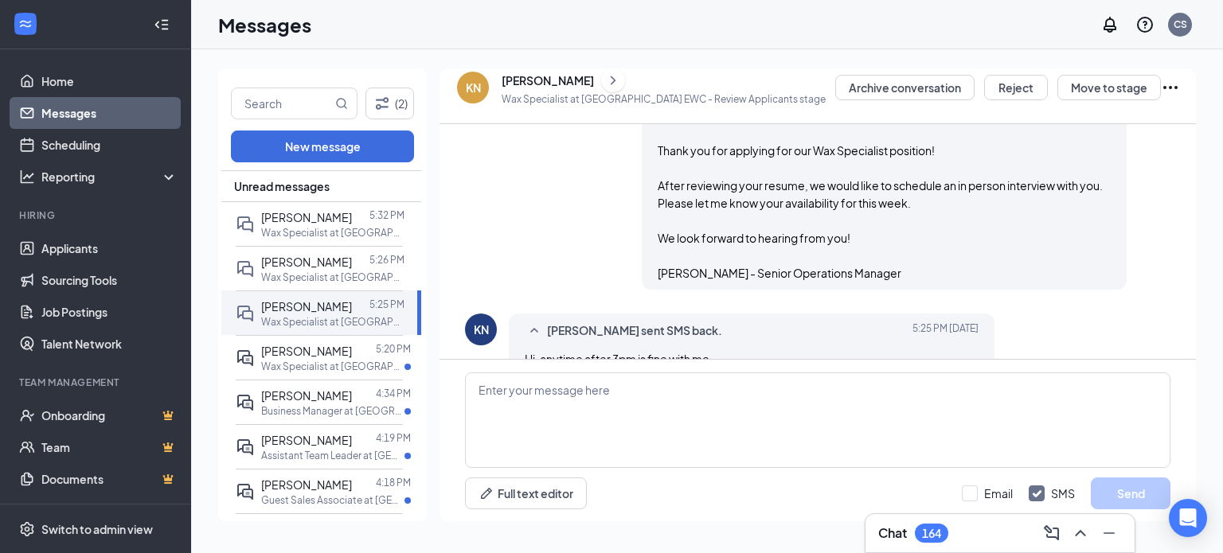
scroll to position [211, 0]
click at [615, 389] on textarea at bounding box center [817, 421] width 705 height 96
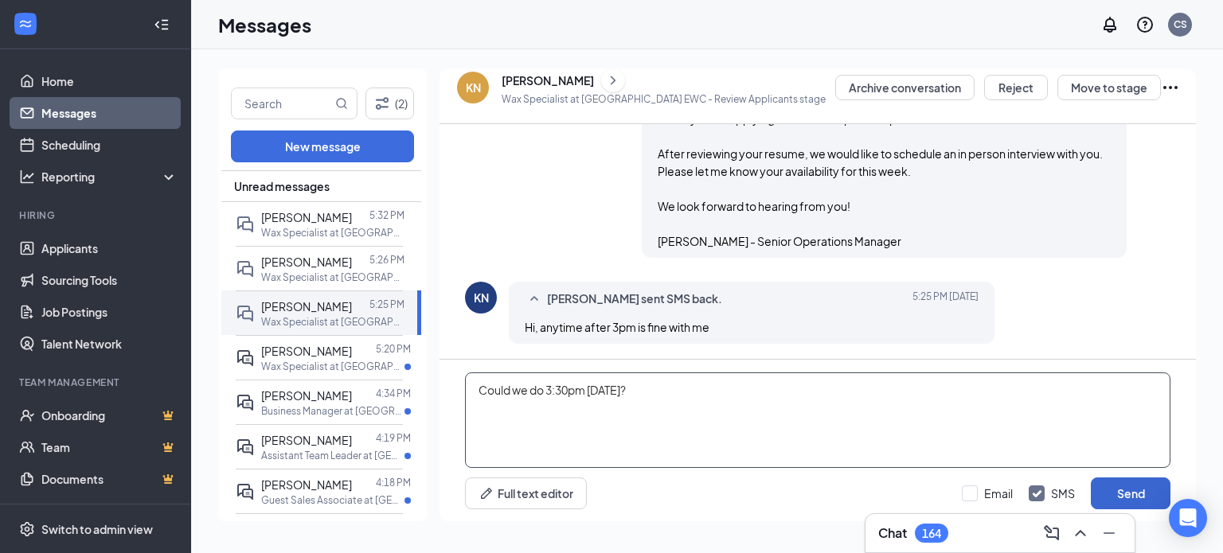
type textarea "Could we do 3:30pm [DATE]?"
click at [1136, 489] on button "Send" at bounding box center [1131, 494] width 80 height 32
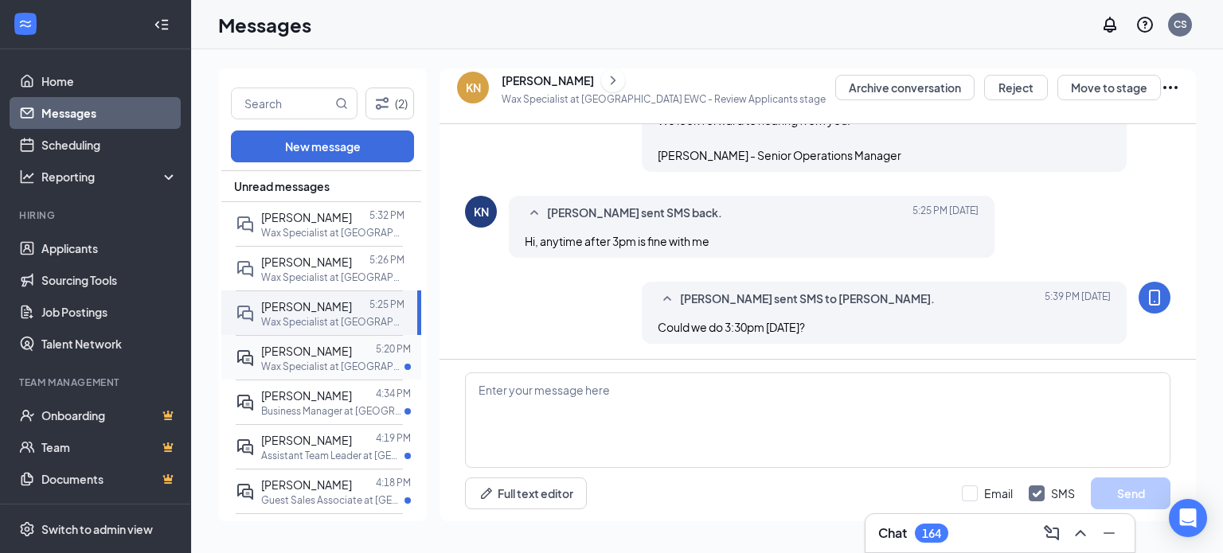
click at [324, 342] on div "Aleja Ellis-Tramble" at bounding box center [306, 351] width 91 height 18
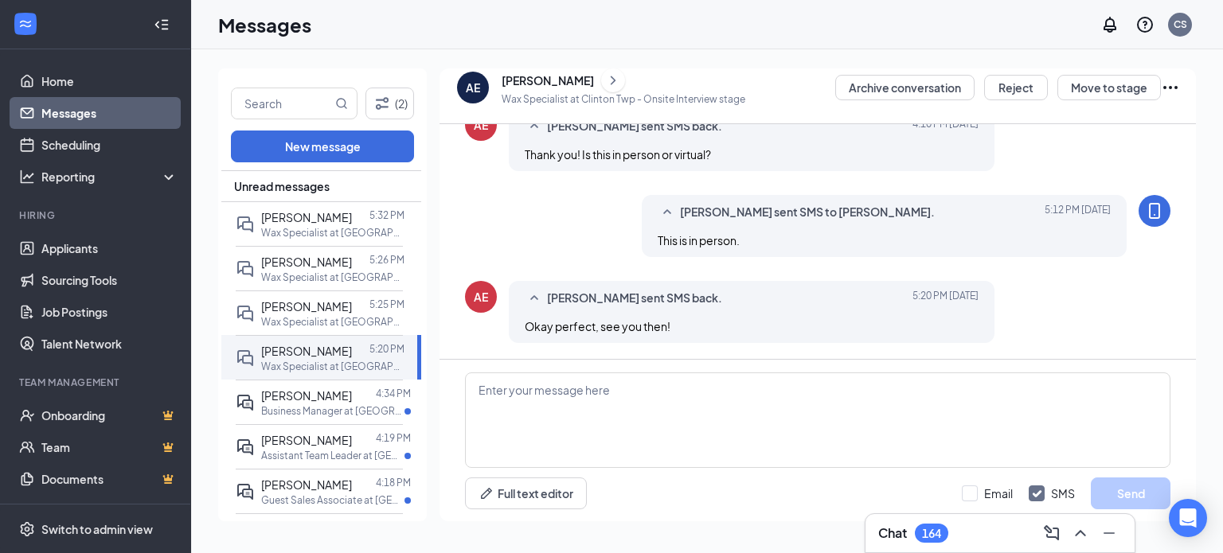
scroll to position [671, 0]
click at [481, 390] on textarea at bounding box center [817, 421] width 705 height 96
type textarea "See you then!"
click at [1100, 490] on button "Send" at bounding box center [1131, 494] width 80 height 32
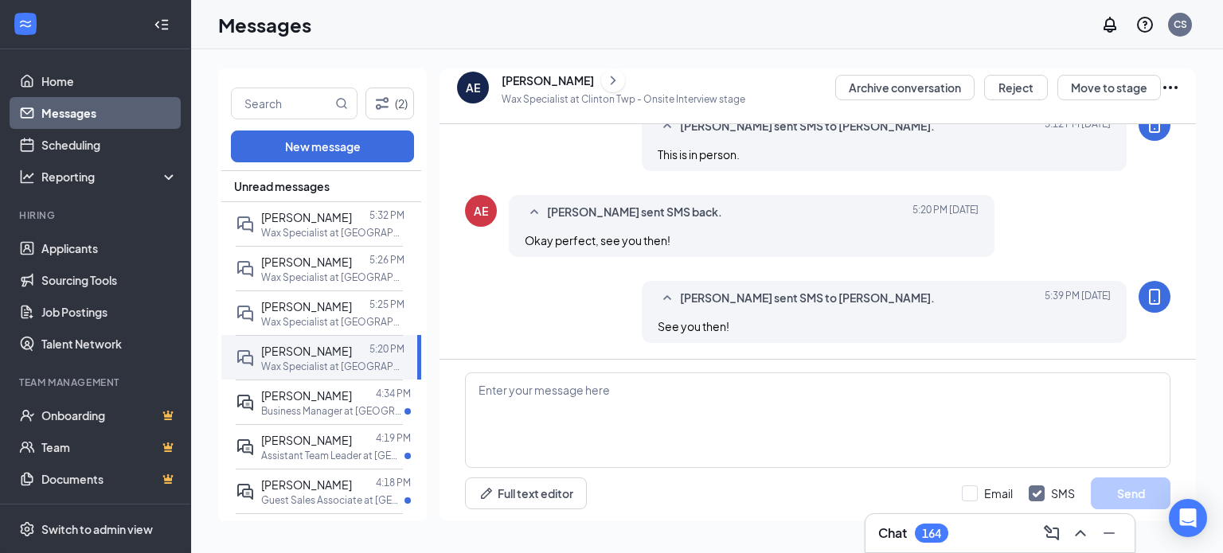
scroll to position [757, 0]
click at [352, 219] on div at bounding box center [364, 218] width 24 height 18
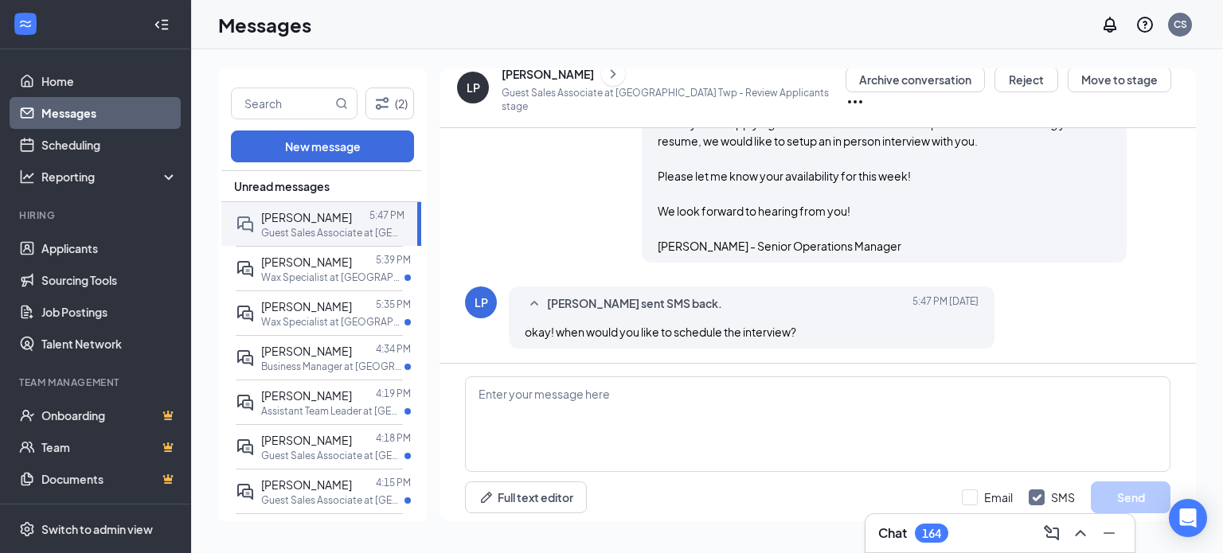
scroll to position [487, 0]
click at [712, 430] on textarea at bounding box center [817, 425] width 705 height 96
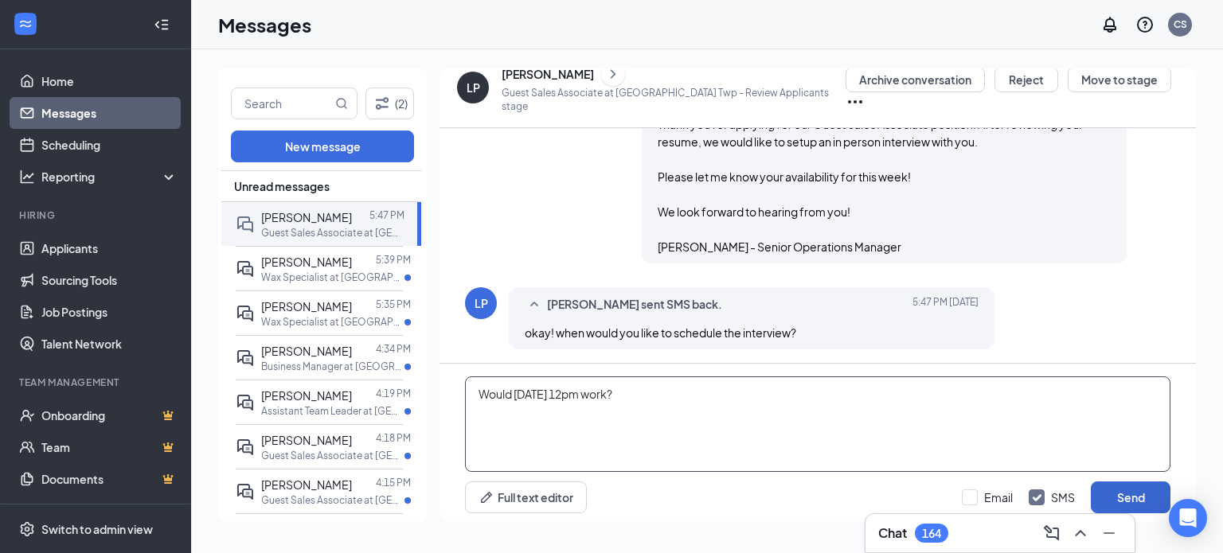
type textarea "Would [DATE] 12pm work?"
click at [1093, 489] on button "Send" at bounding box center [1131, 498] width 80 height 32
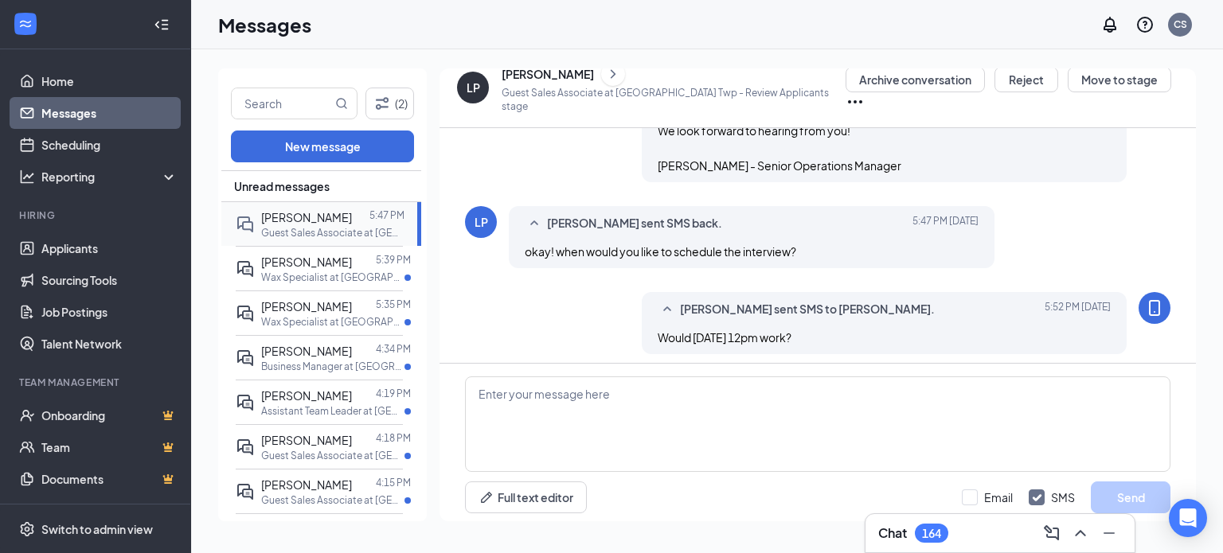
scroll to position [576, 0]
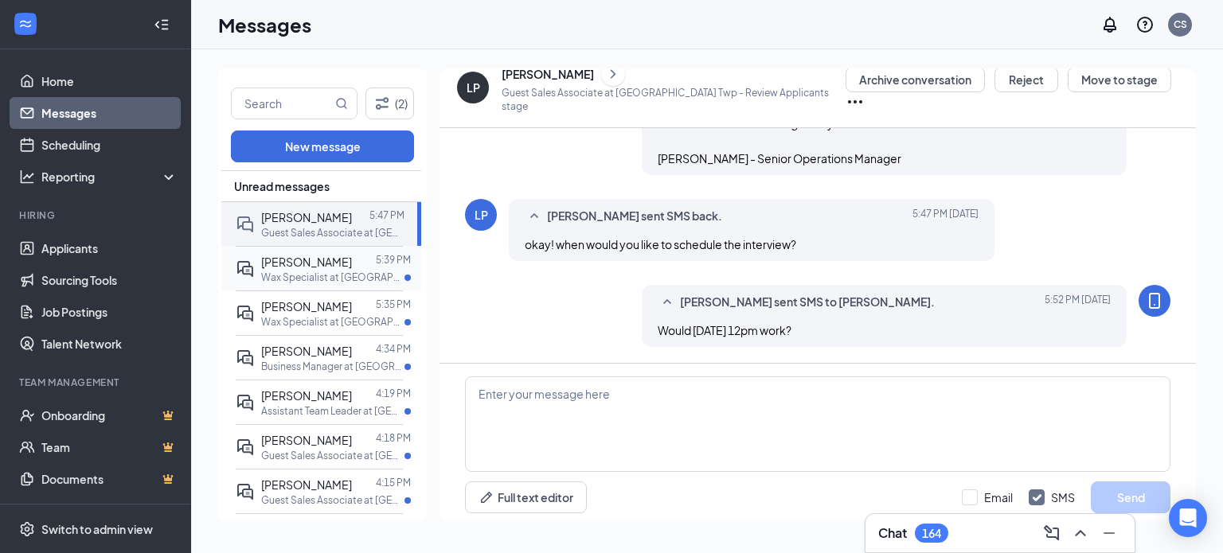
click at [352, 266] on div at bounding box center [364, 262] width 24 height 18
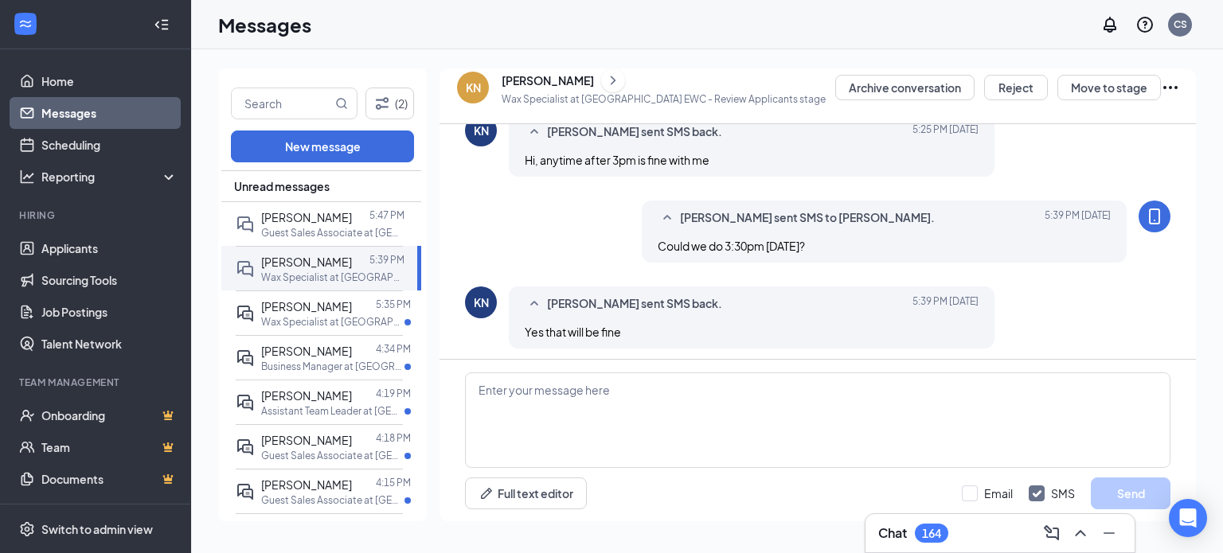
scroll to position [417, 0]
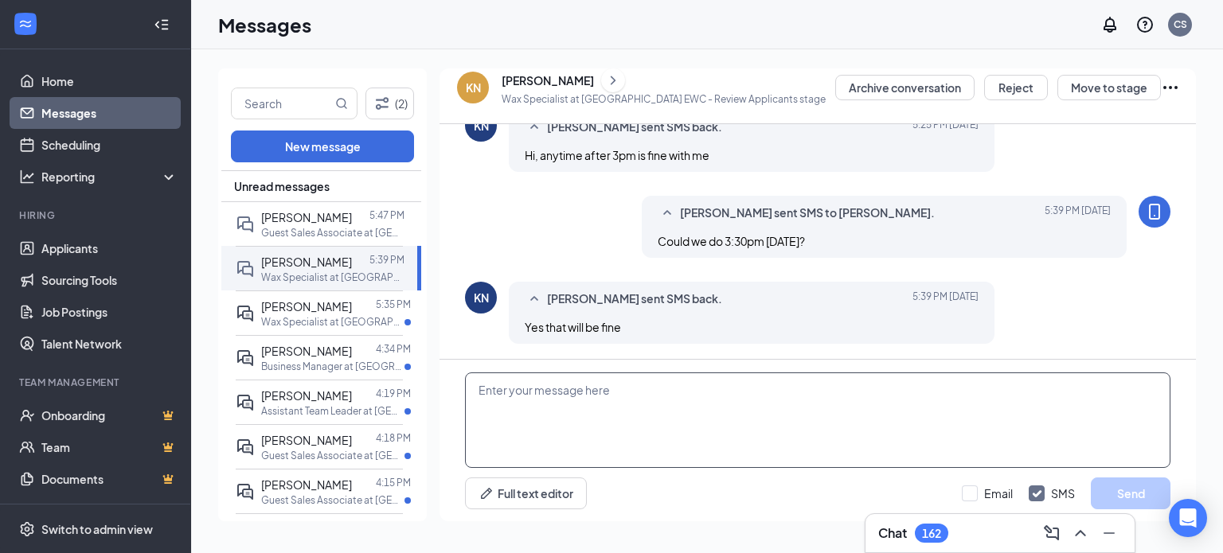
click at [620, 394] on textarea at bounding box center [817, 421] width 705 height 96
type textarea "Perfect!"
click at [1146, 502] on button "Send" at bounding box center [1131, 494] width 80 height 32
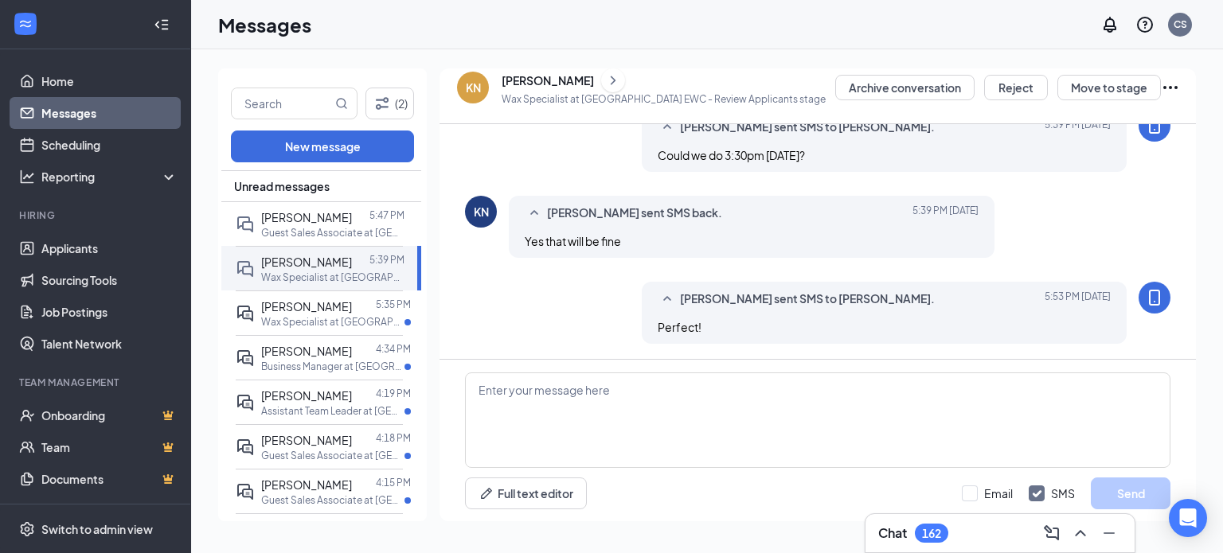
click at [605, 82] on icon "ChevronRight" at bounding box center [613, 80] width 16 height 19
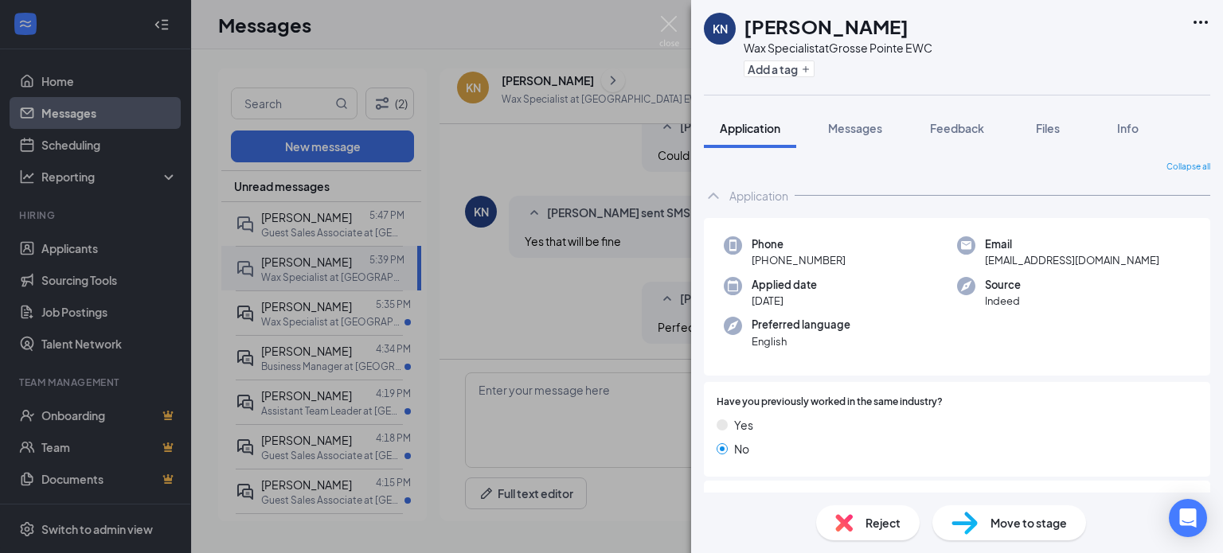
click at [1022, 532] on div "Move to stage" at bounding box center [1009, 523] width 154 height 35
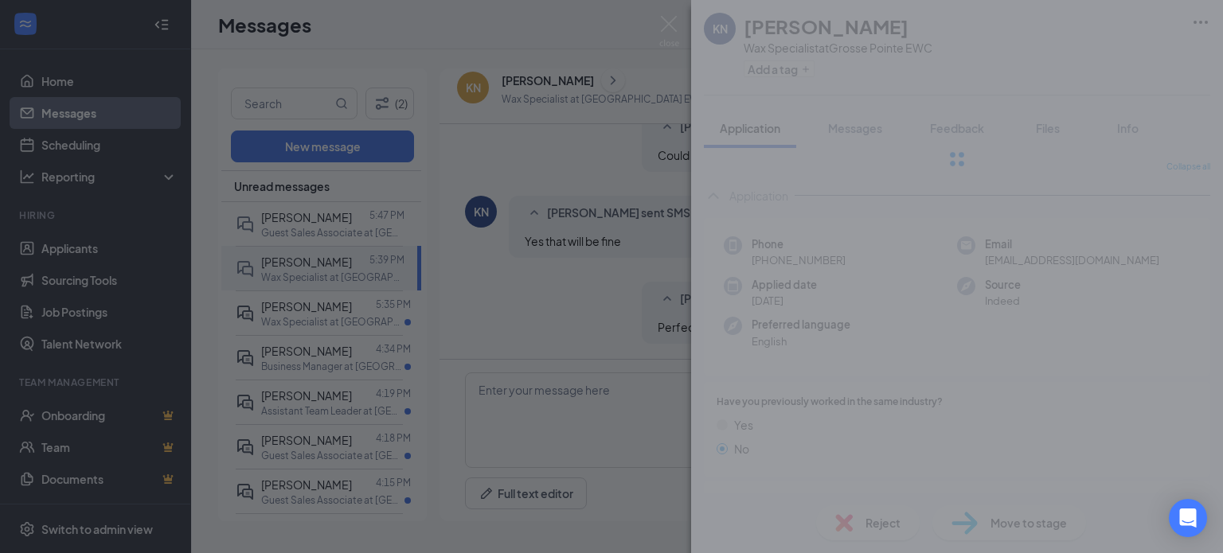
type input "Onsite Interview (next stage)"
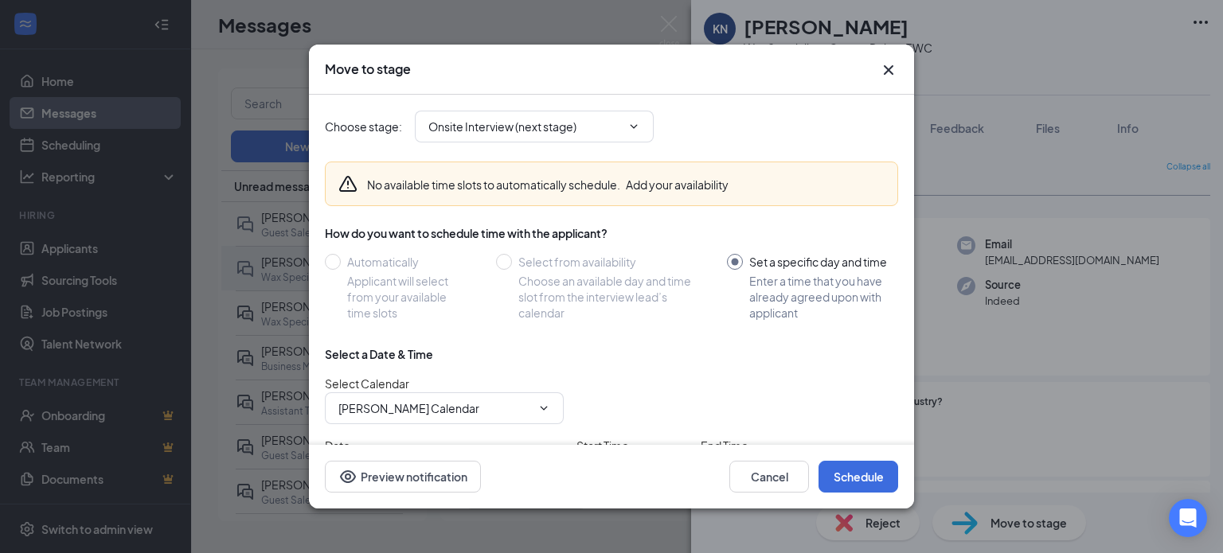
scroll to position [113, 0]
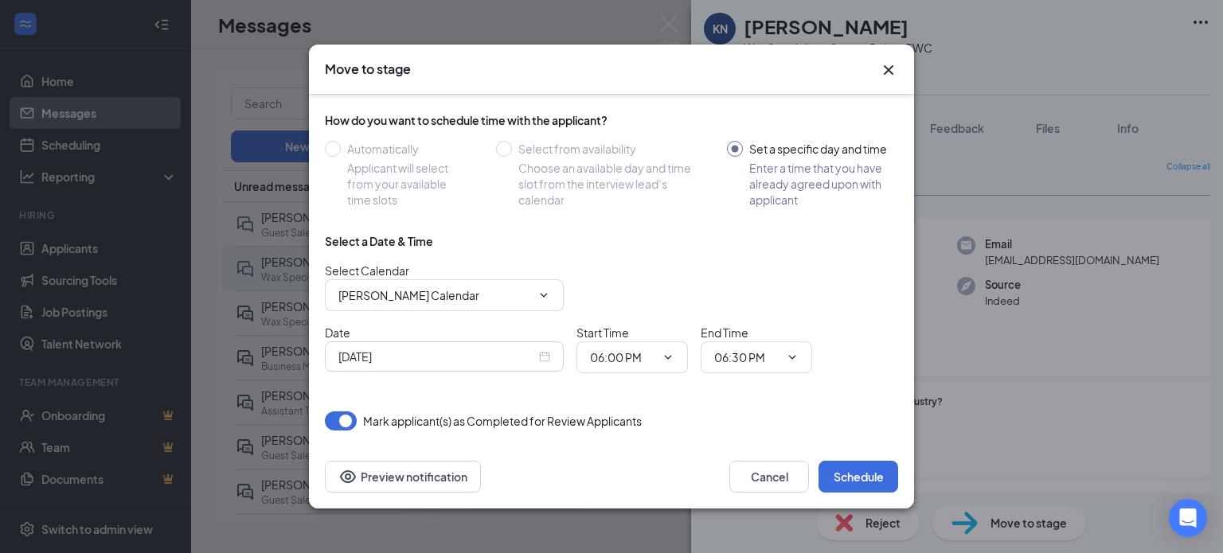
click at [549, 358] on div "[DATE]" at bounding box center [444, 357] width 212 height 18
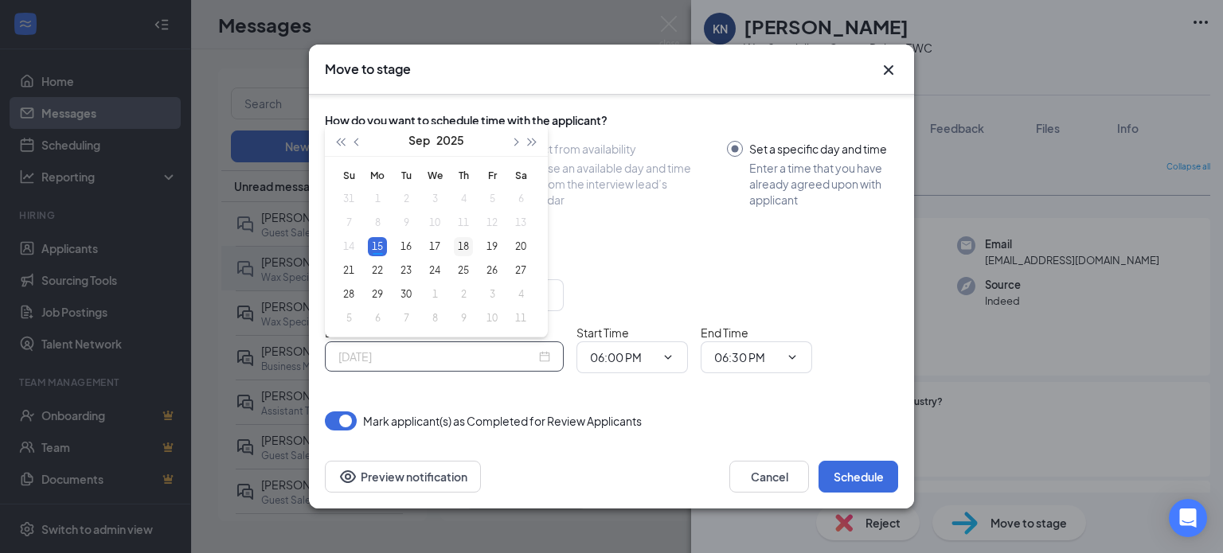
type input "[DATE]"
click at [468, 252] on div "18" at bounding box center [463, 246] width 19 height 19
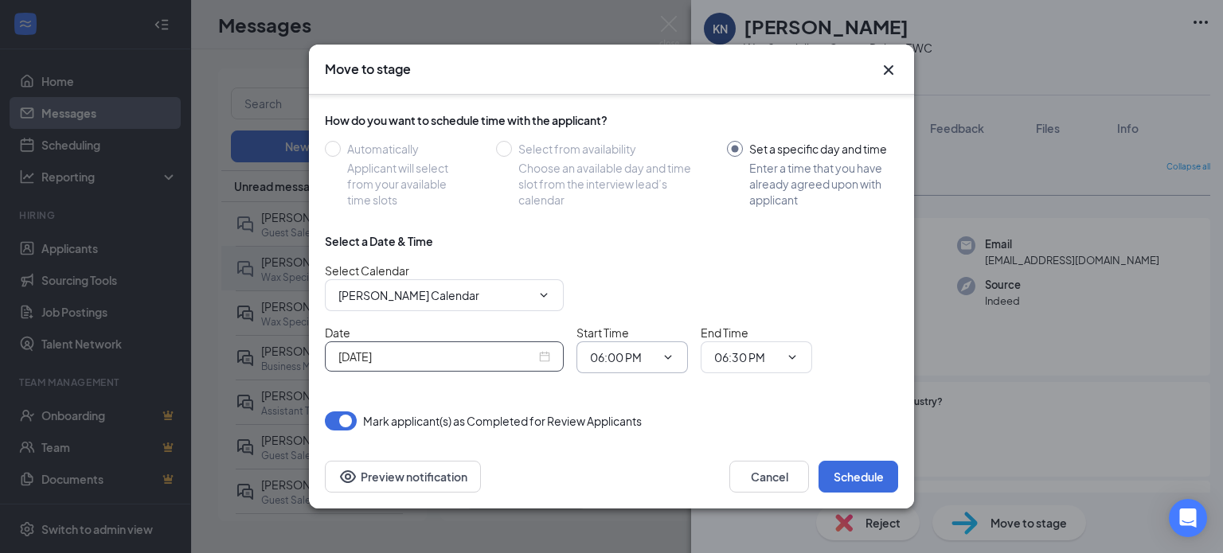
click at [639, 369] on span "06:00 PM" at bounding box center [631, 358] width 111 height 32
click at [626, 355] on input "06:00 PM" at bounding box center [622, 358] width 65 height 18
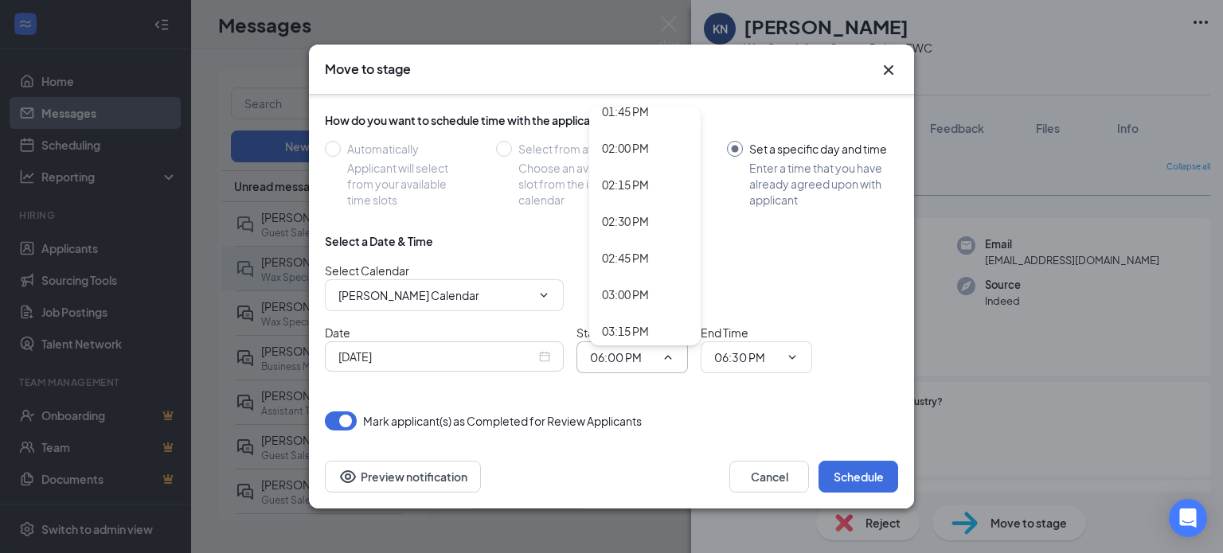
scroll to position [2076, 0]
click at [646, 330] on div "03:30 PM" at bounding box center [644, 320] width 111 height 37
type input "03:30 PM"
click at [782, 356] on span "06:30 PM" at bounding box center [756, 358] width 111 height 32
click at [739, 361] on input "06:30 PM" at bounding box center [746, 358] width 65 height 18
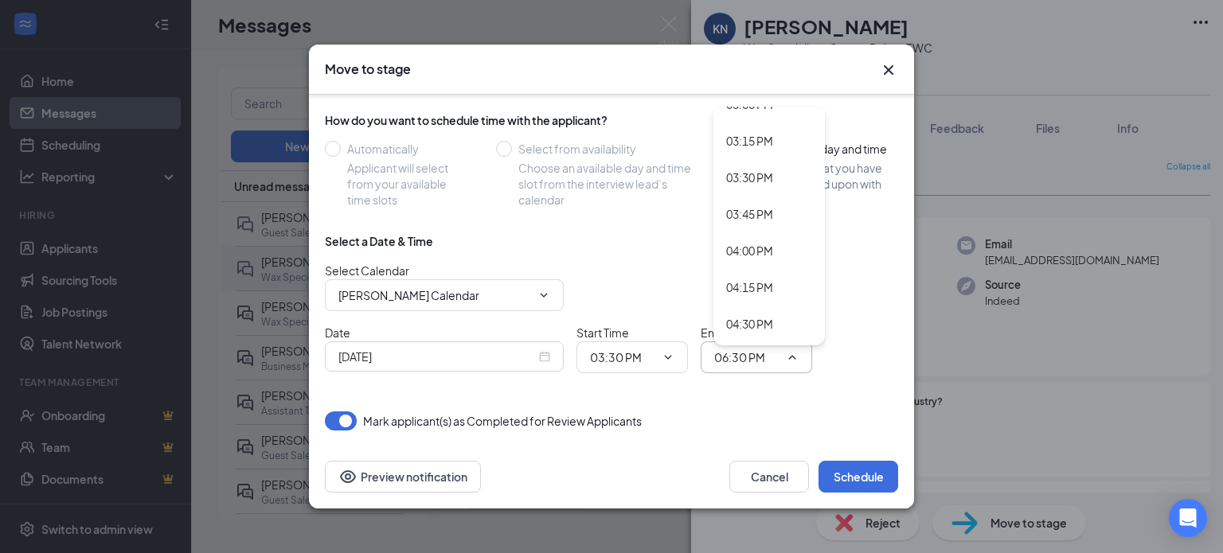
scroll to position [2216, 0]
click at [779, 248] on div "04:00 PM" at bounding box center [769, 253] width 86 height 18
type input "04:00 PM"
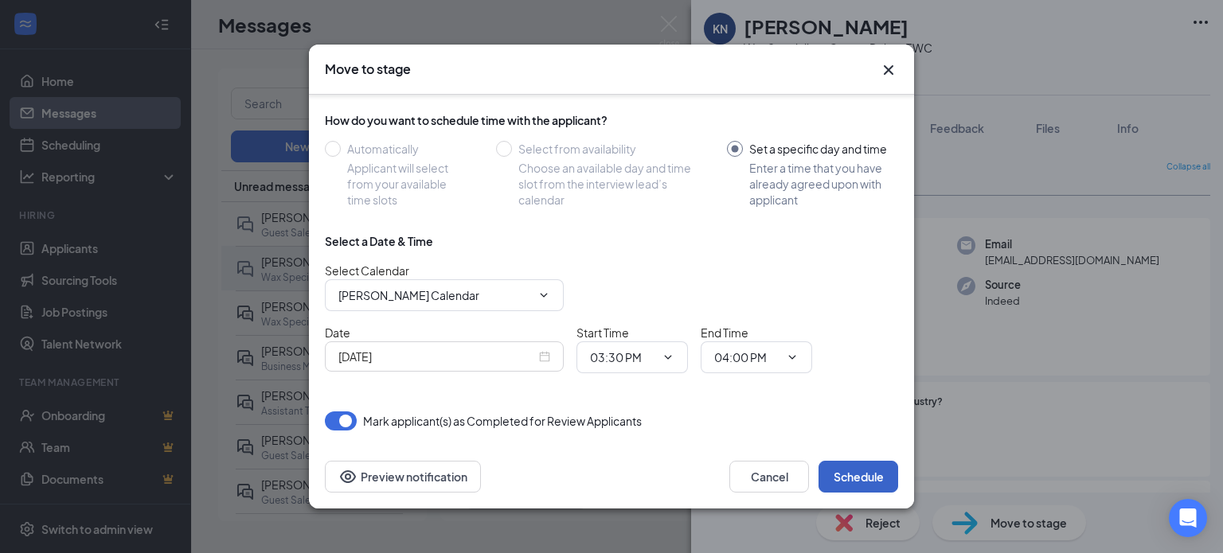
click at [863, 486] on button "Schedule" at bounding box center [858, 477] width 80 height 32
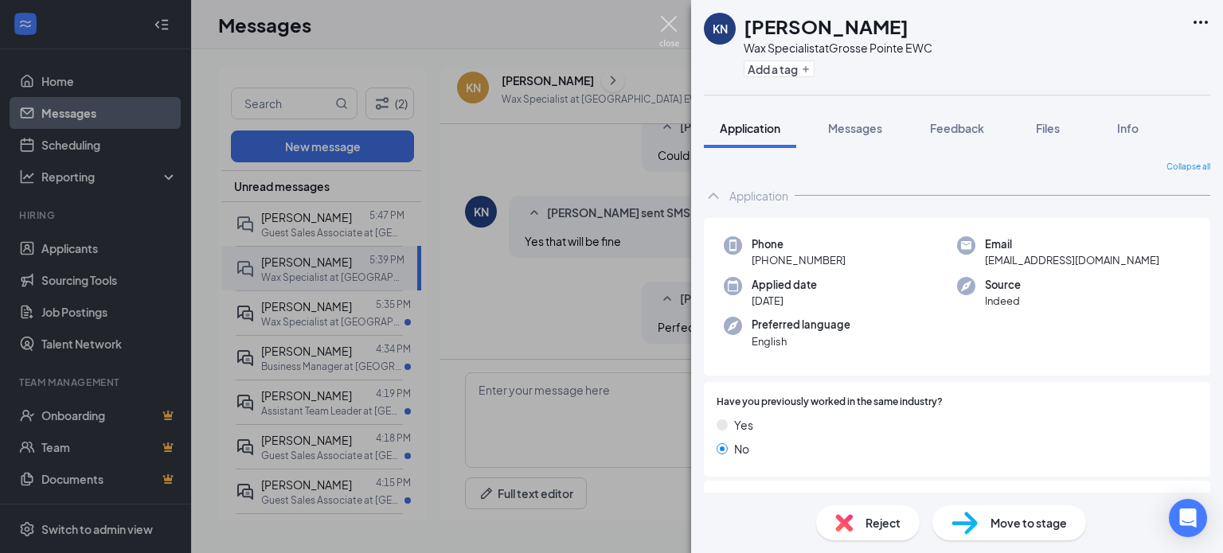
click at [669, 25] on img at bounding box center [669, 31] width 20 height 31
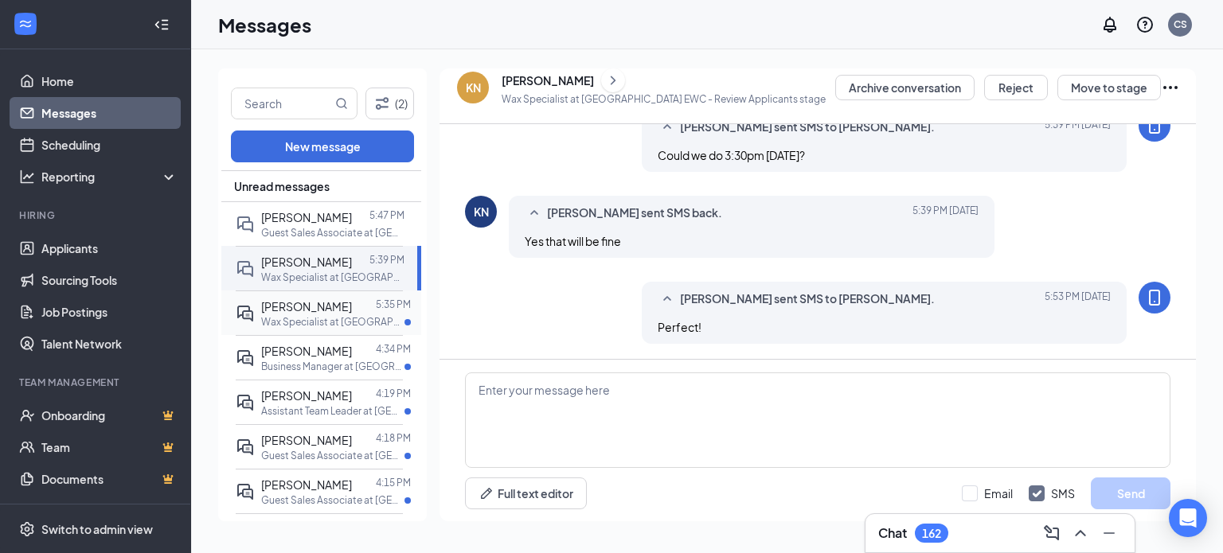
click at [334, 302] on span "Jacquella Croft" at bounding box center [306, 306] width 91 height 14
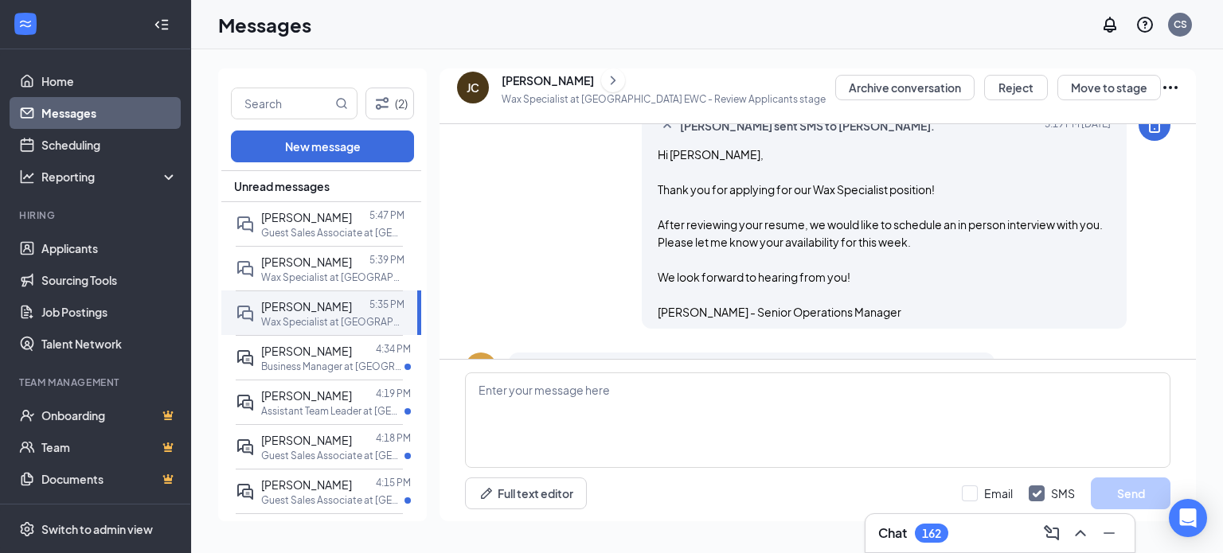
scroll to position [548, 0]
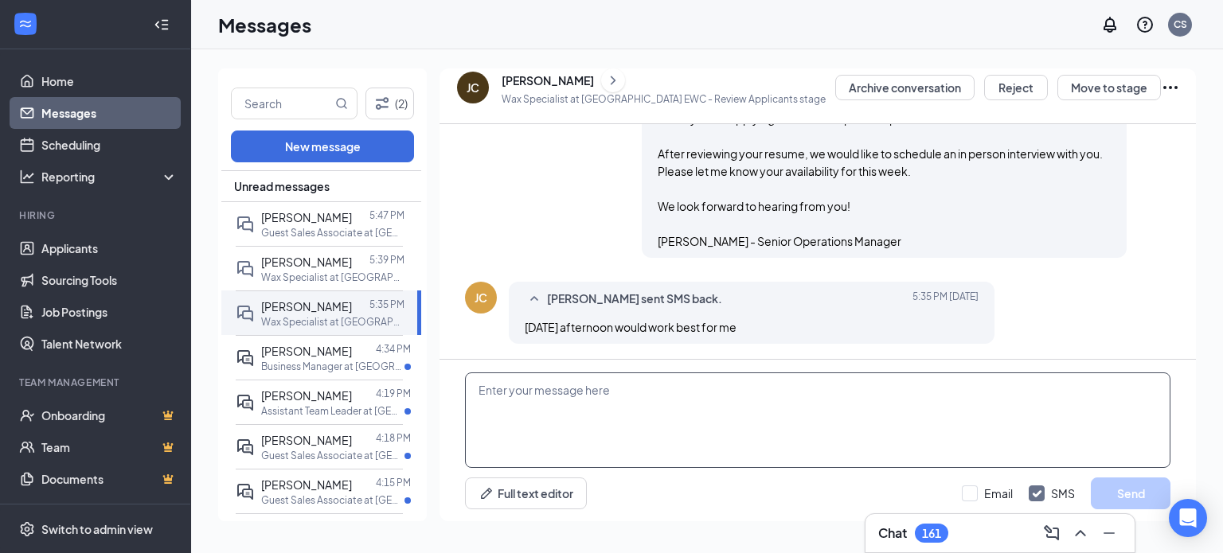
click at [764, 420] on textarea at bounding box center [817, 421] width 705 height 96
click at [567, 393] on textarea at bounding box center [817, 421] width 705 height 96
type textarea "W"
type textarea "Perfect! Let's do Thursday 9/18 at 2:45pm."
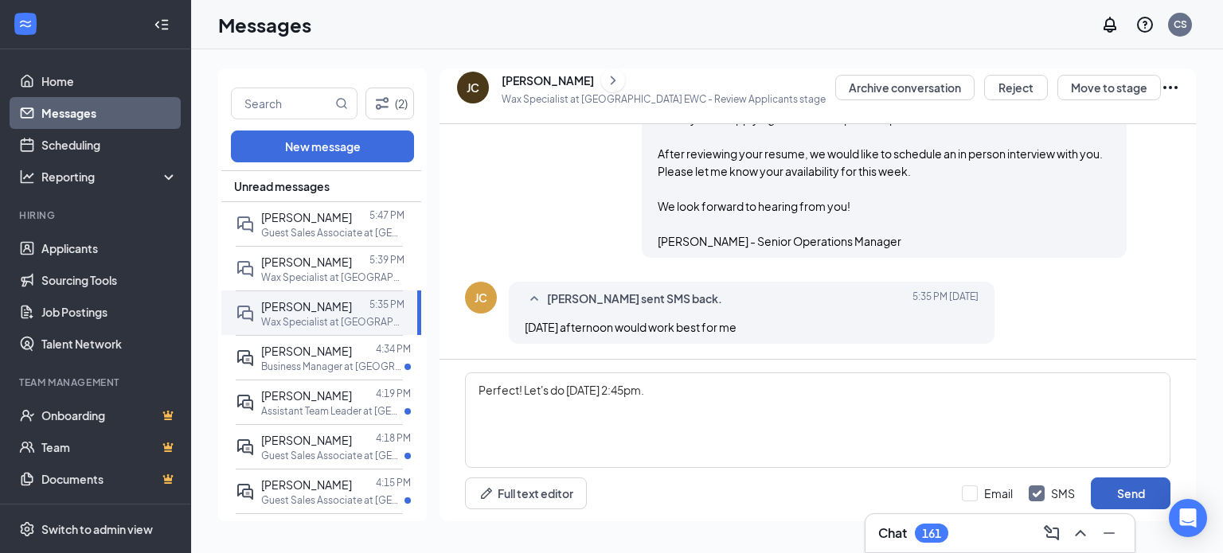
click at [1144, 494] on button "Send" at bounding box center [1131, 494] width 80 height 32
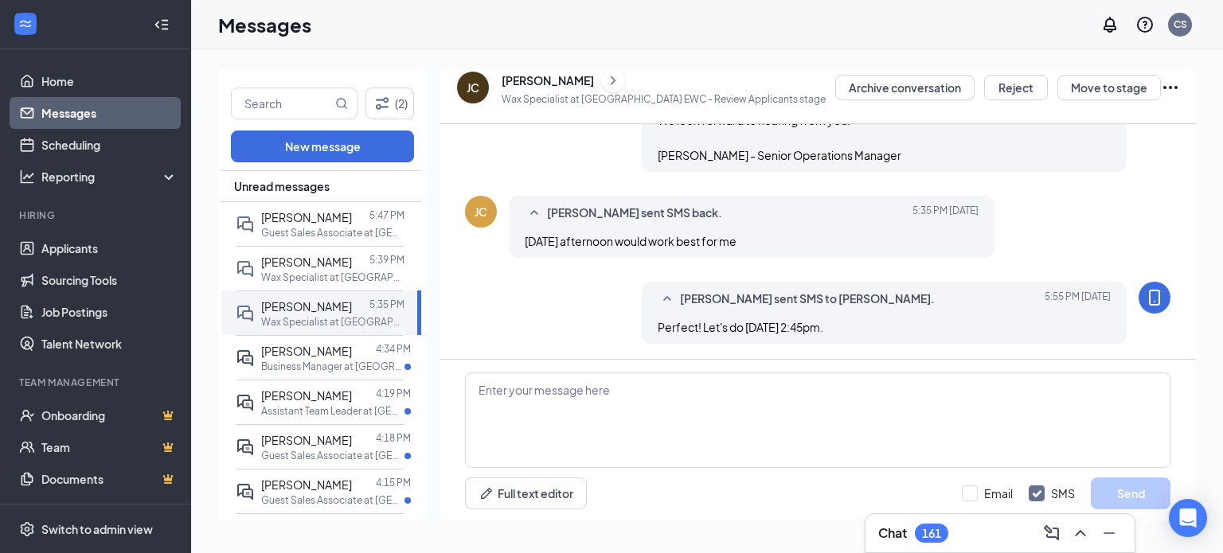
click at [605, 83] on icon "ChevronRight" at bounding box center [613, 80] width 16 height 19
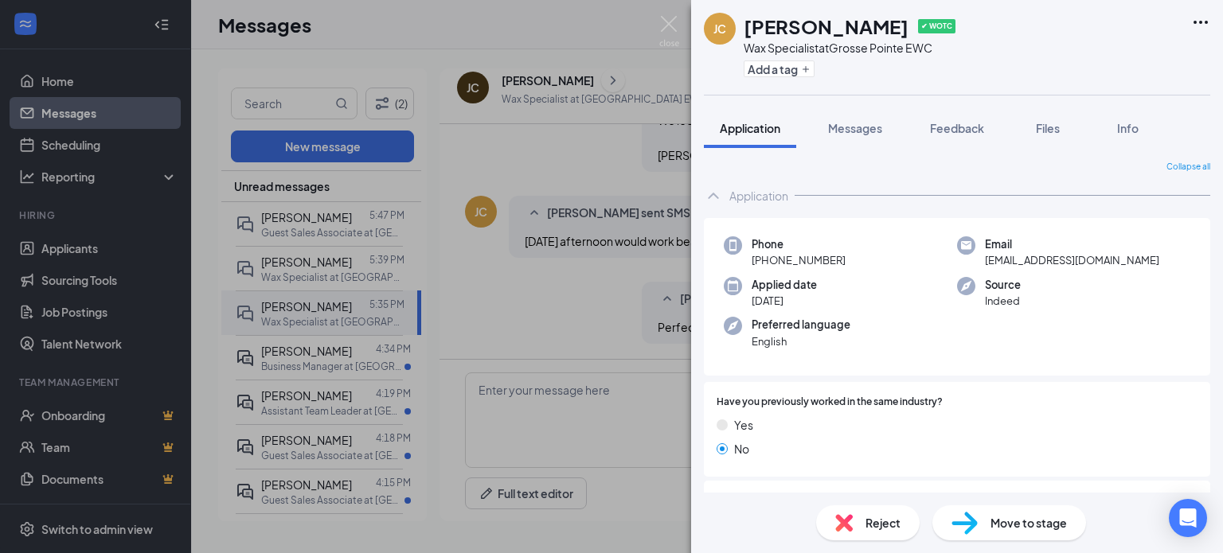
click at [985, 531] on div "Move to stage" at bounding box center [1009, 523] width 154 height 35
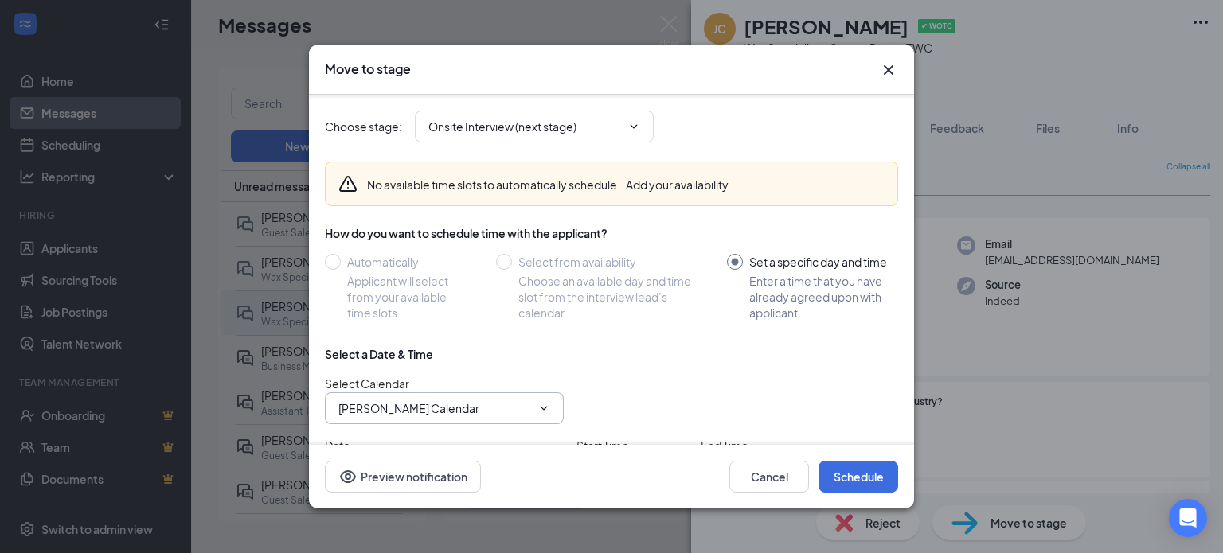
scroll to position [113, 0]
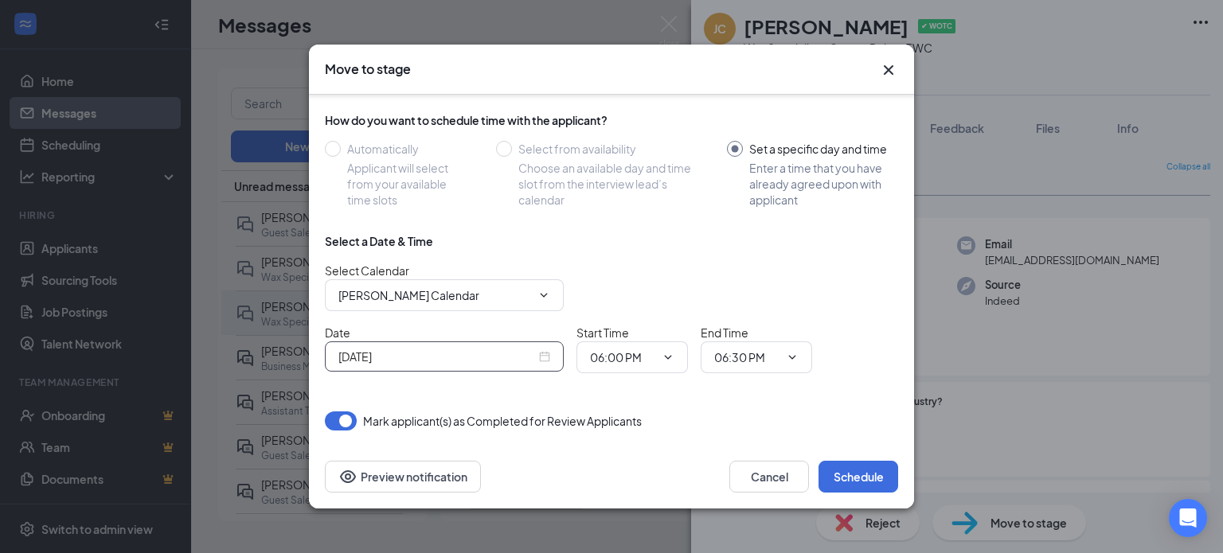
click at [545, 349] on div "Sep 15, 2025" at bounding box center [444, 357] width 212 height 18
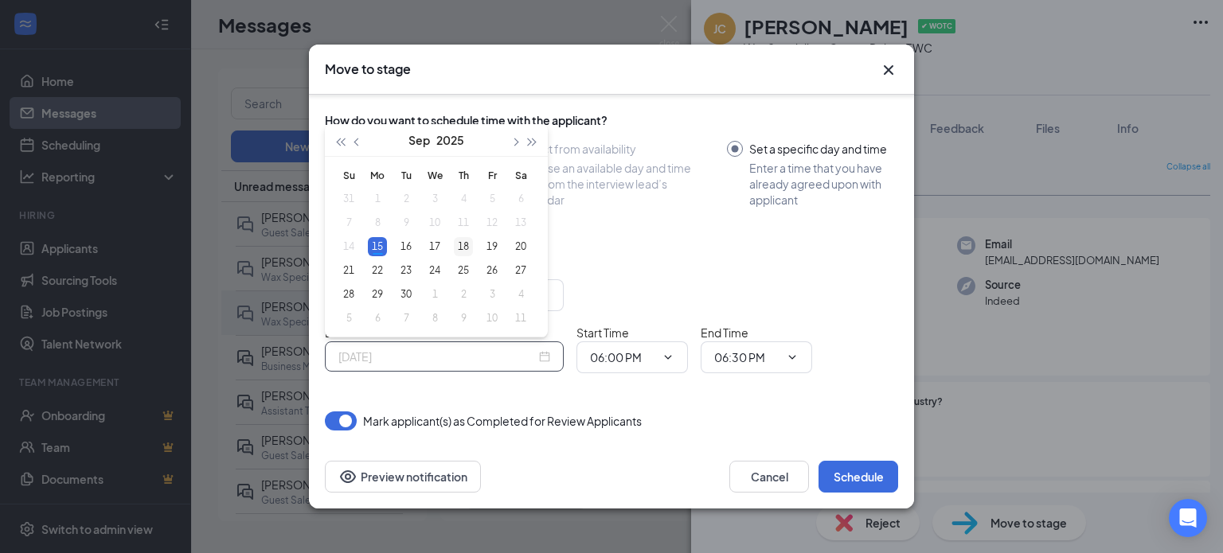
type input "Sep 18, 2025"
click at [459, 254] on div "18" at bounding box center [463, 246] width 19 height 19
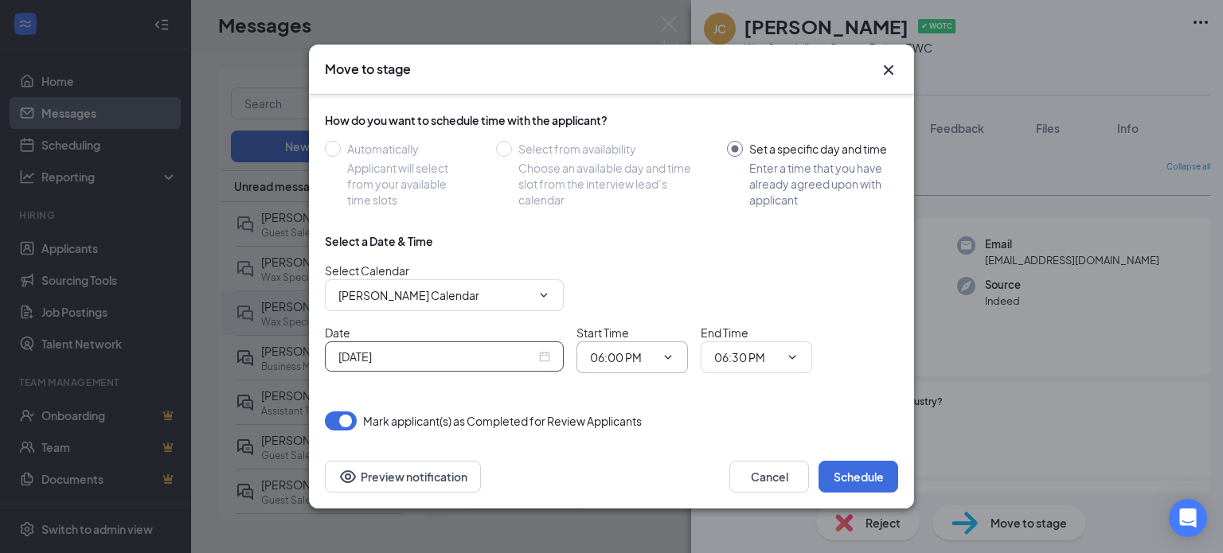
click at [646, 349] on input "06:00 PM" at bounding box center [622, 358] width 65 height 18
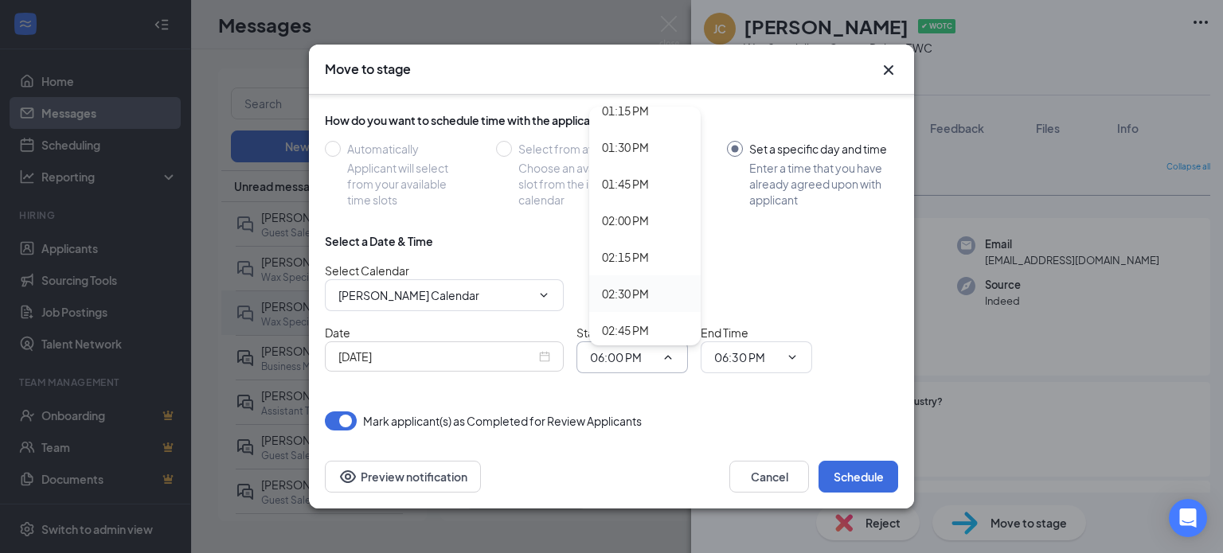
scroll to position [1984, 0]
click at [652, 296] on div "02:45 PM" at bounding box center [645, 302] width 86 height 18
type input "02:45 PM"
click at [751, 350] on input "06:30 PM" at bounding box center [746, 358] width 65 height 18
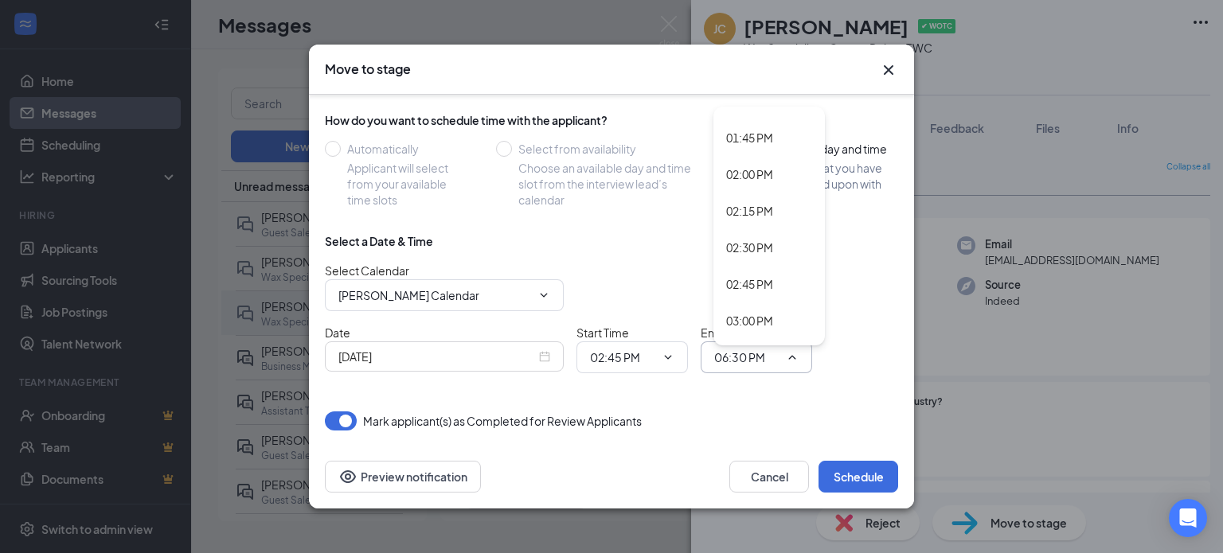
scroll to position [2153, 0]
click at [760, 217] on div "03:15 PM" at bounding box center [768, 206] width 111 height 37
type input "03:15 PM"
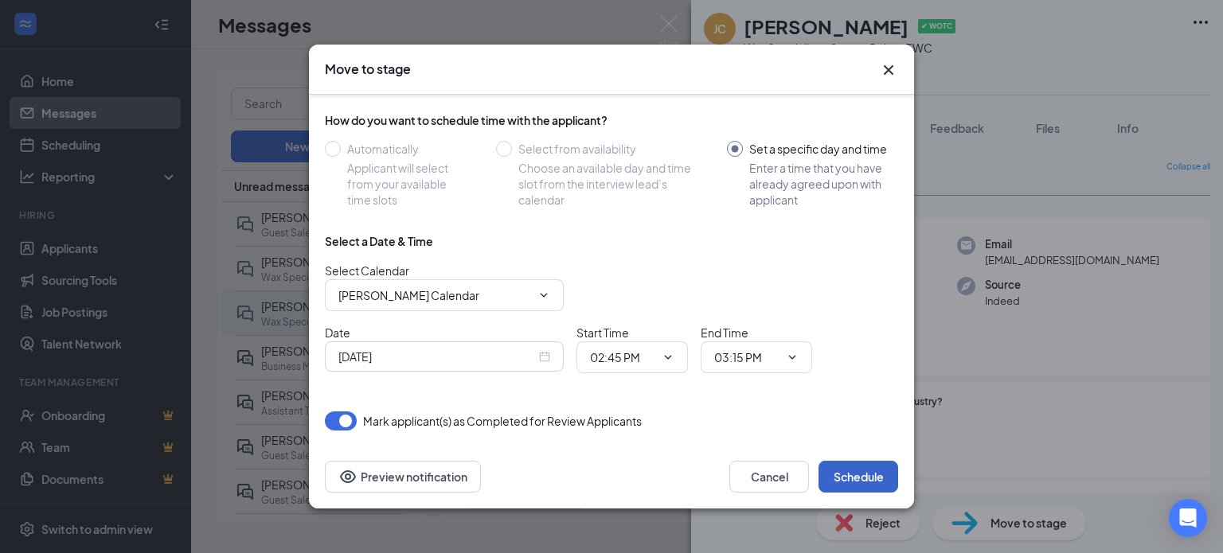
click at [855, 483] on button "Schedule" at bounding box center [858, 477] width 80 height 32
click at [858, 471] on button "Schedule" at bounding box center [858, 477] width 80 height 32
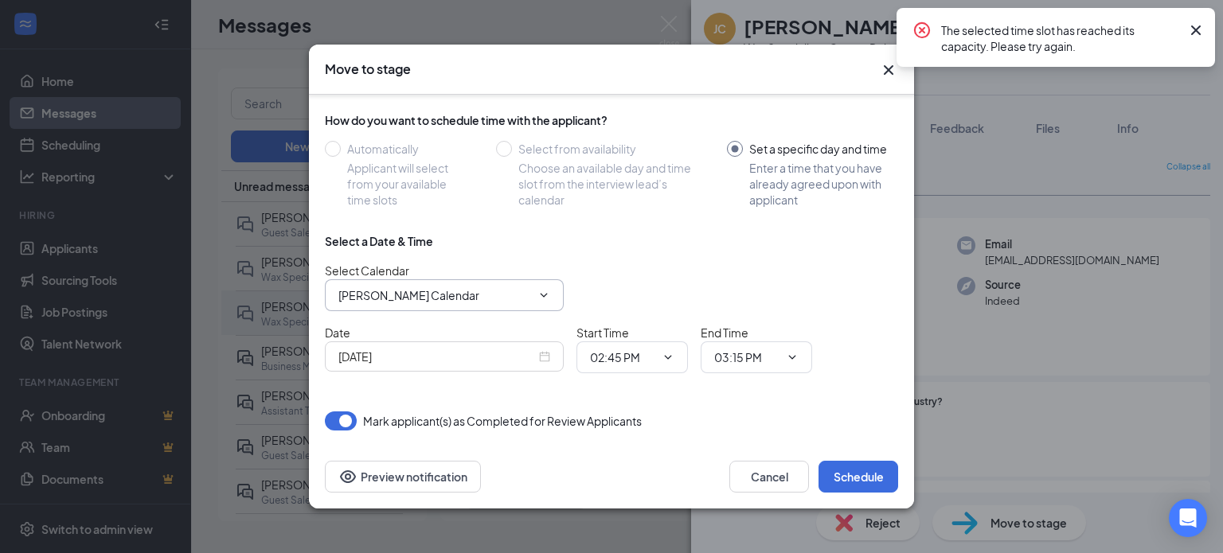
click at [490, 299] on input "Carly Sorco's Calendar" at bounding box center [434, 296] width 193 height 18
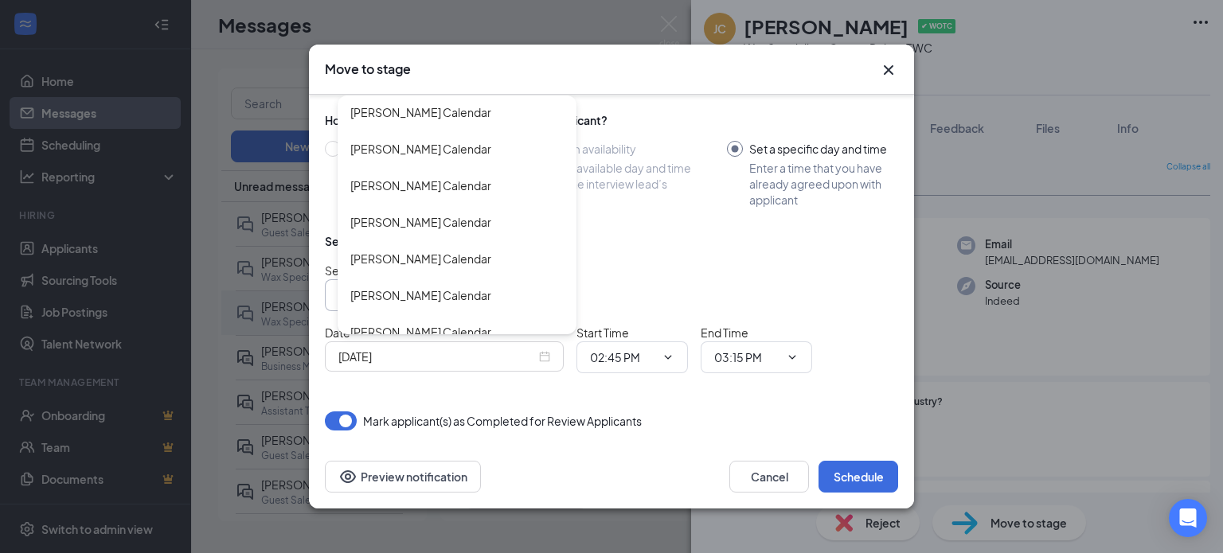
scroll to position [3190, 0]
click at [491, 258] on div "Meghan McNamee's Calendar" at bounding box center [420, 257] width 141 height 18
type input "Meghan McNamee's Calendar"
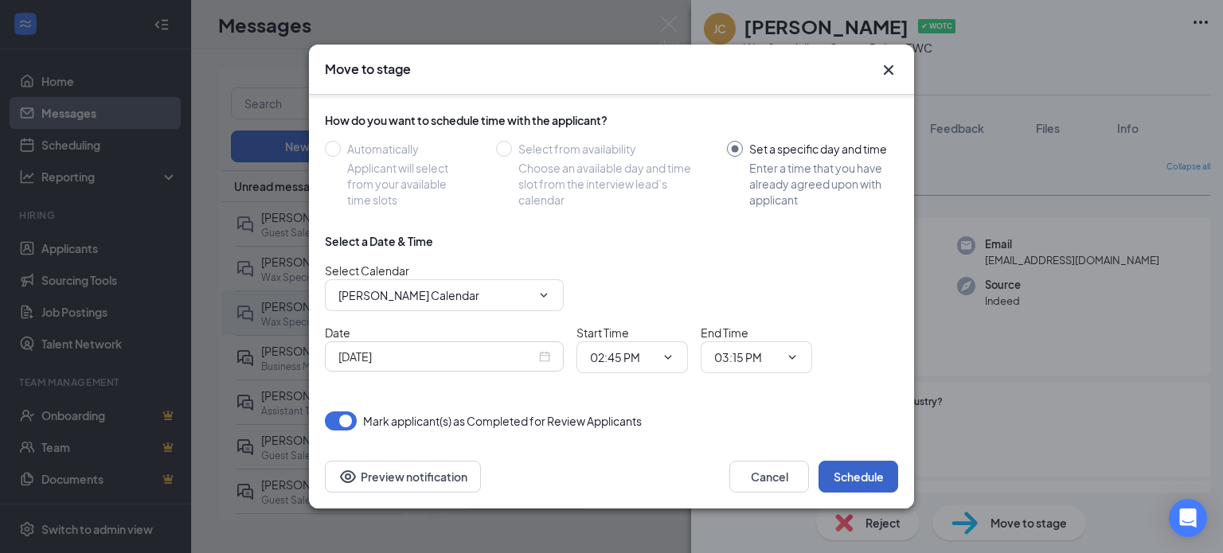
click at [857, 482] on button "Schedule" at bounding box center [858, 477] width 80 height 32
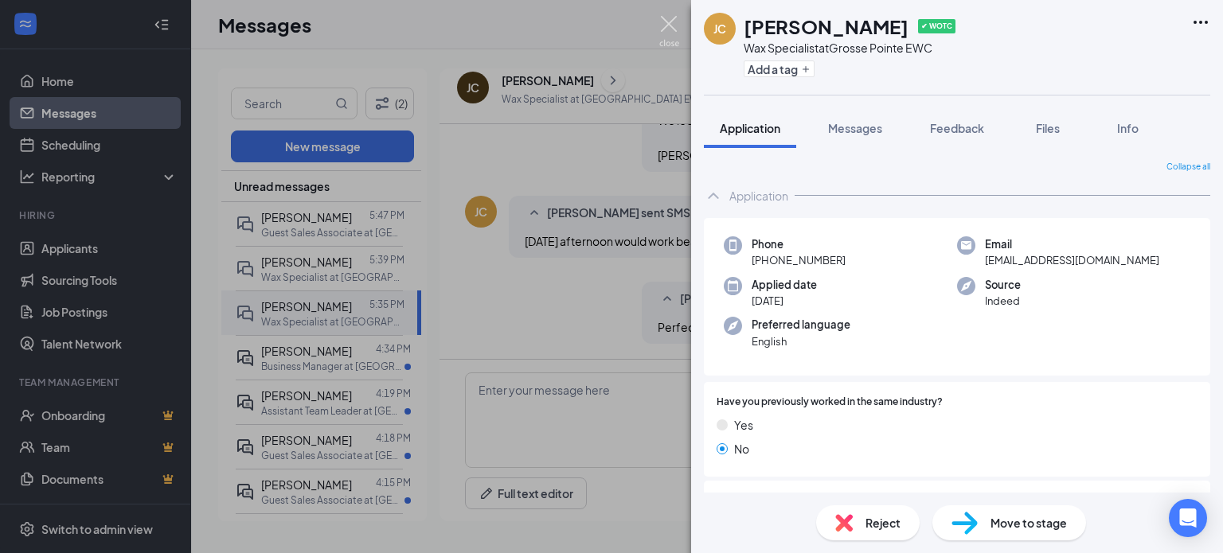
click at [675, 29] on img at bounding box center [669, 31] width 20 height 31
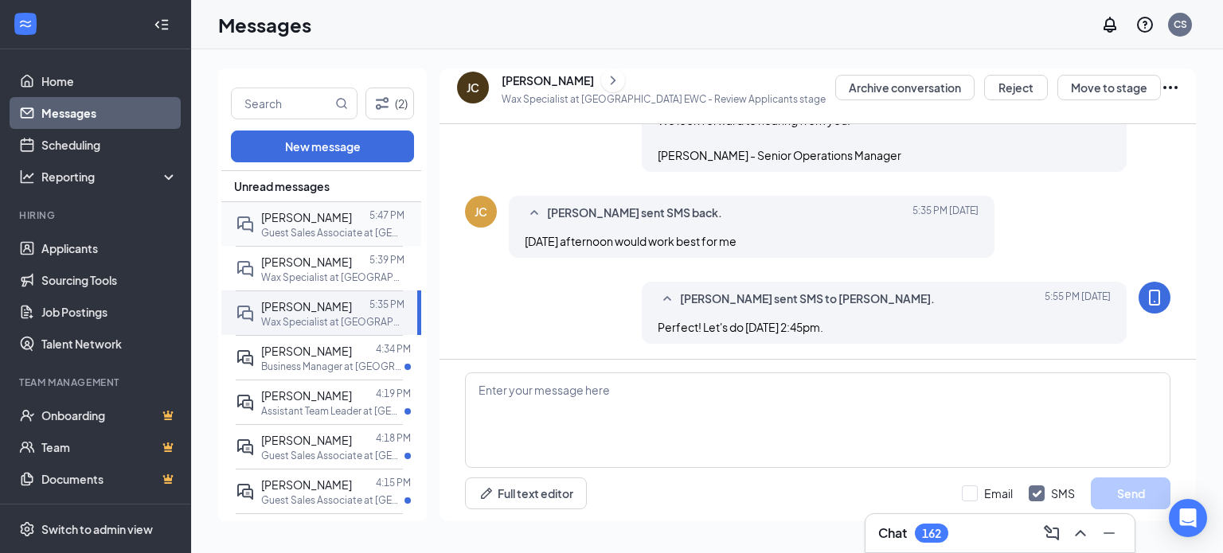
click at [329, 226] on p "Guest Sales Associate at Clinton Twp" at bounding box center [332, 233] width 143 height 14
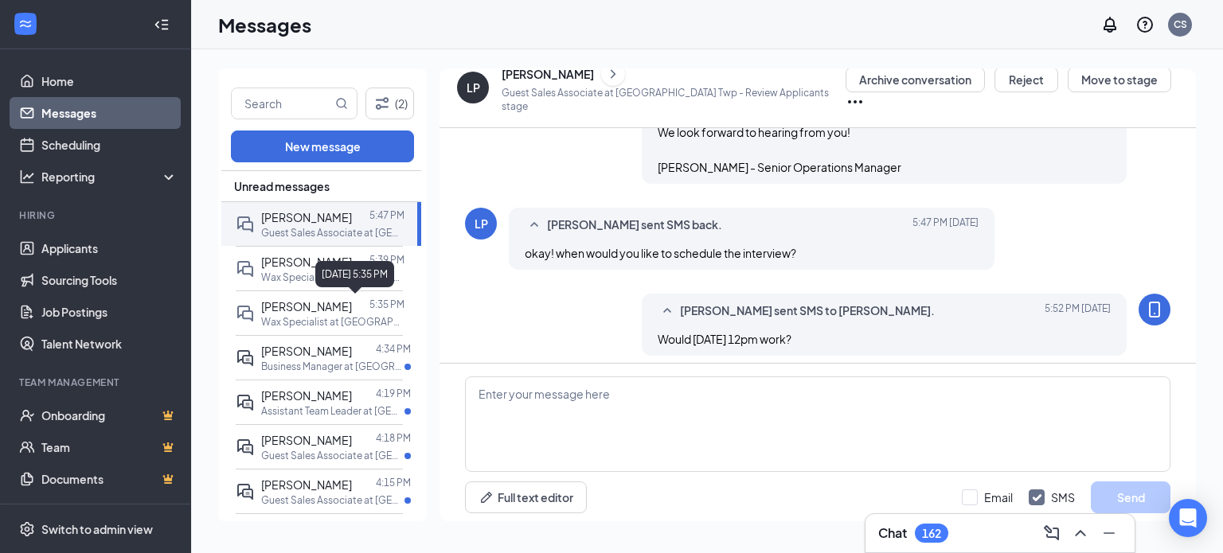
scroll to position [576, 0]
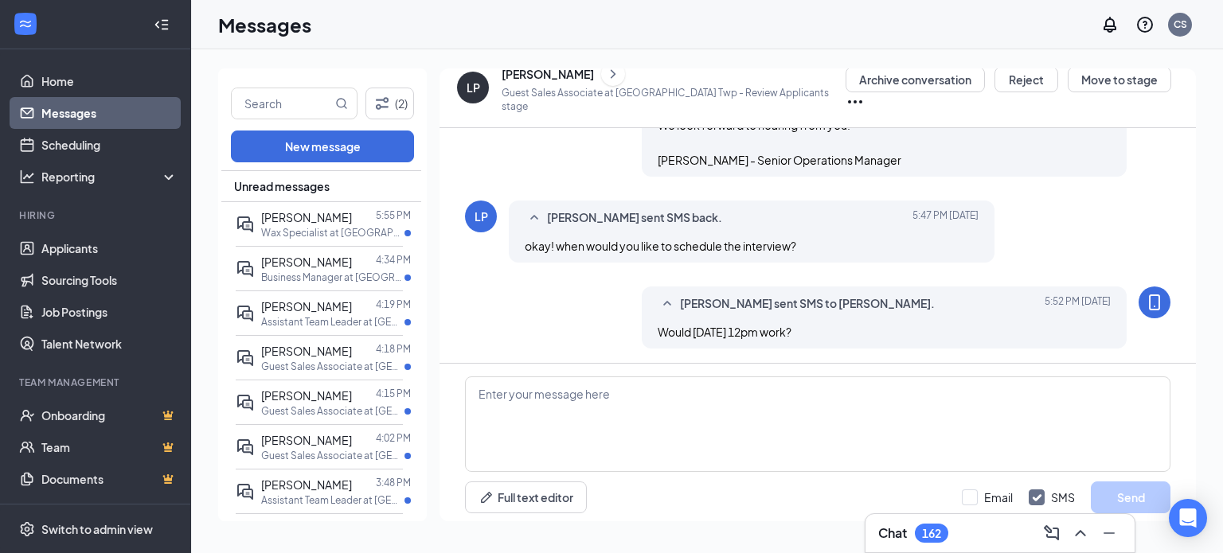
scroll to position [576, 0]
click at [354, 226] on p "Wax Specialist at [GEOGRAPHIC_DATA]" at bounding box center [332, 233] width 143 height 14
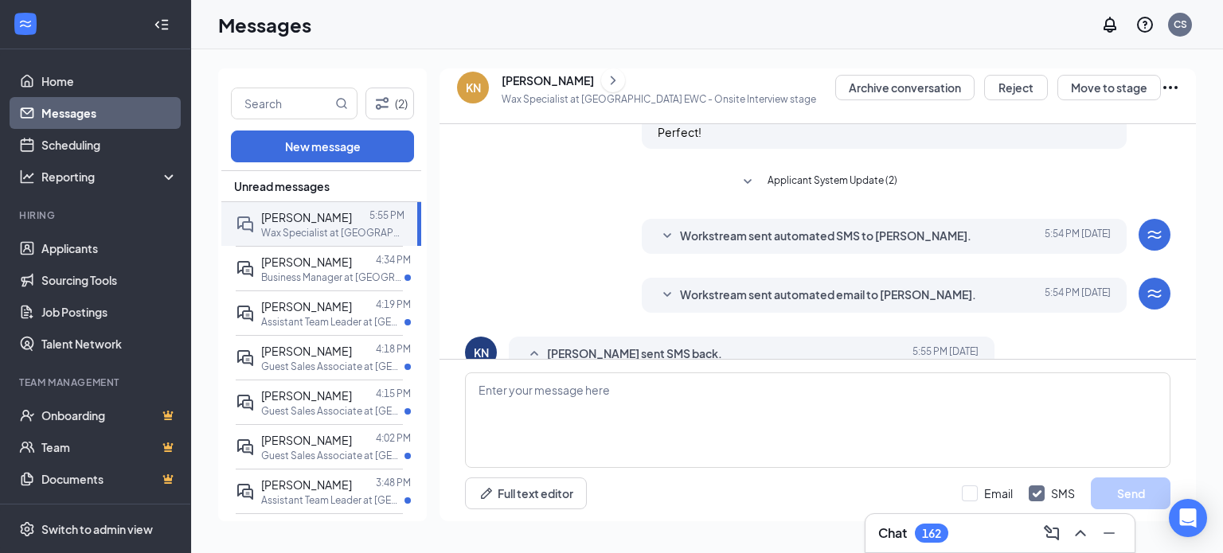
scroll to position [653, 0]
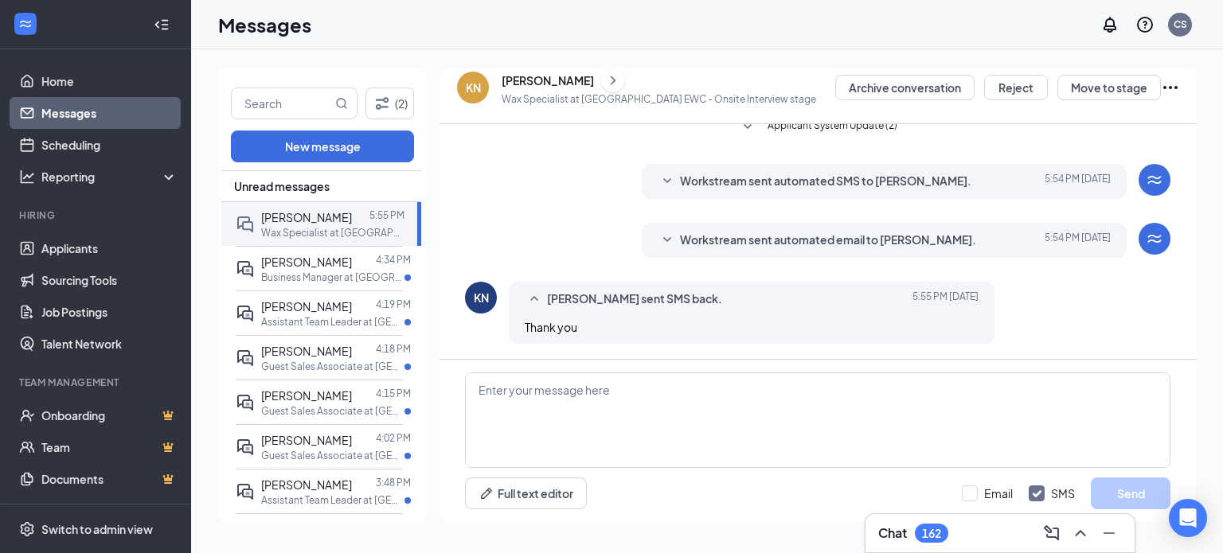
click at [671, 238] on icon "SmallChevronDown" at bounding box center [667, 240] width 19 height 19
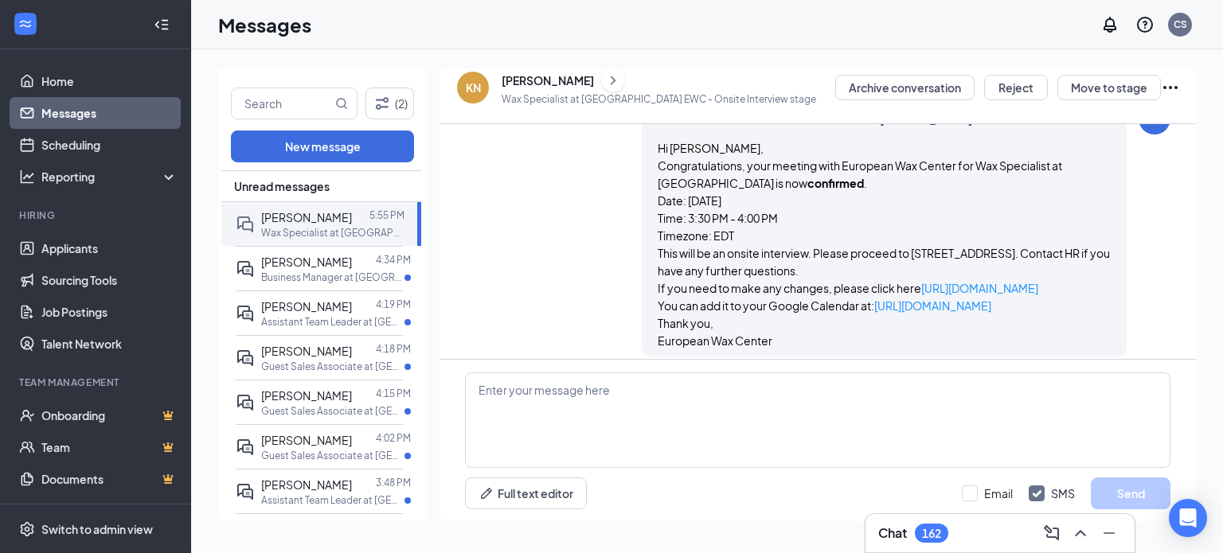
scroll to position [818, 0]
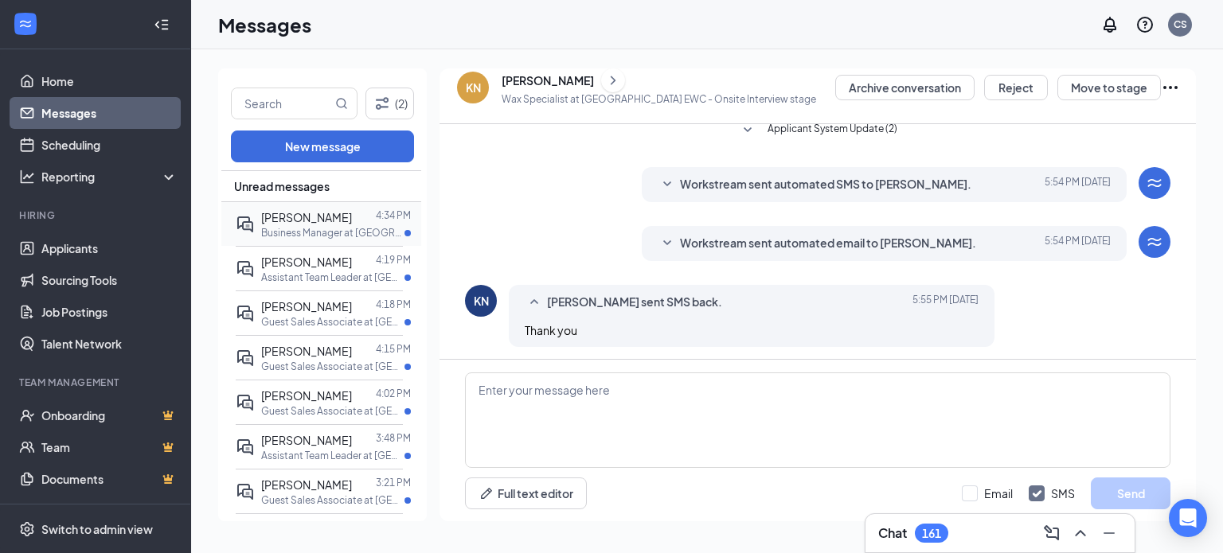
scroll to position [653, 0]
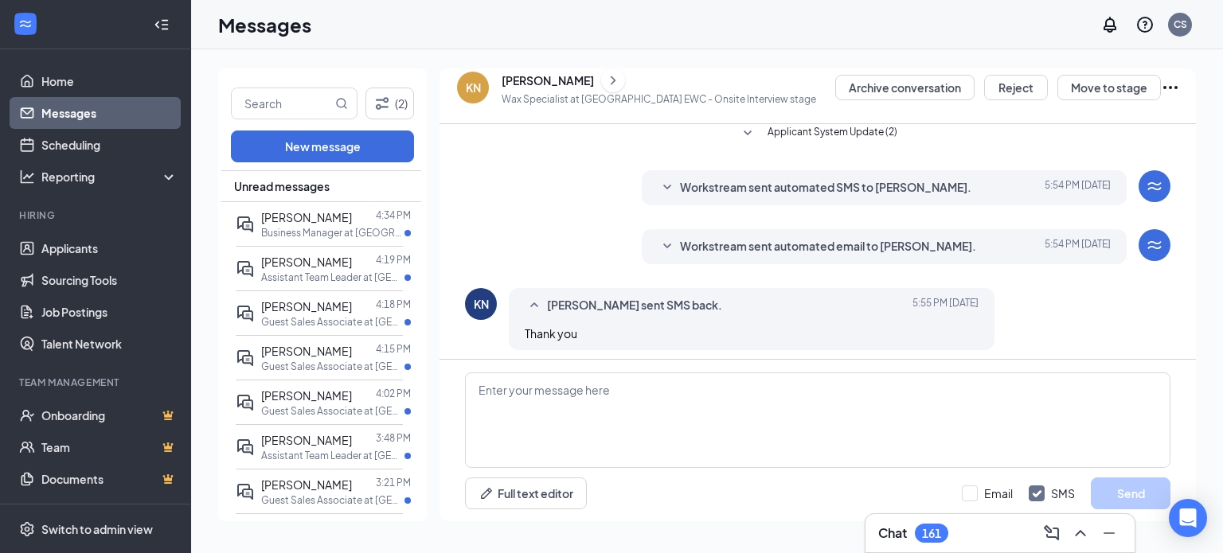
scroll to position [653, 0]
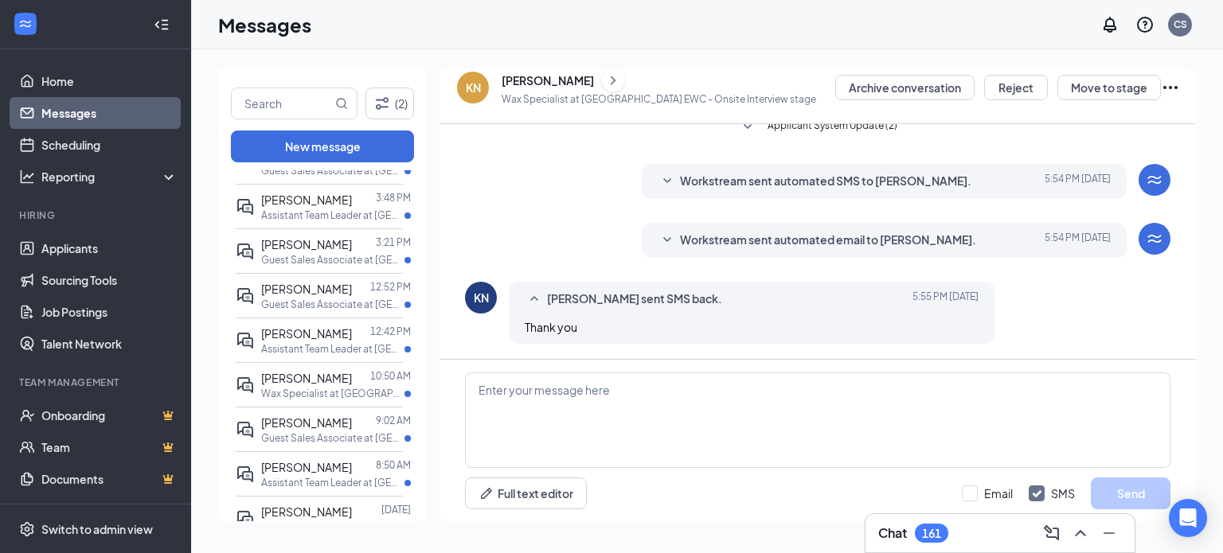
scroll to position [241, 0]
